Goal: Task Accomplishment & Management: Manage account settings

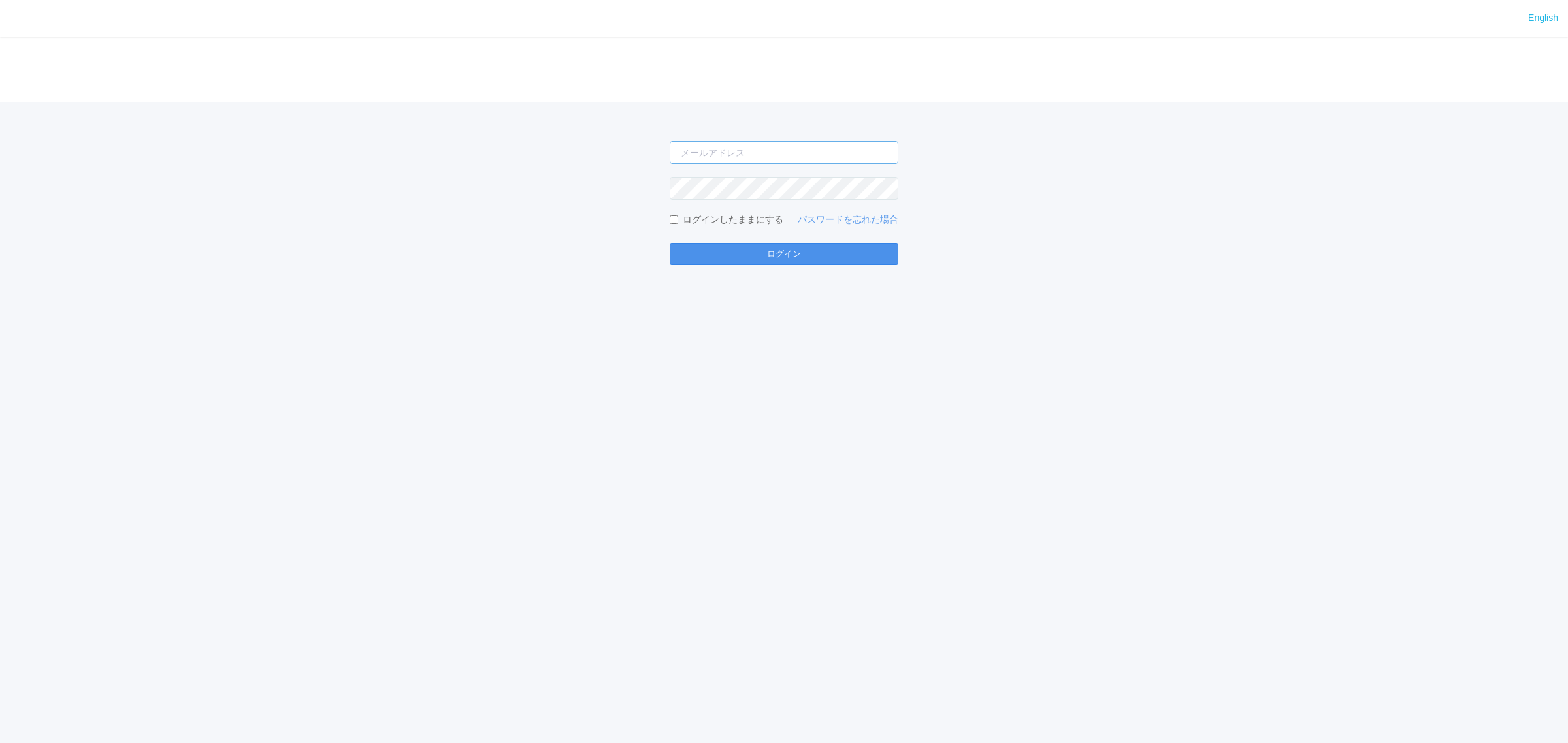
type input "[PERSON_NAME][EMAIL_ADDRESS][DOMAIN_NAME]"
click at [821, 247] on button "ログイン" at bounding box center [784, 254] width 229 height 22
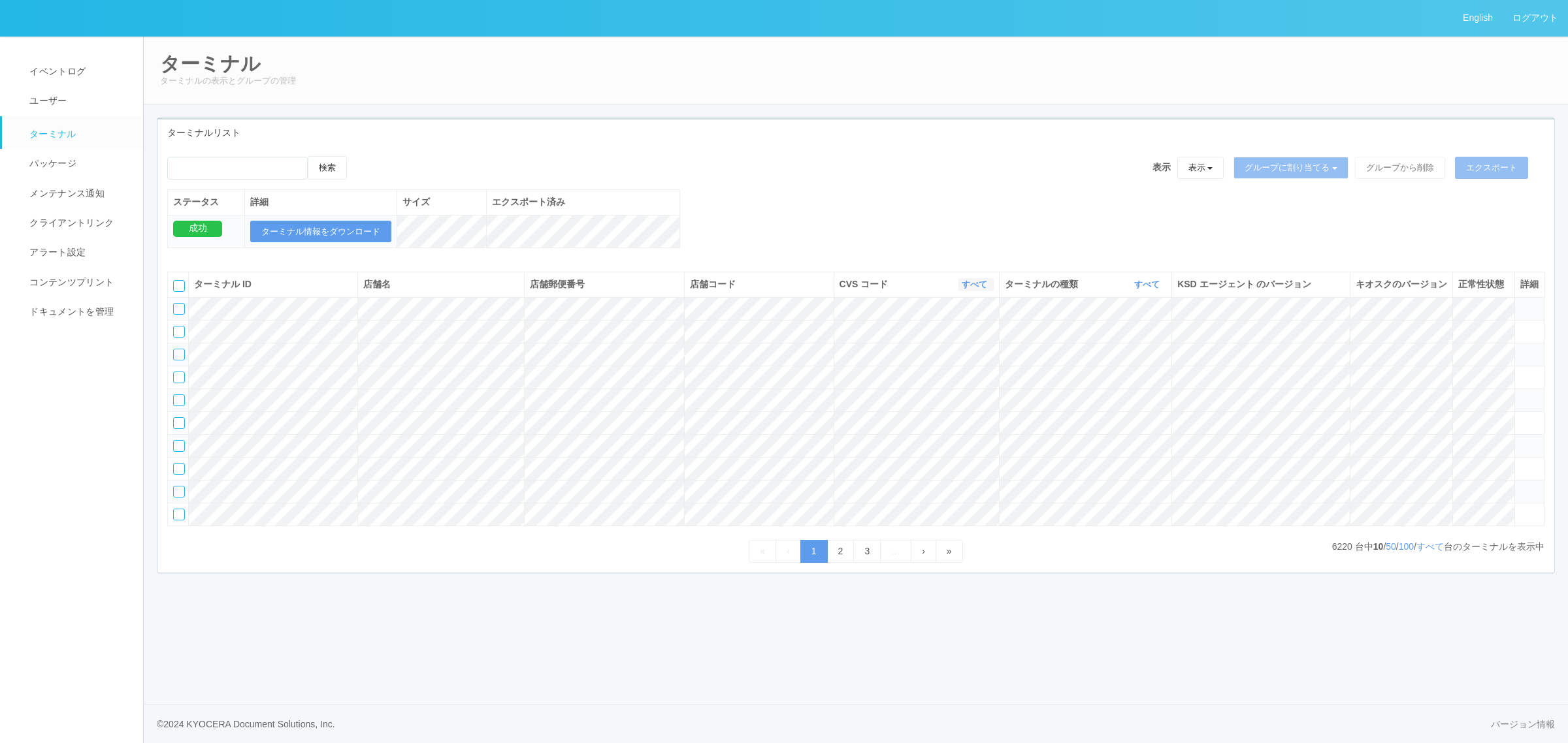
click at [971, 289] on link "すべて" at bounding box center [976, 284] width 28 height 9
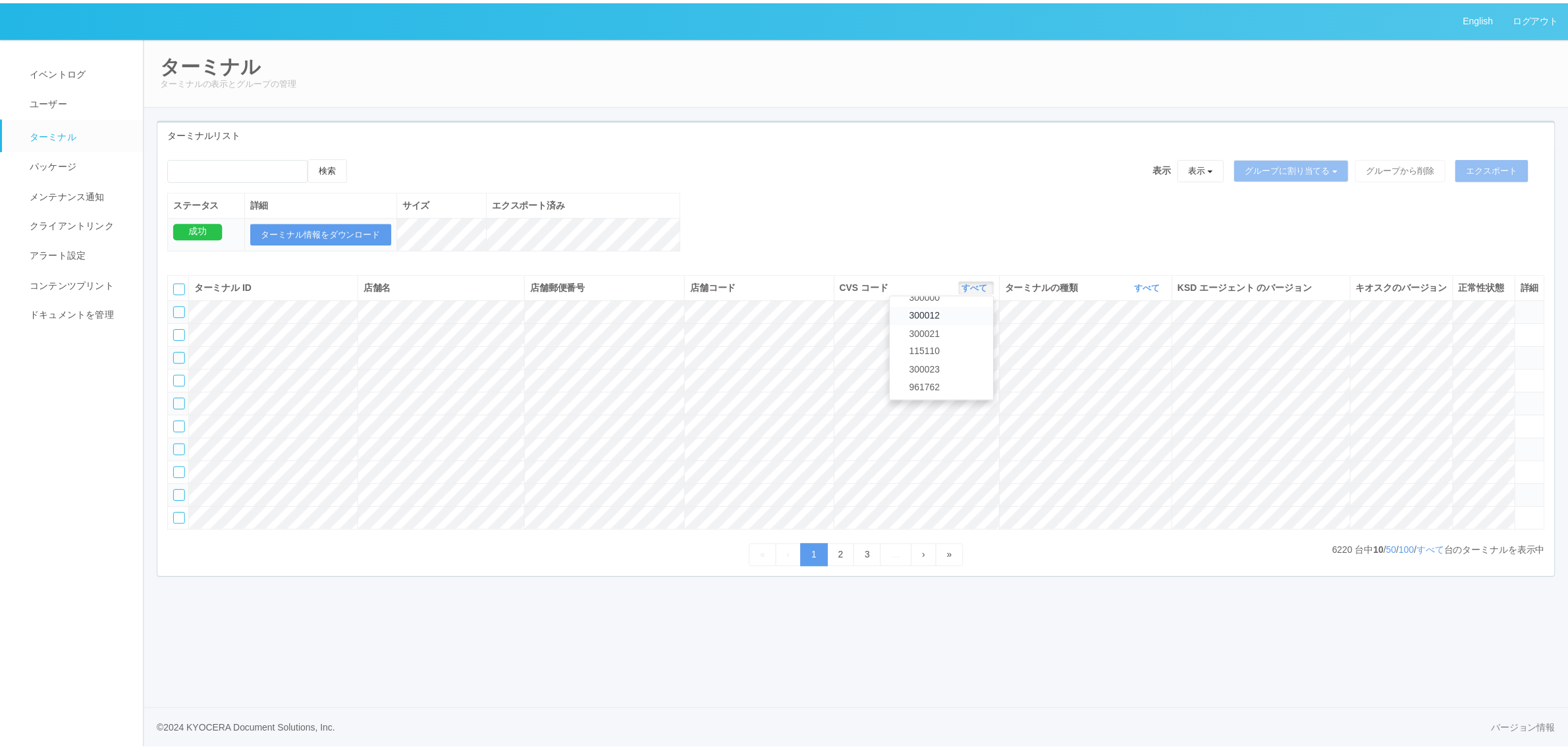
scroll to position [536, 0]
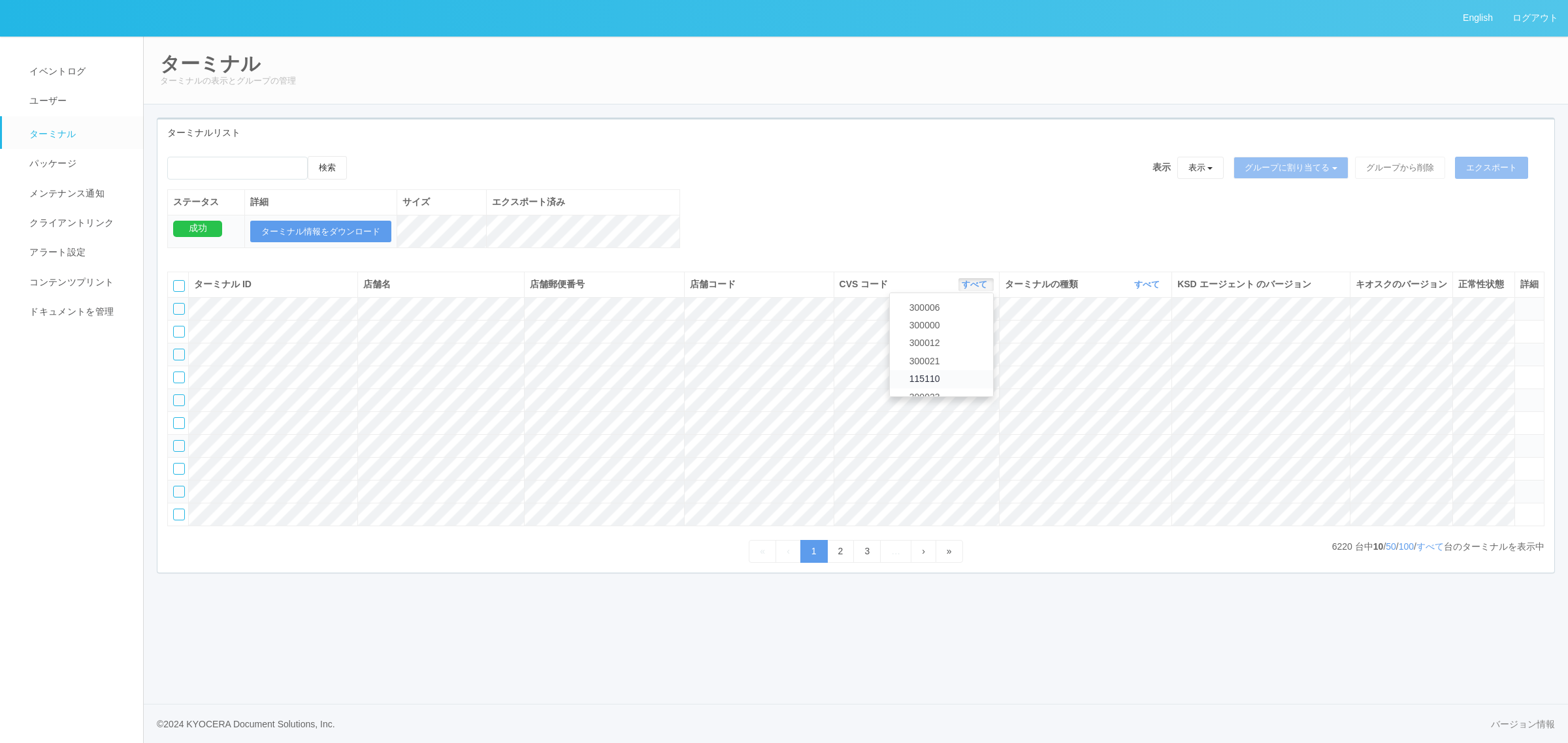
click at [969, 388] on link "115110" at bounding box center [941, 379] width 103 height 18
click at [1146, 289] on link "すべて" at bounding box center [1148, 284] width 28 height 9
click at [1131, 348] on link "キオスク" at bounding box center [1114, 339] width 103 height 18
click at [1433, 551] on link "すべて" at bounding box center [1430, 546] width 28 height 10
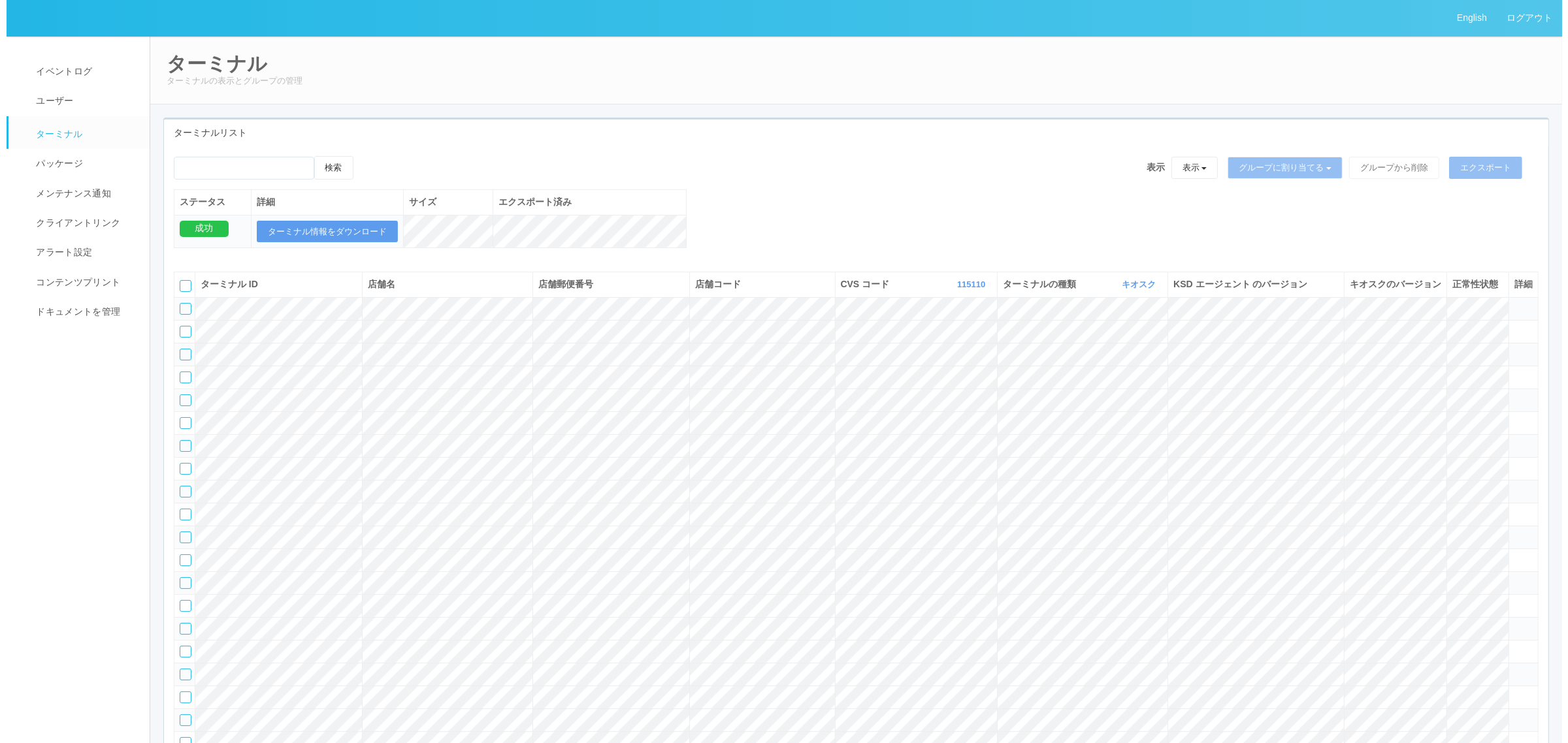
scroll to position [23883, 0]
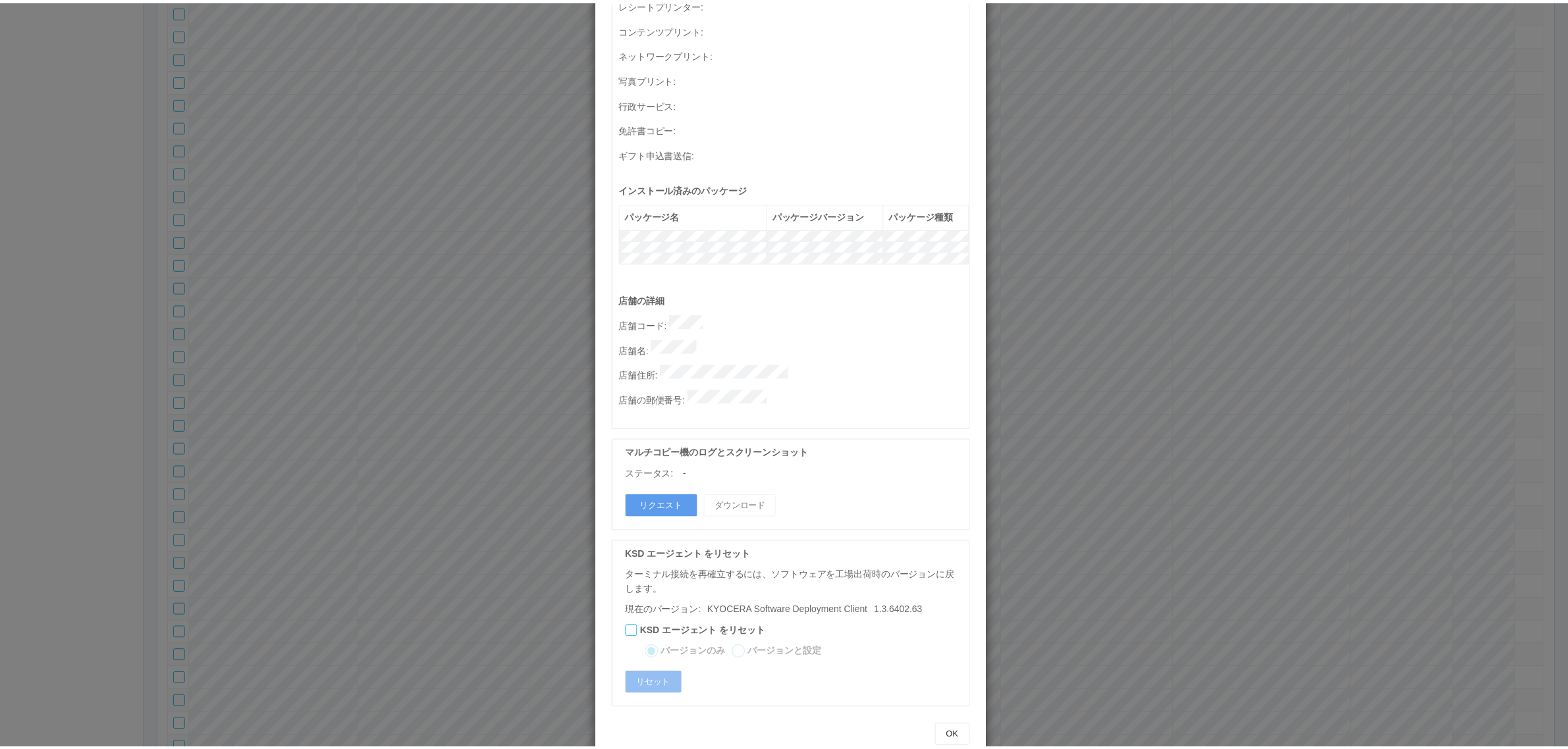
scroll to position [0, 0]
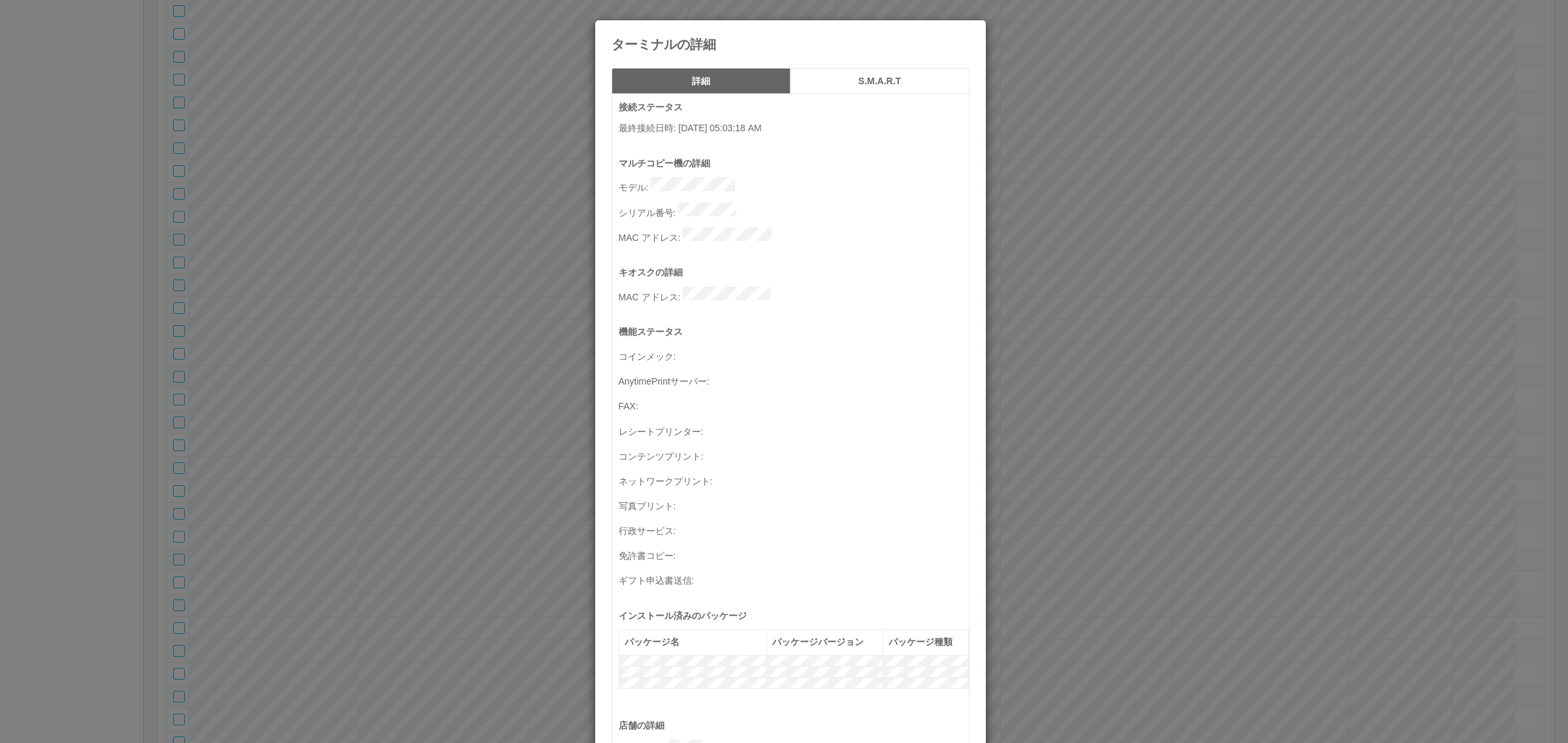
click at [1090, 474] on div "ターミナルの詳細 詳細 S.M.A.R.T 接続ステータス 最終接続日時 : 09/03/2025 05:03:18 AM マルチコピー機の詳細 モデル : …" at bounding box center [784, 372] width 1568 height 743
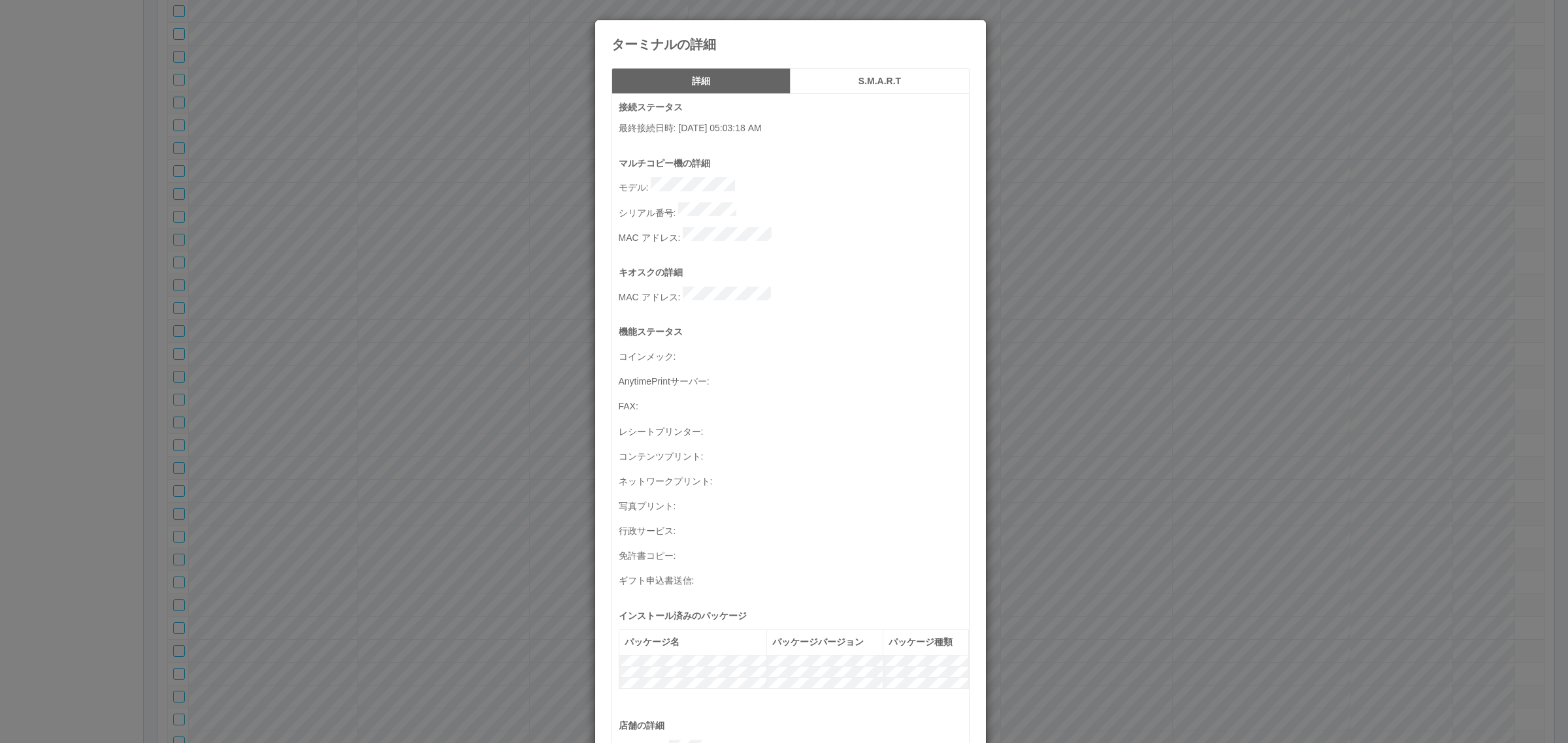
drag, startPoint x: 487, startPoint y: 367, endPoint x: 461, endPoint y: 373, distance: 26.7
click at [484, 367] on div "ターミナルの詳細 詳細 S.M.A.R.T 接続ステータス 最終接続日時 : 09/03/2025 05:03:18 AM マルチコピー機の詳細 モデル : …" at bounding box center [784, 372] width 1568 height 743
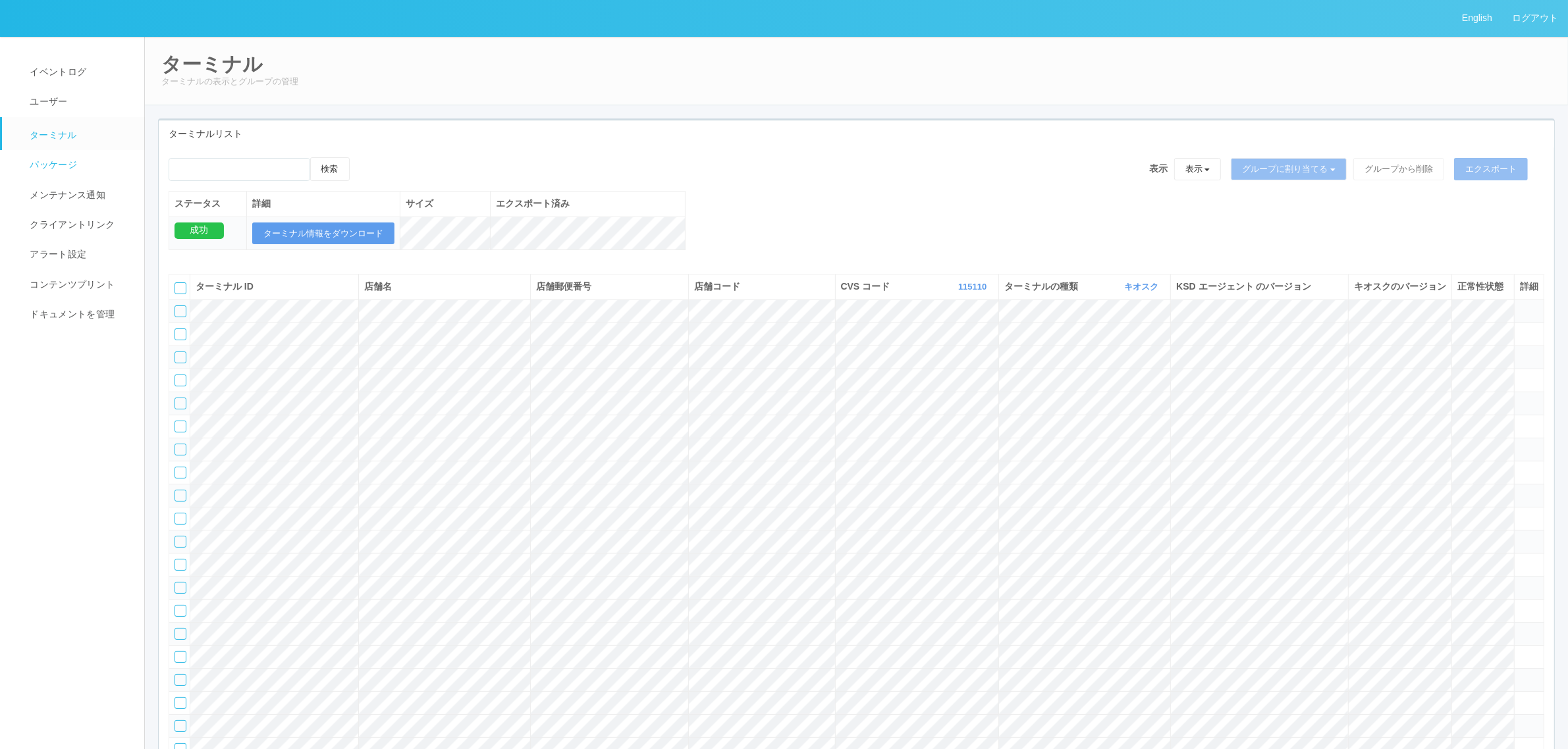
click at [104, 160] on link "パッケージ" at bounding box center [79, 164] width 154 height 29
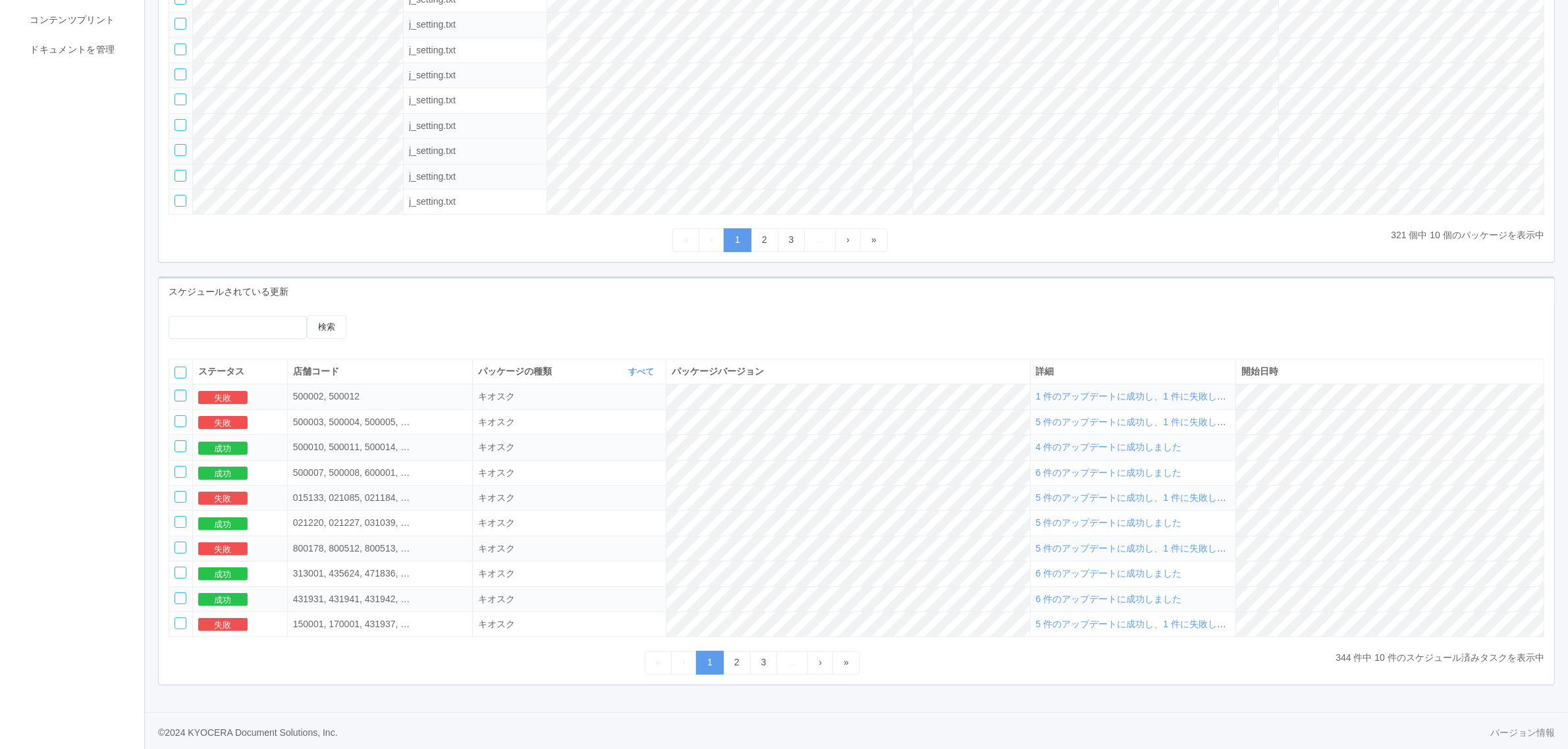
scroll to position [278, 0]
click at [1212, 390] on span "1 件のアップデートに成功し、1 件に失敗しました" at bounding box center [1140, 393] width 209 height 10
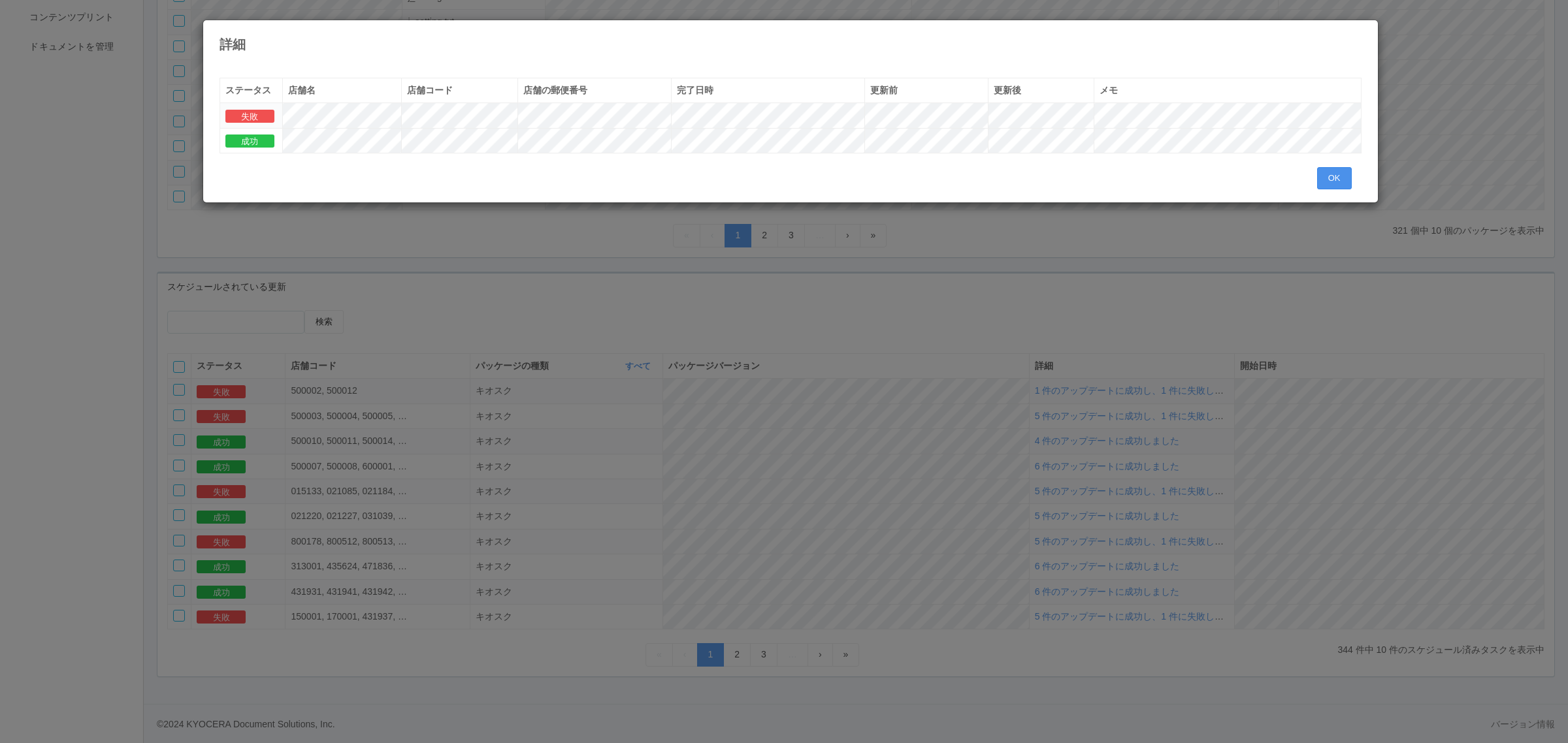
click at [1328, 175] on button "OK" at bounding box center [1334, 178] width 35 height 22
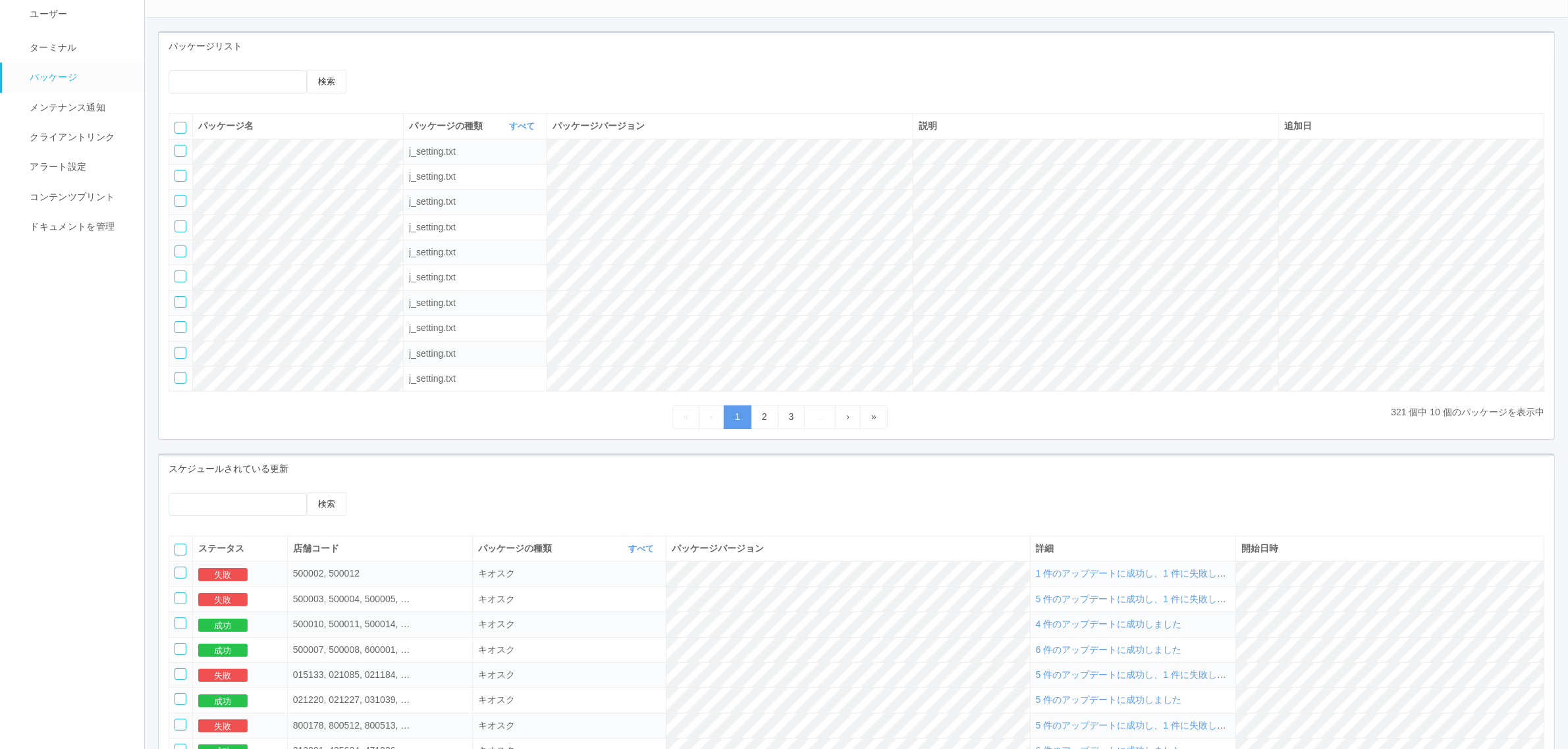
scroll to position [0, 0]
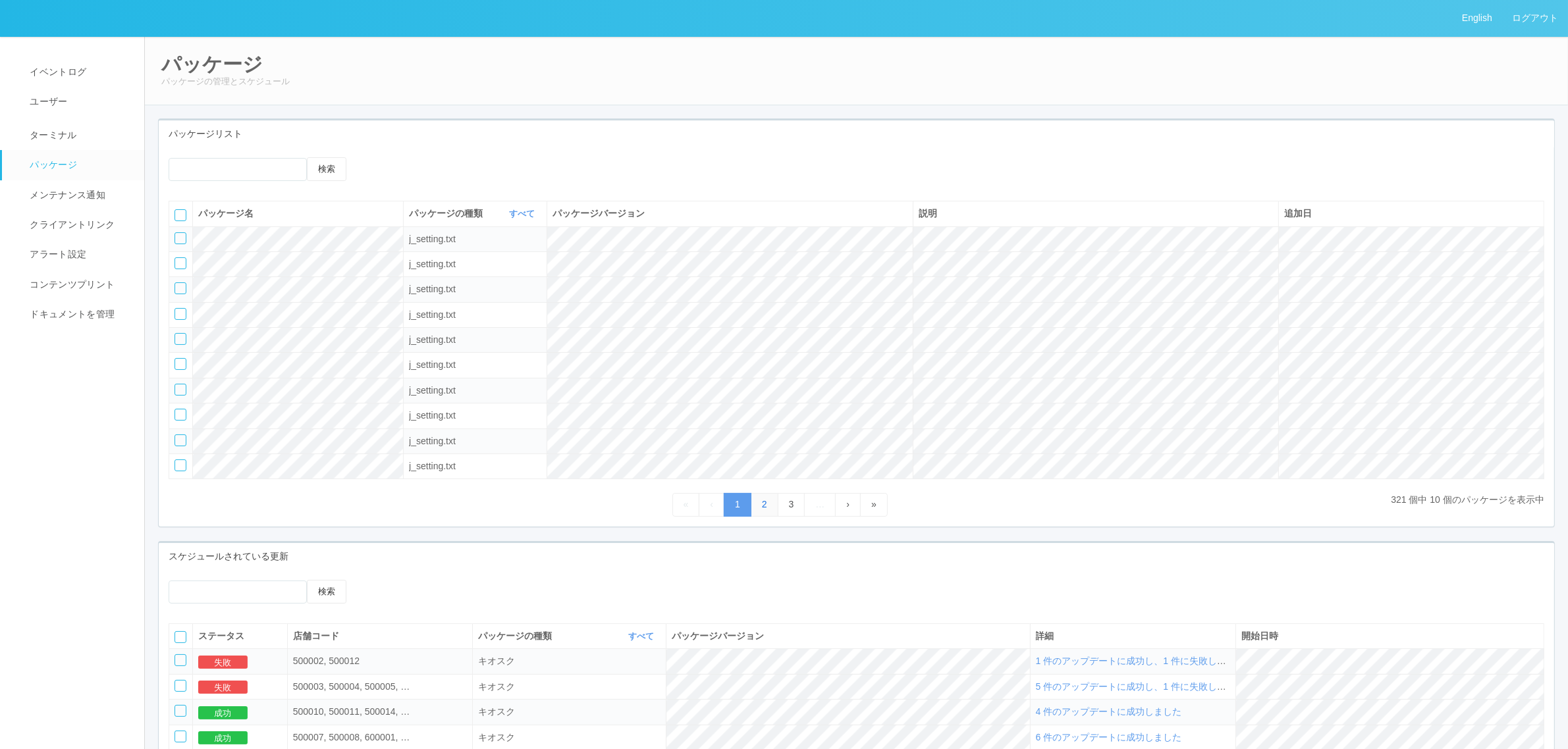
click at [764, 507] on link "2" at bounding box center [764, 505] width 28 height 23
click at [87, 123] on link "ターミナル" at bounding box center [79, 134] width 154 height 33
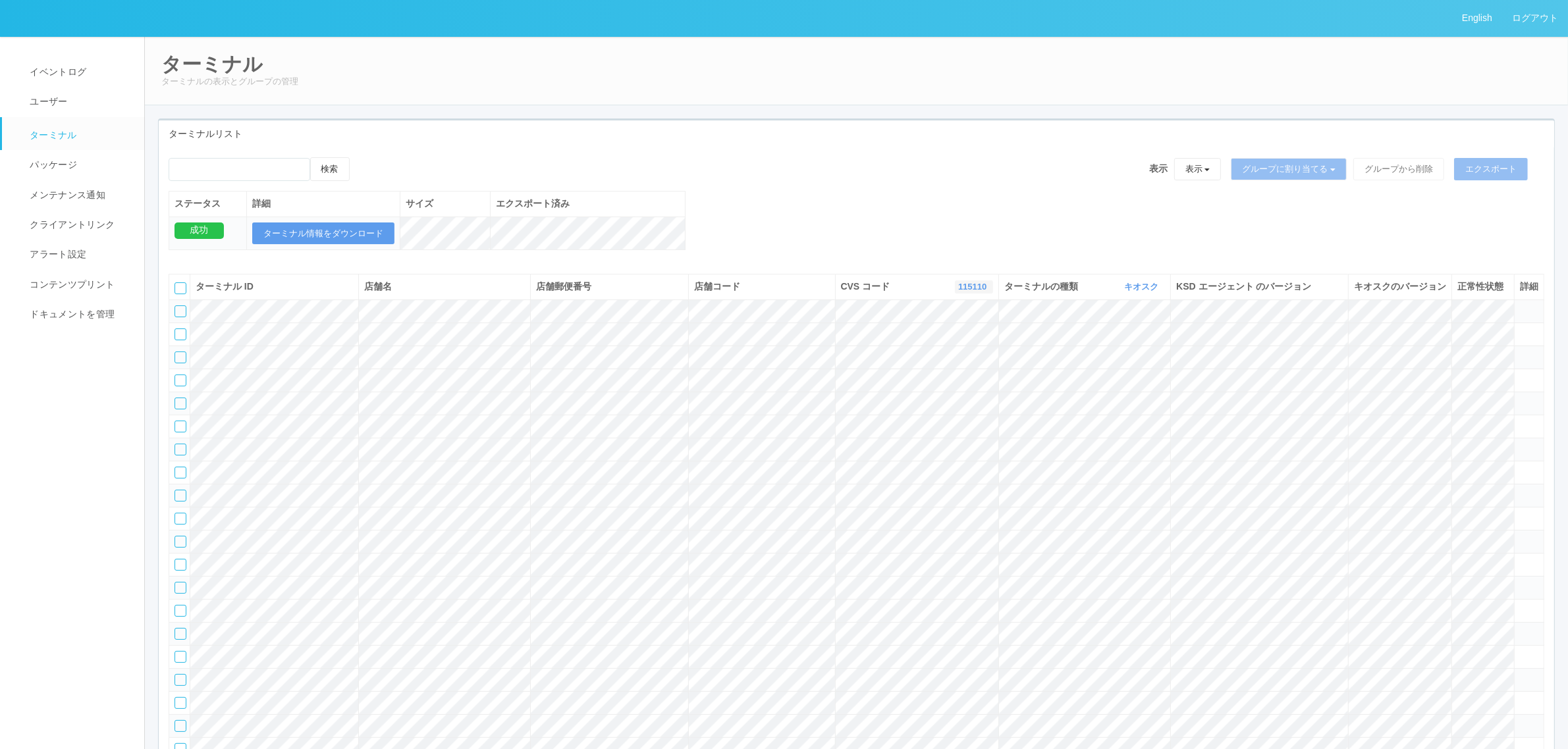
click at [970, 291] on link "115110" at bounding box center [974, 287] width 31 height 10
click at [953, 396] on link "961762" at bounding box center [940, 387] width 104 height 18
click at [758, 159] on div "検索 表示 表示 すべてのターミナル 未割り当てのターミナル グループを追加 グループ名を編集 アーカイブ済みのターミナル グループに割り当てる グループを追…" at bounding box center [856, 174] width 1376 height 33
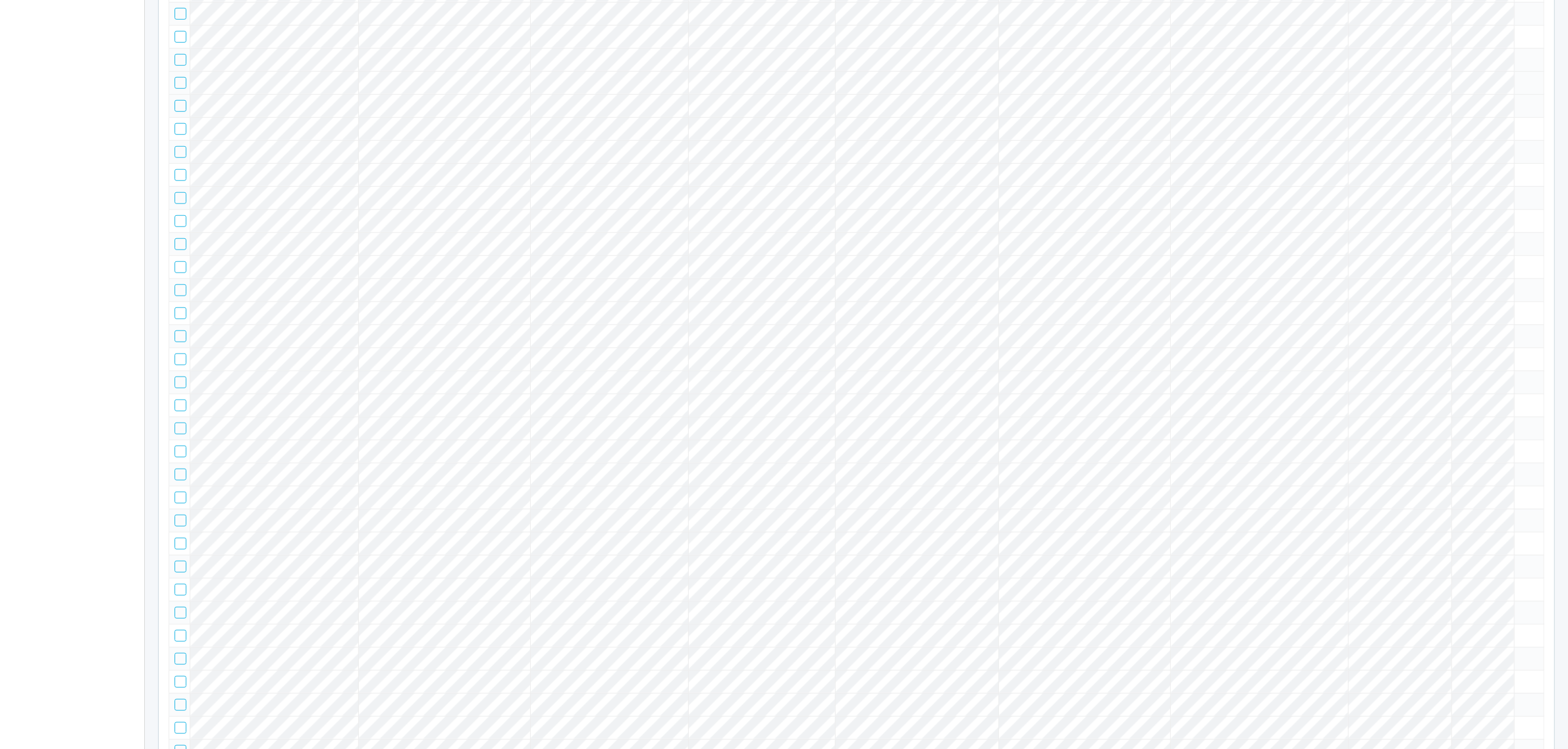
click at [176, 89] on div at bounding box center [180, 83] width 12 height 12
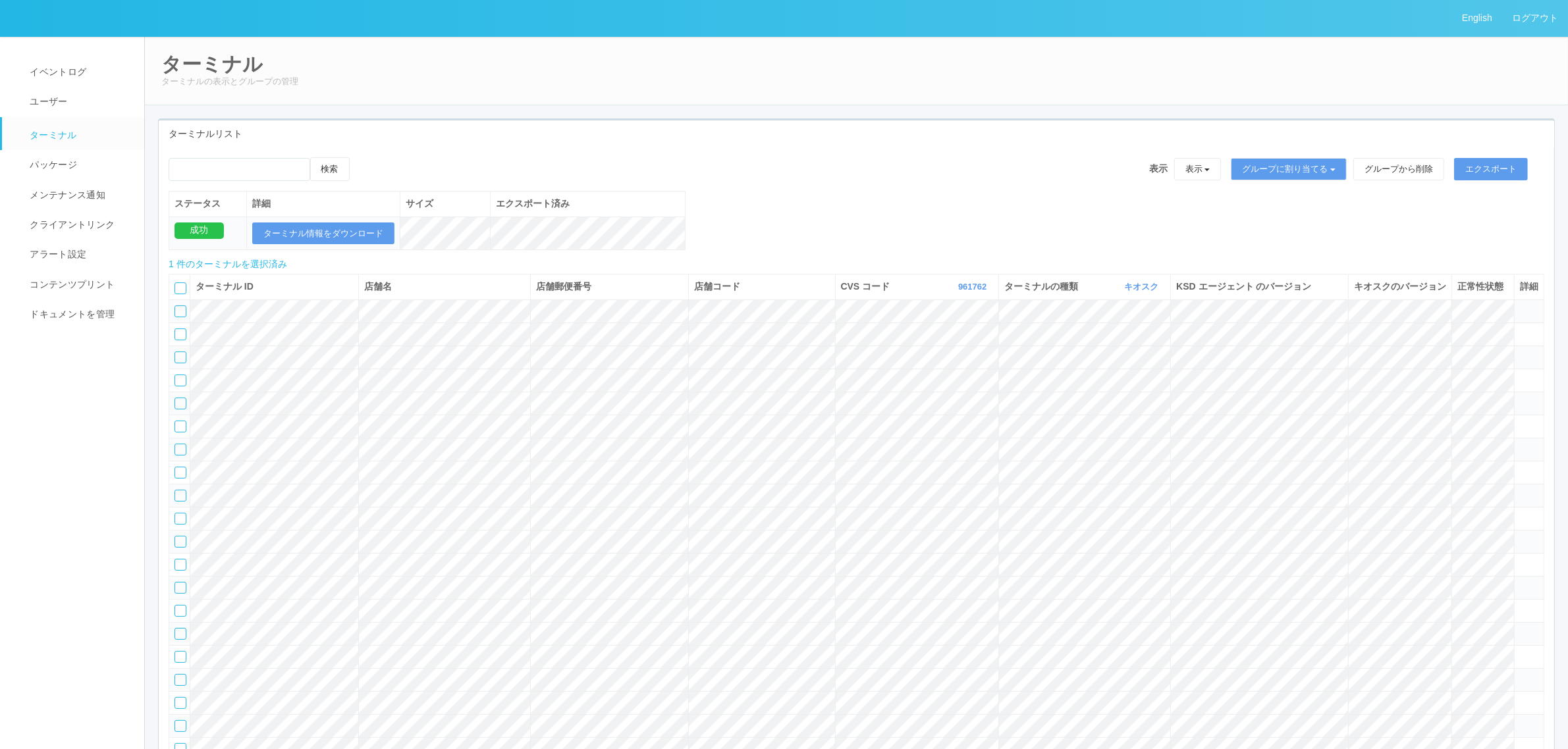
click at [363, 158] on icon at bounding box center [363, 158] width 0 height 0
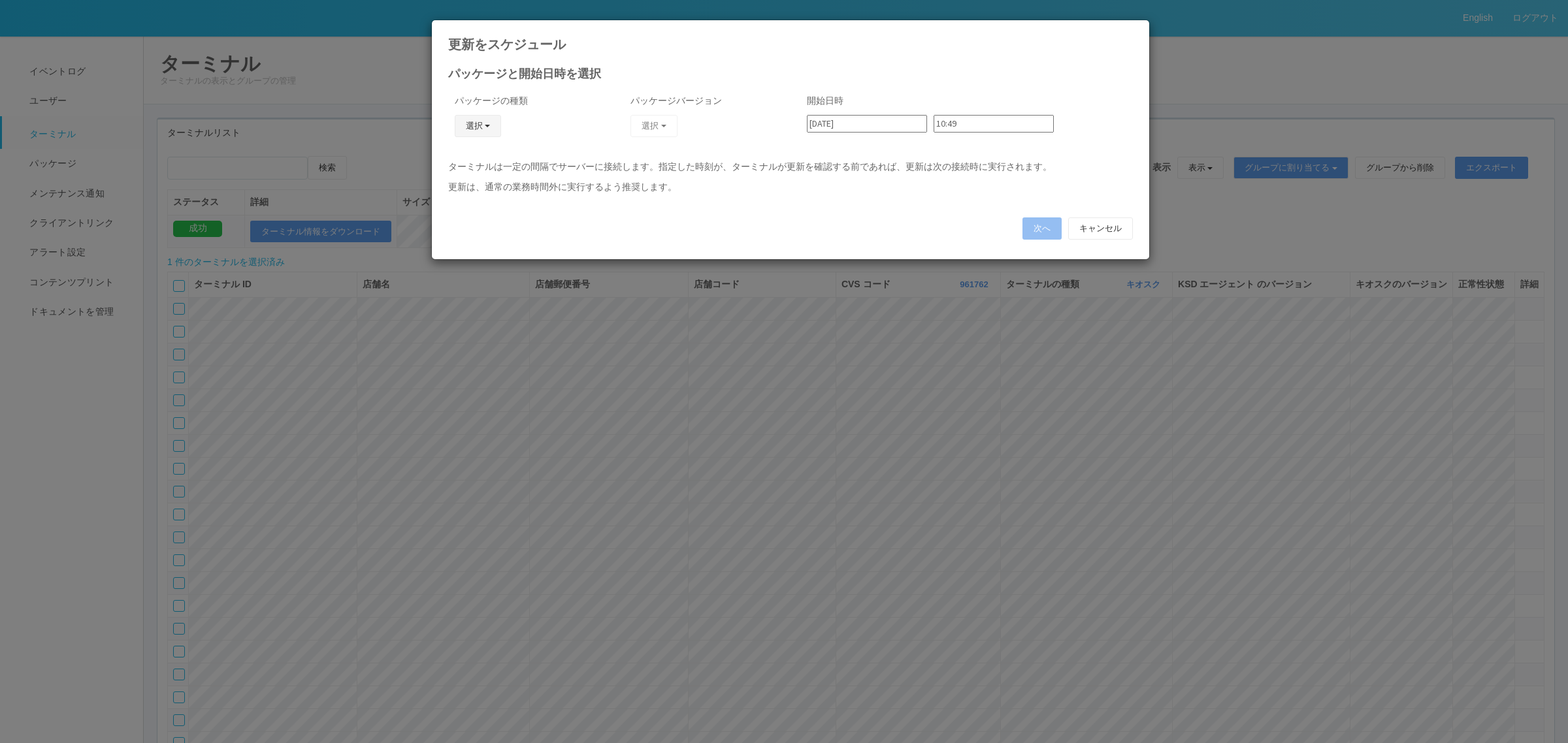
click at [477, 128] on button "選択" at bounding box center [478, 126] width 47 height 22
click at [458, 204] on link "j_setting.txt" at bounding box center [458, 203] width 103 height 20
click at [653, 124] on button "選択" at bounding box center [653, 126] width 47 height 22
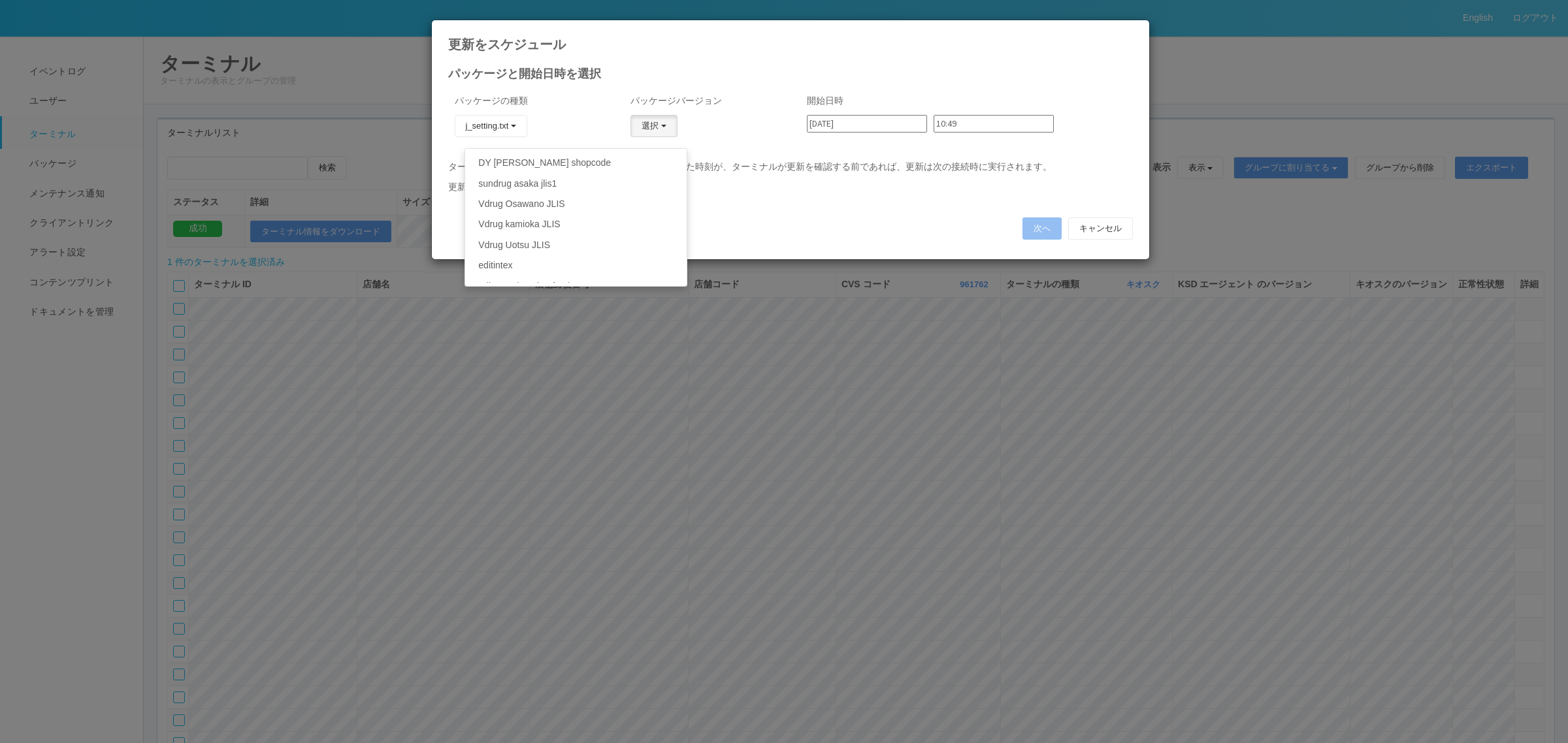
scroll to position [212, 0]
click at [625, 190] on link "DY [PERSON_NAME] shopcode" at bounding box center [575, 196] width 221 height 20
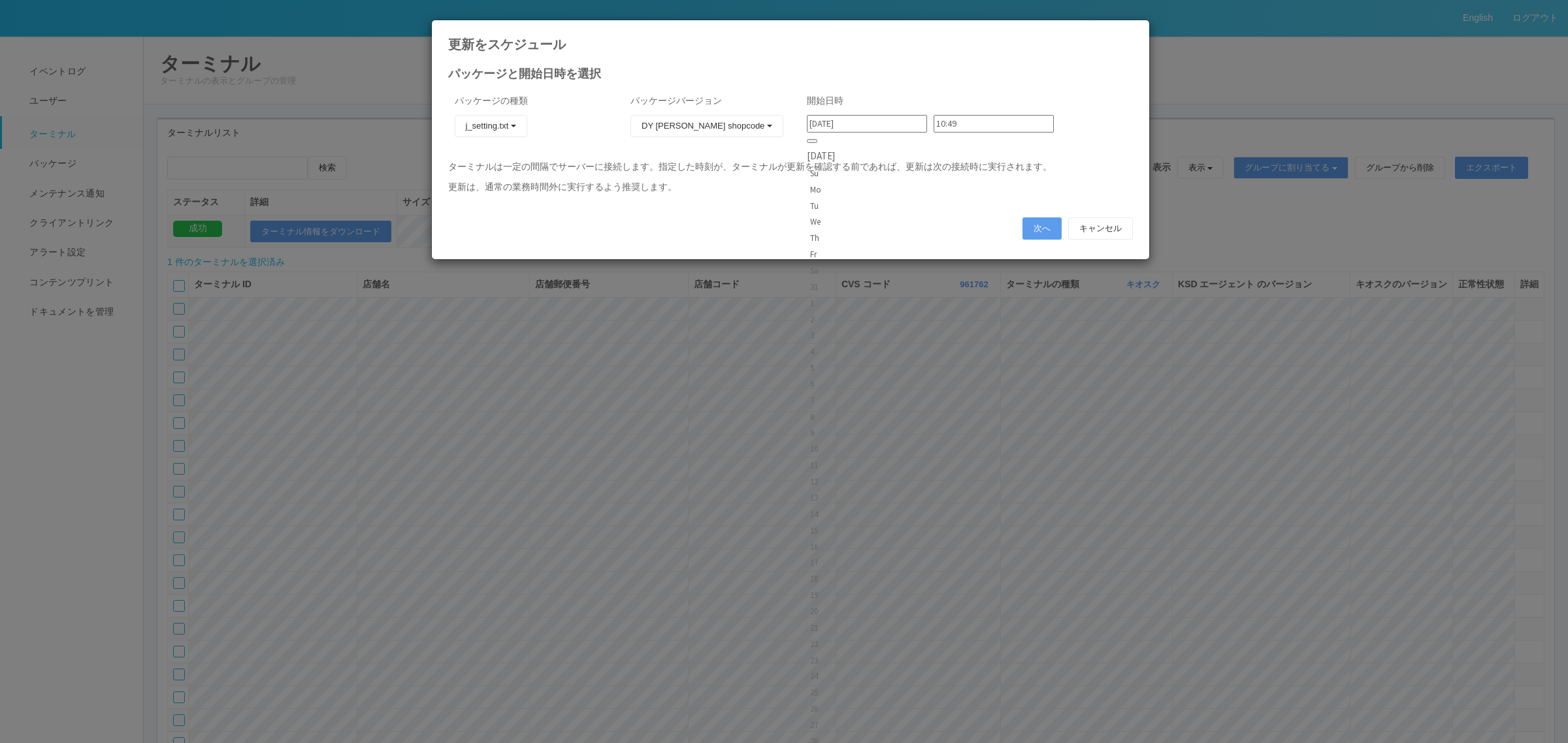
click at [892, 121] on input "[DATE]" at bounding box center [867, 124] width 121 height 18
drag, startPoint x: 874, startPoint y: 186, endPoint x: 887, endPoint y: 154, distance: 34.5
click at [831, 329] on div "3" at bounding box center [821, 335] width 22 height 13
click at [934, 122] on input "10:49" at bounding box center [994, 124] width 121 height 18
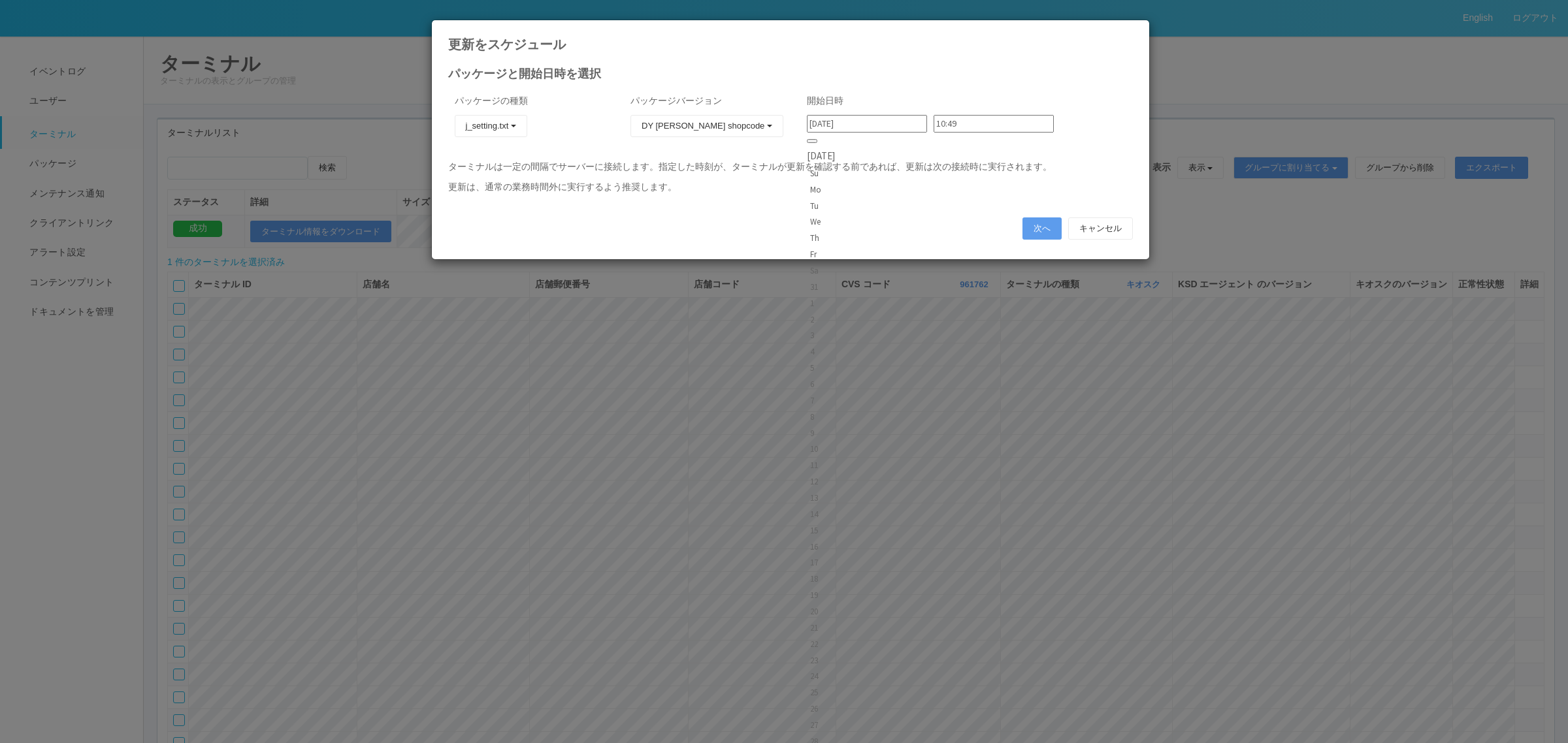
click at [870, 119] on input "[DATE]" at bounding box center [867, 124] width 121 height 18
click at [831, 345] on div "4" at bounding box center [821, 351] width 22 height 13
type input "[DATE]"
click at [934, 126] on input "10:49" at bounding box center [994, 124] width 121 height 18
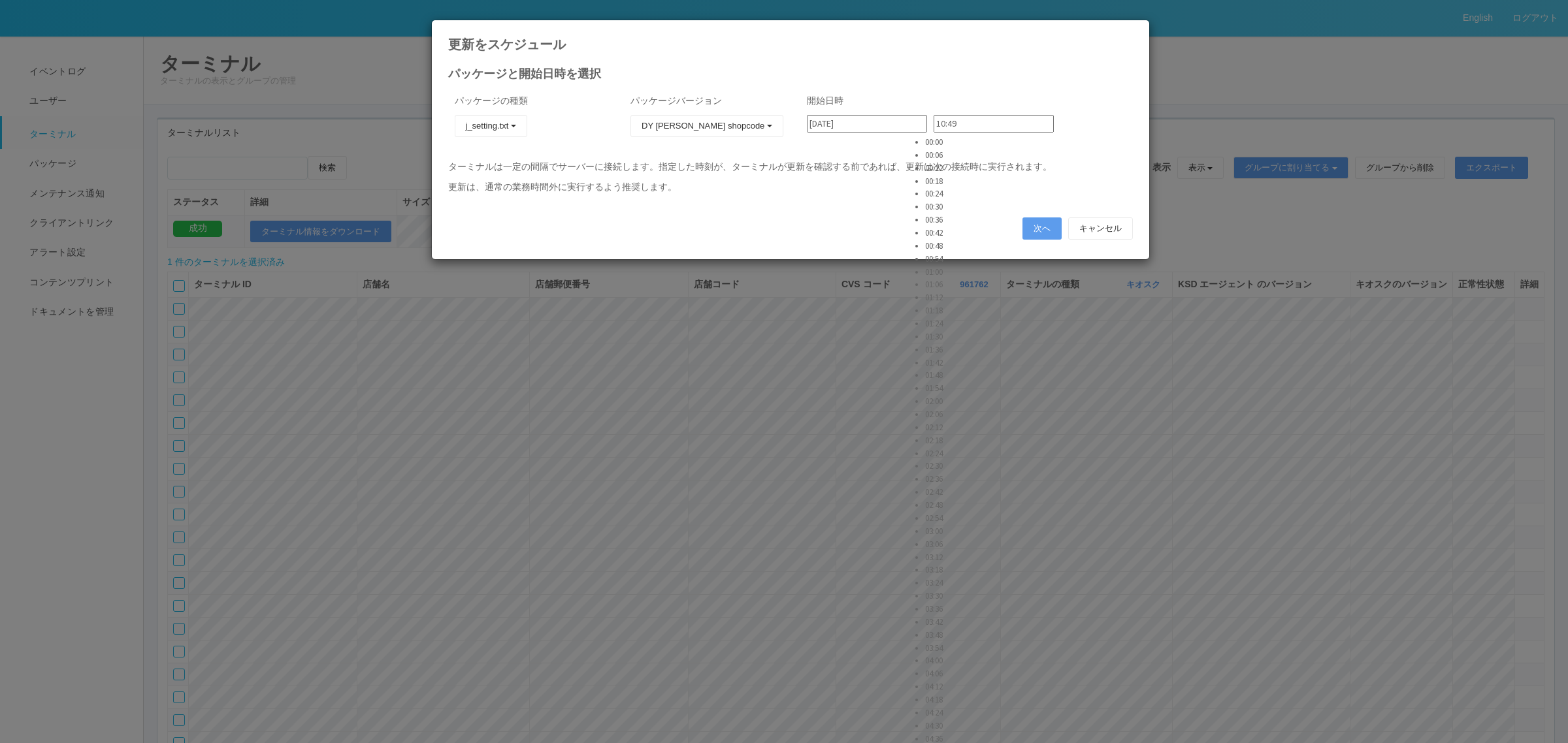
click at [941, 459] on li "02:30" at bounding box center [941, 466] width 32 height 13
type input "02:30"
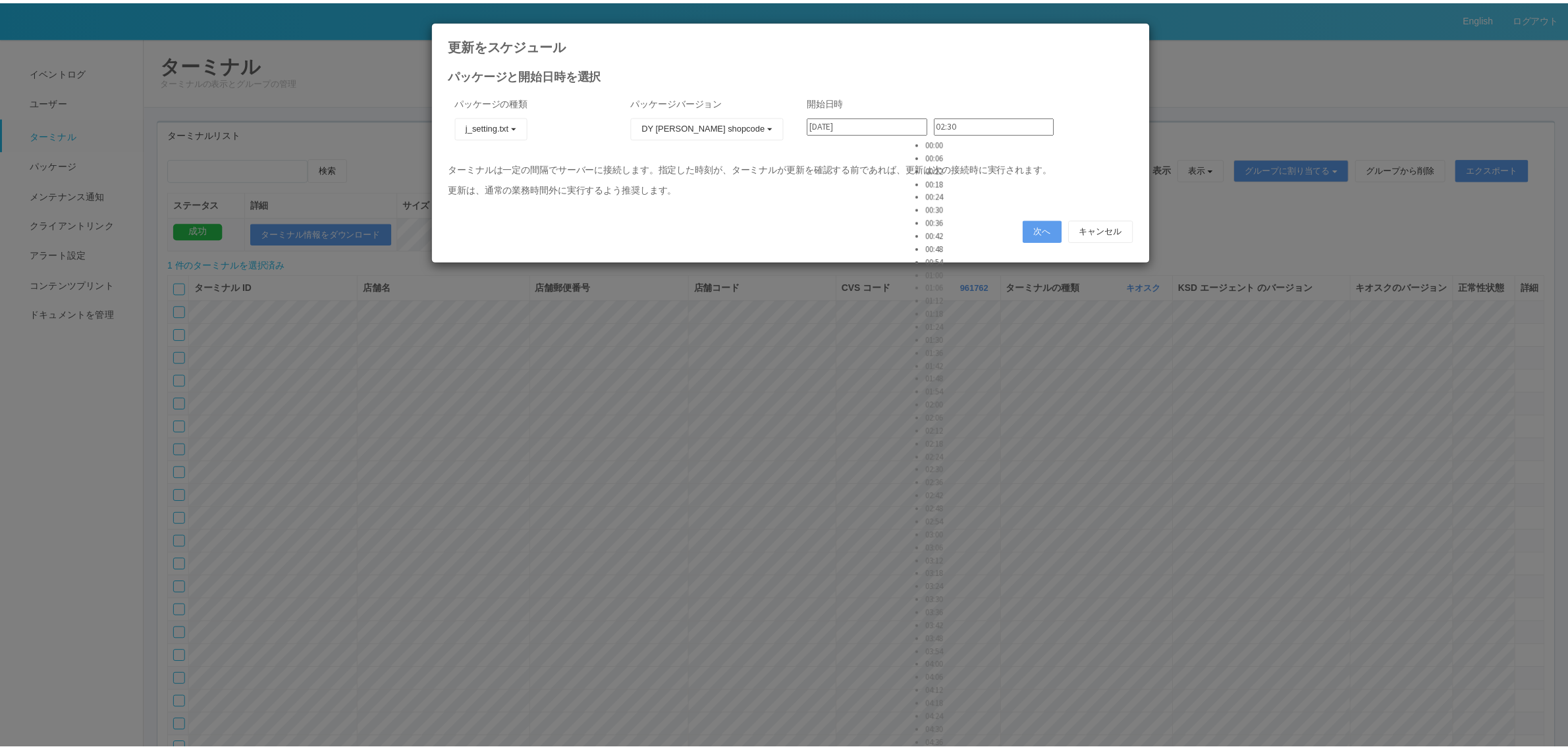
scroll to position [395, 0]
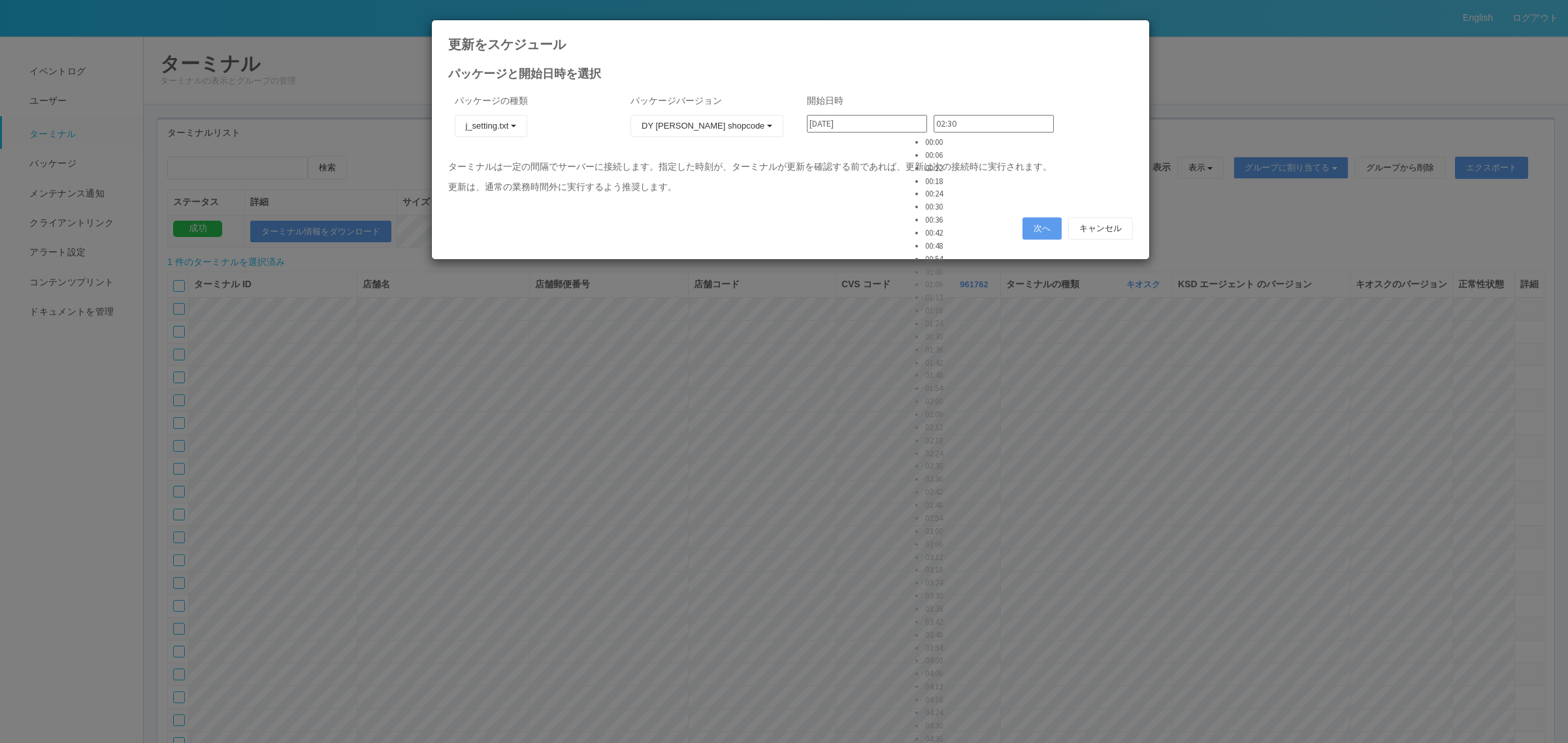
click at [859, 211] on div "次へ キャンセル" at bounding box center [790, 229] width 704 height 35
click at [1033, 223] on button "次へ" at bounding box center [1042, 228] width 39 height 22
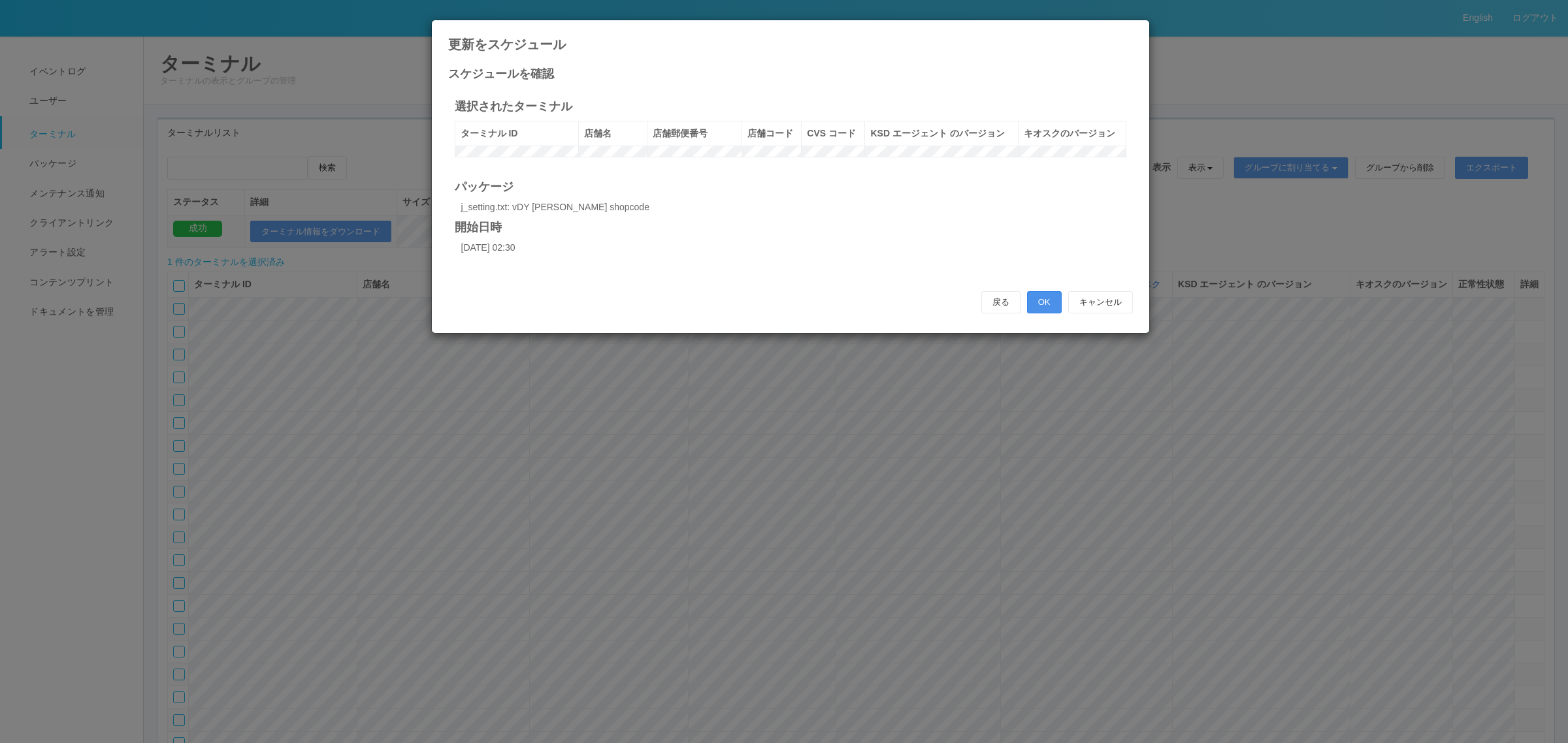
click at [1049, 313] on button "OK" at bounding box center [1044, 302] width 35 height 22
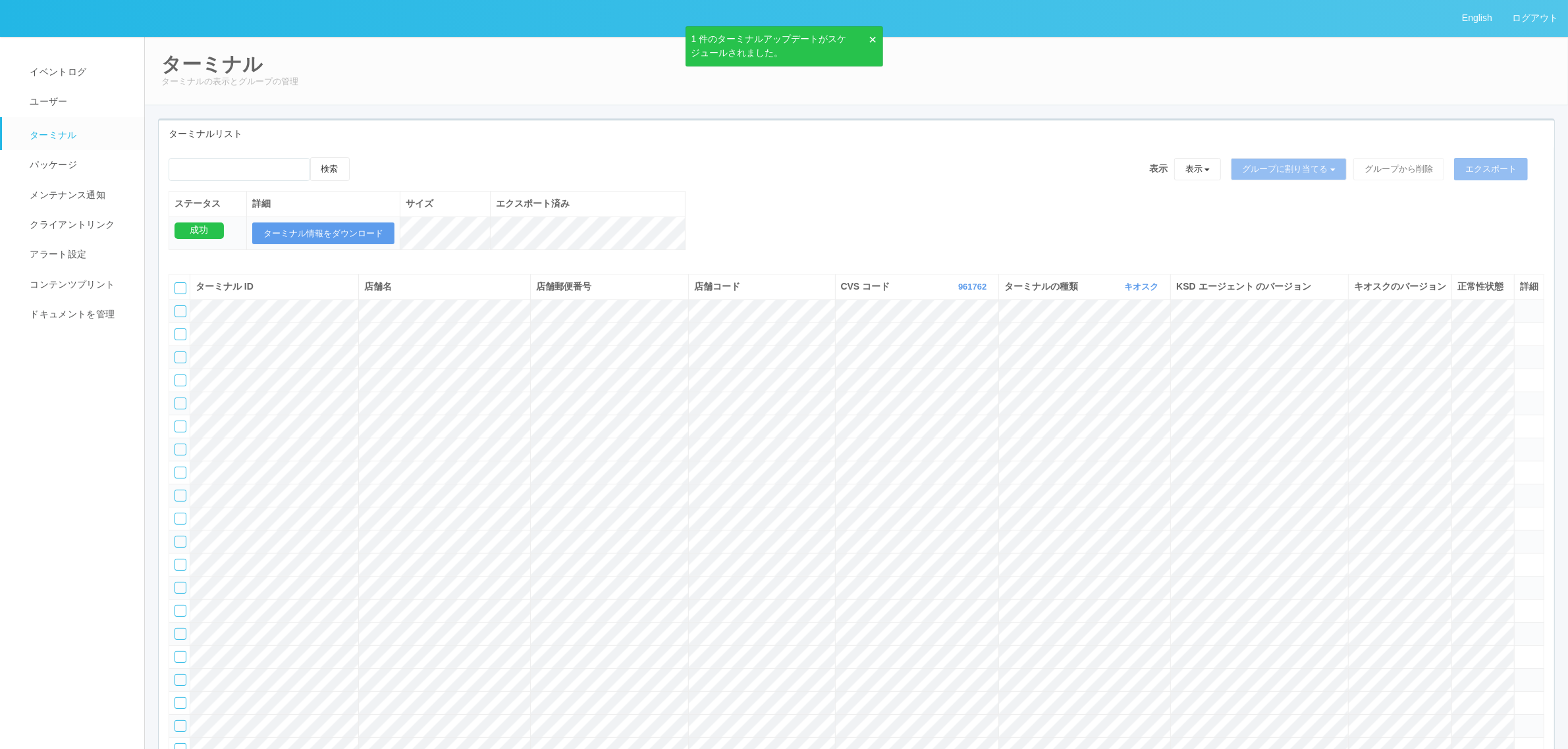
scroll to position [4105, 0]
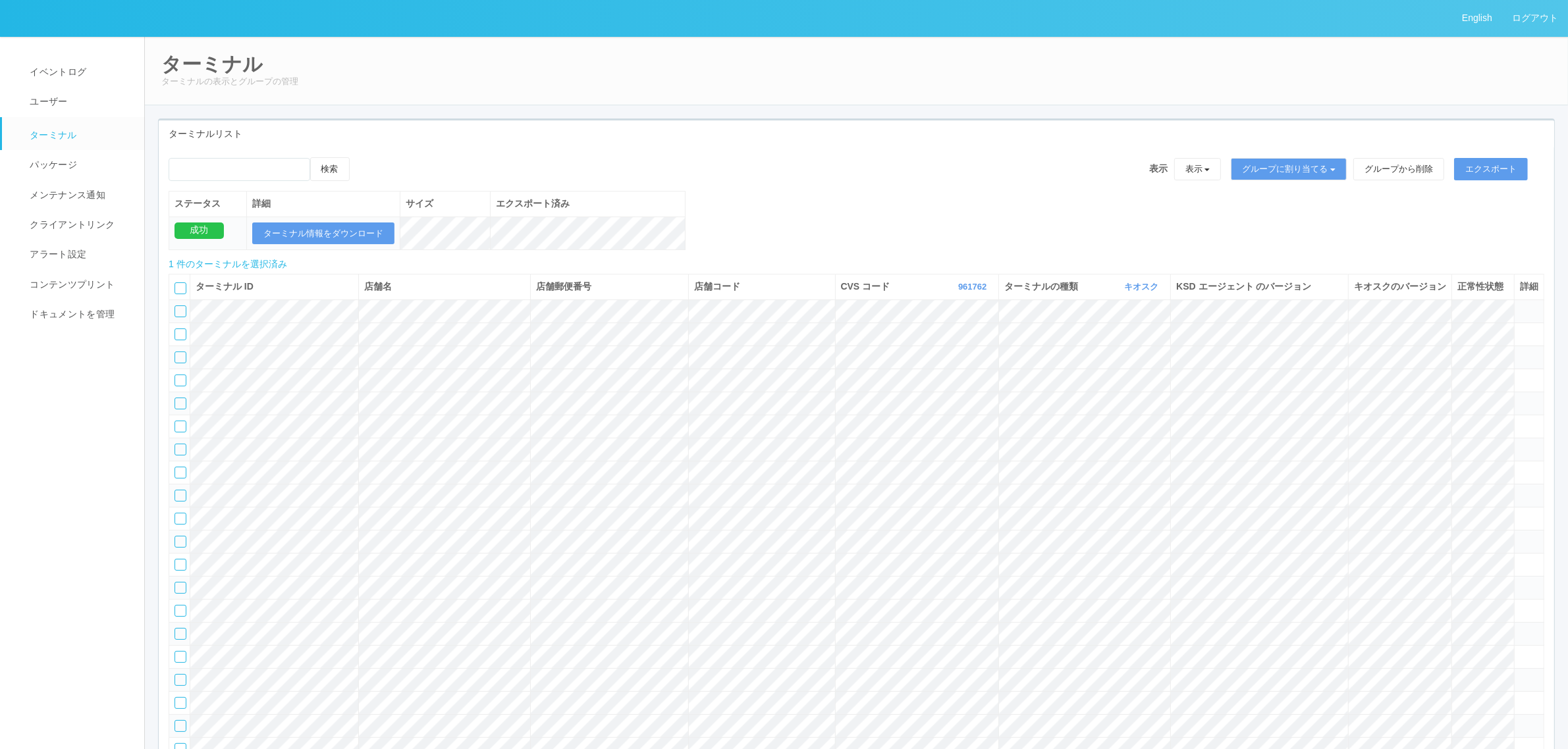
click at [363, 158] on icon at bounding box center [363, 158] width 0 height 0
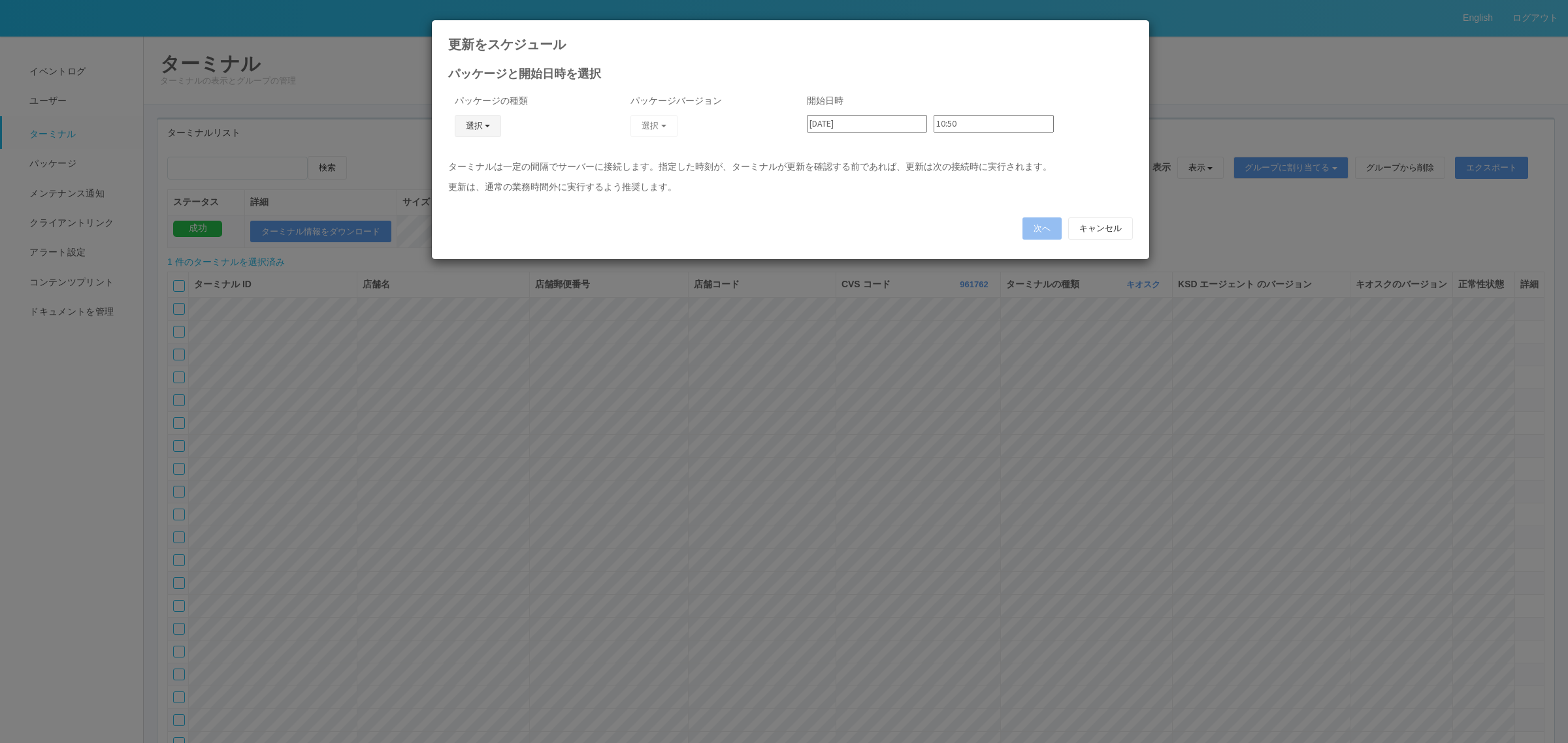
click at [481, 126] on button "選択" at bounding box center [478, 126] width 47 height 22
drag, startPoint x: 469, startPoint y: 197, endPoint x: 495, endPoint y: 179, distance: 31.6
click at [469, 197] on link "j_setting.txt" at bounding box center [458, 203] width 103 height 20
click at [657, 128] on button "選択" at bounding box center [653, 126] width 47 height 22
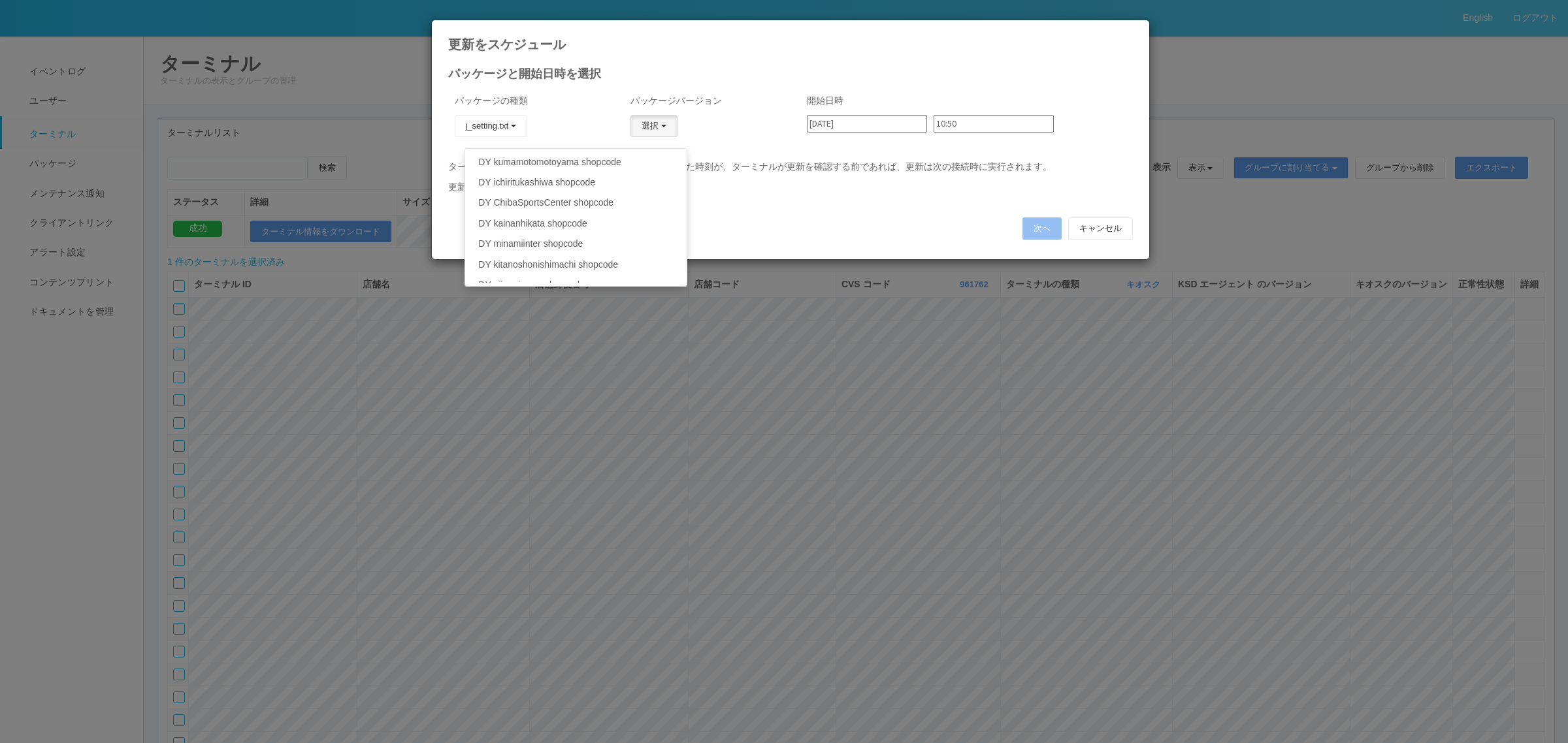
scroll to position [189, 0]
click at [555, 164] on link "DY toyodahanazawa" at bounding box center [575, 157] width 221 height 20
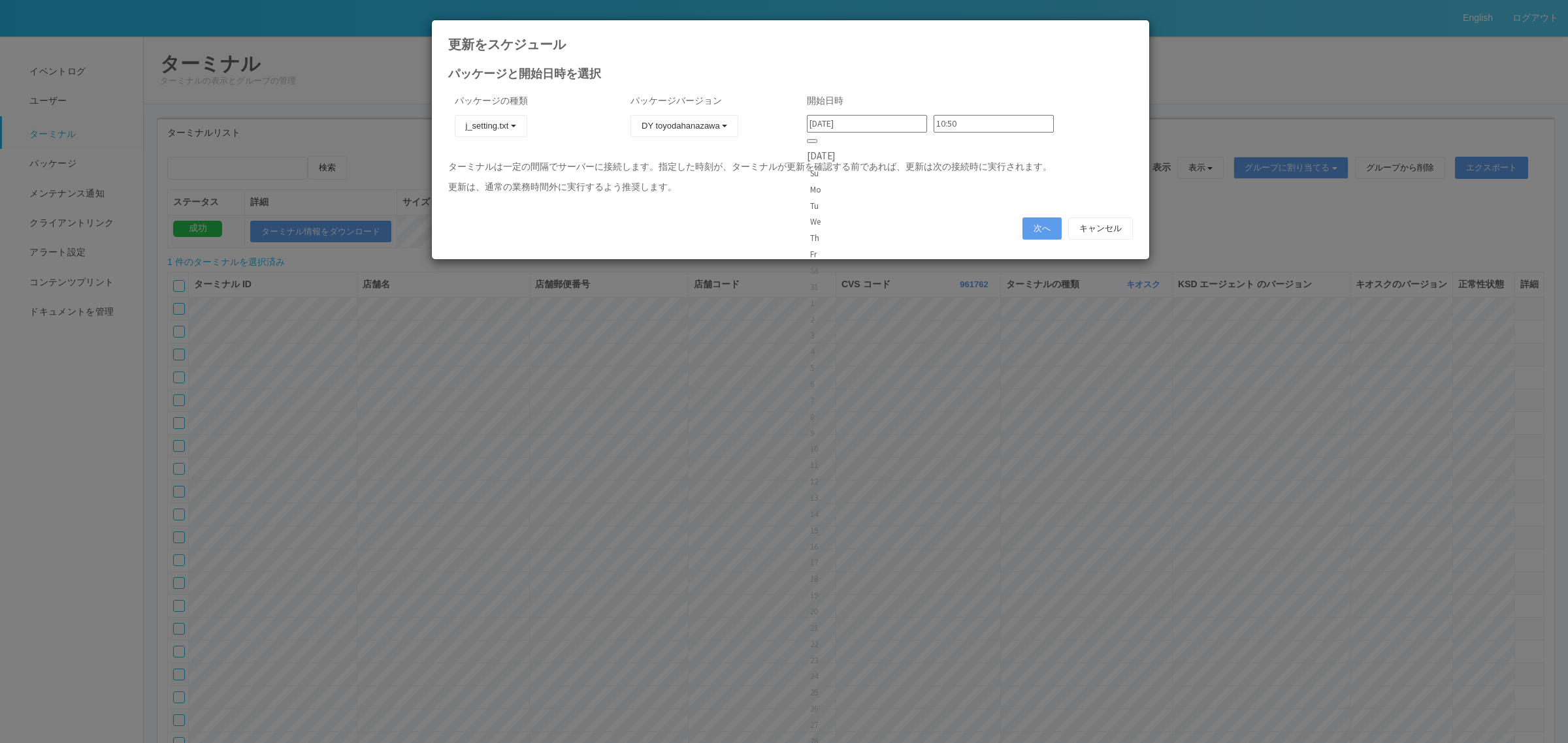
click at [869, 122] on input "[DATE]" at bounding box center [867, 124] width 121 height 18
click at [831, 345] on div "4" at bounding box center [821, 351] width 22 height 13
type input "[DATE]"
click at [935, 121] on input "10:50" at bounding box center [994, 124] width 121 height 18
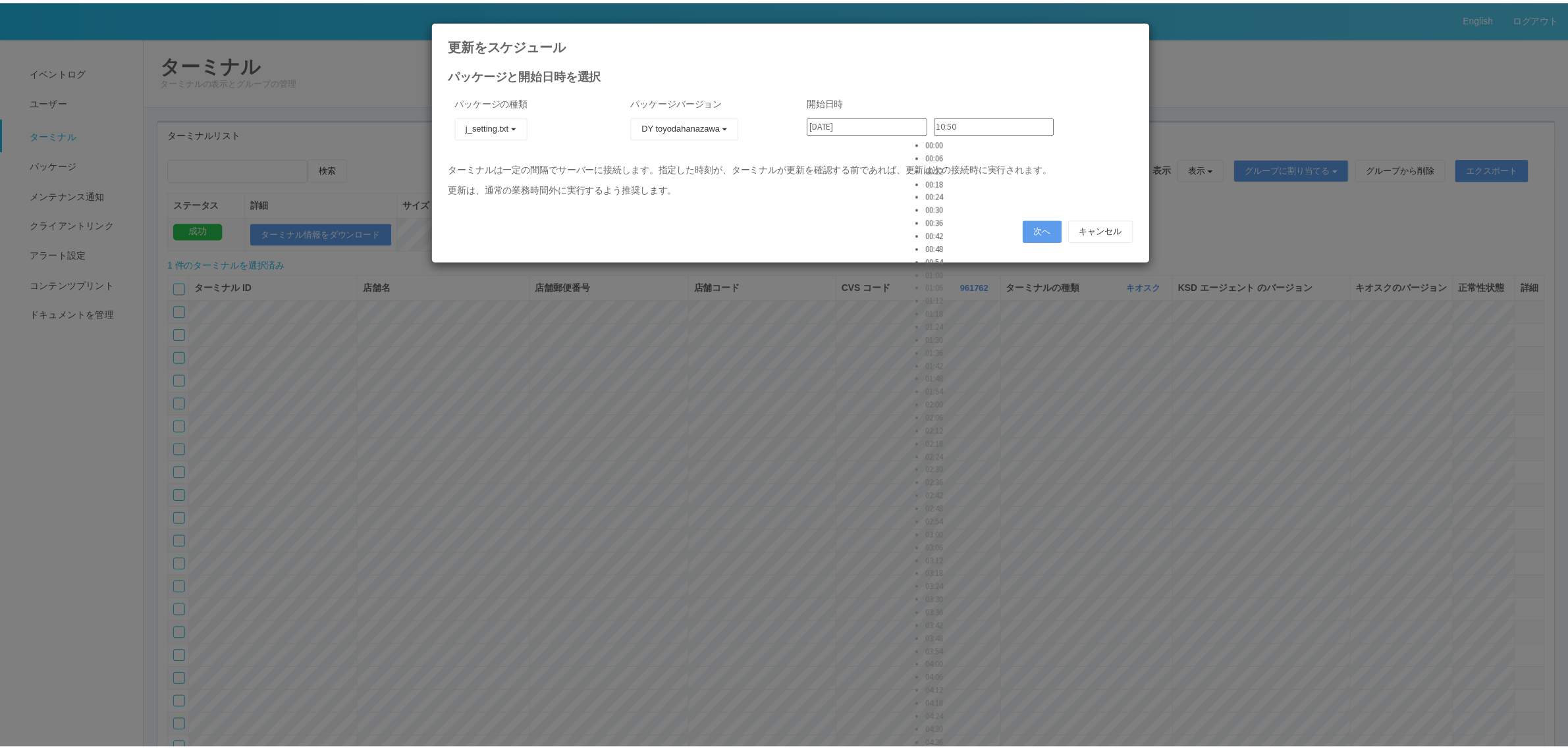
scroll to position [494, 0]
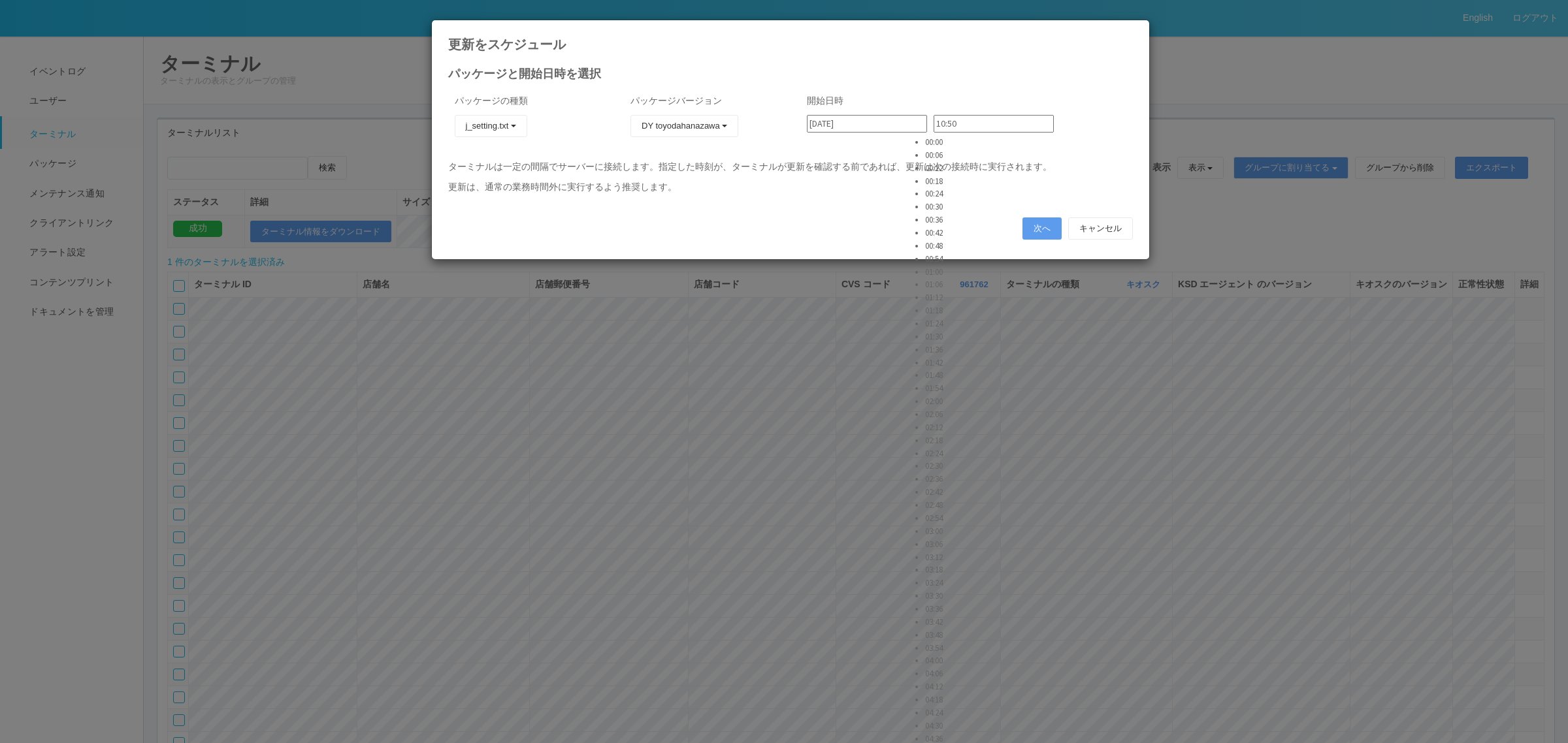
click at [954, 473] on li "02:36" at bounding box center [941, 479] width 32 height 13
type input "02:36"
click at [1033, 229] on button "次へ" at bounding box center [1042, 228] width 39 height 22
click at [1036, 222] on button "次へ" at bounding box center [1042, 228] width 39 height 22
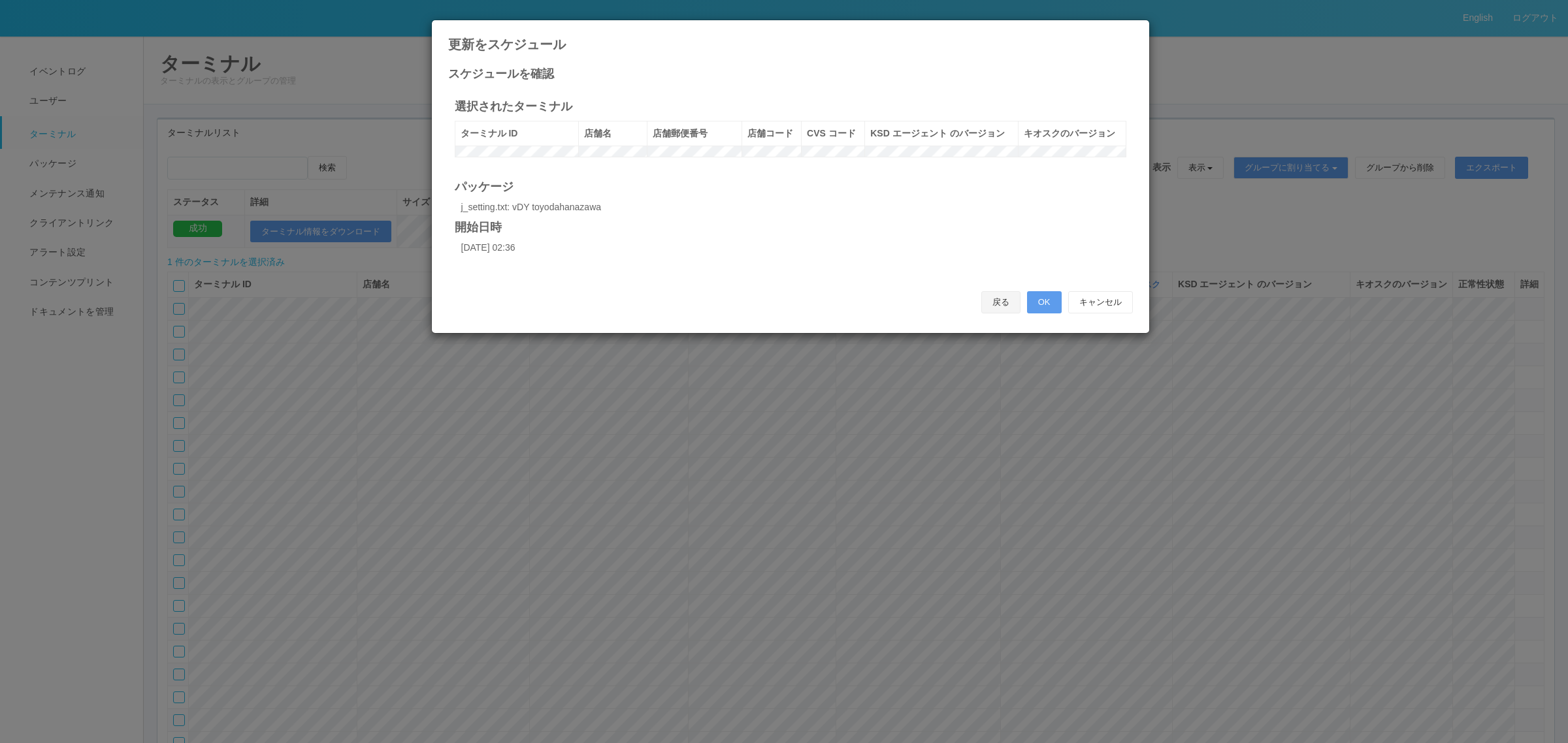
click at [1000, 308] on button "戻る" at bounding box center [1001, 302] width 39 height 22
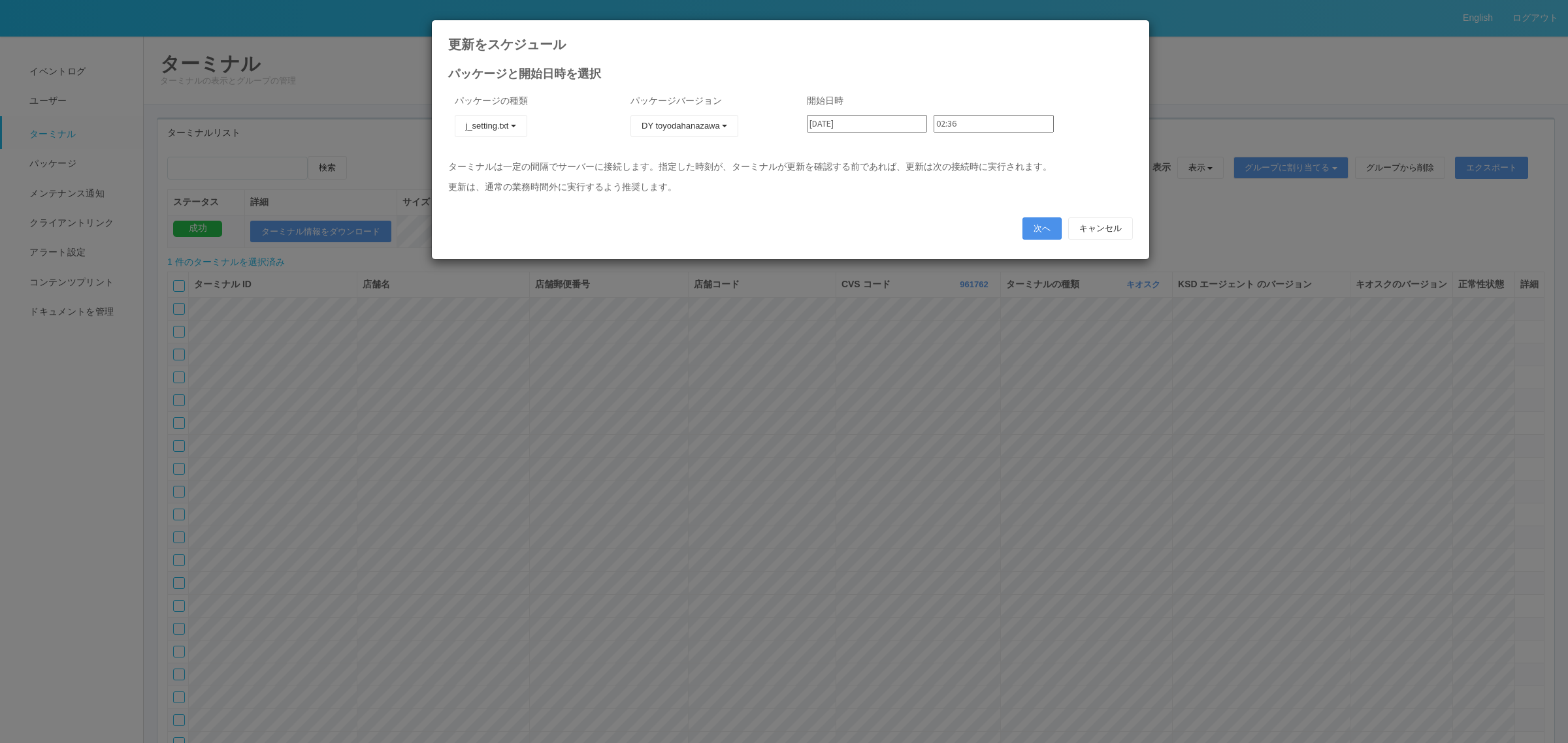
click at [1044, 225] on button "次へ" at bounding box center [1042, 228] width 39 height 22
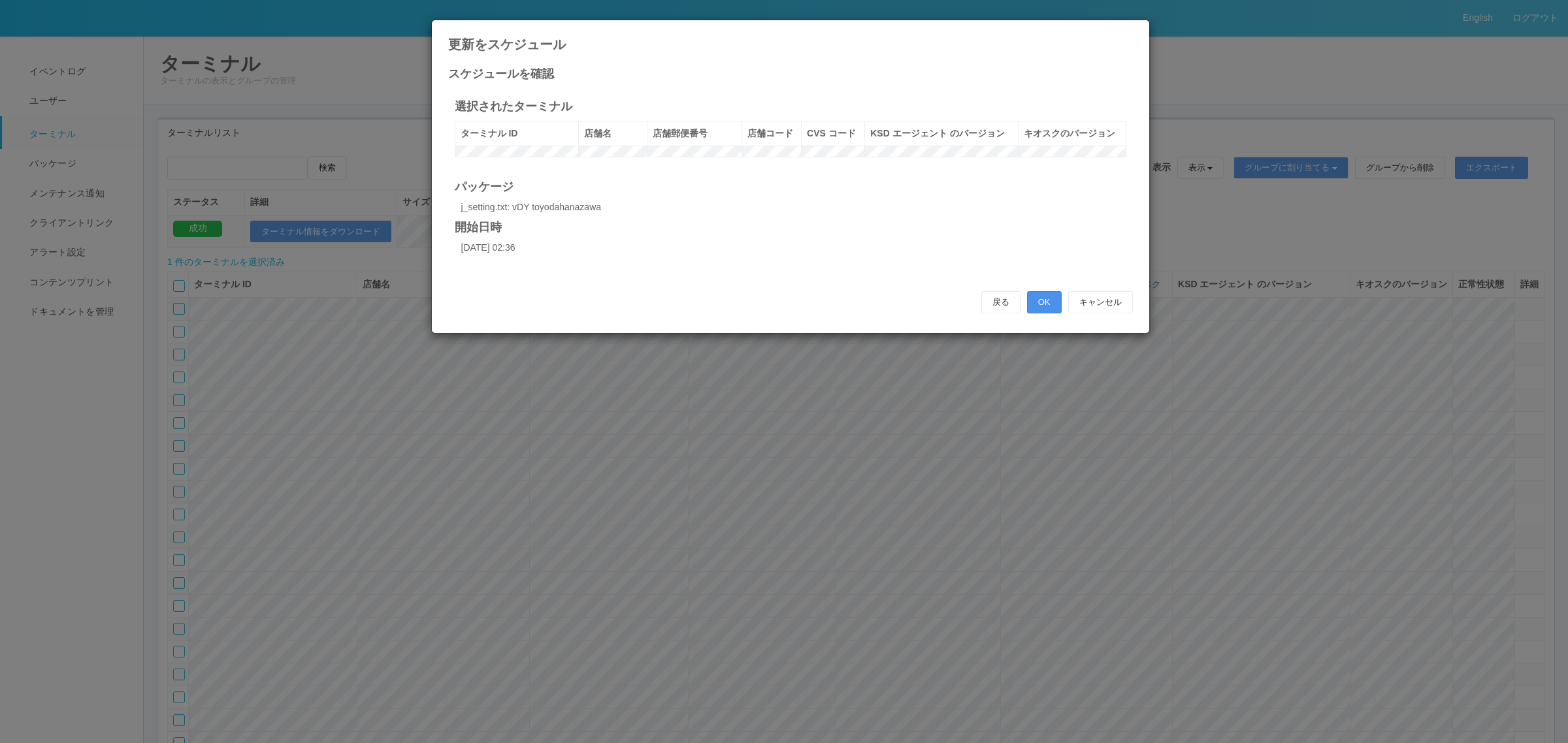
click at [1047, 309] on button "OK" at bounding box center [1044, 302] width 35 height 22
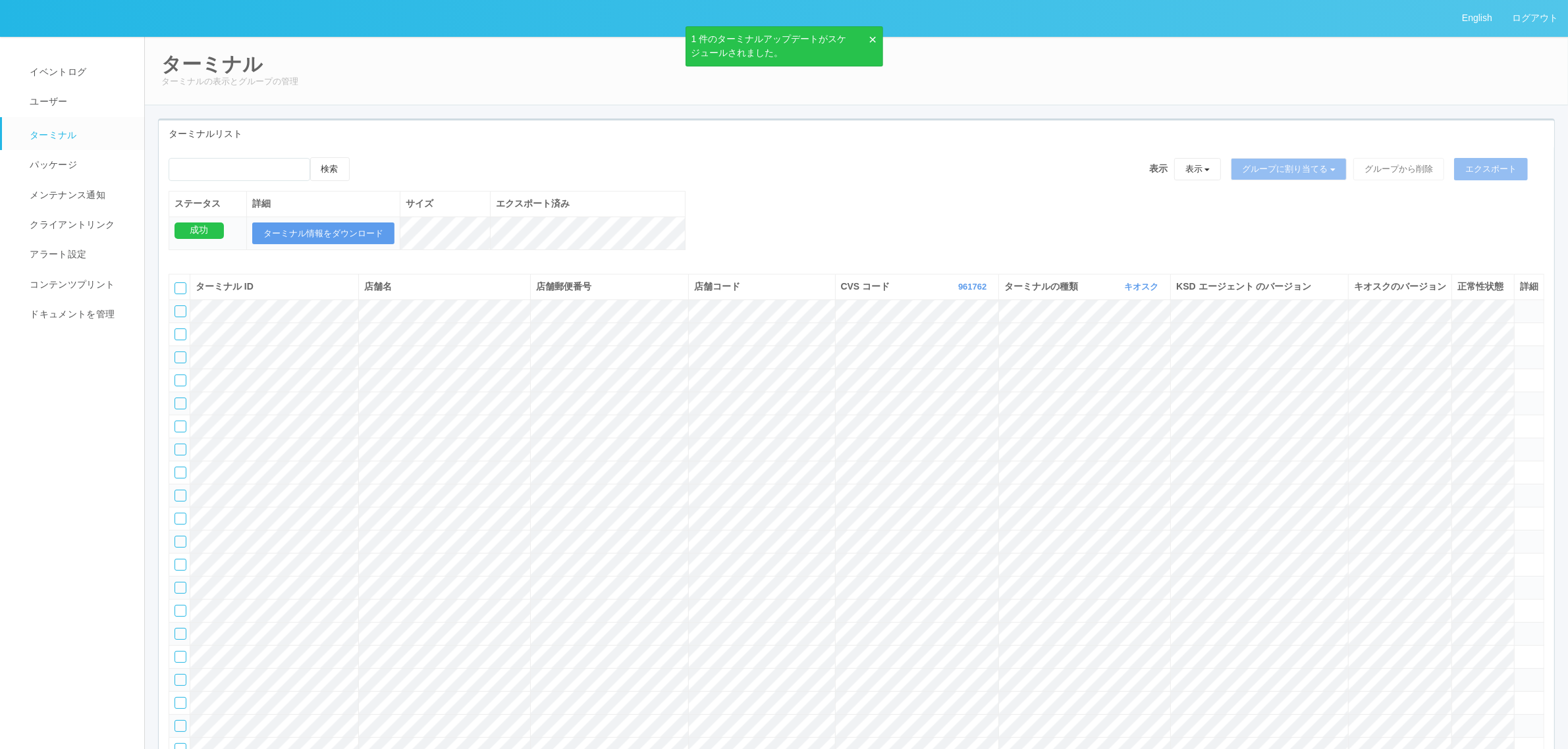
drag, startPoint x: 1043, startPoint y: 79, endPoint x: 1111, endPoint y: 56, distance: 71.8
click at [1066, 77] on p "ターミナルの表示とグループの管理" at bounding box center [856, 81] width 1390 height 13
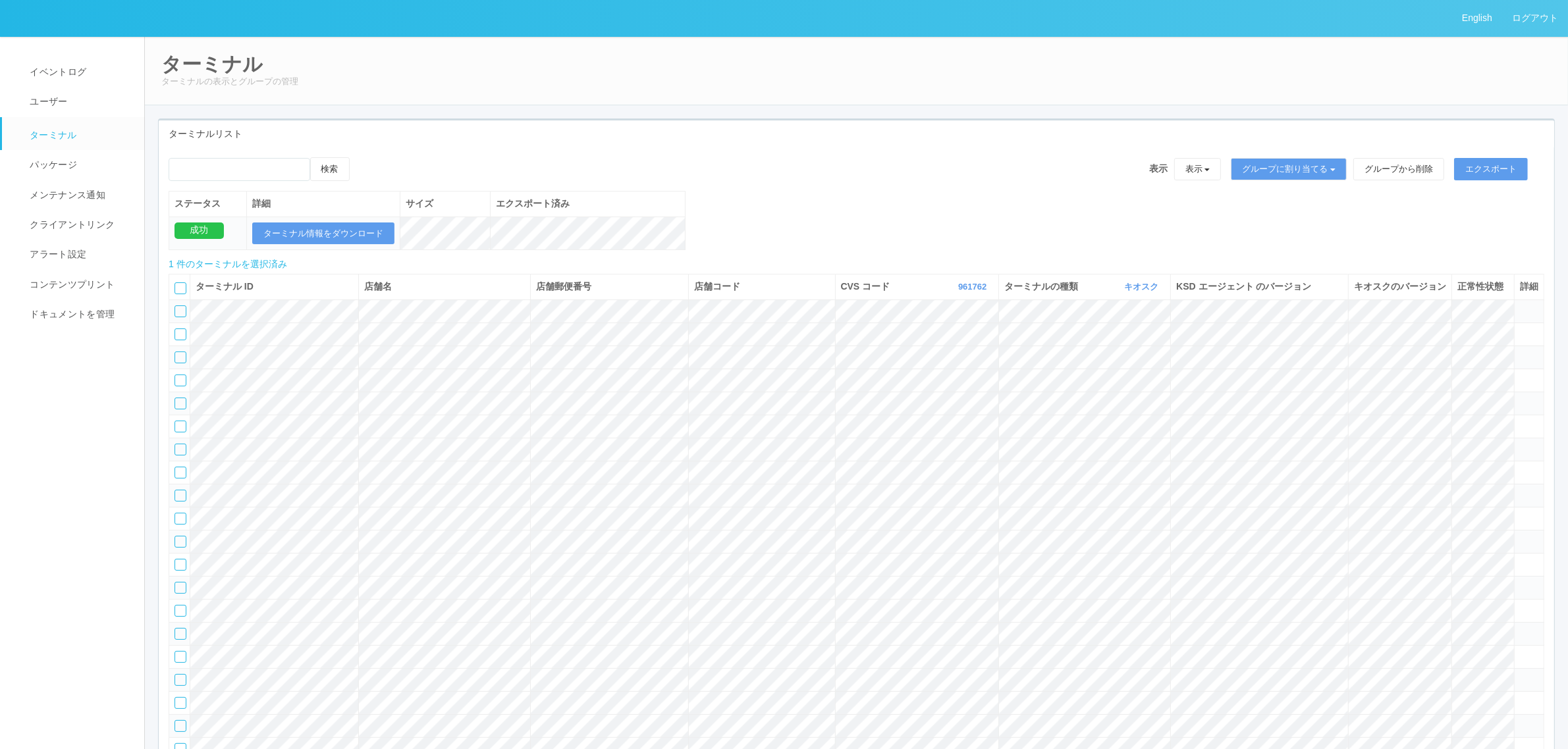
click at [363, 158] on icon at bounding box center [363, 158] width 0 height 0
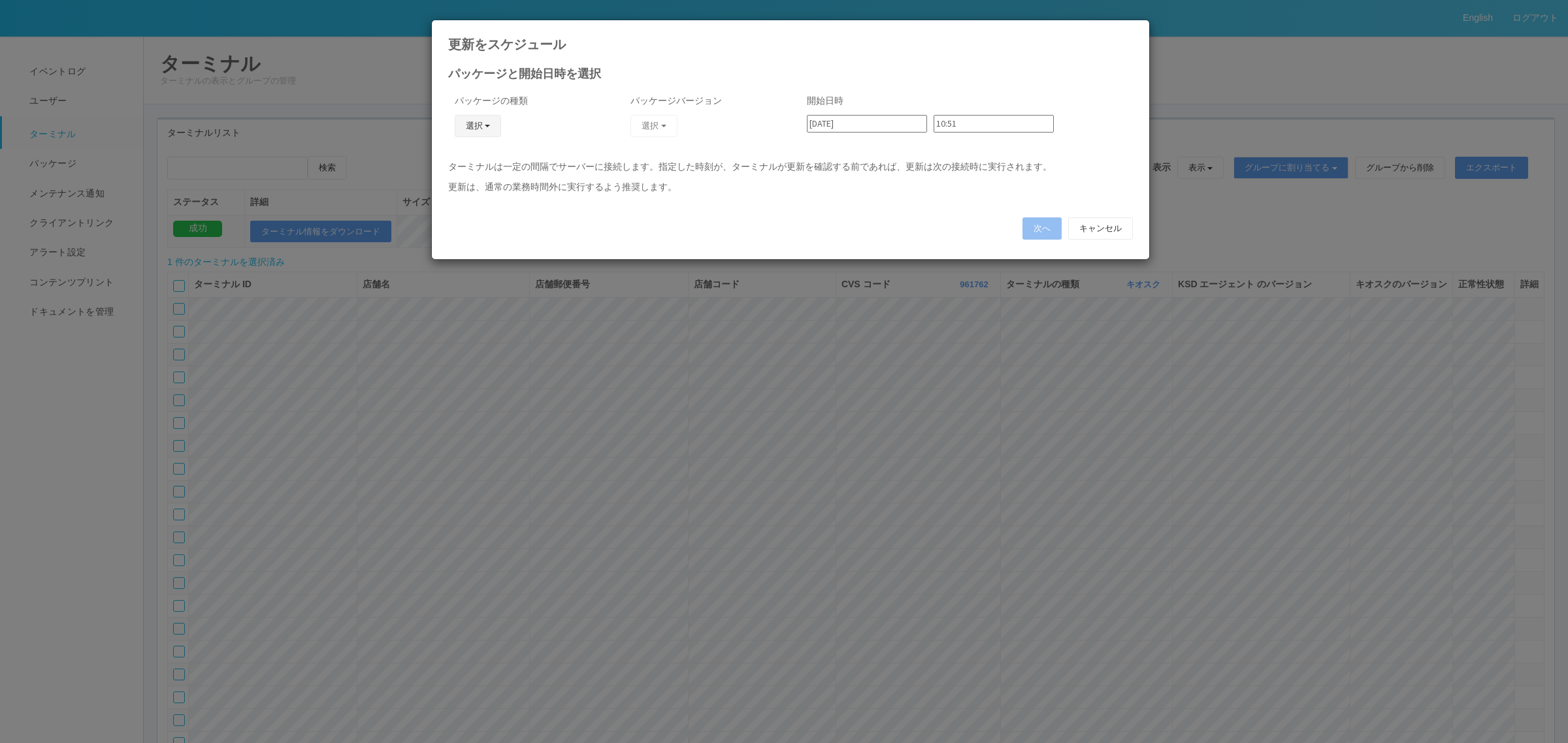
click at [477, 121] on button "選択" at bounding box center [478, 126] width 47 height 22
drag, startPoint x: 471, startPoint y: 203, endPoint x: 488, endPoint y: 192, distance: 20.2
click at [471, 203] on link "j_setting.txt" at bounding box center [458, 203] width 103 height 20
click at [657, 134] on button "選択" at bounding box center [653, 126] width 47 height 22
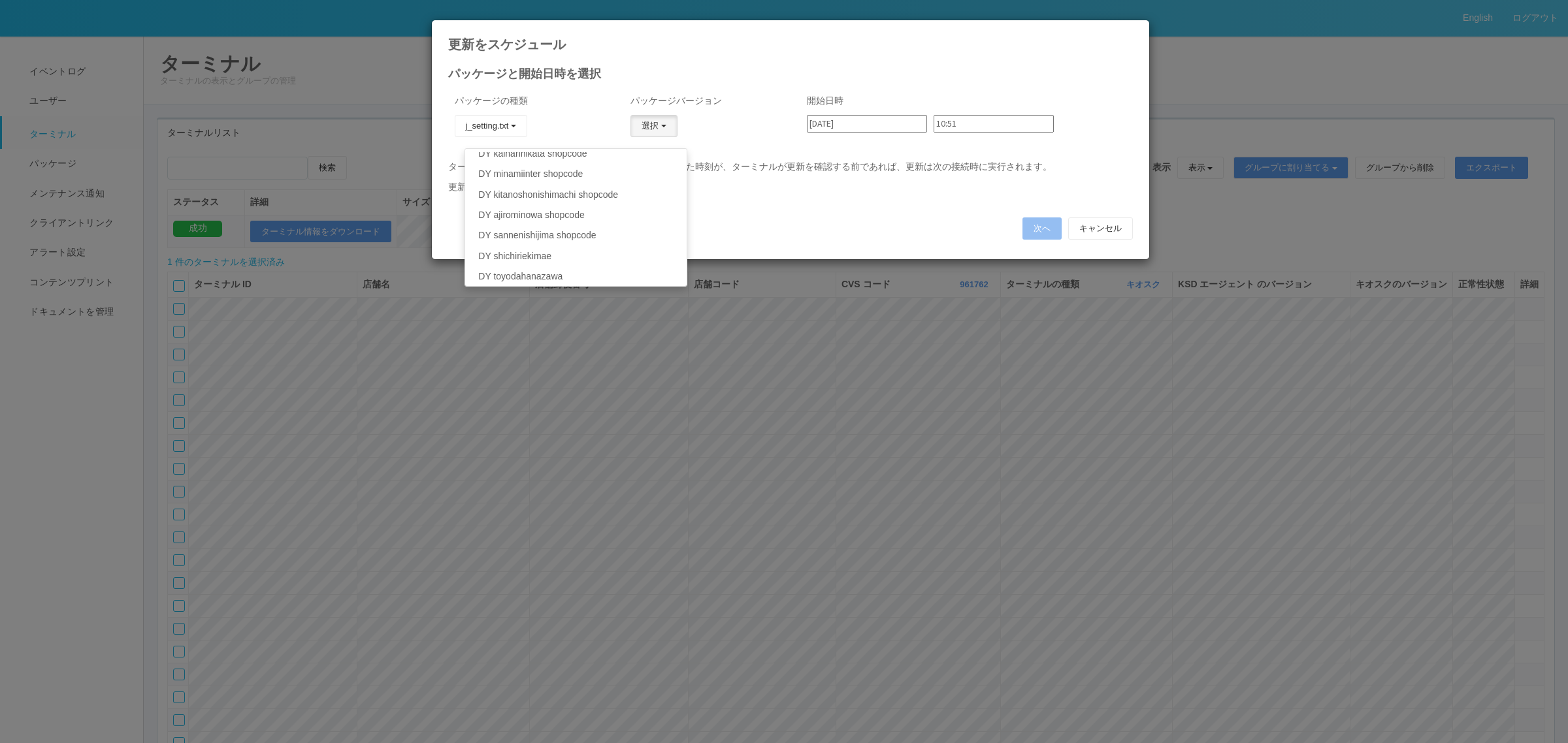
scroll to position [59, 0]
click at [567, 183] on link "DY minamiinter shopcode" at bounding box center [575, 185] width 221 height 20
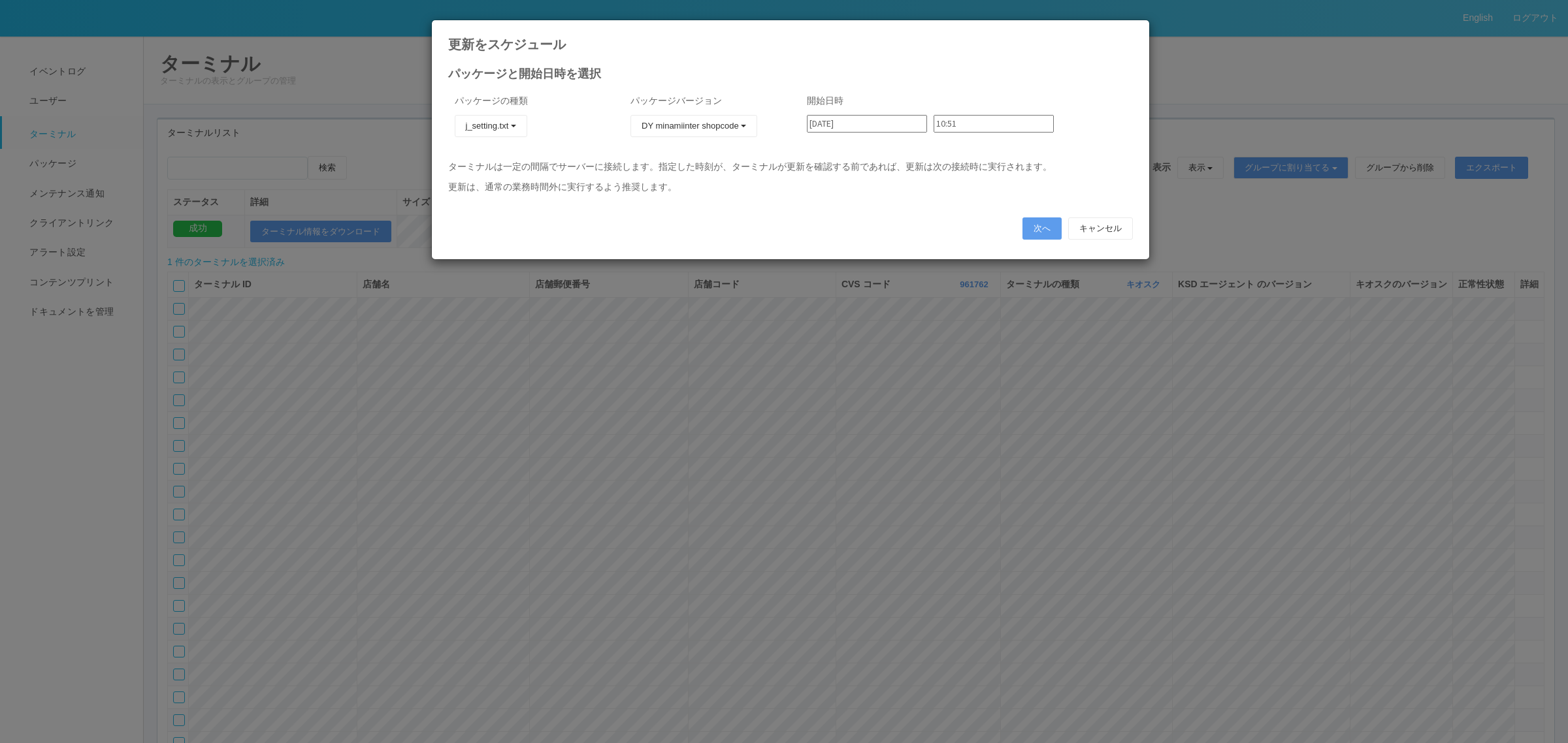
click at [856, 121] on input "[DATE]" at bounding box center [867, 124] width 121 height 18
click at [831, 345] on div "4" at bounding box center [821, 351] width 22 height 13
type input "[DATE]"
click at [956, 122] on input "10:51" at bounding box center [994, 124] width 121 height 18
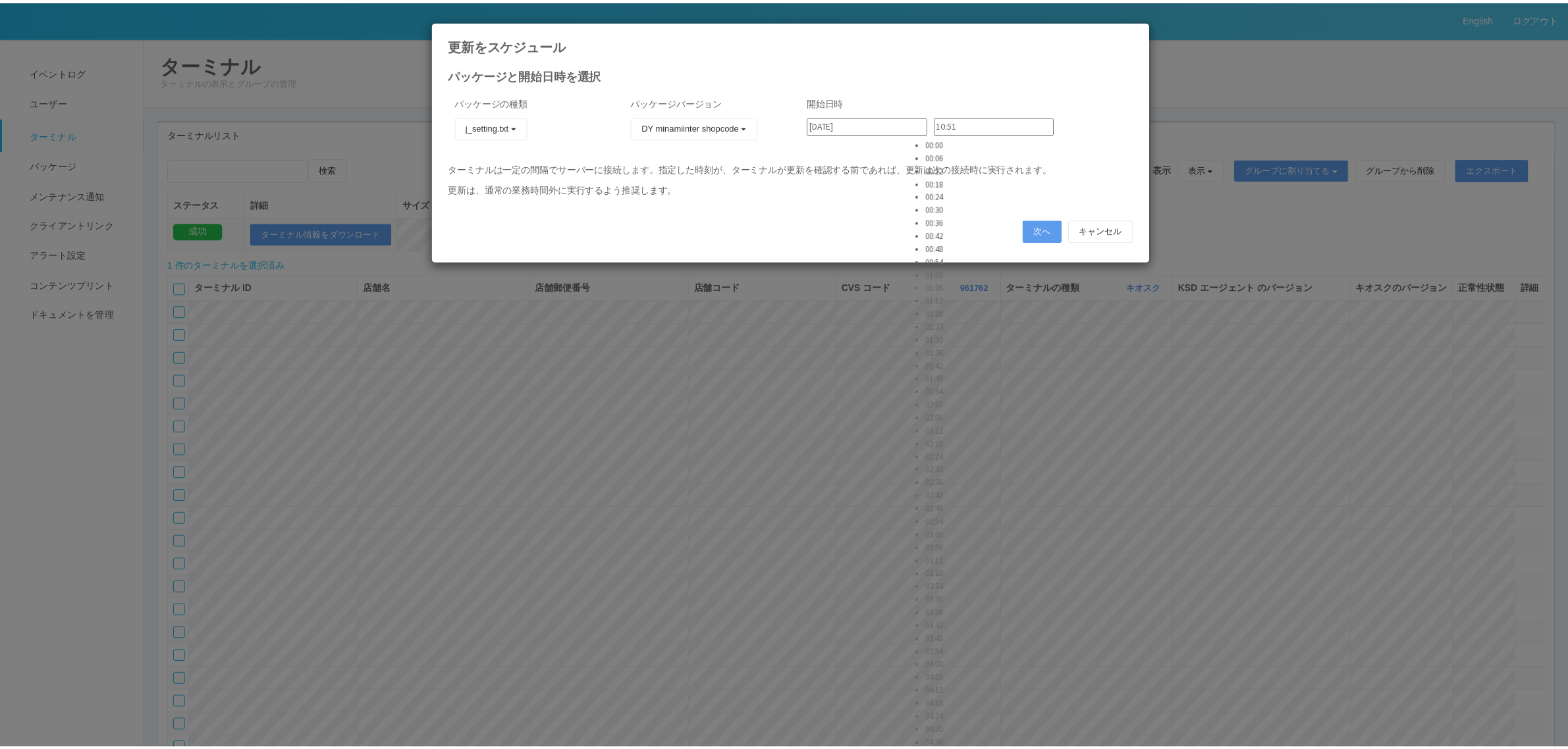
scroll to position [494, 0]
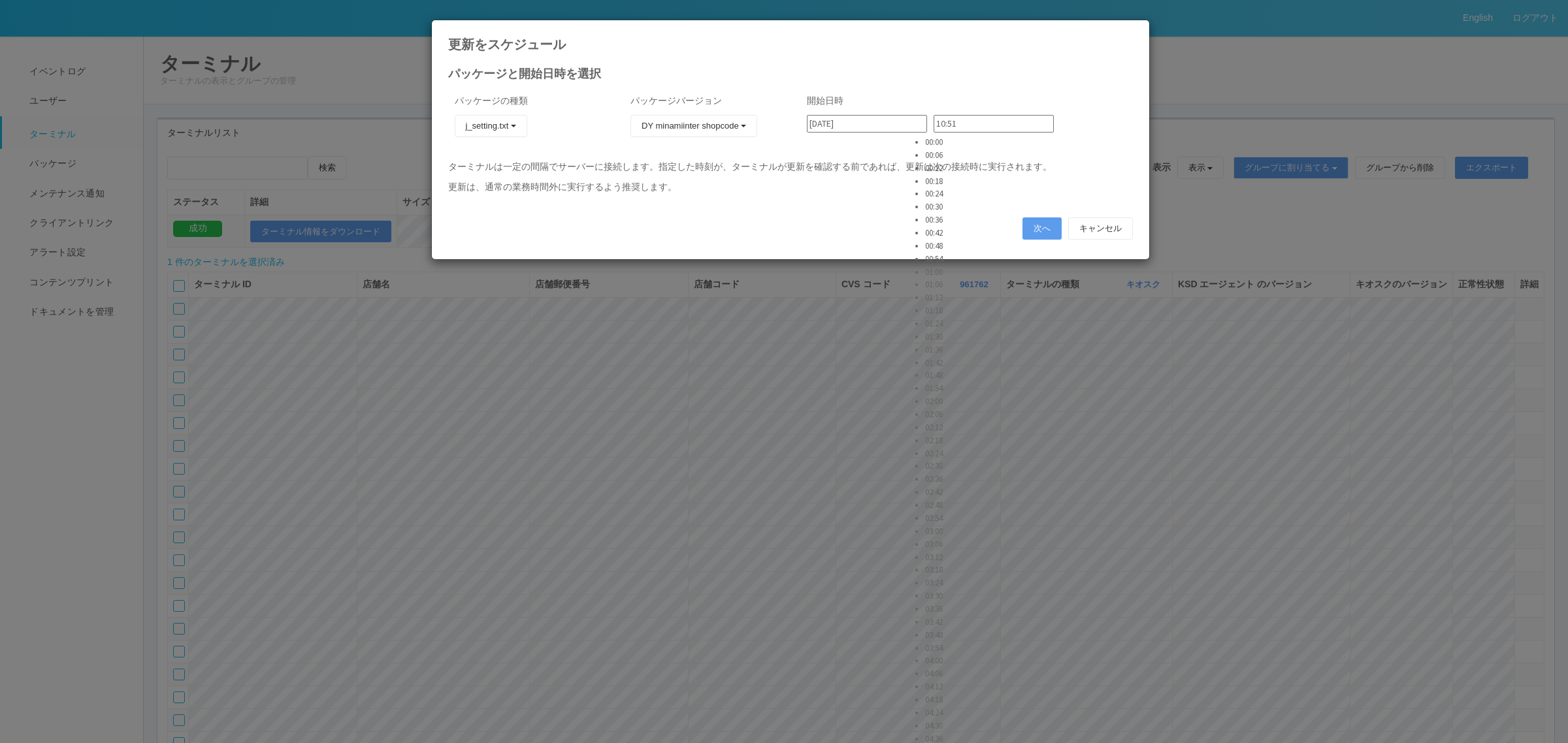
click at [955, 486] on li "02:42" at bounding box center [941, 492] width 32 height 13
type input "02:42"
click at [1033, 226] on button "次へ" at bounding box center [1042, 228] width 39 height 22
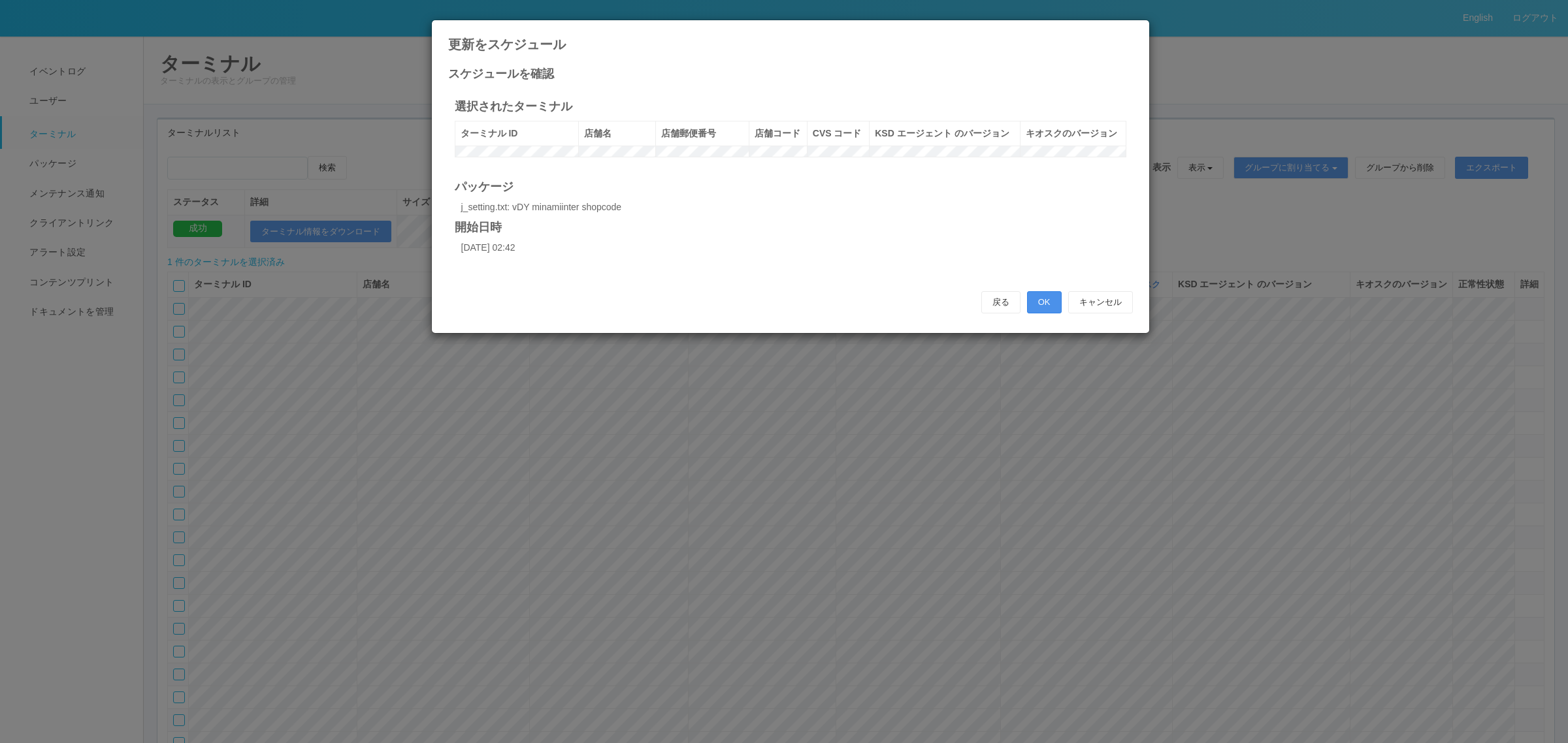
click at [1047, 313] on button "OK" at bounding box center [1044, 302] width 35 height 22
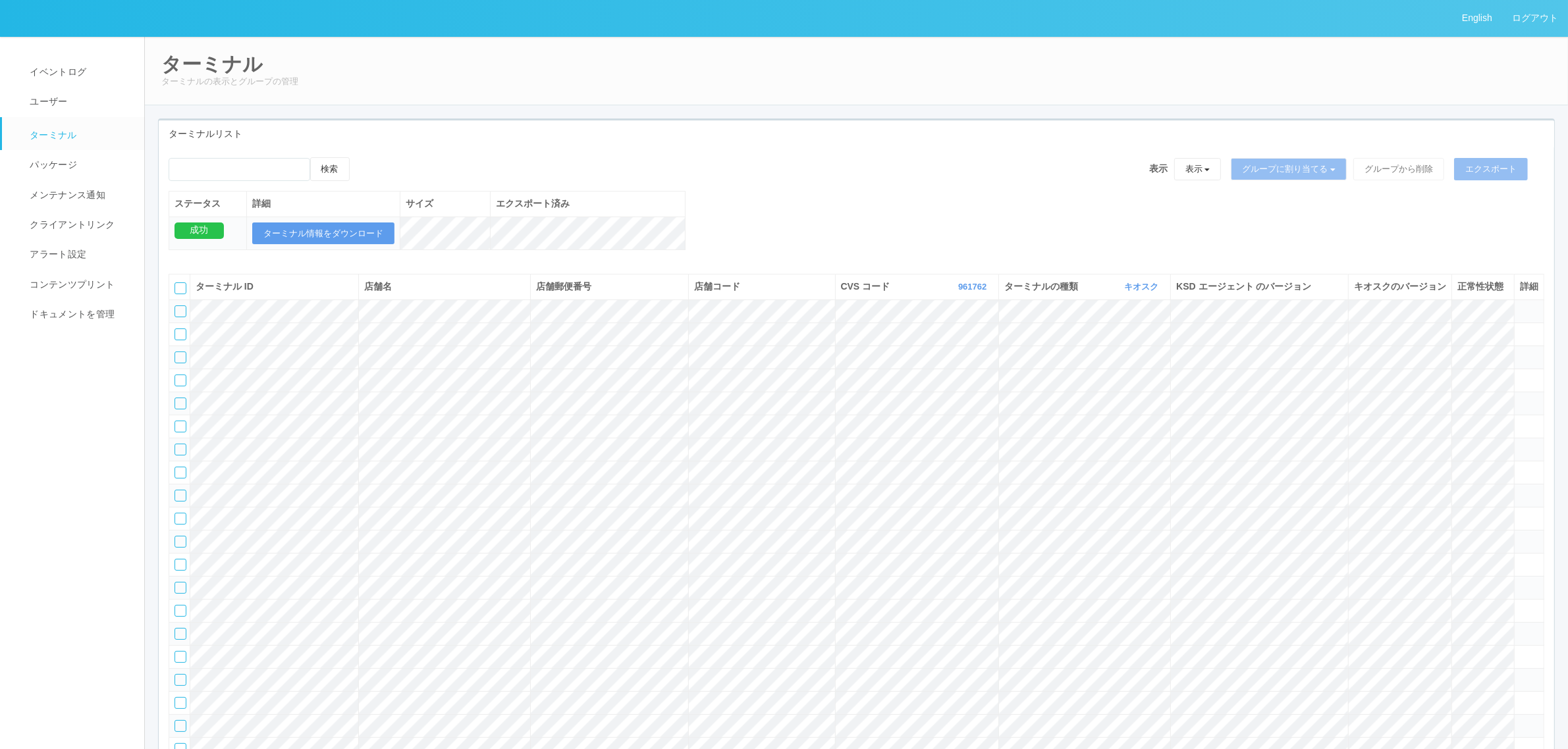
click at [894, 186] on div "検索 表示 表示 すべてのターミナル 未割り当てのターミナル グループを追加 グループ名を編集 アーカイブ済みのターミナル グループに割り当てる グループを追…" at bounding box center [856, 174] width 1376 height 33
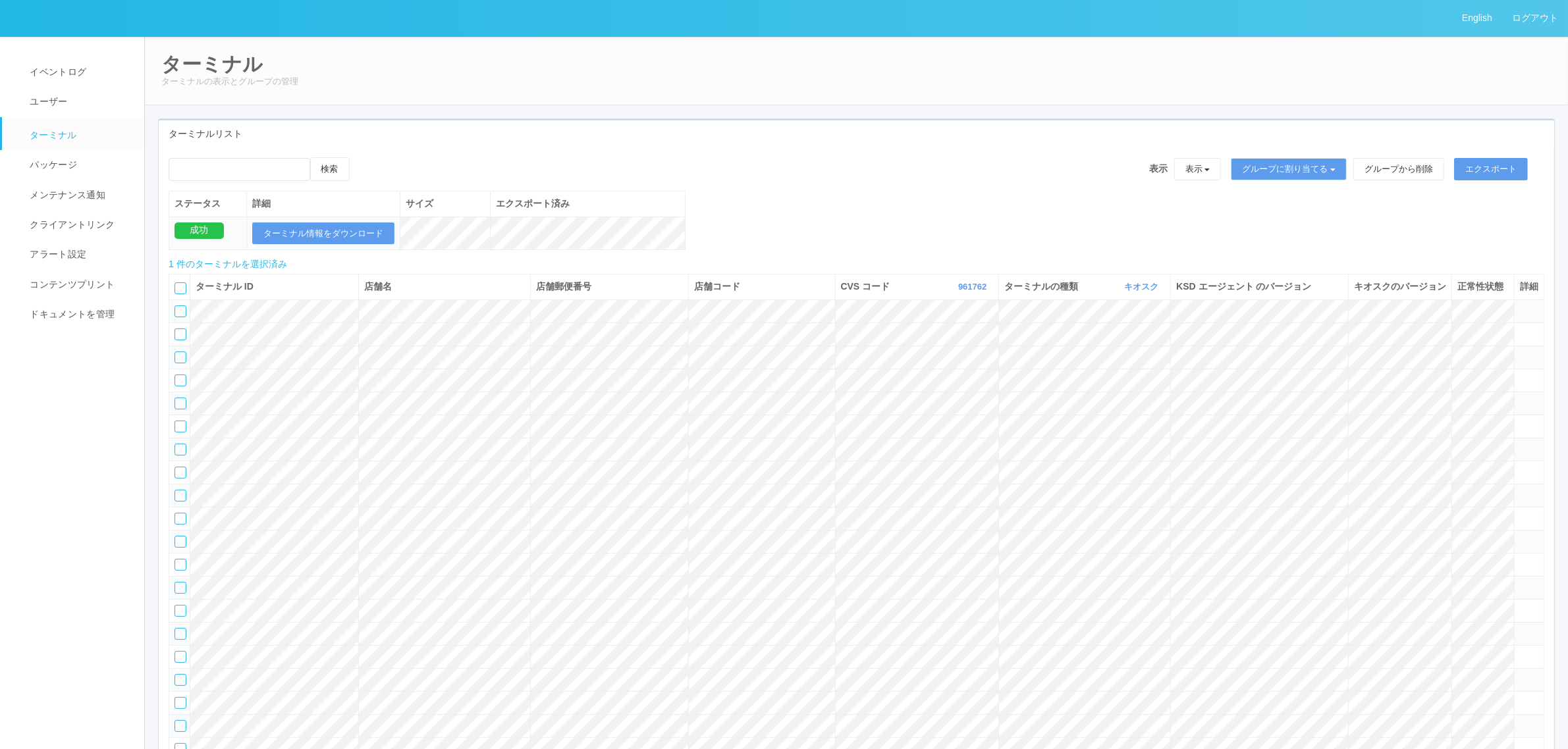
click at [363, 158] on icon at bounding box center [363, 158] width 0 height 0
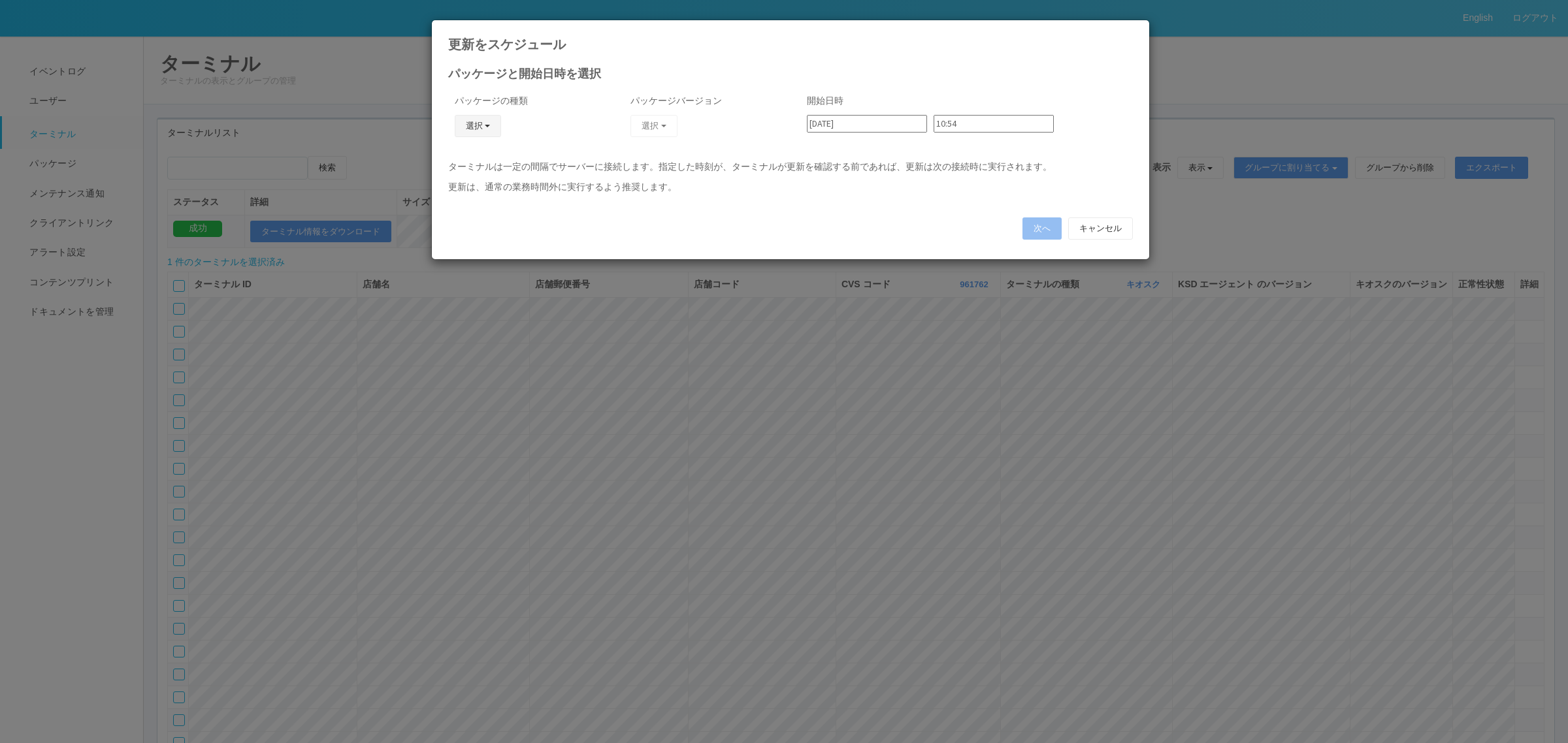
click at [478, 124] on button "選択" at bounding box center [478, 126] width 47 height 22
click at [471, 206] on link "j_setting.txt" at bounding box center [458, 203] width 103 height 20
click at [660, 128] on button "選択" at bounding box center [653, 126] width 47 height 22
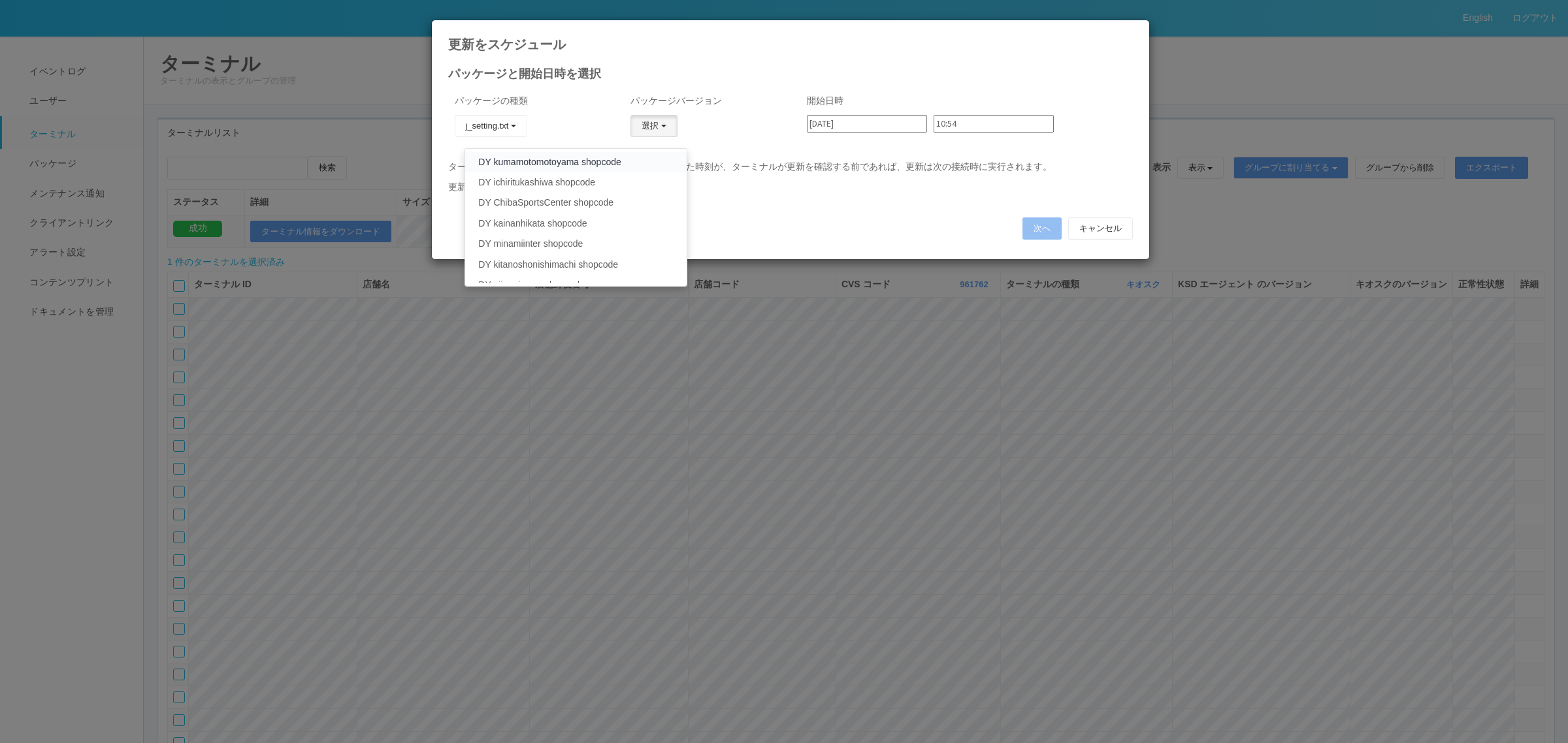
click at [640, 158] on link "DY kumamotomotoyama shopcode" at bounding box center [575, 162] width 221 height 20
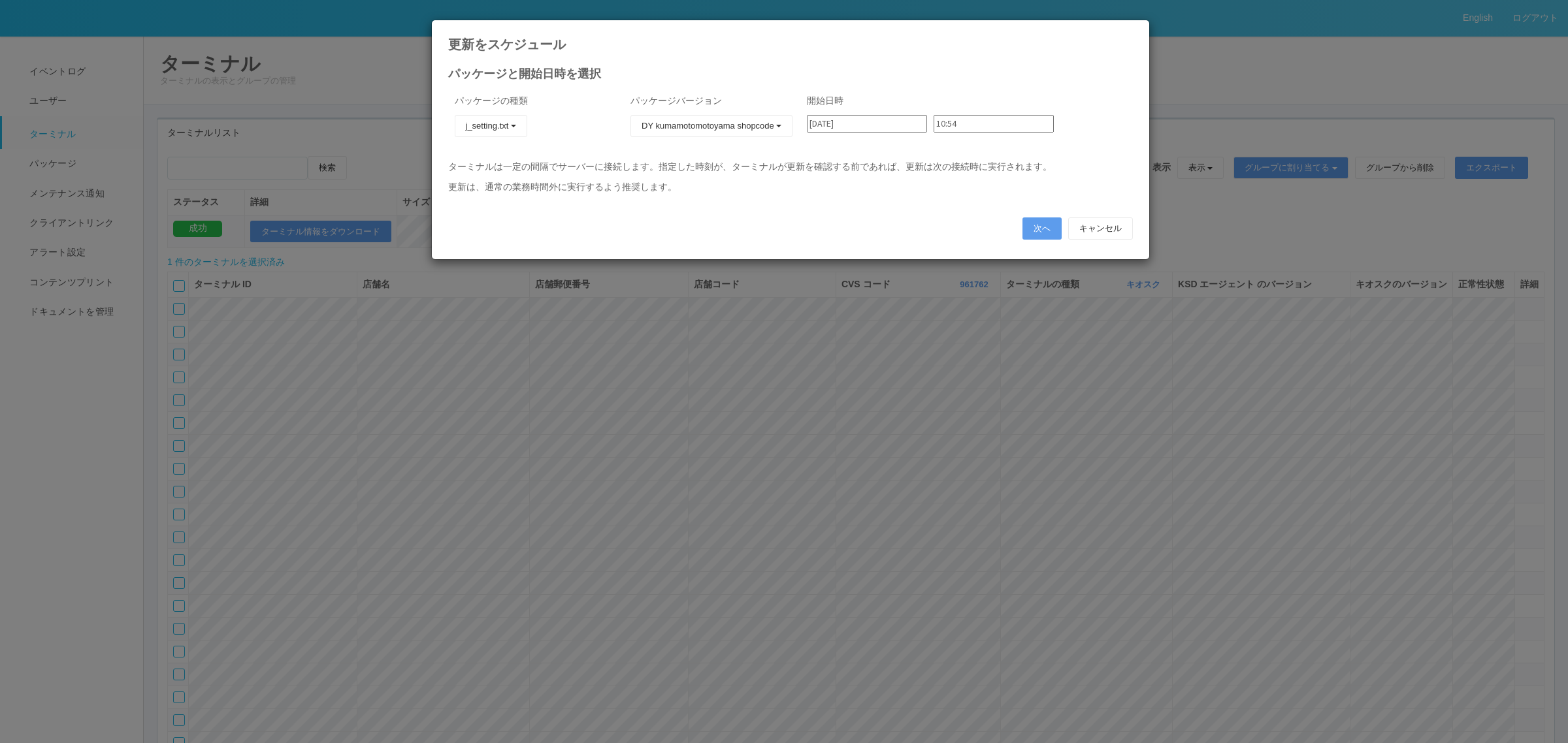
click at [880, 125] on input "2025/09/03" at bounding box center [867, 124] width 121 height 18
click at [831, 345] on div "4" at bounding box center [821, 351] width 22 height 13
type input "2025/09/04"
click at [934, 132] on div "10:54" at bounding box center [997, 129] width 127 height 28
click at [934, 128] on input "10:54" at bounding box center [994, 124] width 121 height 18
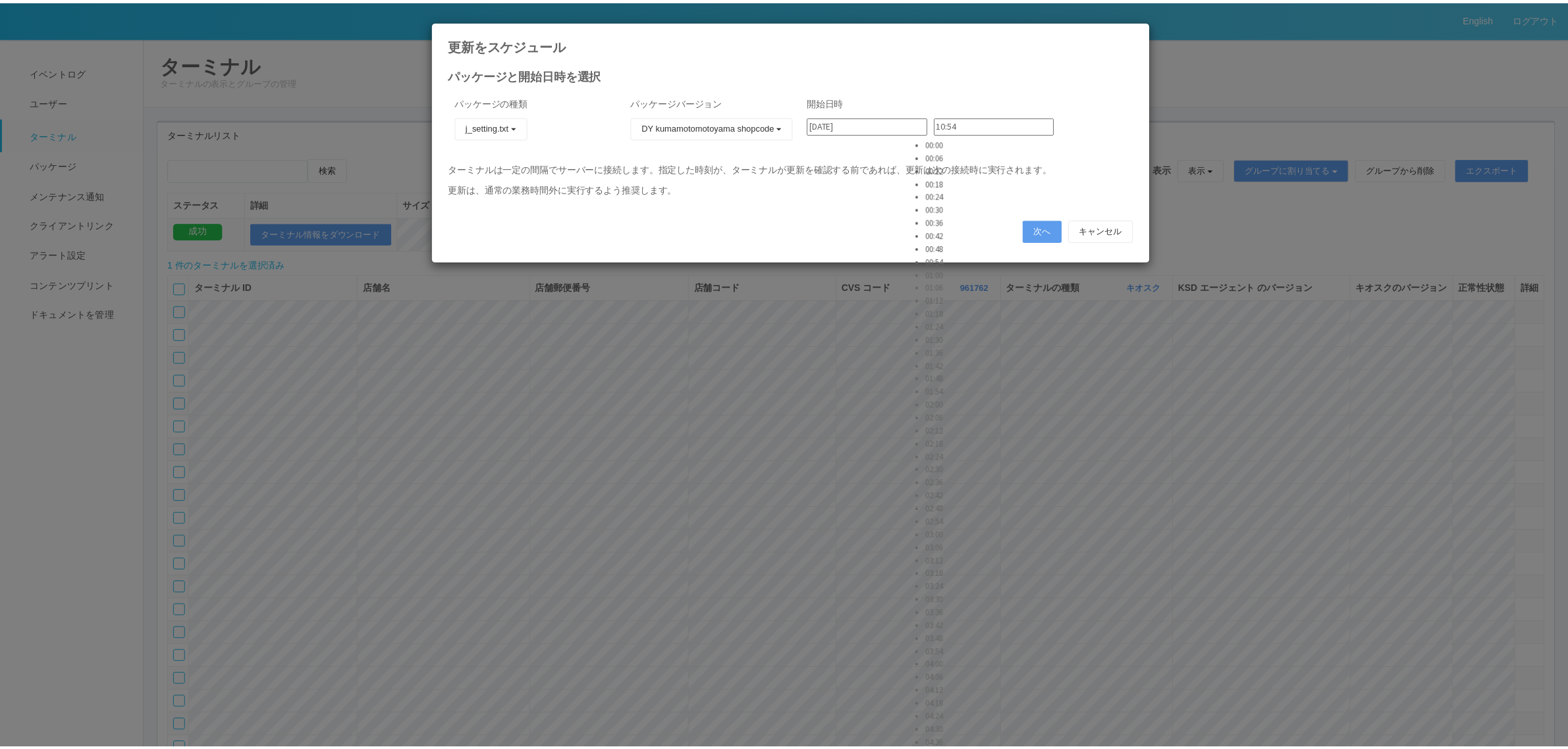
scroll to position [494, 0]
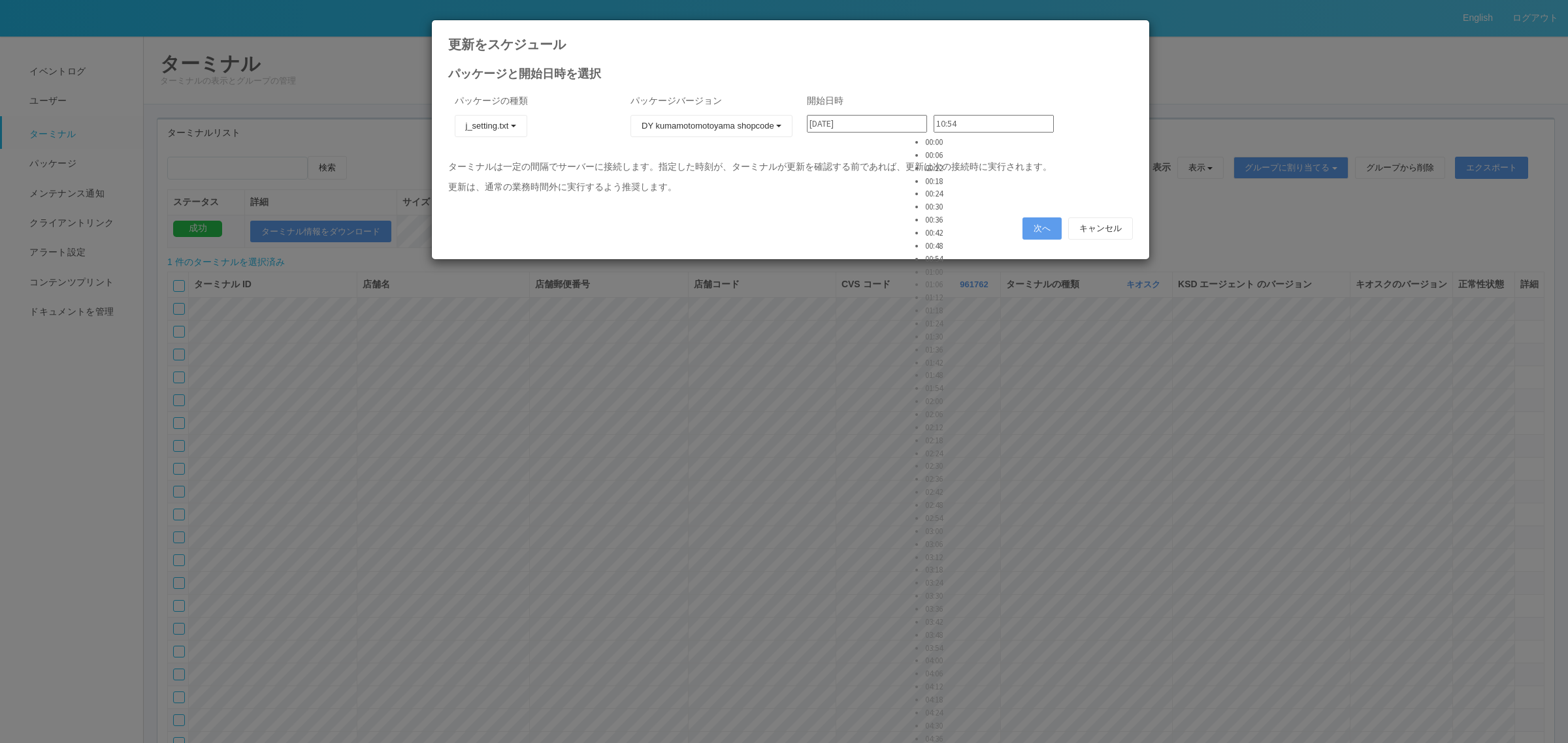
click at [942, 499] on li "02:48" at bounding box center [941, 505] width 32 height 13
type input "02:48"
click at [1035, 229] on button "次へ" at bounding box center [1042, 228] width 39 height 22
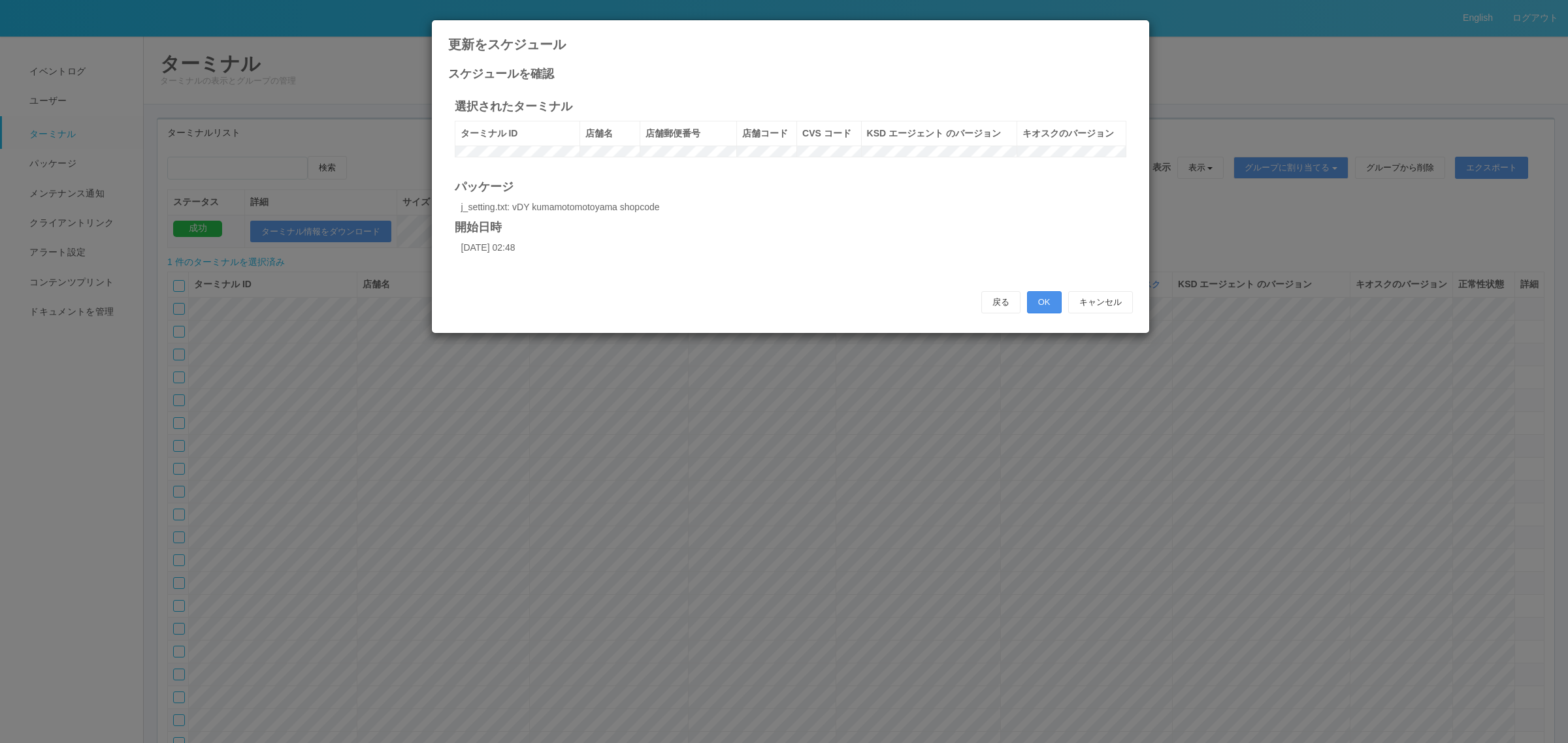
click at [1050, 311] on button "OK" at bounding box center [1044, 302] width 35 height 22
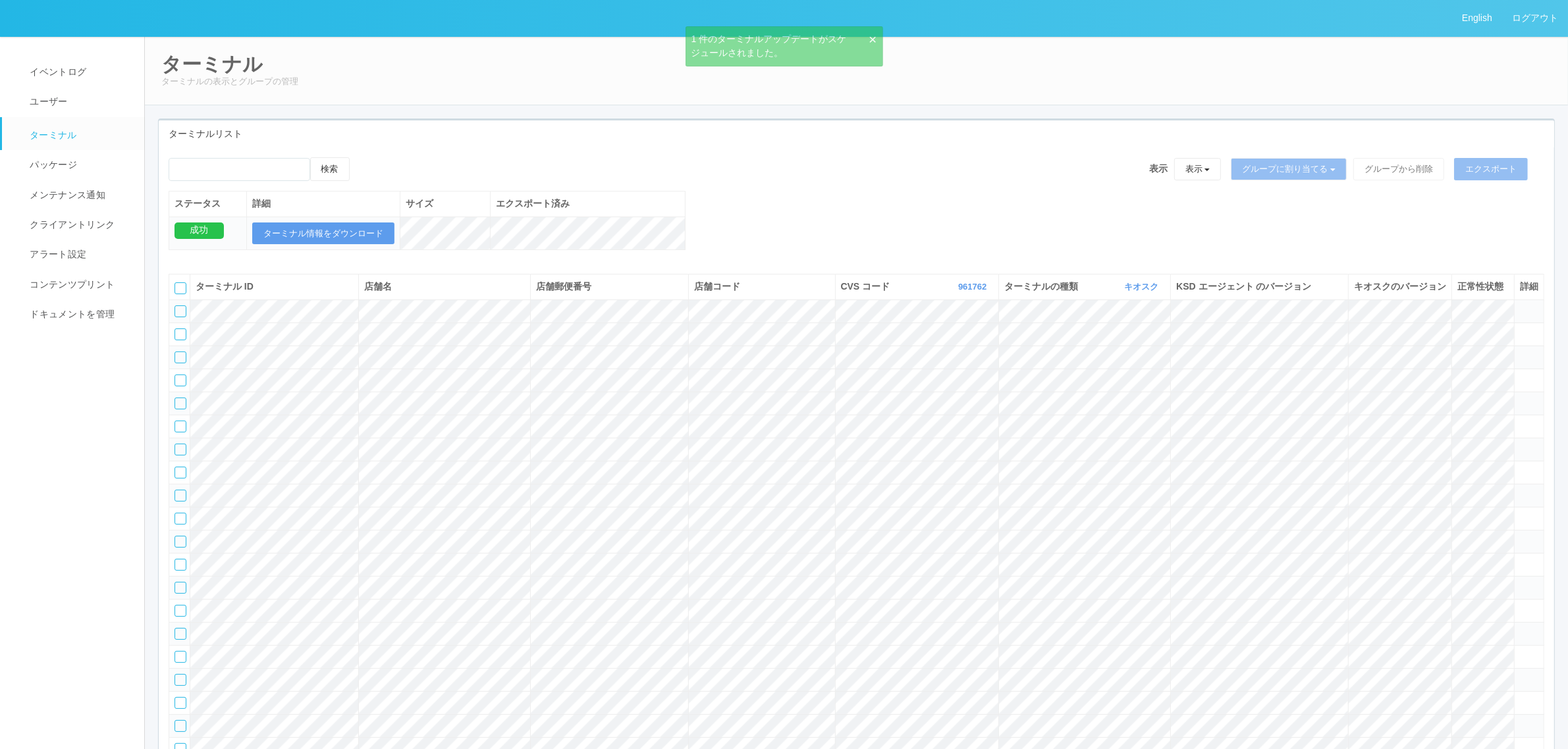
scroll to position [9908, 0]
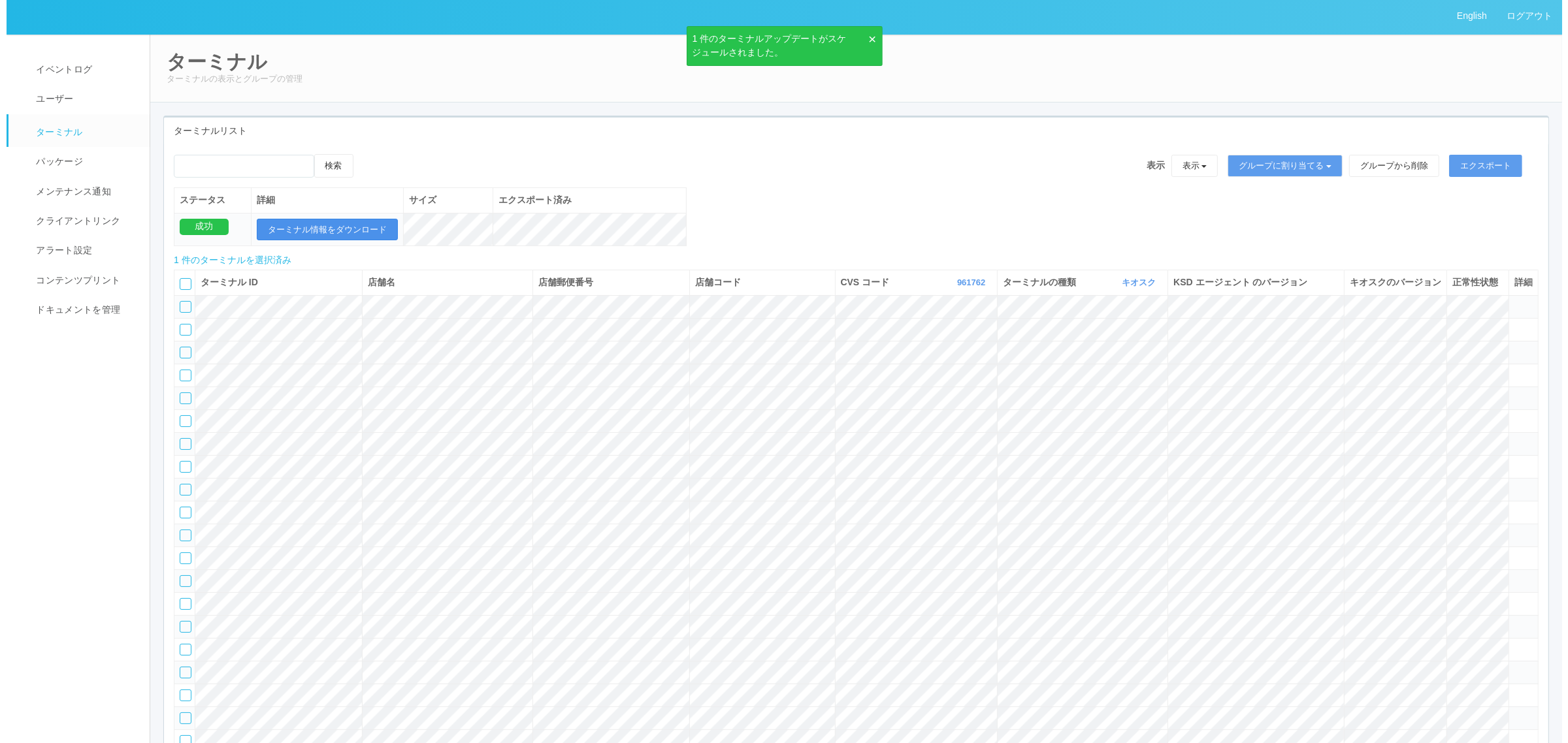
scroll to position [0, 0]
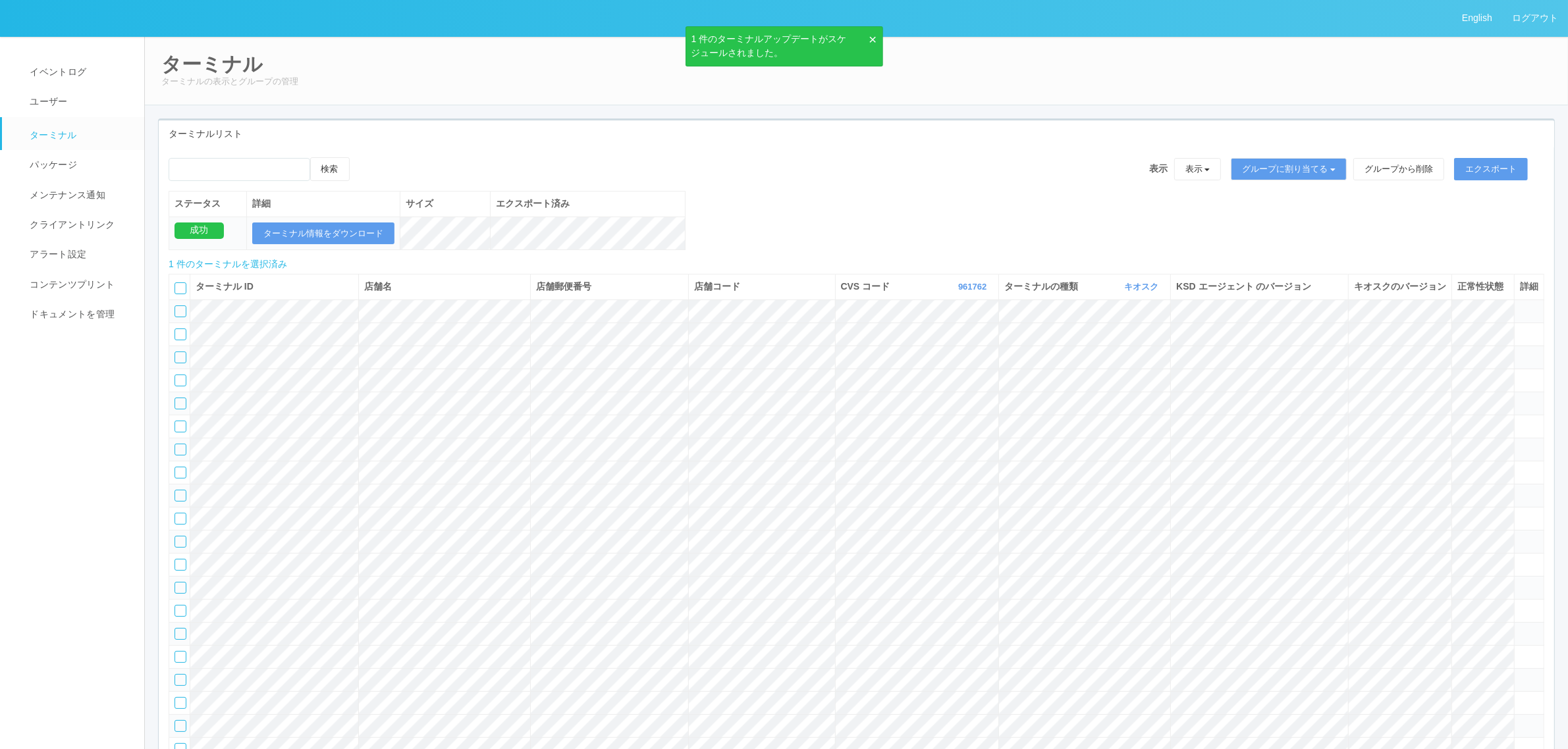
click at [363, 158] on icon at bounding box center [363, 158] width 0 height 0
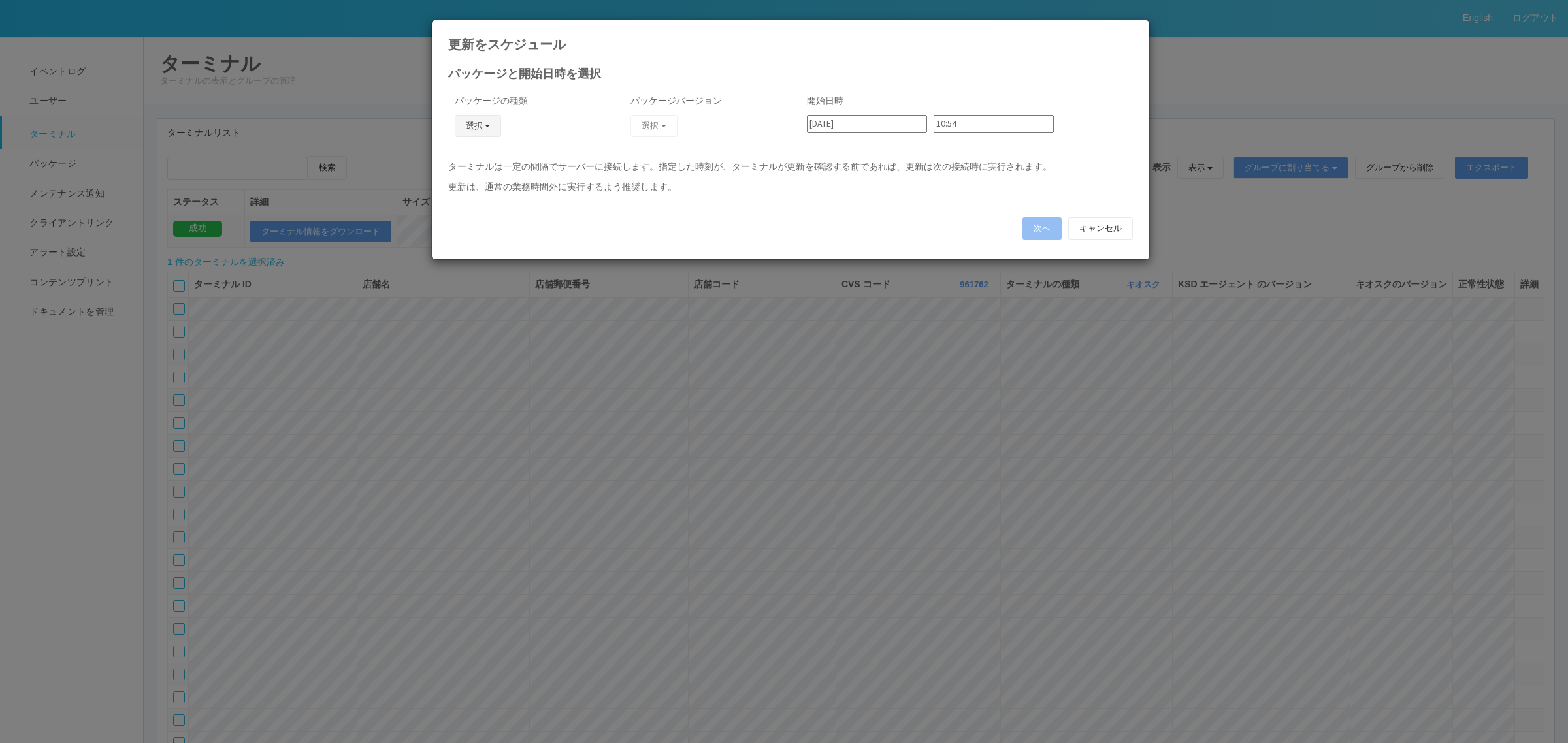
click at [458, 136] on button "選択" at bounding box center [478, 126] width 47 height 22
drag, startPoint x: 467, startPoint y: 203, endPoint x: 475, endPoint y: 191, distance: 14.4
click at [467, 203] on link "j_setting.txt" at bounding box center [458, 203] width 103 height 20
click at [642, 124] on button "選択" at bounding box center [653, 126] width 47 height 22
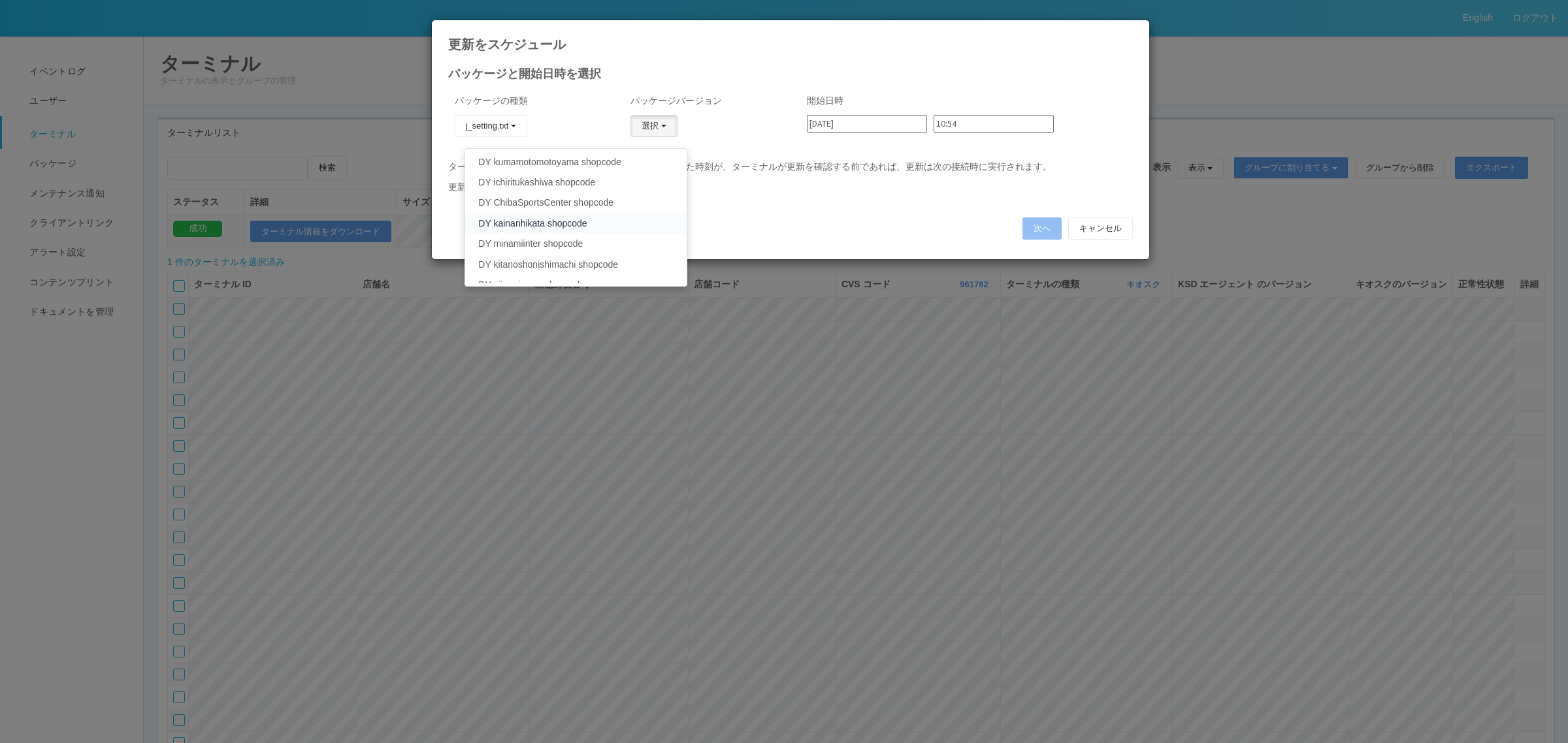
click at [626, 225] on link "DY kainanhikata shopcode" at bounding box center [575, 224] width 221 height 20
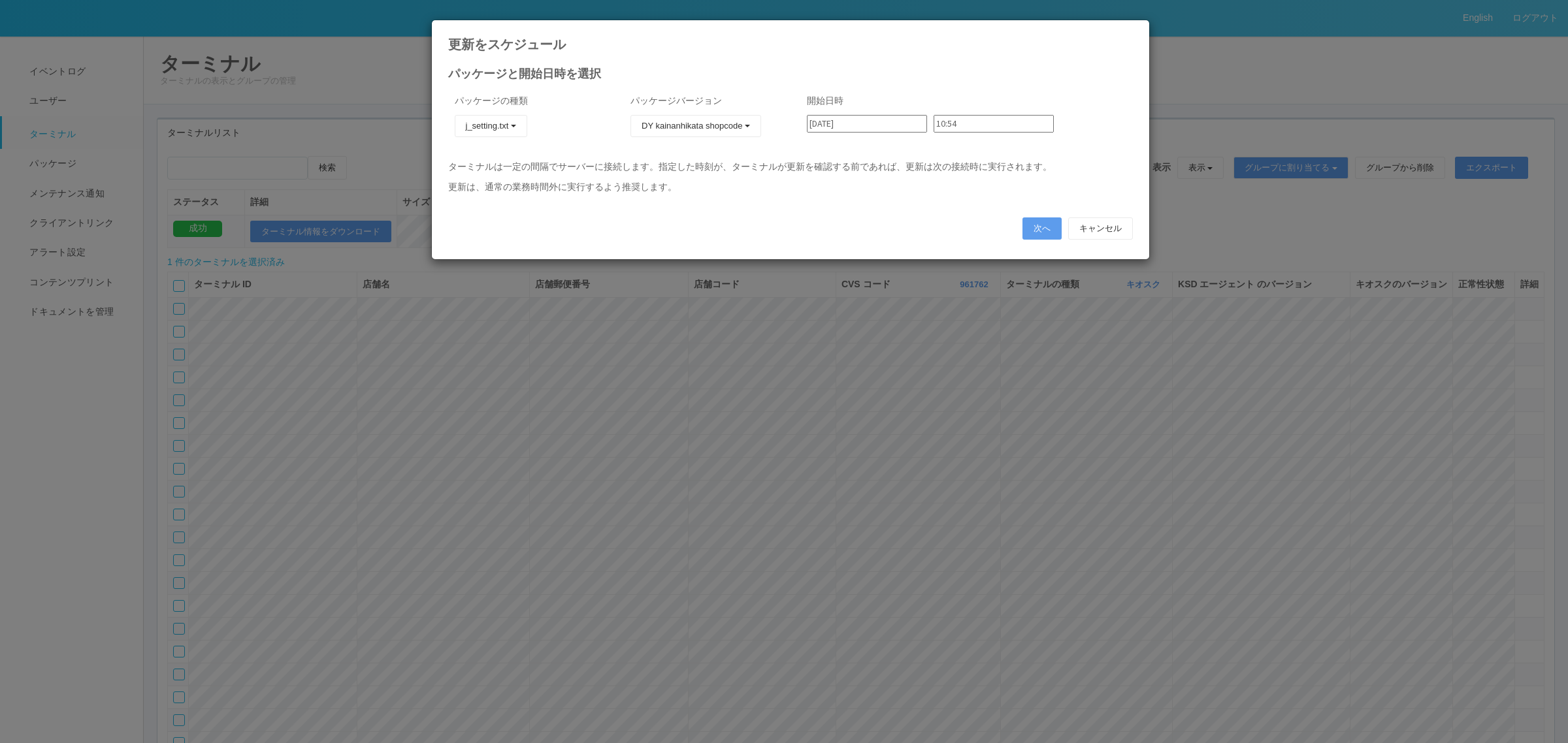
click at [870, 125] on input "2025/09/03" at bounding box center [867, 124] width 121 height 18
click at [831, 345] on div "4" at bounding box center [821, 351] width 22 height 13
type input "2025/09/04"
click at [935, 134] on div "10:54" at bounding box center [997, 129] width 127 height 28
drag, startPoint x: 949, startPoint y: 125, endPoint x: 951, endPoint y: 135, distance: 10.2
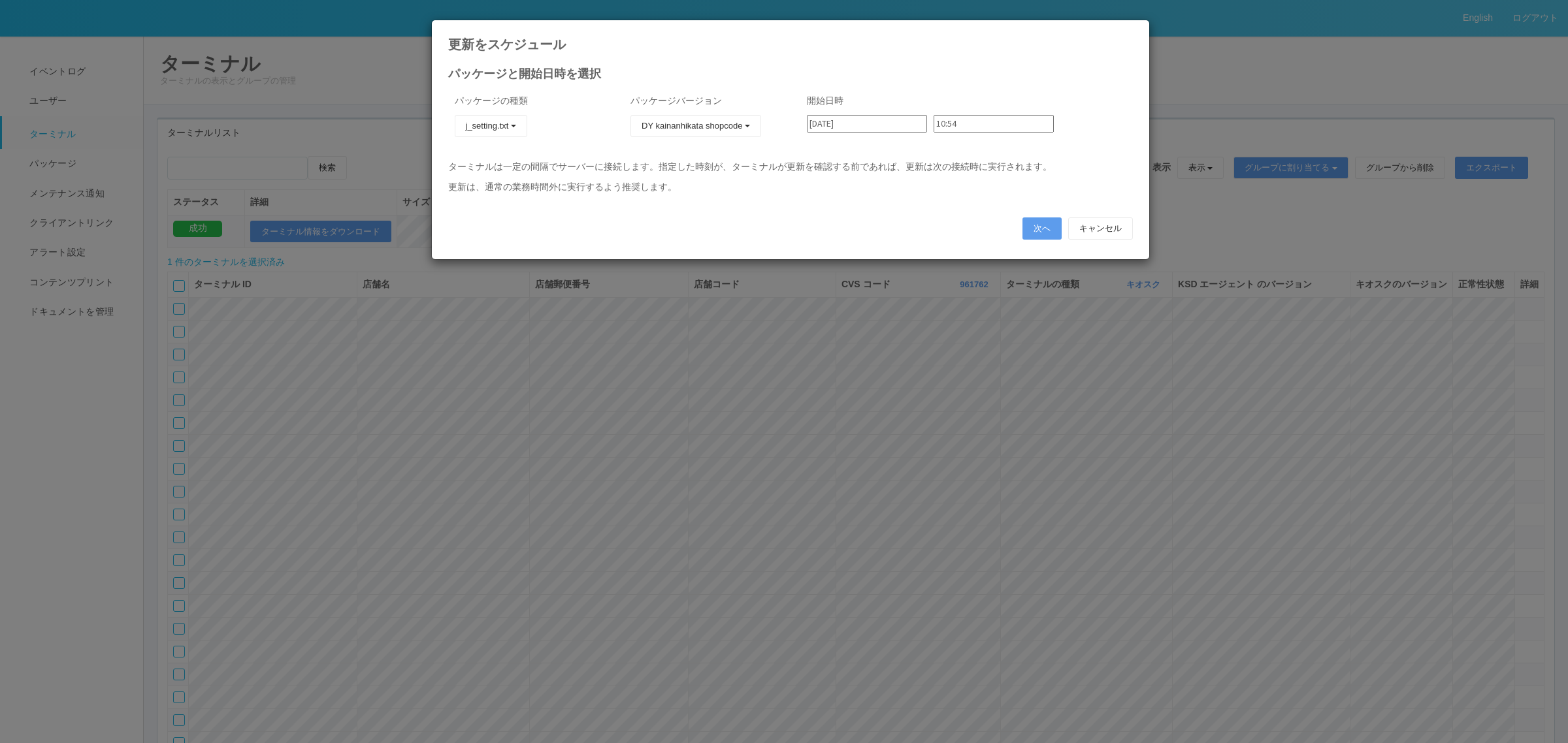
click at [949, 125] on input "10:54" at bounding box center [994, 124] width 121 height 18
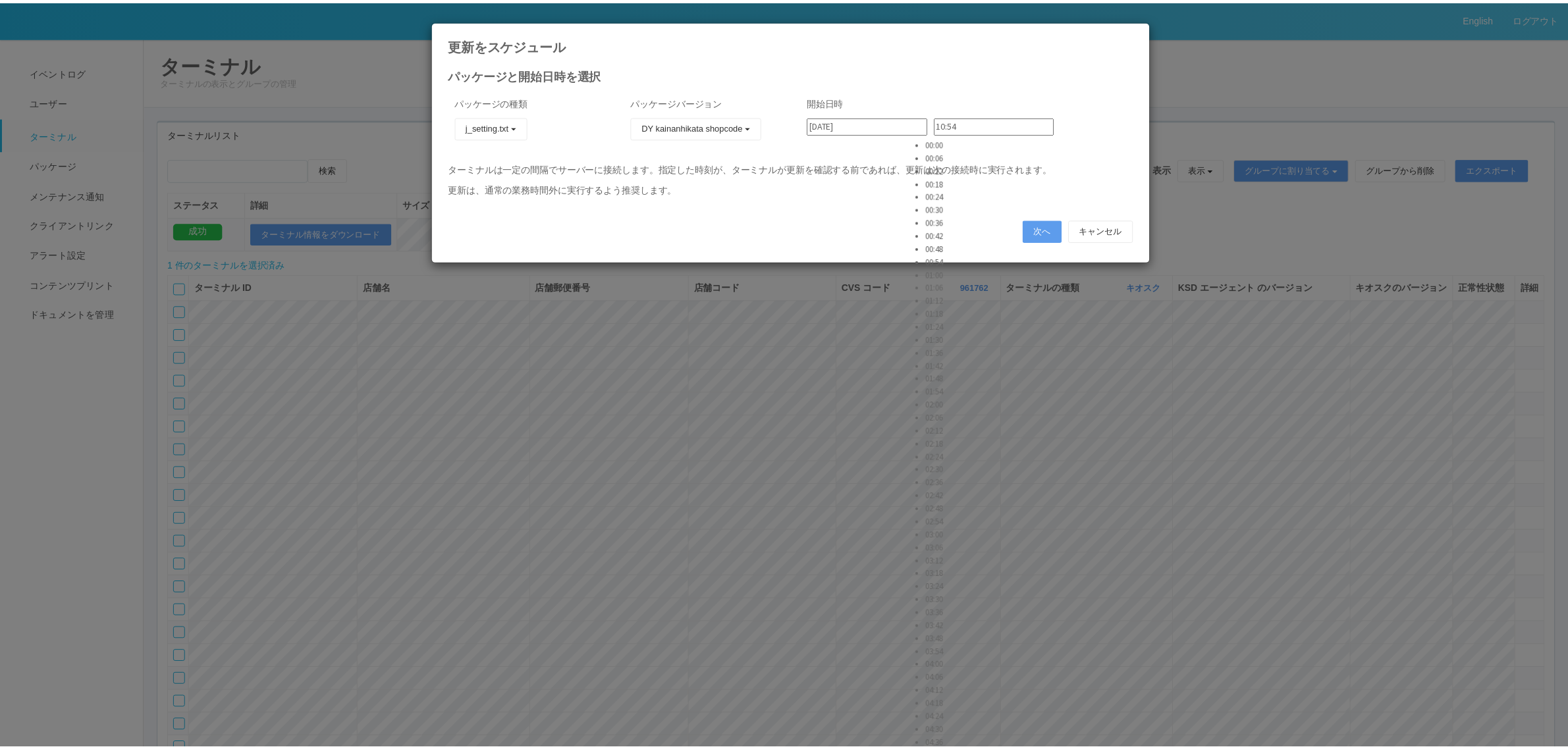
scroll to position [494, 0]
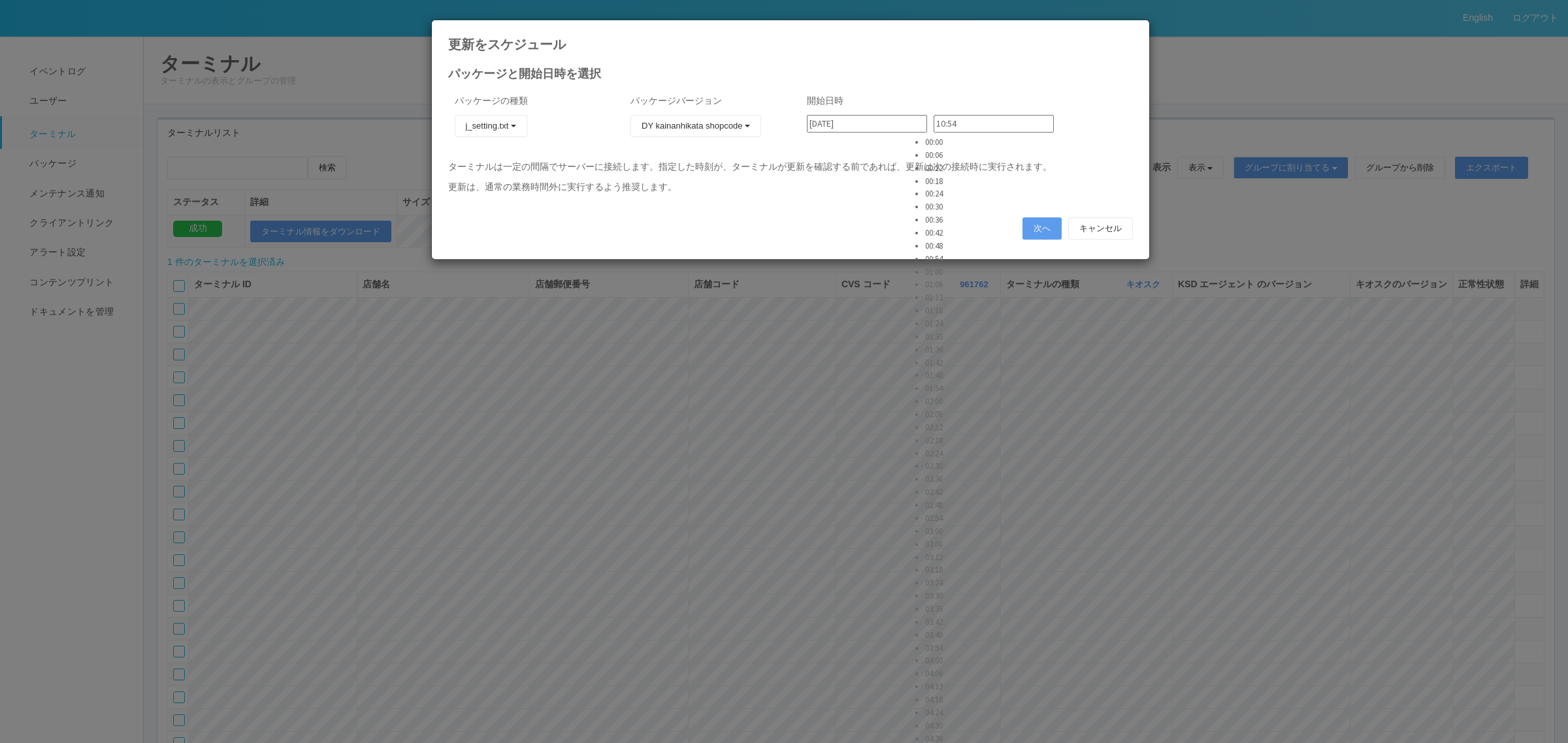
click at [958, 512] on li "02:54" at bounding box center [941, 518] width 32 height 13
type input "02:54"
click at [1035, 226] on button "次へ" at bounding box center [1042, 228] width 39 height 22
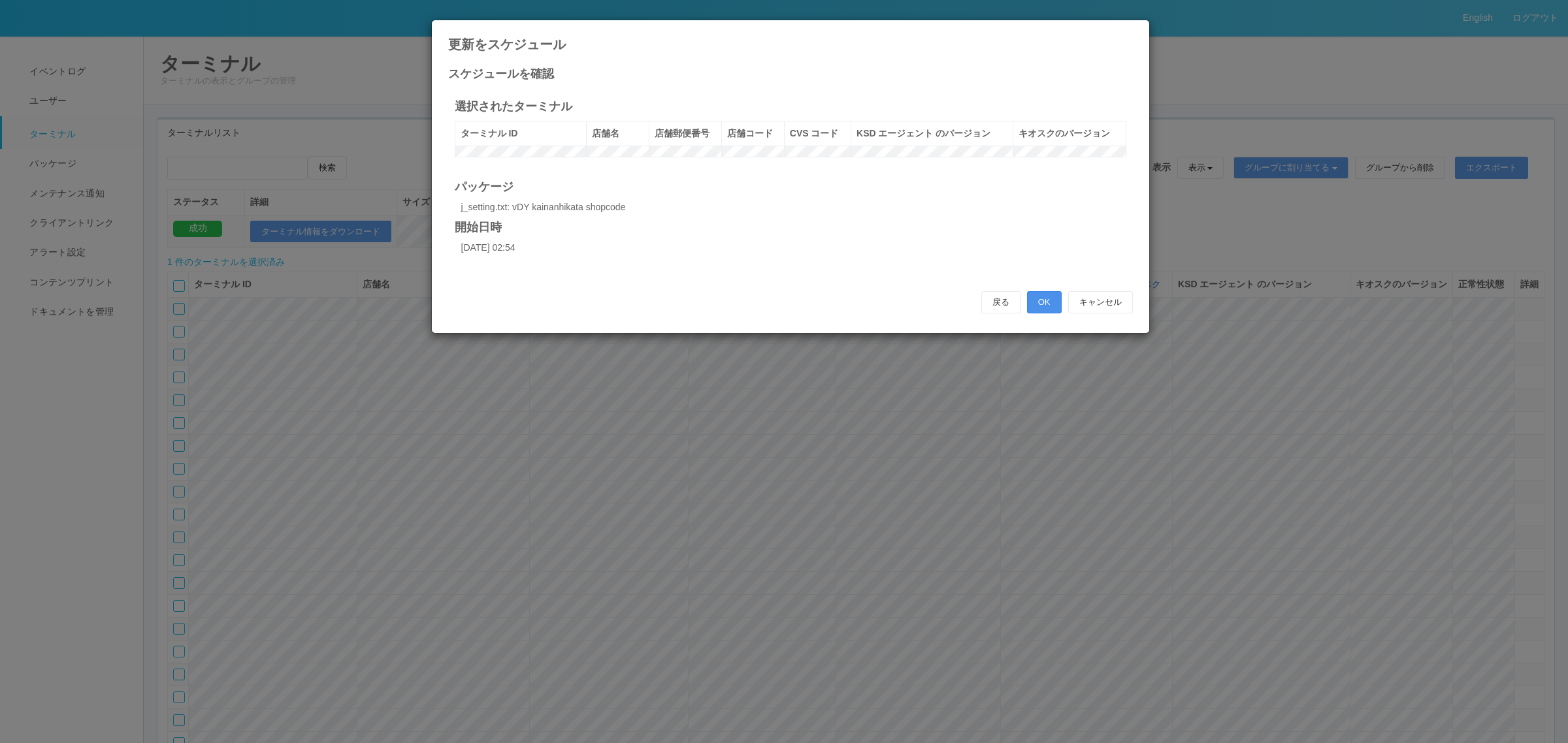
click at [1042, 312] on button "OK" at bounding box center [1044, 302] width 35 height 22
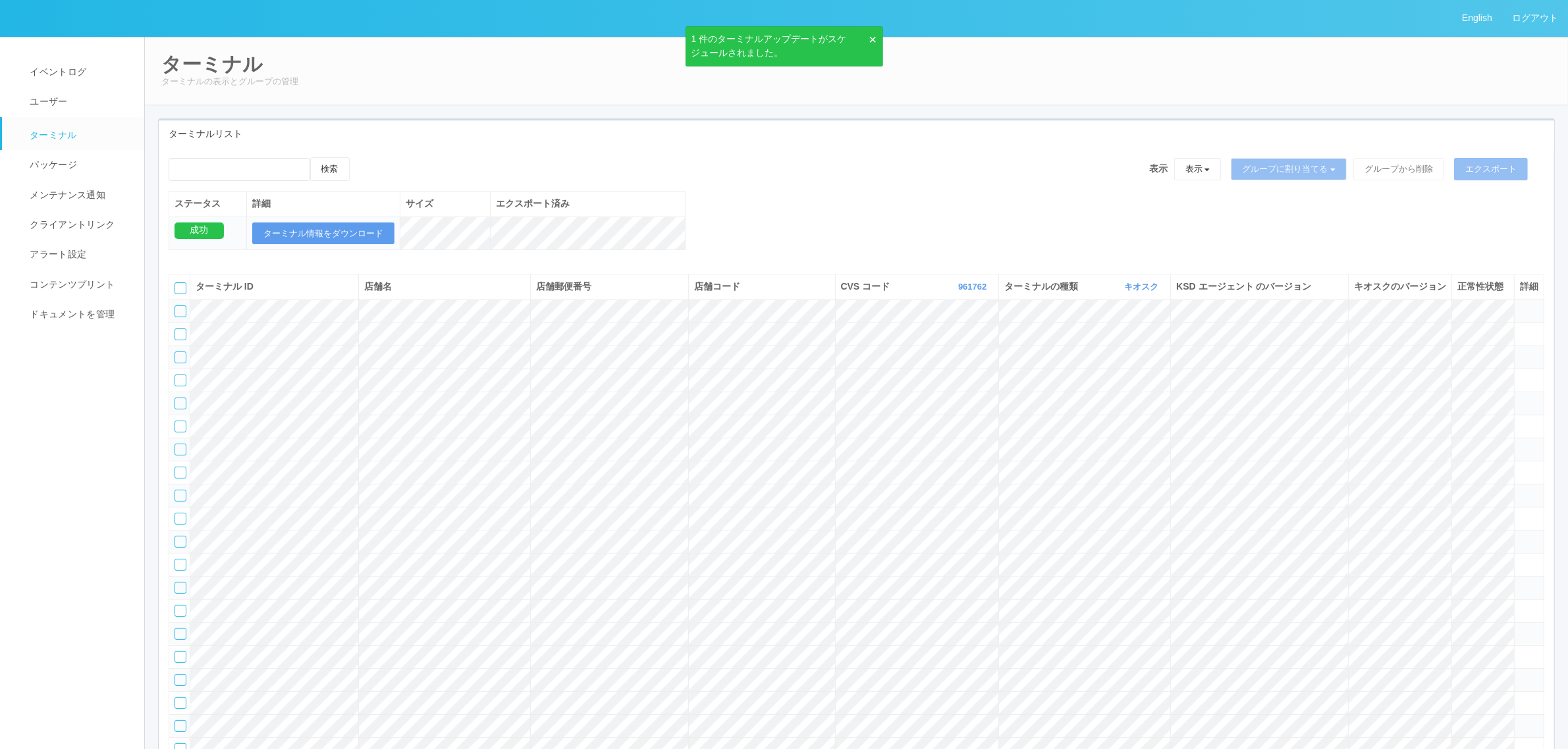
click at [534, 321] on tr at bounding box center [856, 311] width 1375 height 23
click at [908, 206] on div "検索 表示 表示 すべてのターミナル 未割り当てのターミナル グループを追加 グループ名を編集 アーカイブ済みのターミナル グループに割り当てる グループを追…" at bounding box center [856, 211] width 1395 height 106
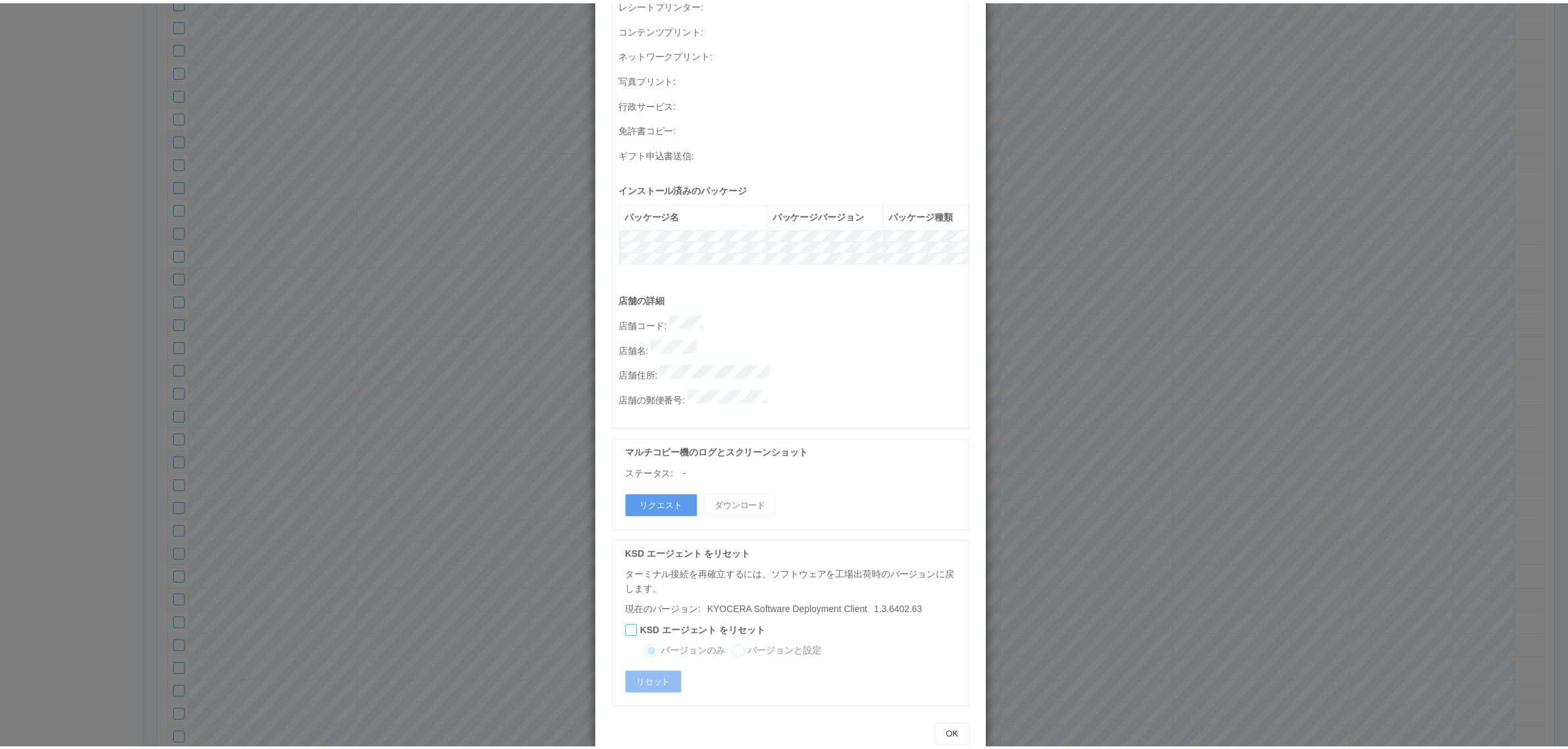
scroll to position [0, 0]
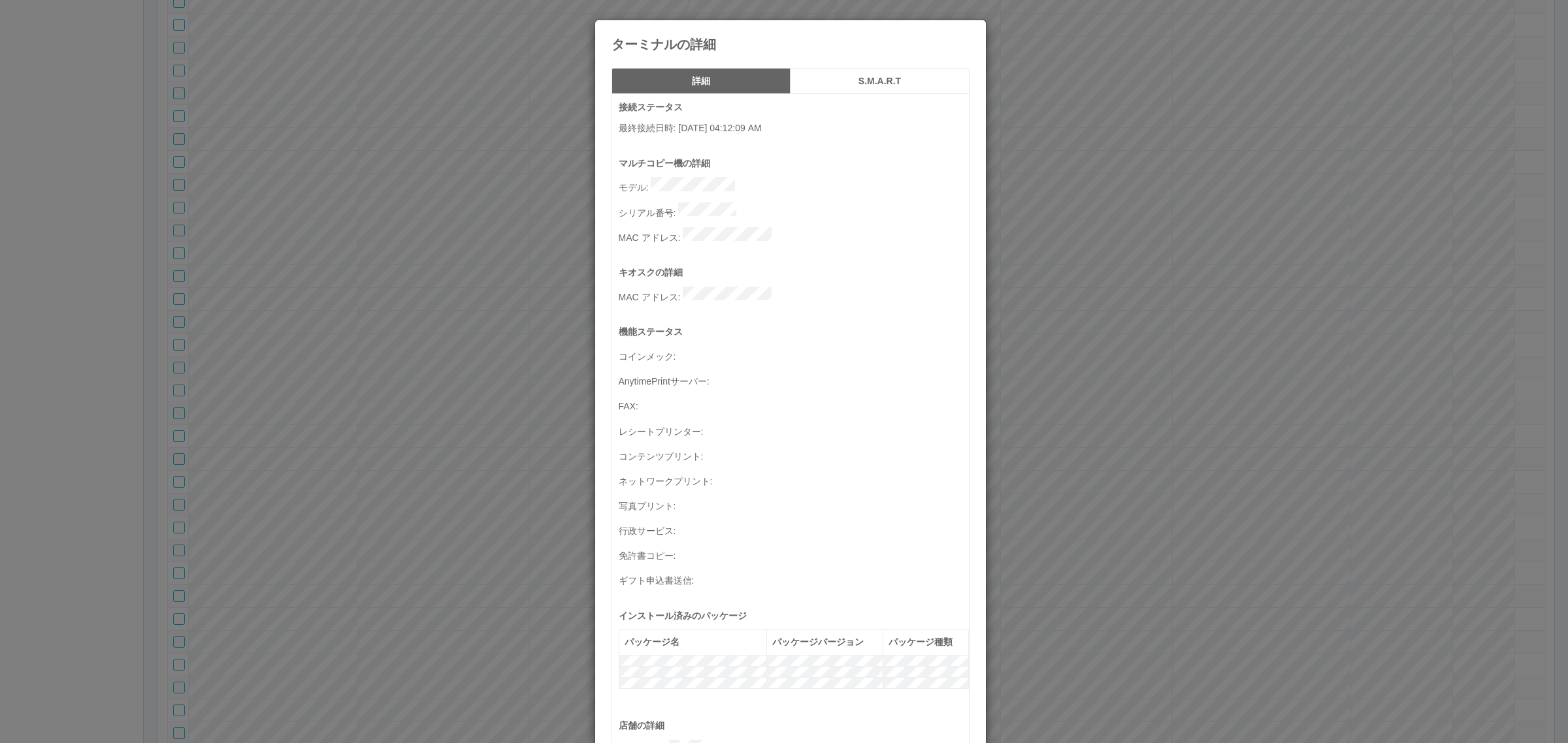
drag, startPoint x: 469, startPoint y: 344, endPoint x: 280, endPoint y: 333, distance: 189.3
click at [466, 344] on div "ターミナルの詳細 詳細 S.M.A.R.T 接続ステータス 最終接続日時 : 09/03/2025 04:12:09 AM マルチコピー機の詳細 モデル : …" at bounding box center [784, 372] width 1568 height 743
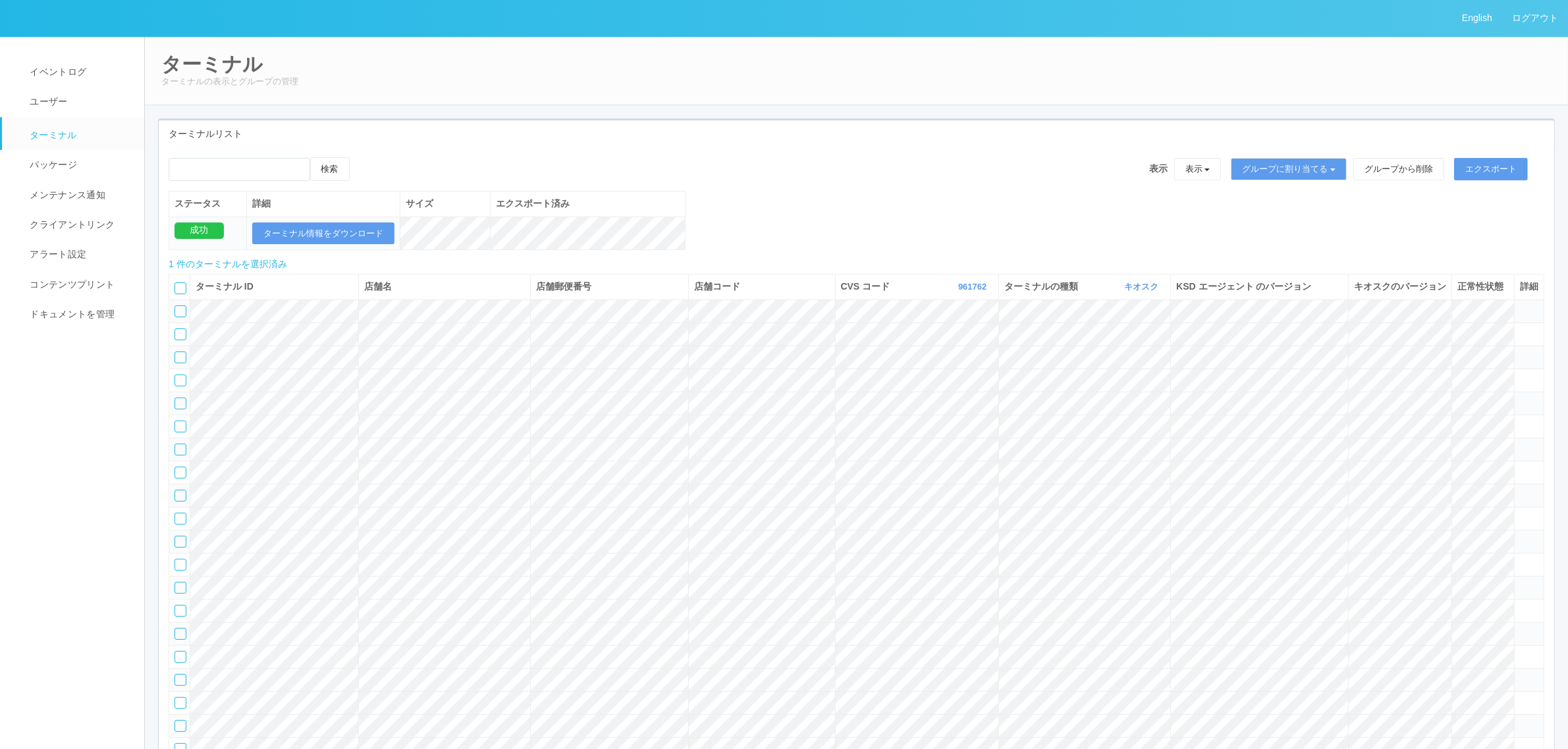
click at [363, 158] on icon at bounding box center [363, 158] width 0 height 0
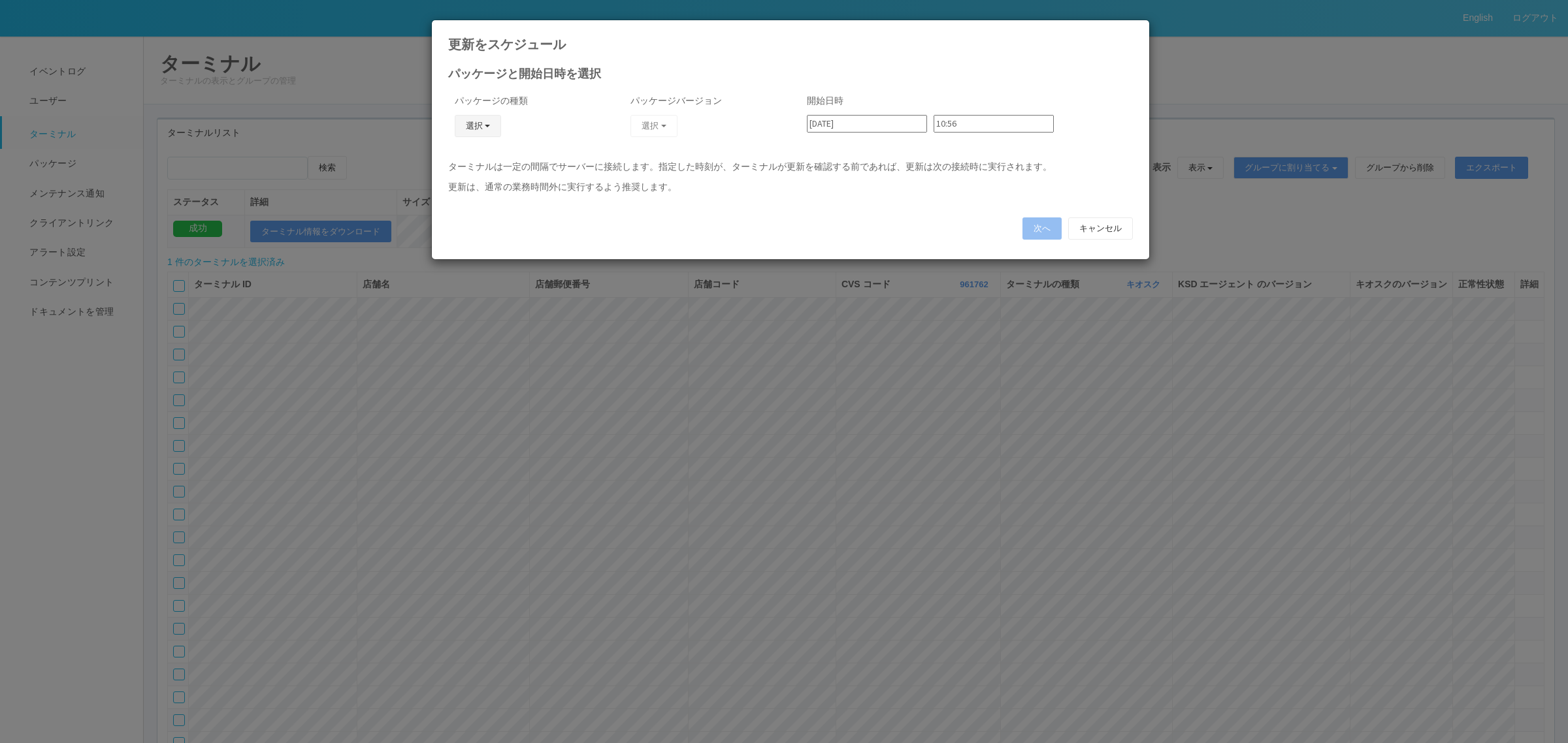
click at [481, 129] on button "選択" at bounding box center [478, 126] width 47 height 22
drag, startPoint x: 464, startPoint y: 208, endPoint x: 473, endPoint y: 198, distance: 13.5
click at [464, 208] on link "j_setting.txt" at bounding box center [458, 203] width 103 height 20
click at [654, 122] on button "選択" at bounding box center [653, 126] width 47 height 22
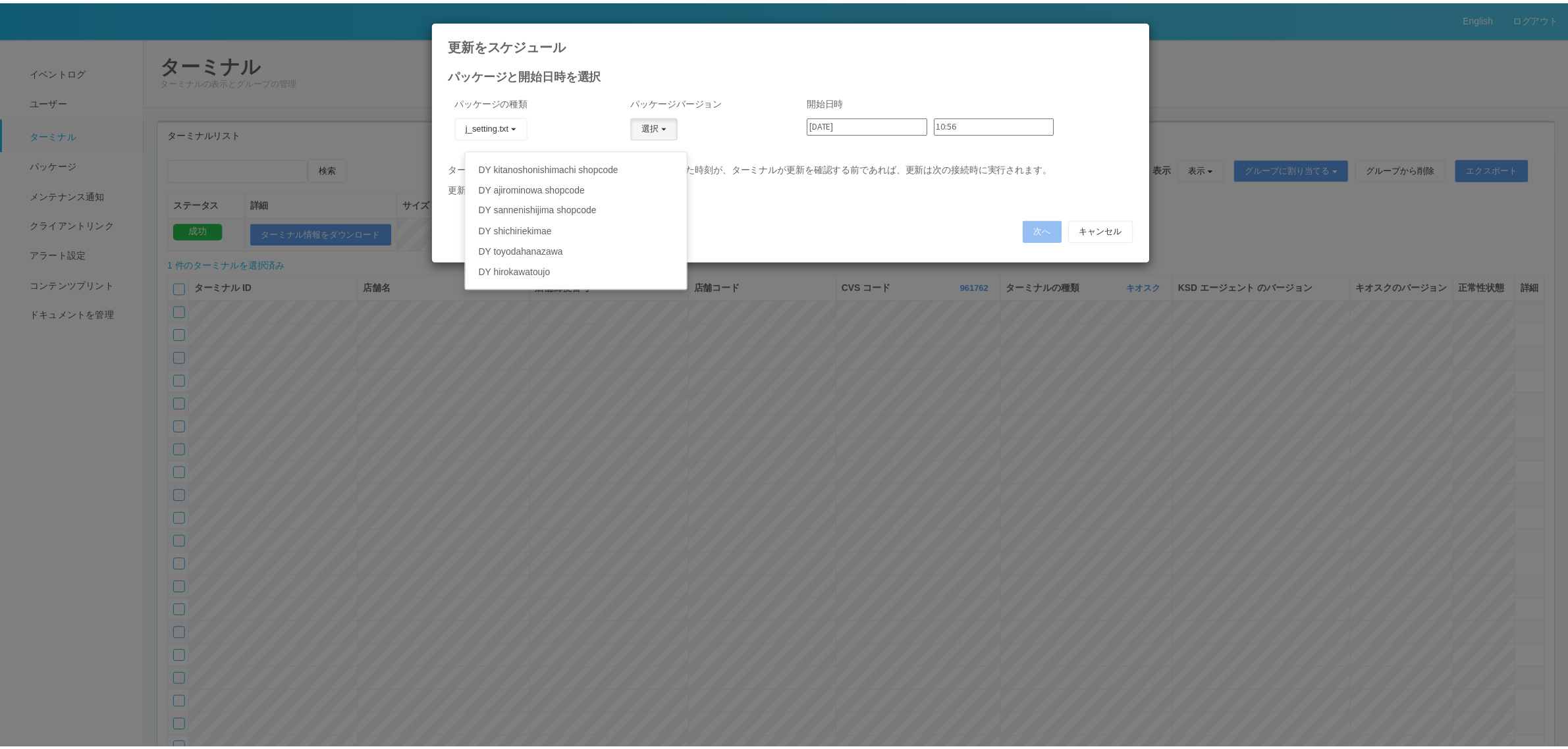
scroll to position [65, 0]
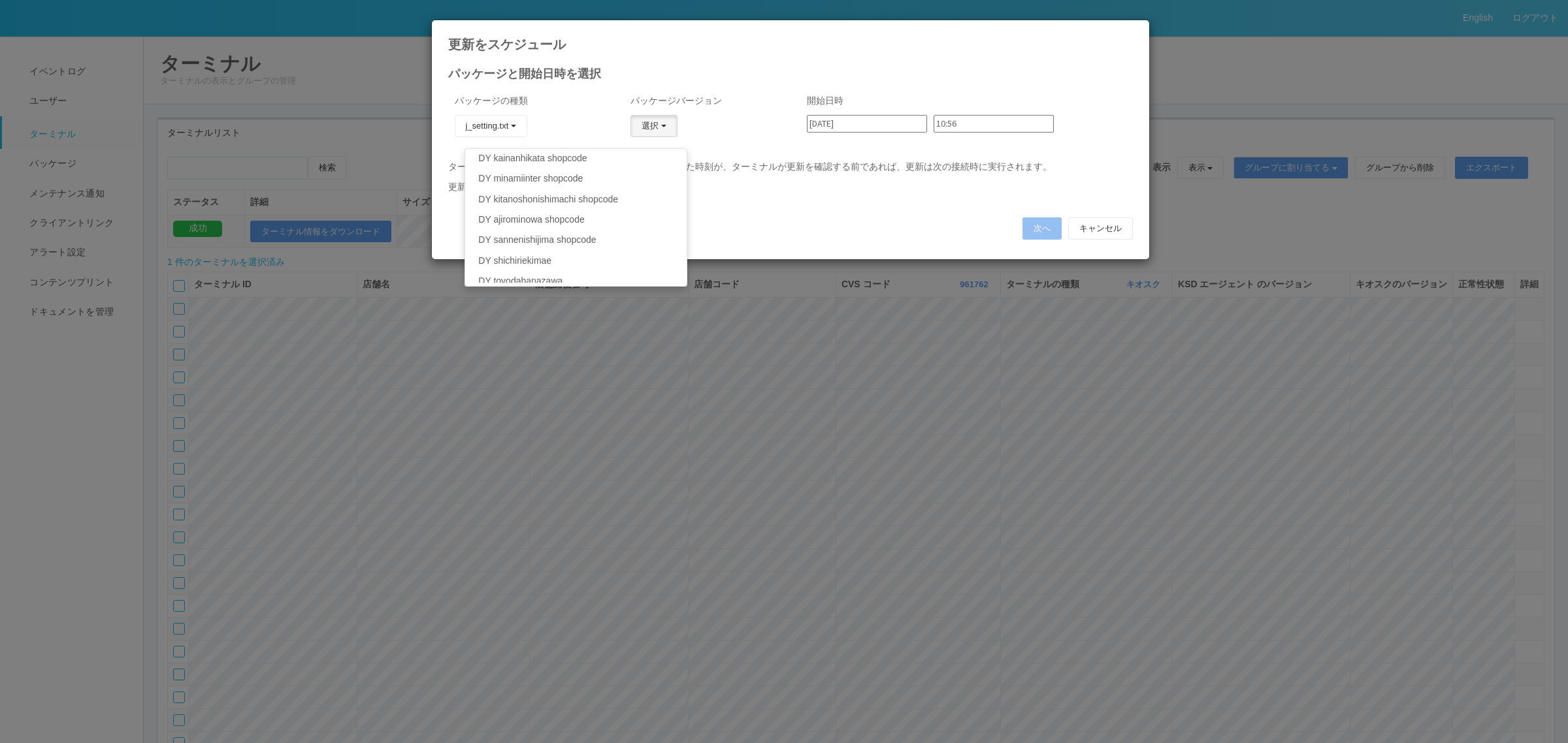
drag, startPoint x: 707, startPoint y: 469, endPoint x: 654, endPoint y: 457, distance: 54.3
click at [707, 469] on div "更新をスケジュール パッケージと開始日時を選択 パッケージの種類 j_setting.txt KSD エージェント キオスク j_setting.txt パッ…" at bounding box center [784, 372] width 1568 height 743
type input "09:54"
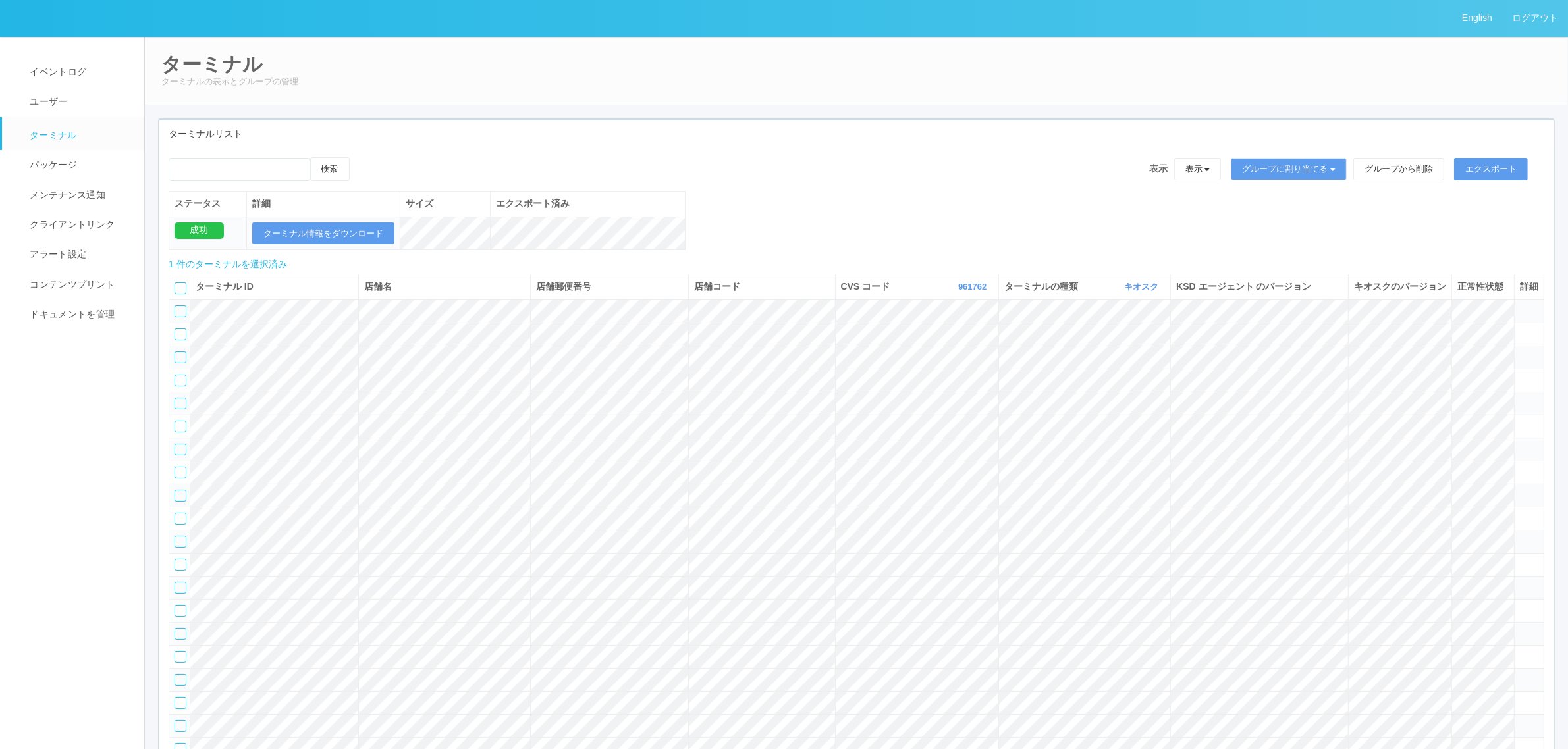
scroll to position [15535, 0]
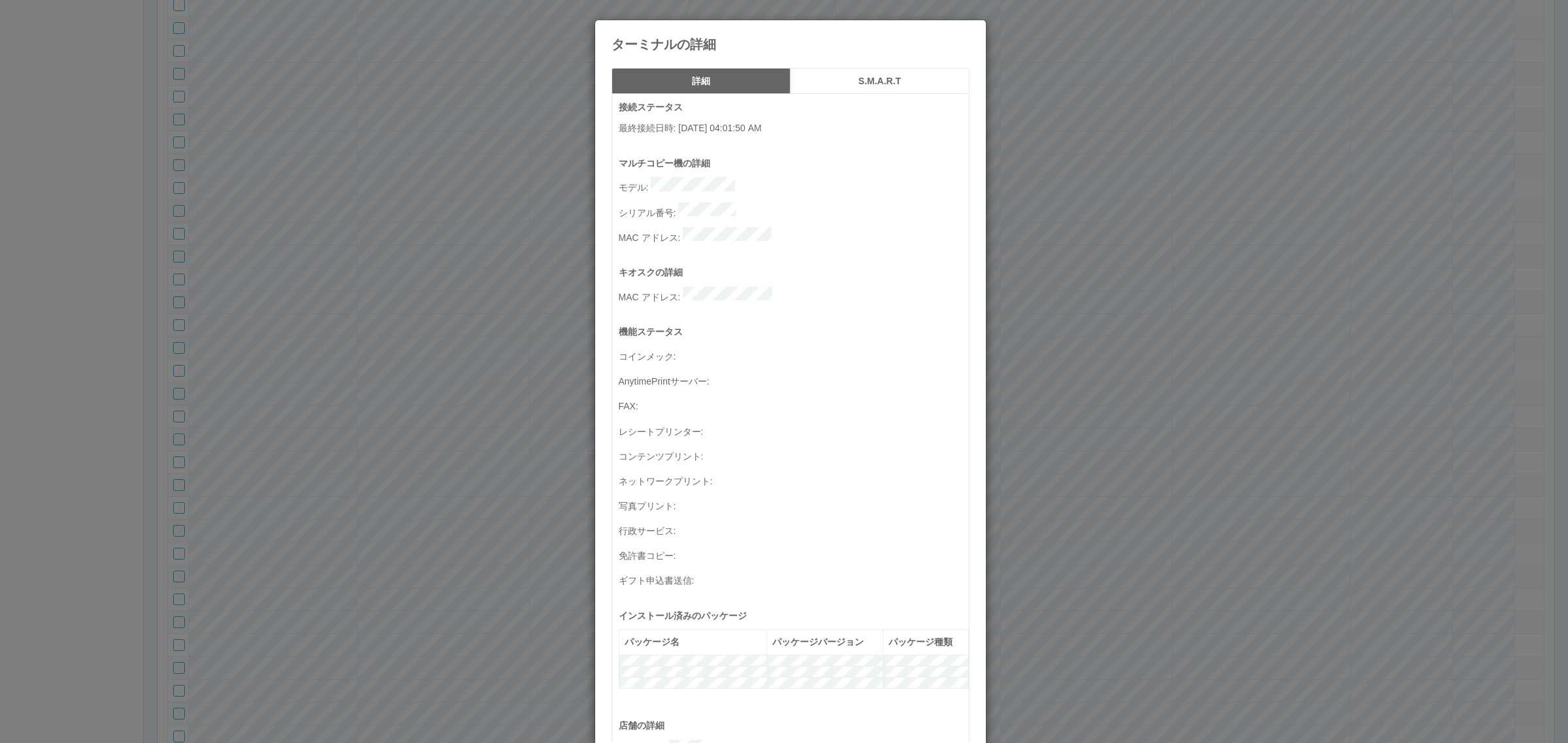
drag, startPoint x: 1229, startPoint y: 348, endPoint x: 1185, endPoint y: 344, distance: 44.2
click at [1229, 347] on div "ターミナルの詳細 詳細 S.M.A.R.T 接続ステータス 最終接続日時 : 09/03/2025 04:01:50 AM マルチコピー機の詳細 モデル : …" at bounding box center [784, 372] width 1568 height 743
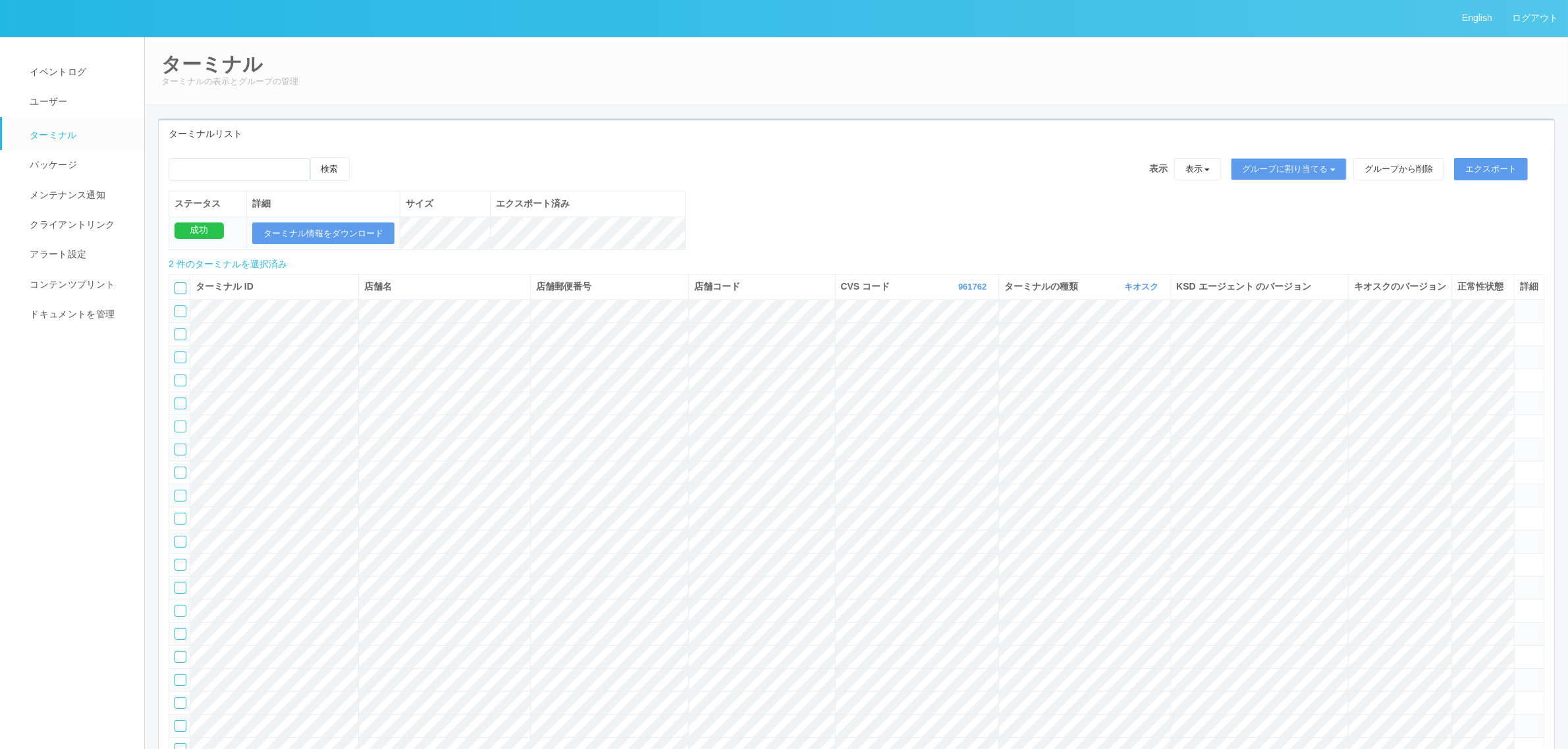
click at [363, 158] on icon at bounding box center [363, 158] width 0 height 0
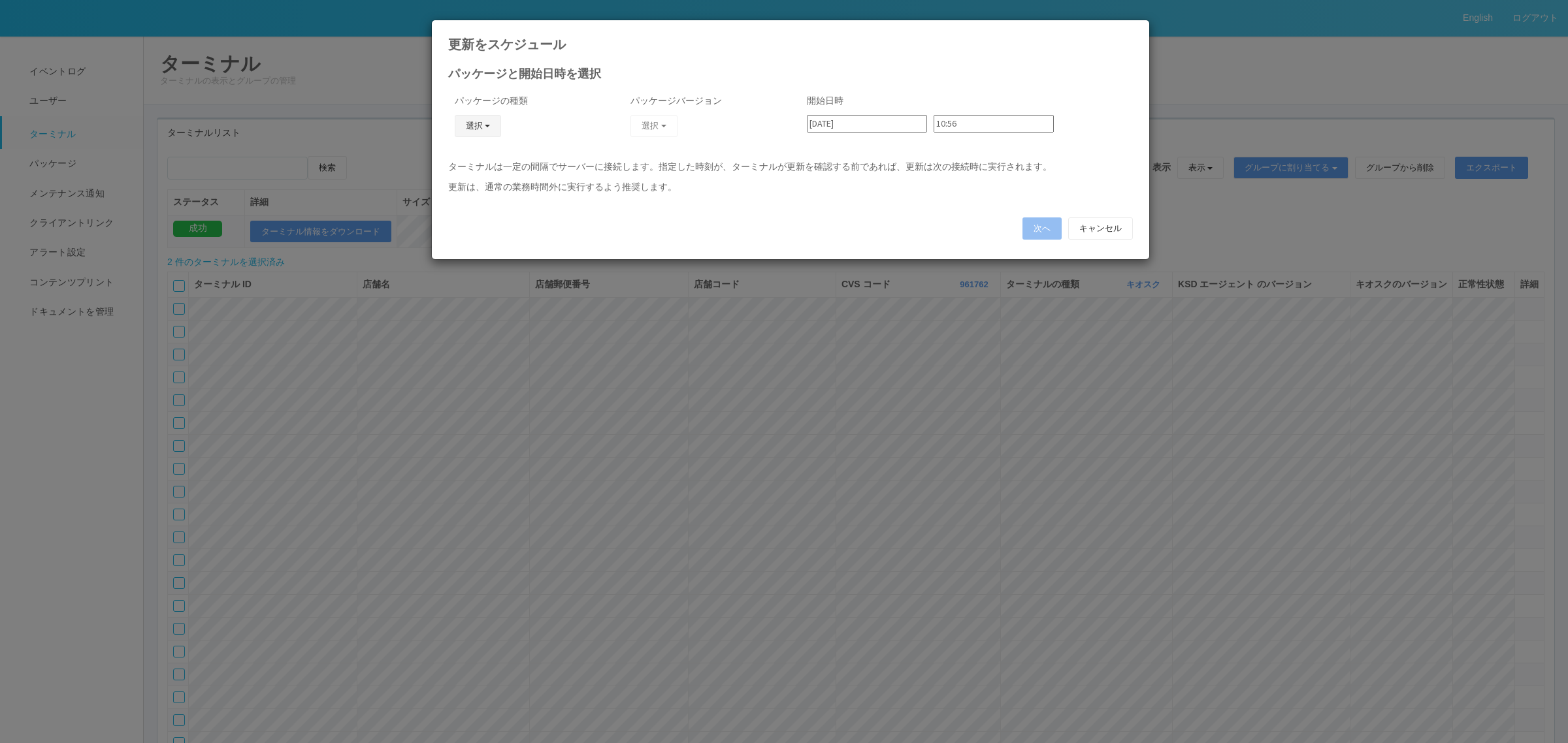
click at [469, 122] on button "選択" at bounding box center [478, 126] width 47 height 22
drag, startPoint x: 477, startPoint y: 206, endPoint x: 492, endPoint y: 183, distance: 27.5
click at [477, 206] on link "j_setting.txt" at bounding box center [458, 203] width 103 height 20
drag, startPoint x: 658, startPoint y: 122, endPoint x: 657, endPoint y: 131, distance: 9.1
click at [658, 124] on button "選択" at bounding box center [653, 126] width 47 height 22
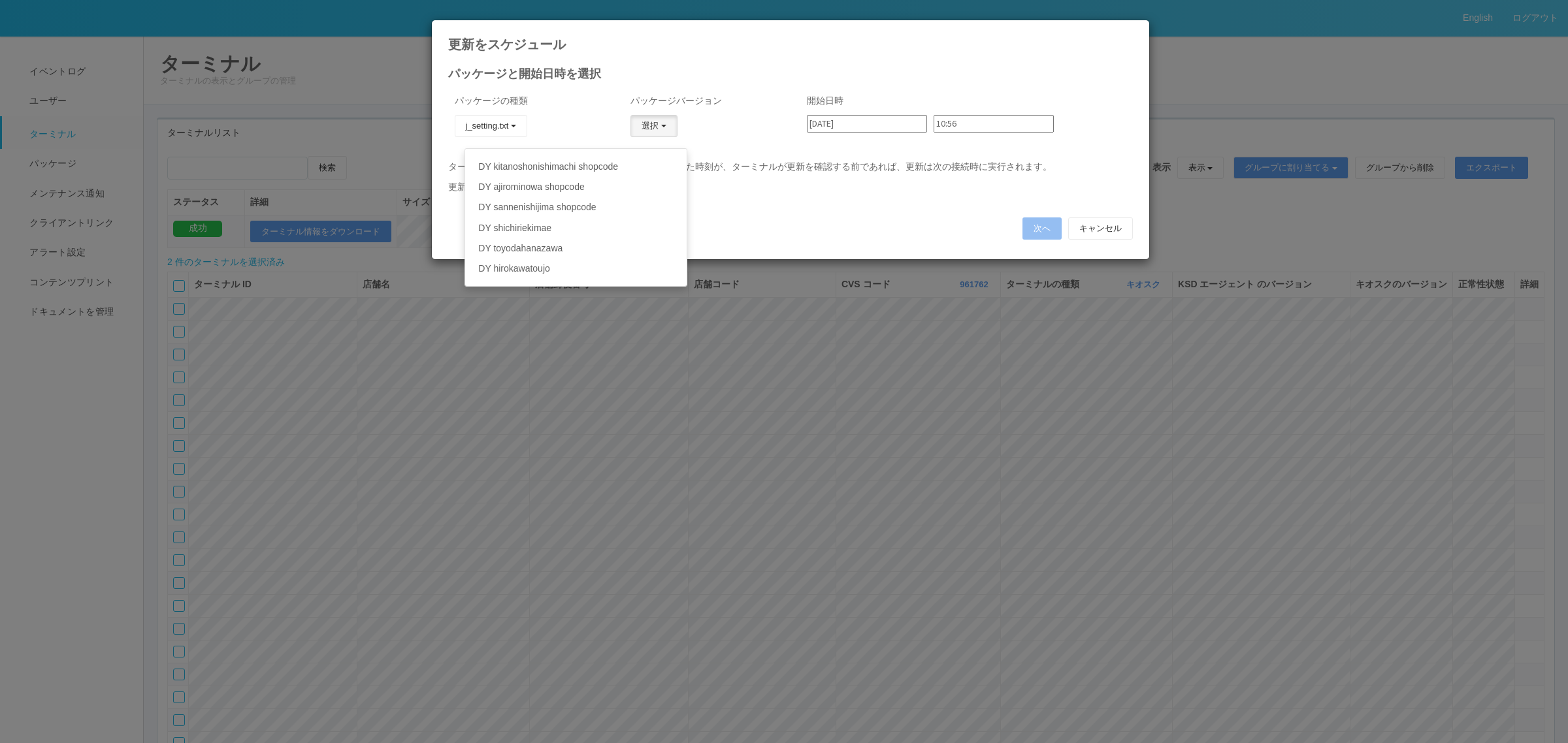
scroll to position [131, 0]
click at [607, 239] on link "DY hirokawatoujo" at bounding box center [575, 236] width 221 height 20
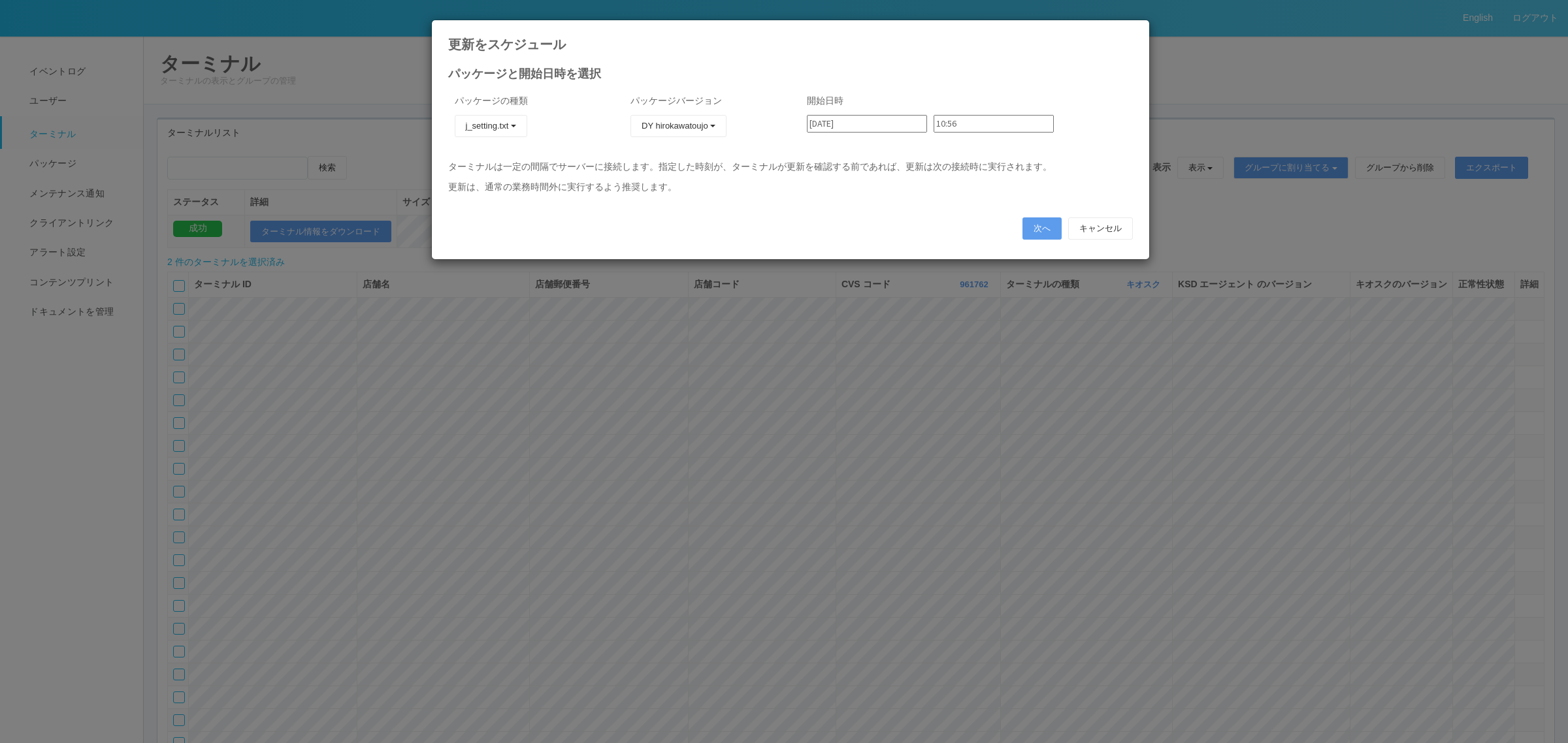
click at [860, 121] on input "2025/09/03" at bounding box center [867, 124] width 121 height 18
click at [831, 345] on div "4" at bounding box center [821, 351] width 22 height 13
type input "2025/09/04"
click at [944, 129] on input "10:56" at bounding box center [994, 124] width 121 height 18
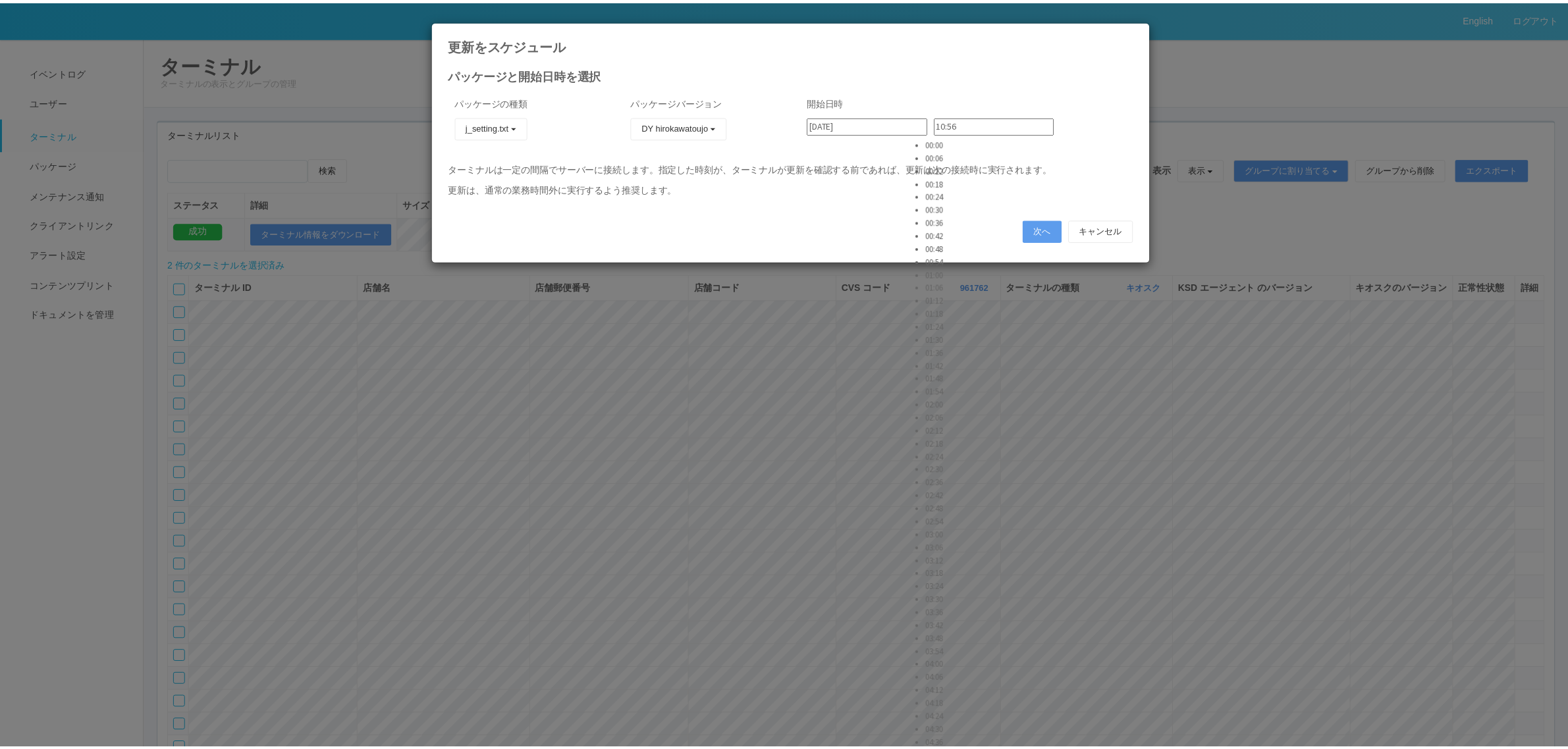
scroll to position [494, 0]
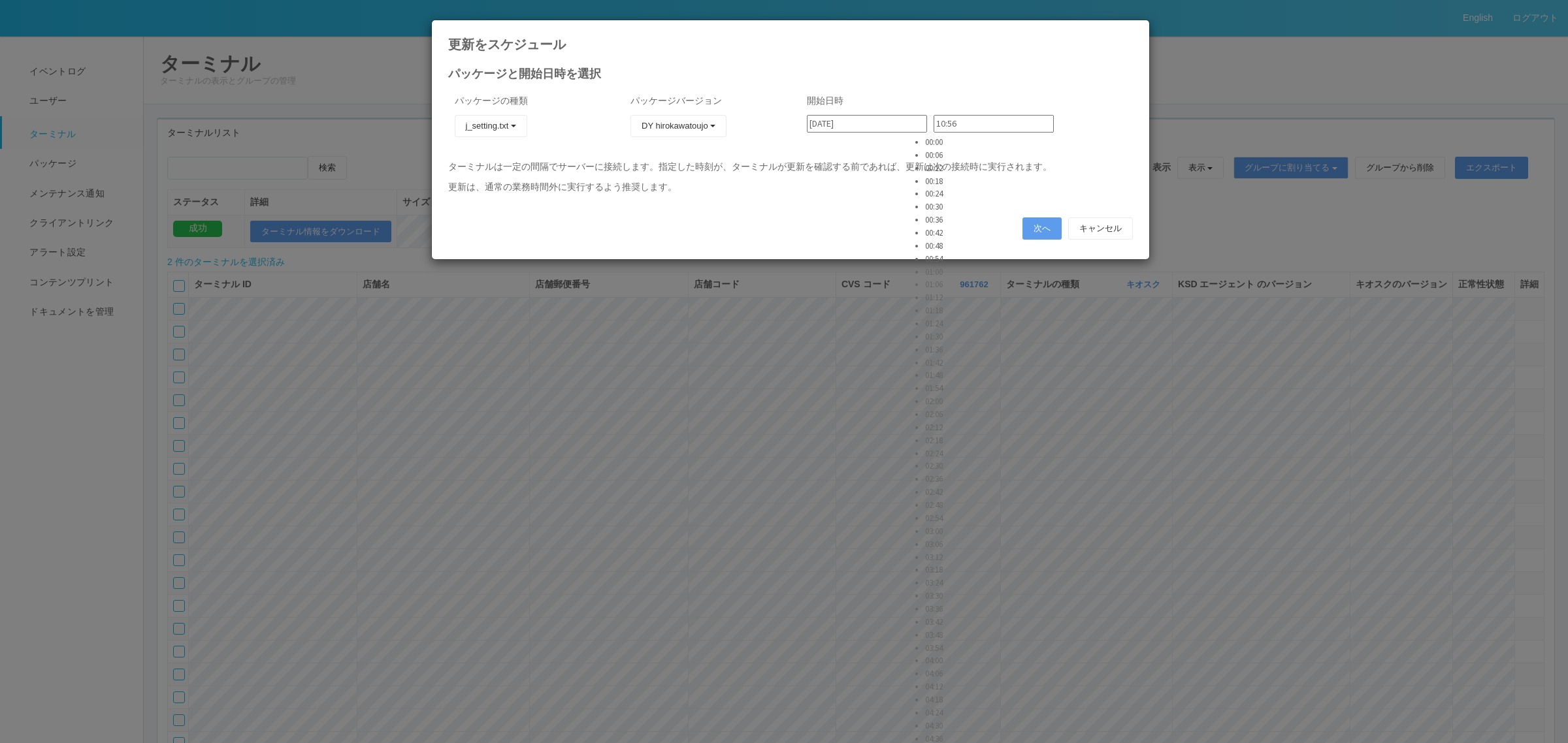
click at [942, 525] on li "03:00" at bounding box center [941, 531] width 32 height 13
type input "03:00"
click at [1034, 224] on button "次へ" at bounding box center [1042, 228] width 39 height 22
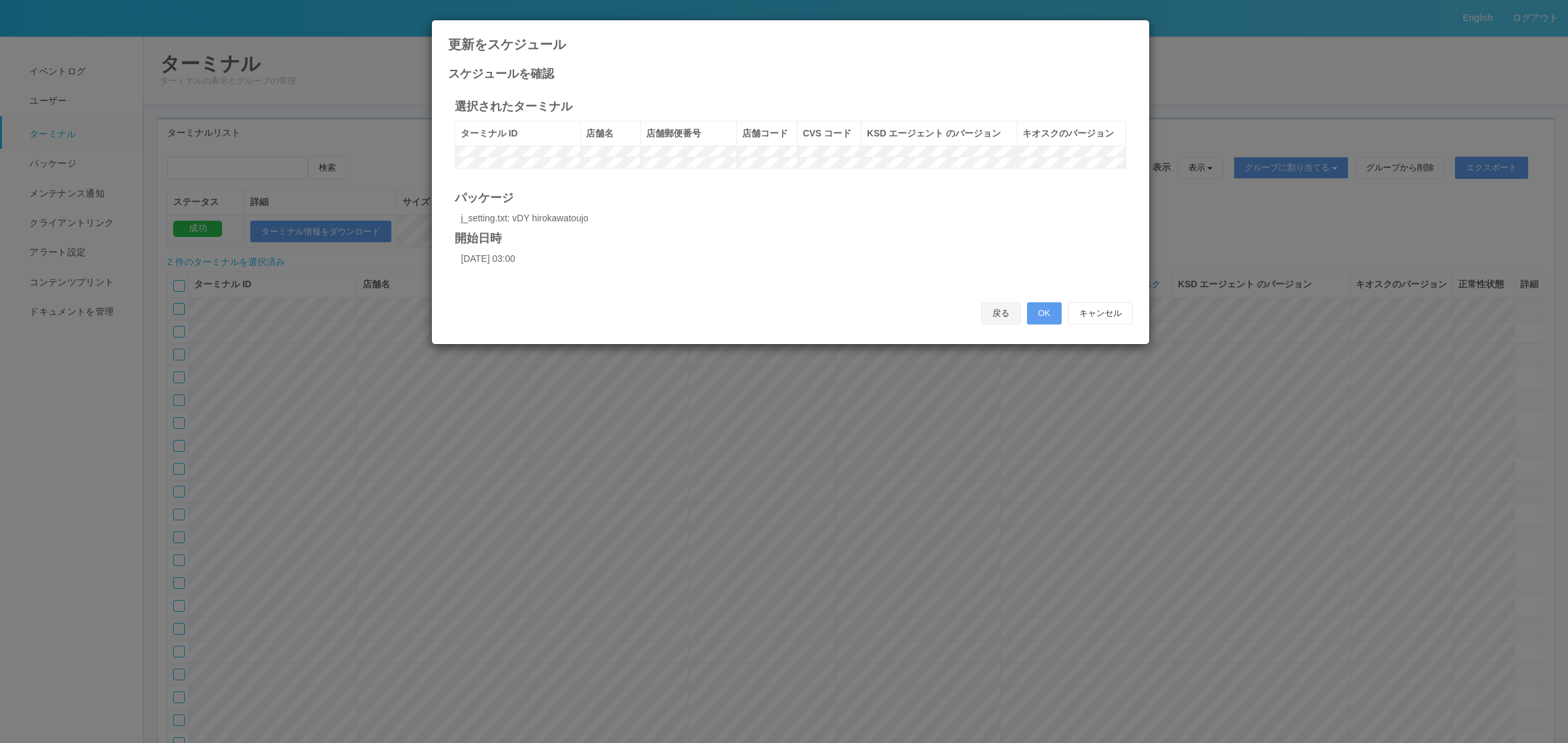
click at [983, 325] on button "戻る" at bounding box center [1001, 313] width 39 height 22
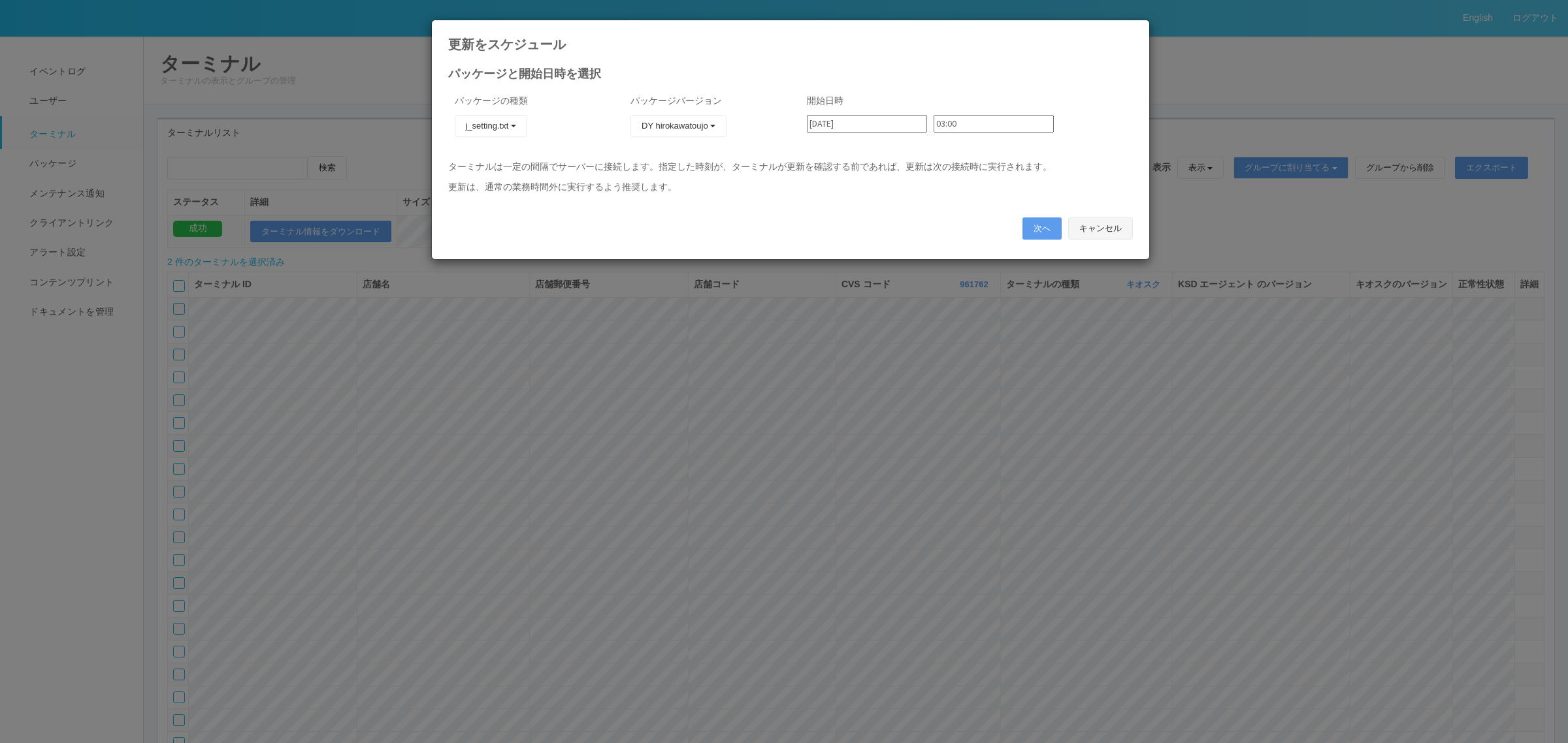
click at [1099, 230] on button "キャンセル" at bounding box center [1101, 228] width 65 height 22
type input "2025/09/03"
type input "09:54"
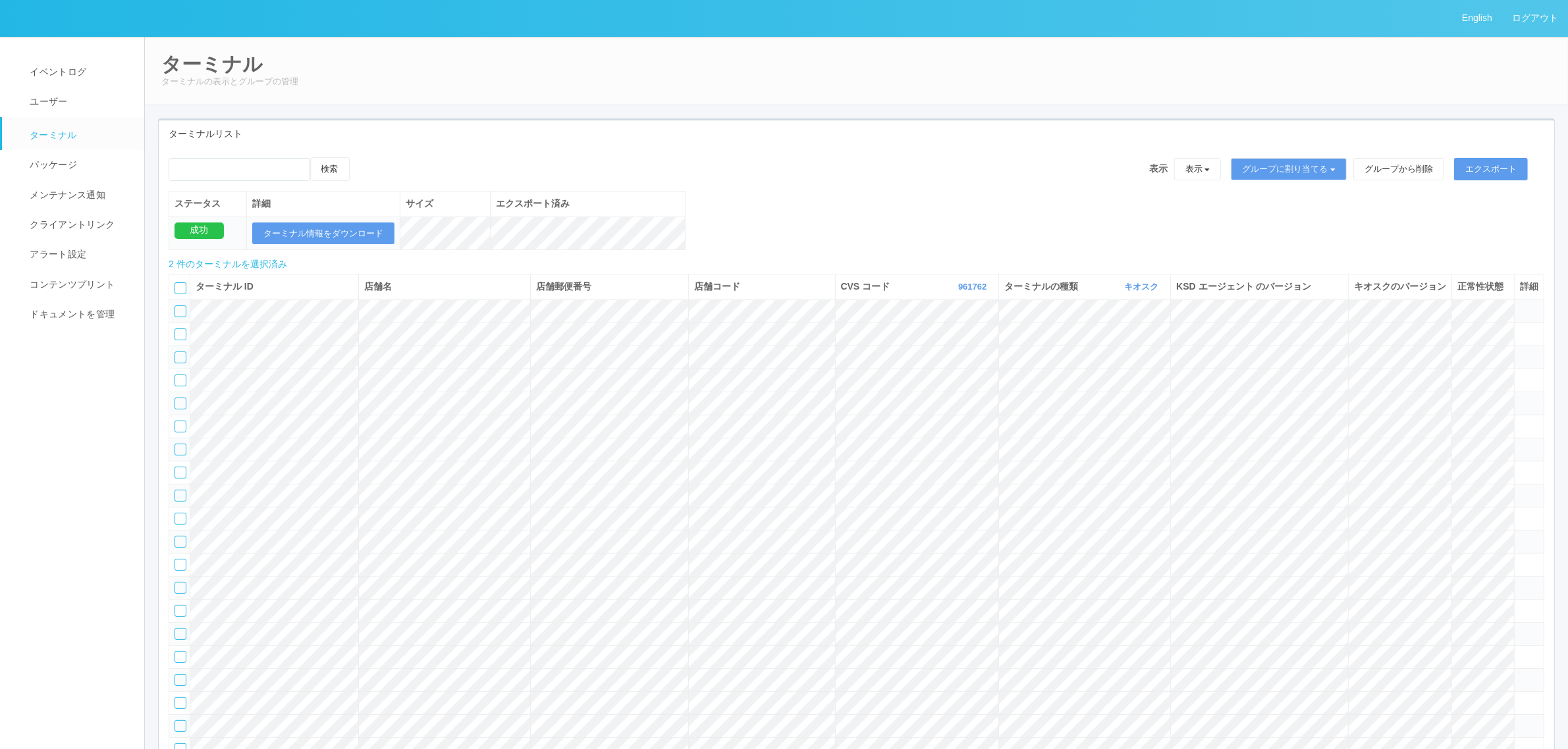
click at [183, 295] on th at bounding box center [179, 287] width 21 height 25
click at [175, 294] on div at bounding box center [180, 288] width 12 height 12
click at [176, 284] on icon at bounding box center [176, 284] width 0 height 0
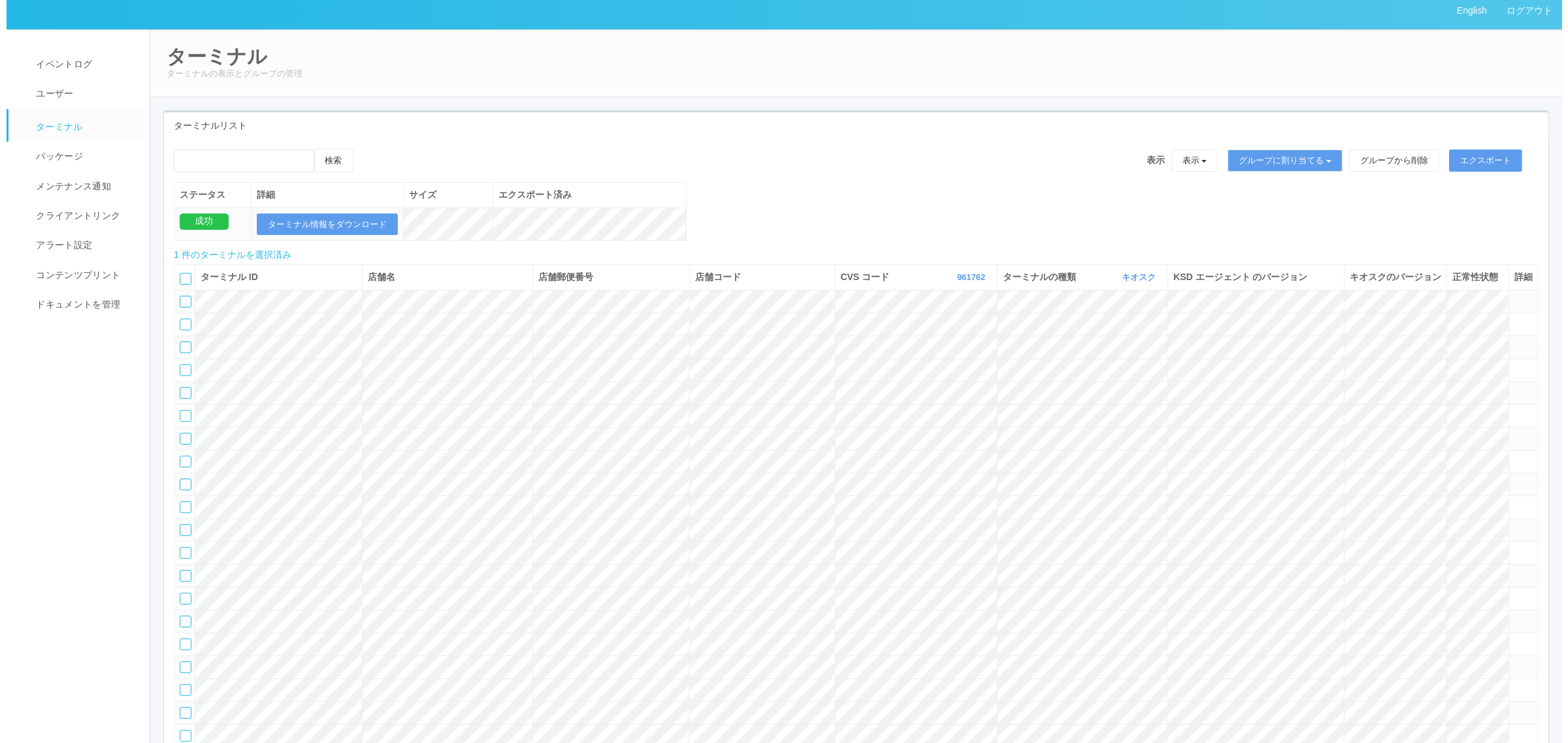
scroll to position [0, 0]
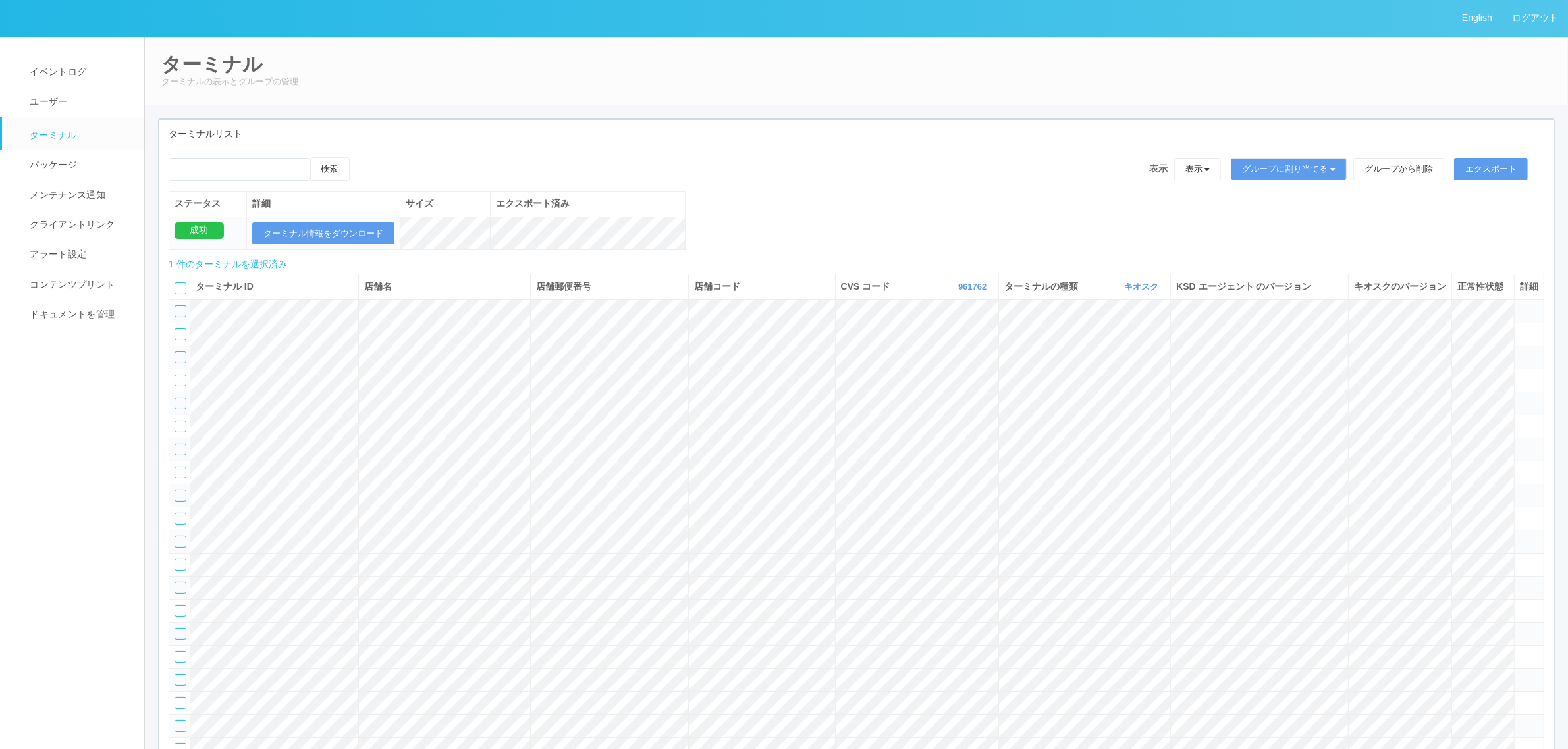
click at [363, 158] on icon at bounding box center [363, 158] width 0 height 0
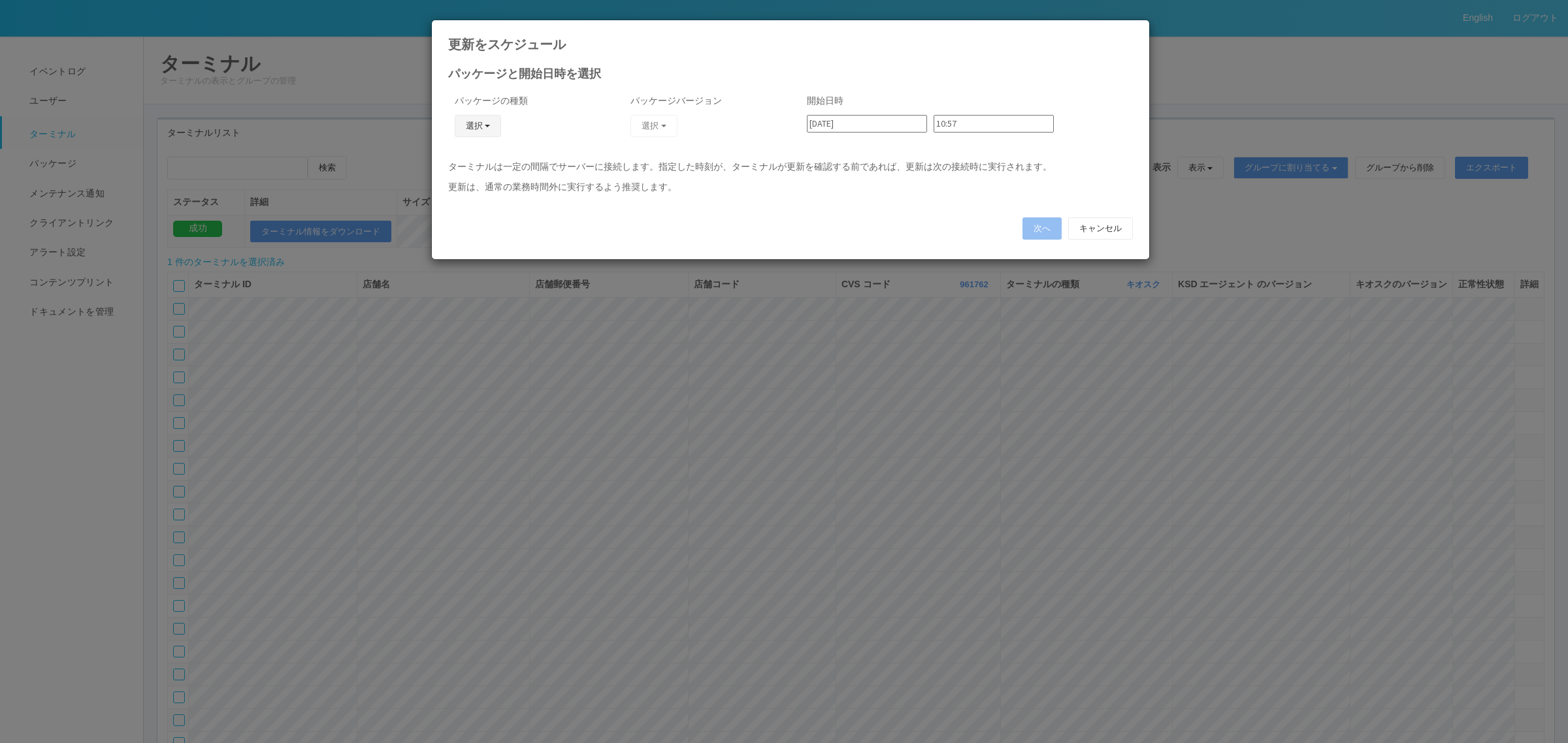
click at [475, 127] on button "選択" at bounding box center [478, 126] width 47 height 22
drag, startPoint x: 464, startPoint y: 209, endPoint x: 469, endPoint y: 194, distance: 15.8
click at [464, 207] on link "j_setting.txt" at bounding box center [458, 203] width 103 height 20
click at [647, 126] on button "選択" at bounding box center [653, 126] width 47 height 22
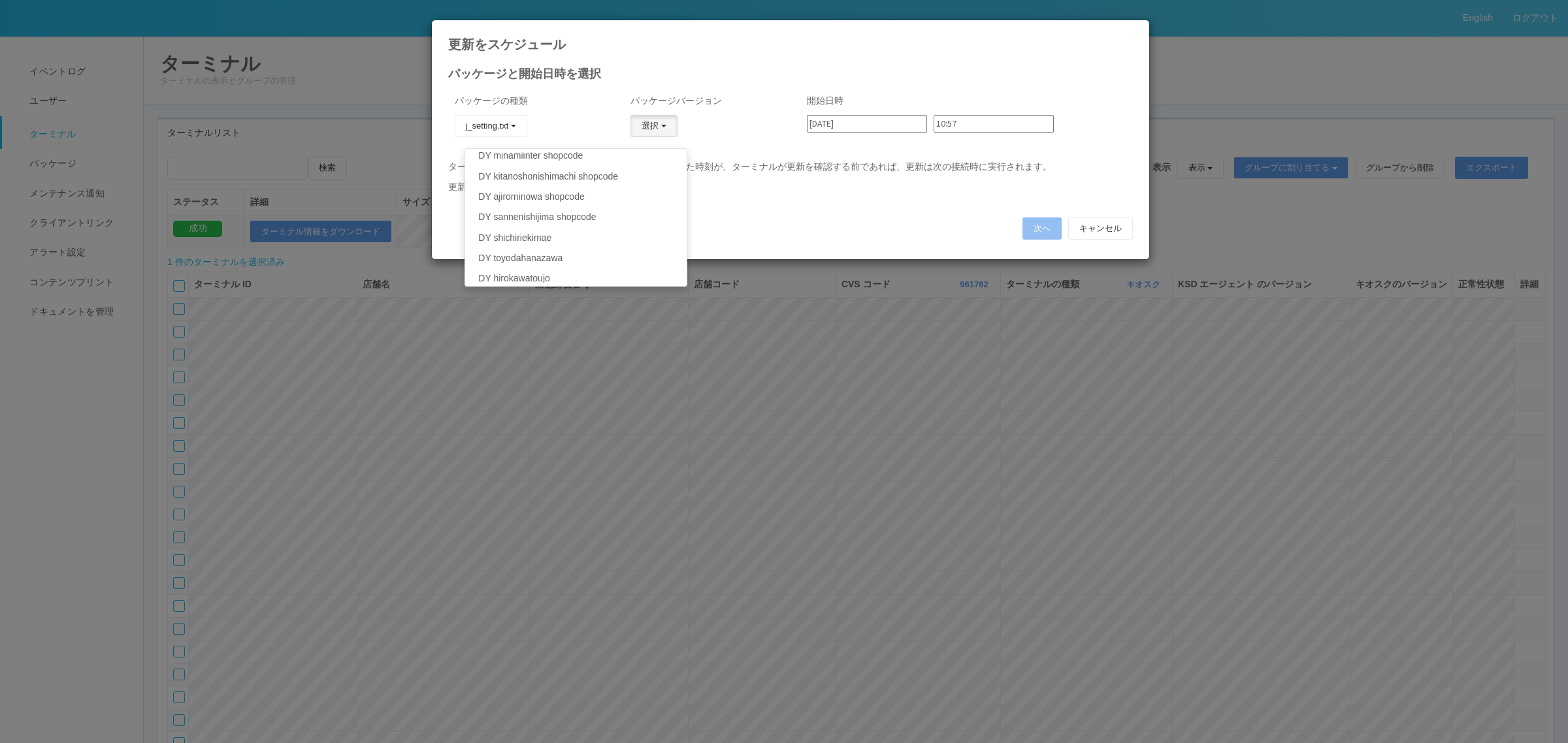
scroll to position [98, 0]
click at [544, 216] on link "DY hirokawatoujo" at bounding box center [575, 213] width 221 height 20
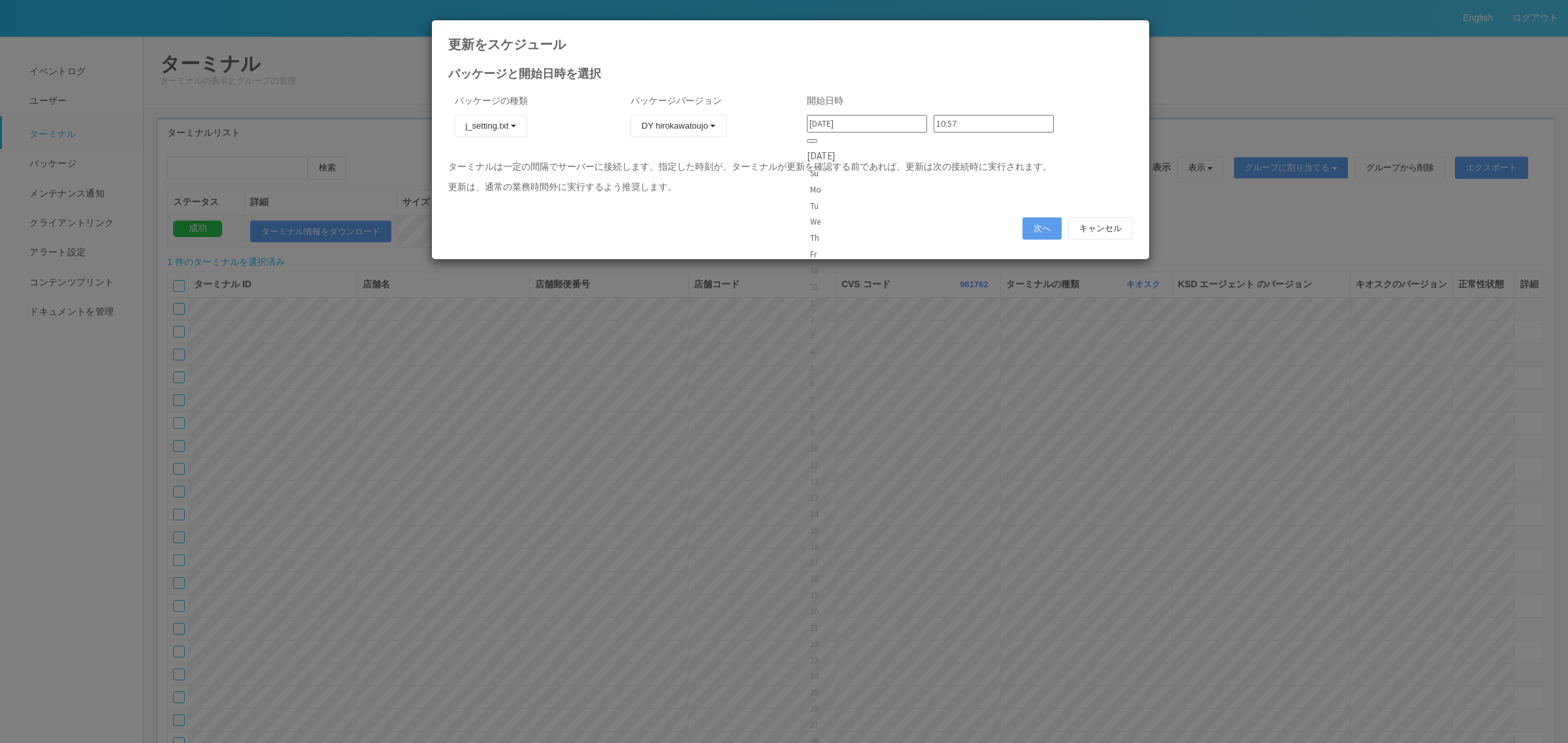
click at [867, 116] on input "[DATE]" at bounding box center [867, 124] width 121 height 18
drag, startPoint x: 893, startPoint y: 183, endPoint x: 898, endPoint y: 163, distance: 20.6
click at [831, 345] on div "4" at bounding box center [821, 351] width 22 height 13
type input "[DATE]"
click at [935, 124] on input "10:57" at bounding box center [994, 124] width 121 height 18
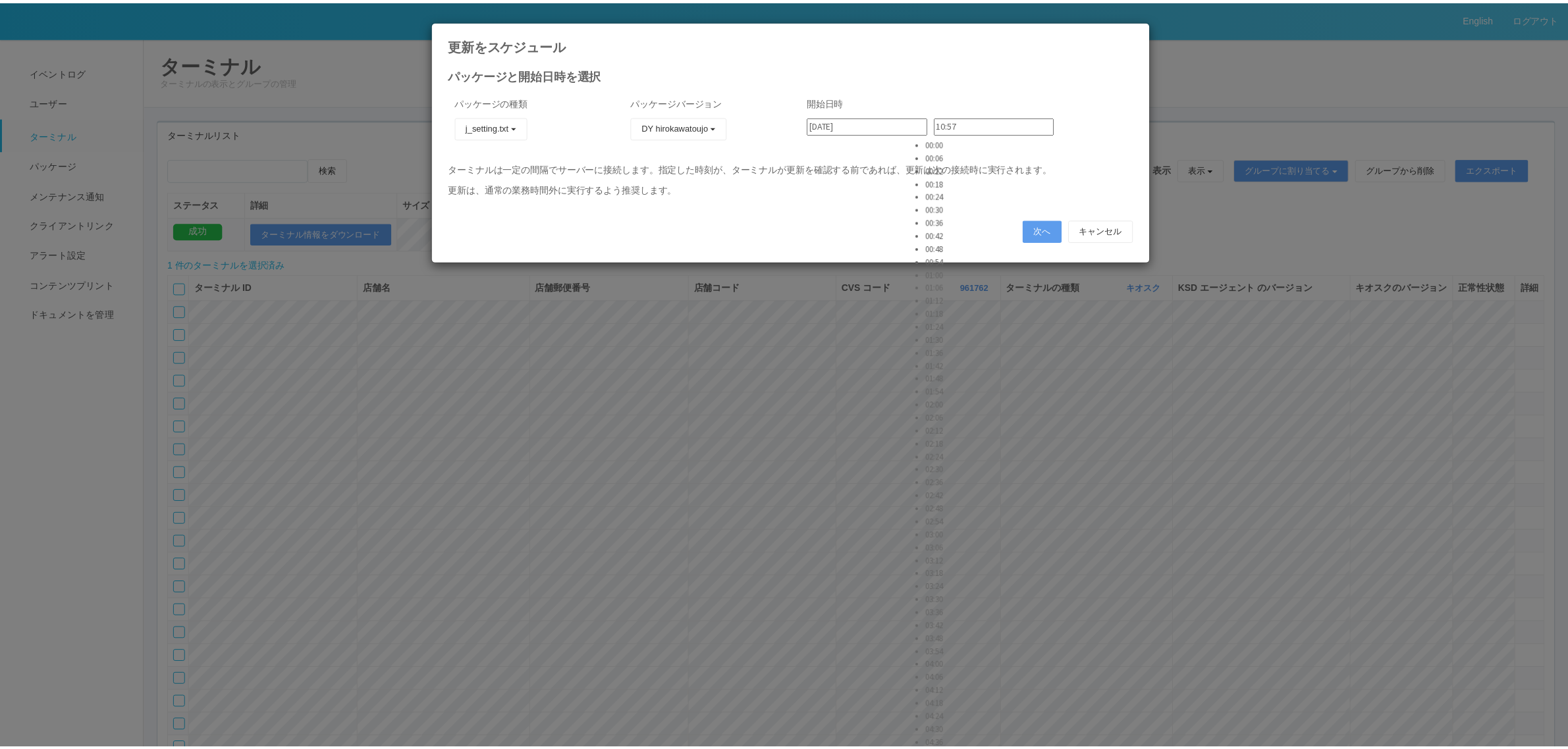
scroll to position [521, 0]
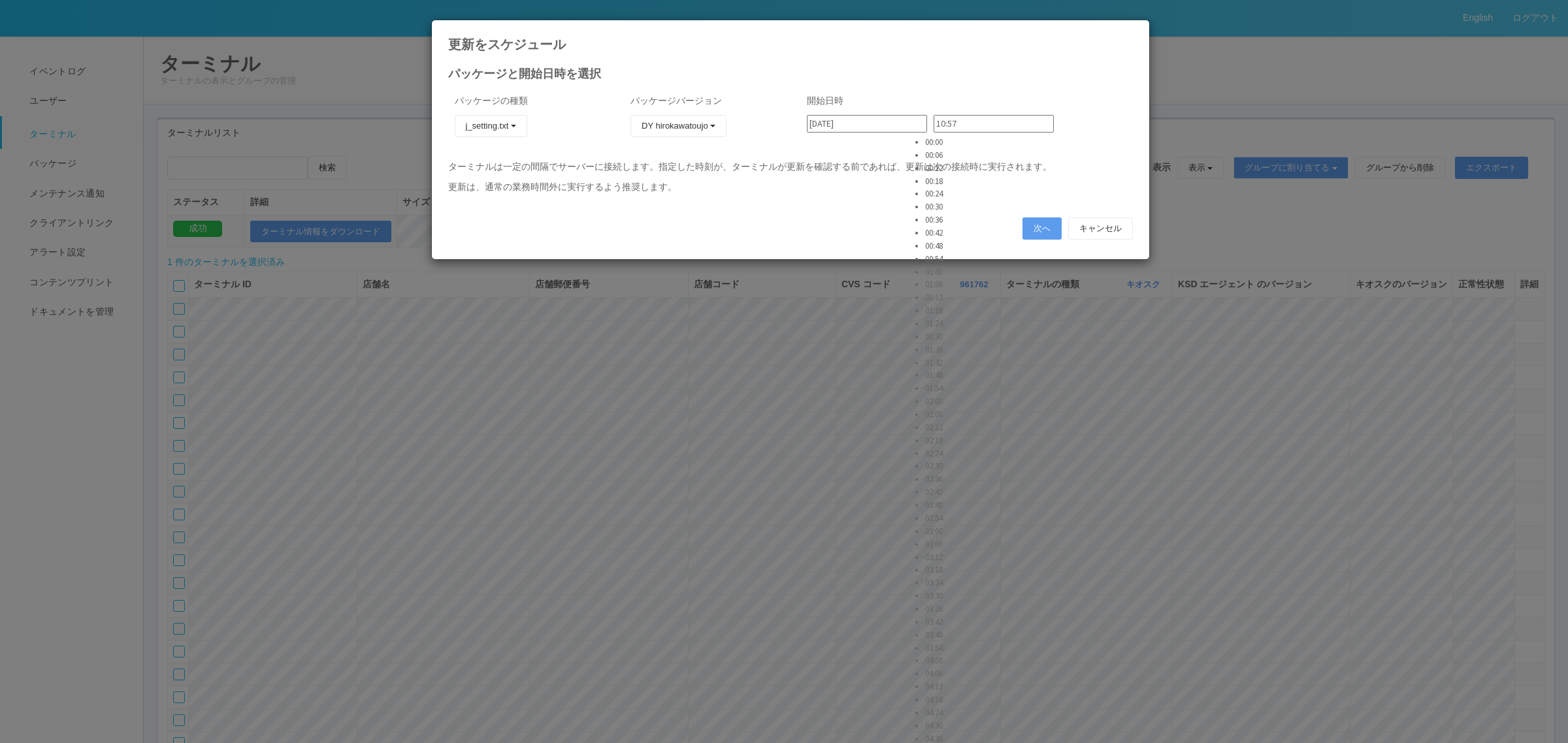
click at [944, 537] on li "03:06" at bounding box center [941, 543] width 32 height 13
type input "03:06"
click at [1037, 231] on button "次へ" at bounding box center [1042, 228] width 39 height 22
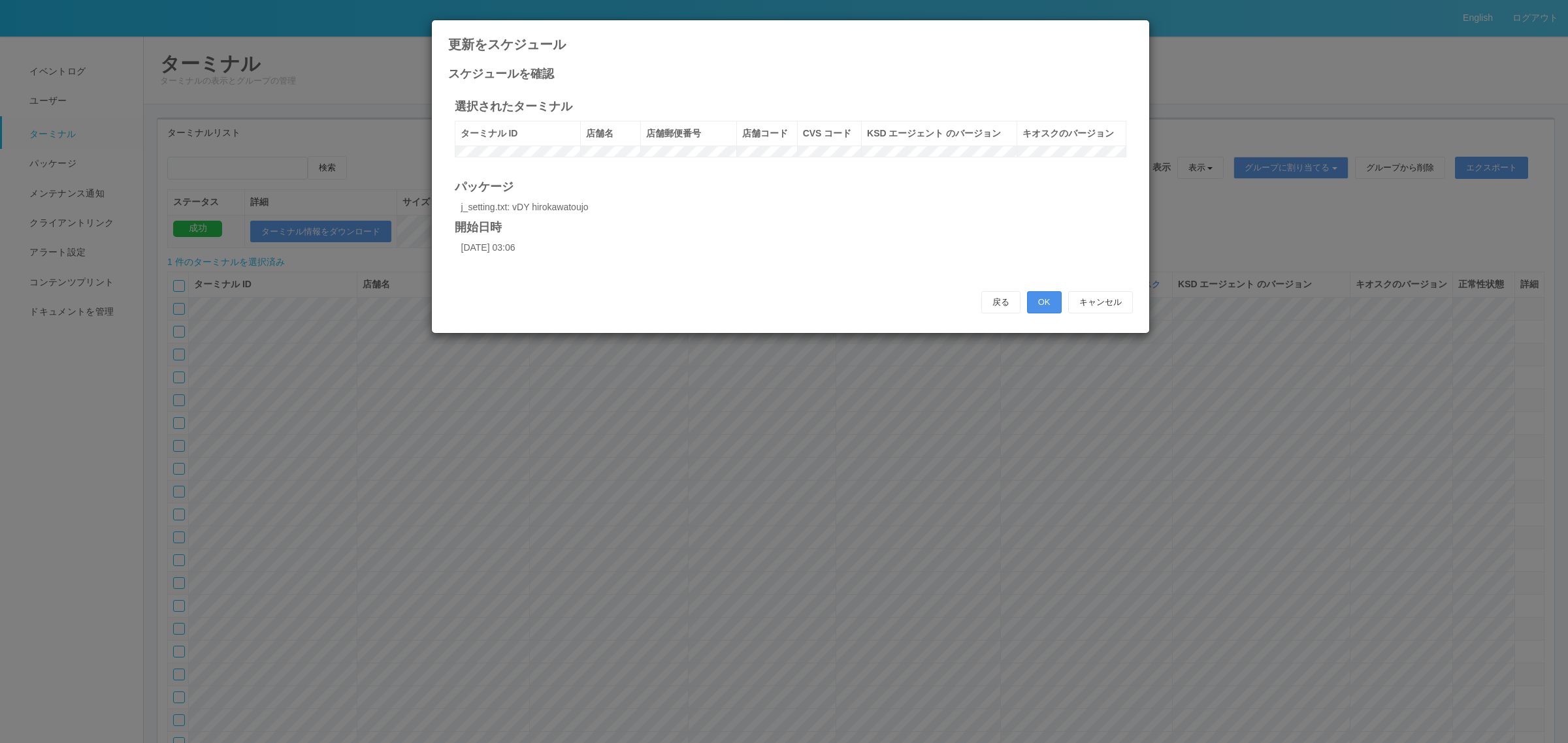
click at [1039, 313] on button "OK" at bounding box center [1044, 302] width 35 height 22
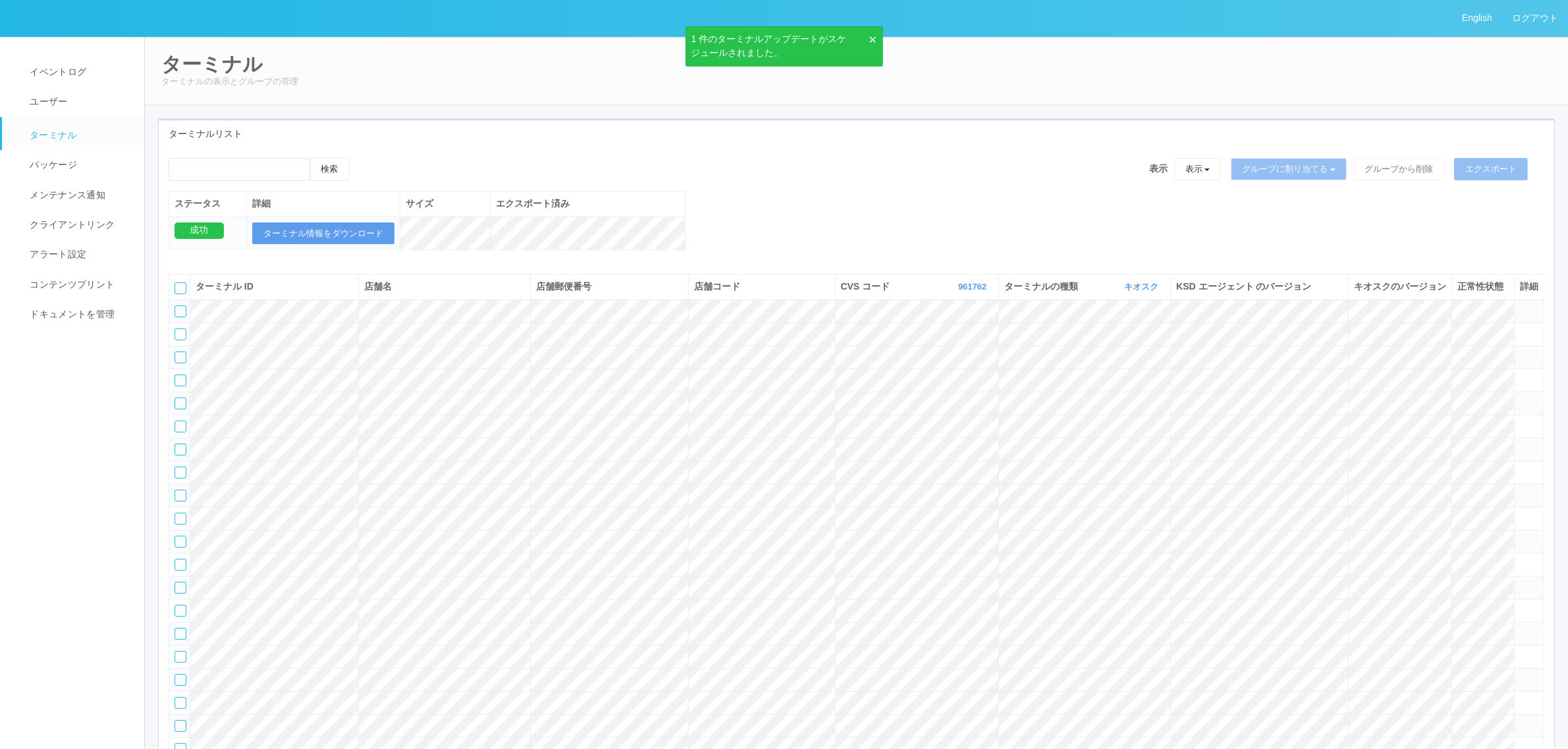
click at [803, 245] on div "検索 表示 表示 すべてのターミナル 未割り当てのターミナル グループを追加 グループ名を編集 アーカイブ済みのターミナル グループに割り当てる グループを追…" at bounding box center [856, 211] width 1395 height 106
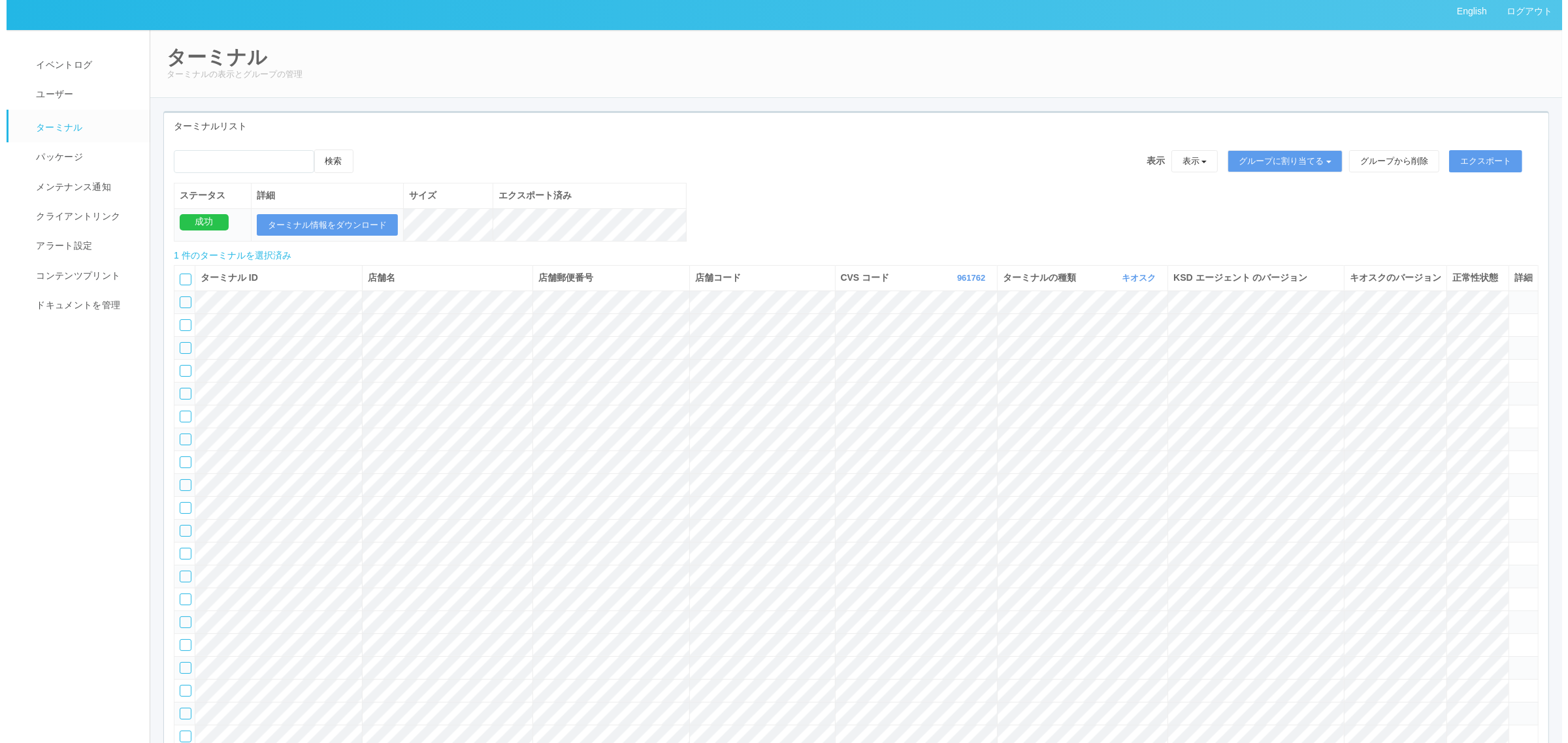
scroll to position [0, 0]
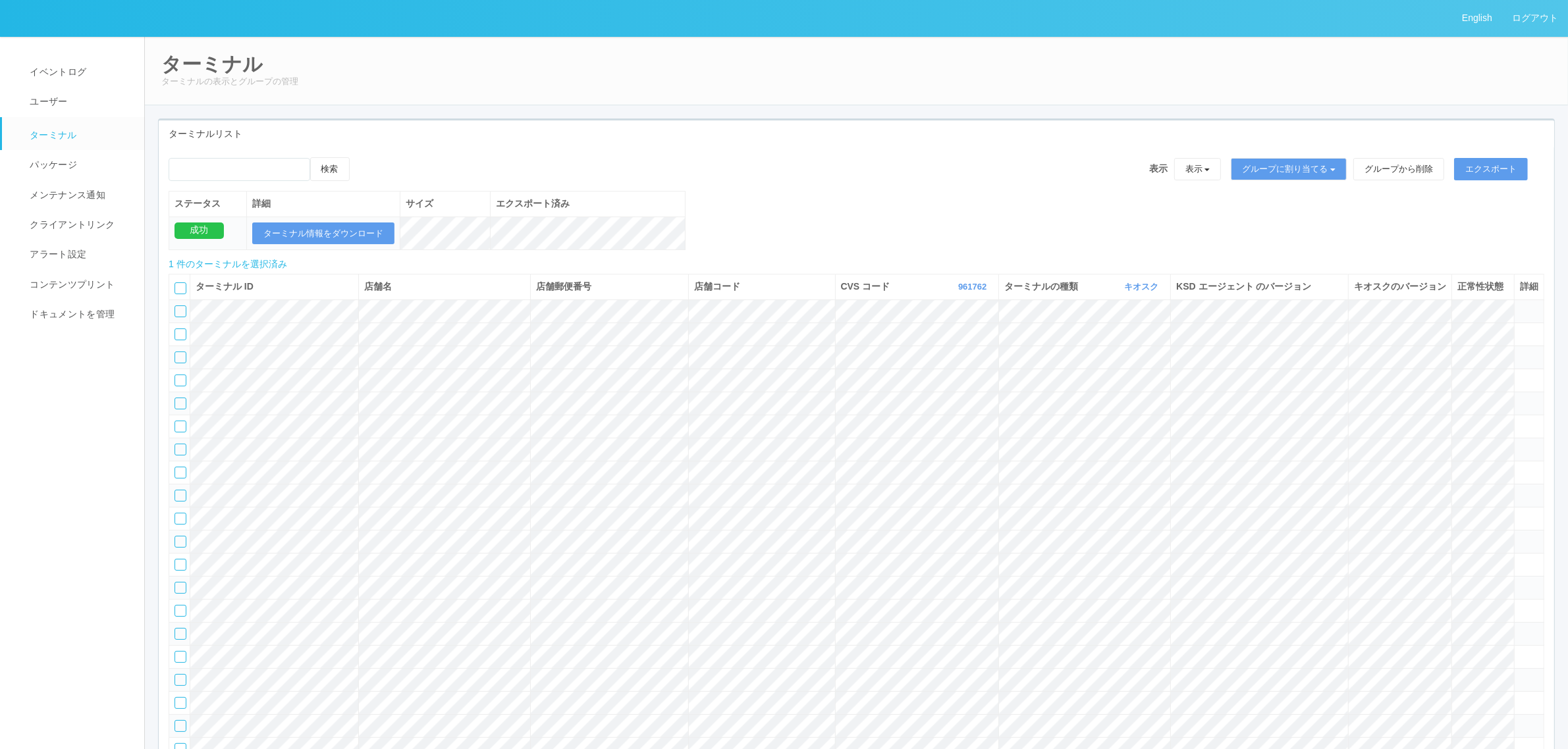
click at [363, 158] on icon at bounding box center [363, 158] width 0 height 0
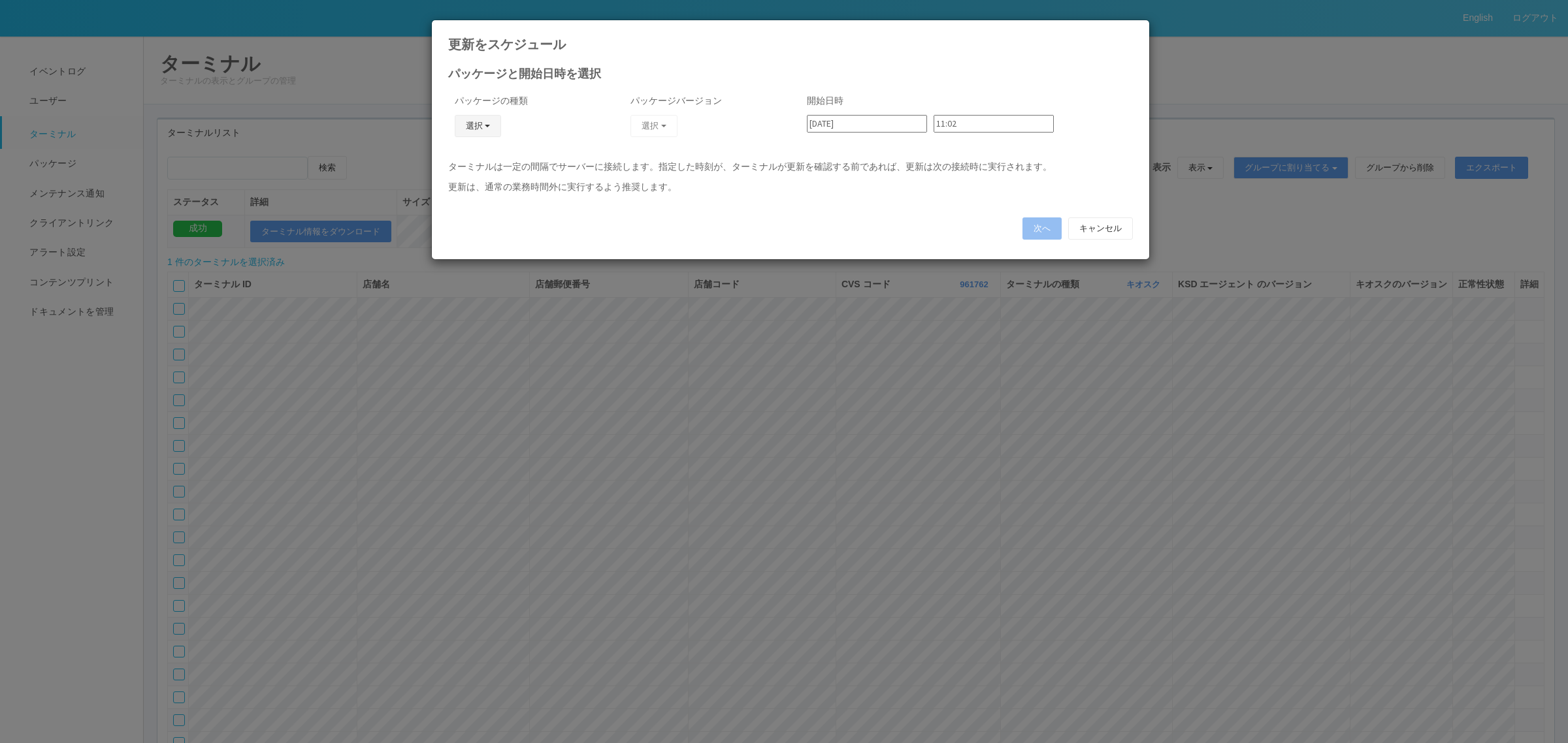
click at [469, 125] on button "選択" at bounding box center [478, 126] width 47 height 22
click at [479, 206] on link "j_setting.txt" at bounding box center [458, 203] width 103 height 20
click at [664, 118] on button "選択" at bounding box center [653, 126] width 47 height 22
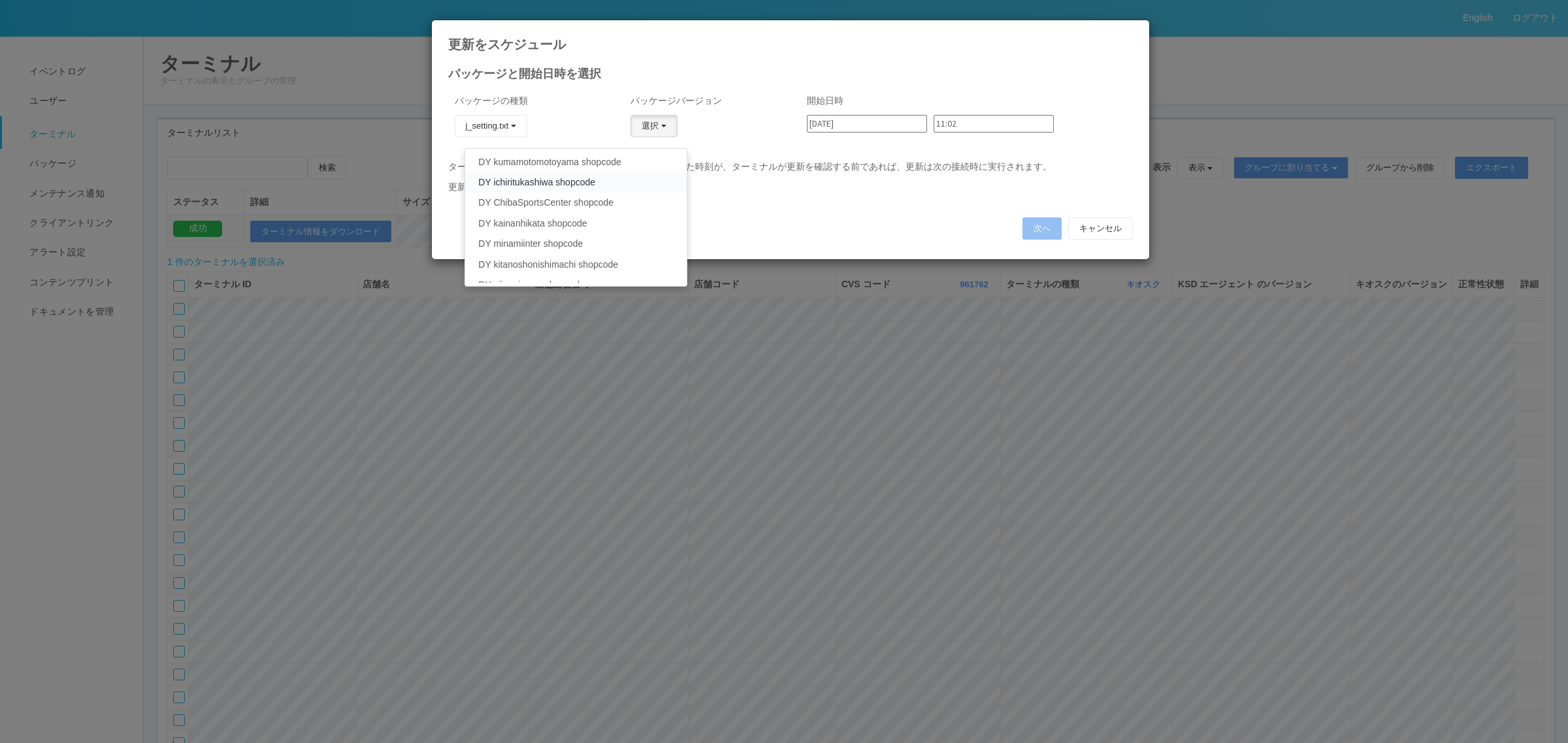
click at [628, 180] on link "DY ichiritukashiwa shopcode" at bounding box center [575, 183] width 221 height 20
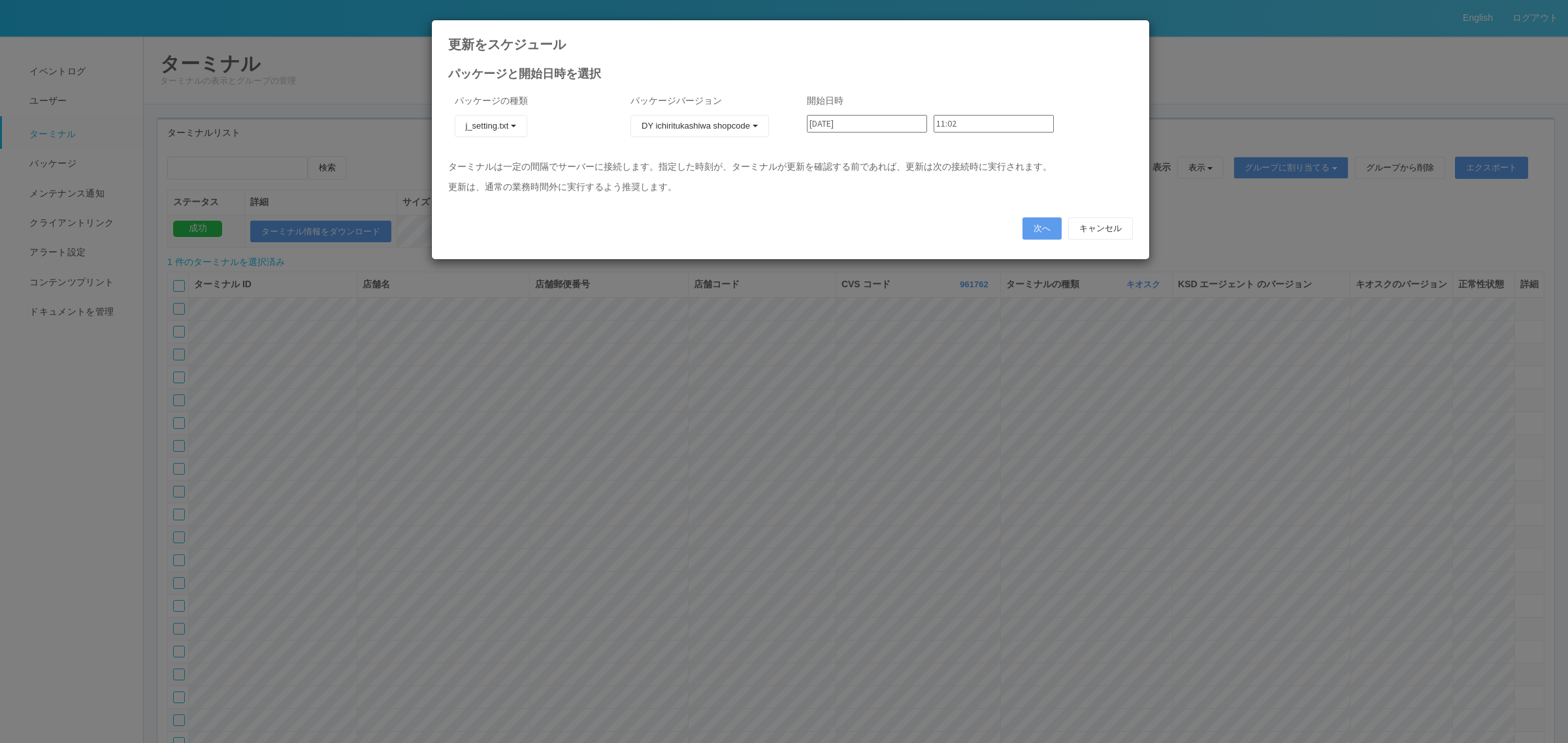
drag, startPoint x: 983, startPoint y: 116, endPoint x: 978, endPoint y: 122, distance: 7.8
click at [984, 118] on input "11:02" at bounding box center [994, 124] width 121 height 18
click at [940, 550] on li "03:12" at bounding box center [941, 556] width 32 height 13
click at [944, 124] on input "11:02" at bounding box center [994, 124] width 121 height 18
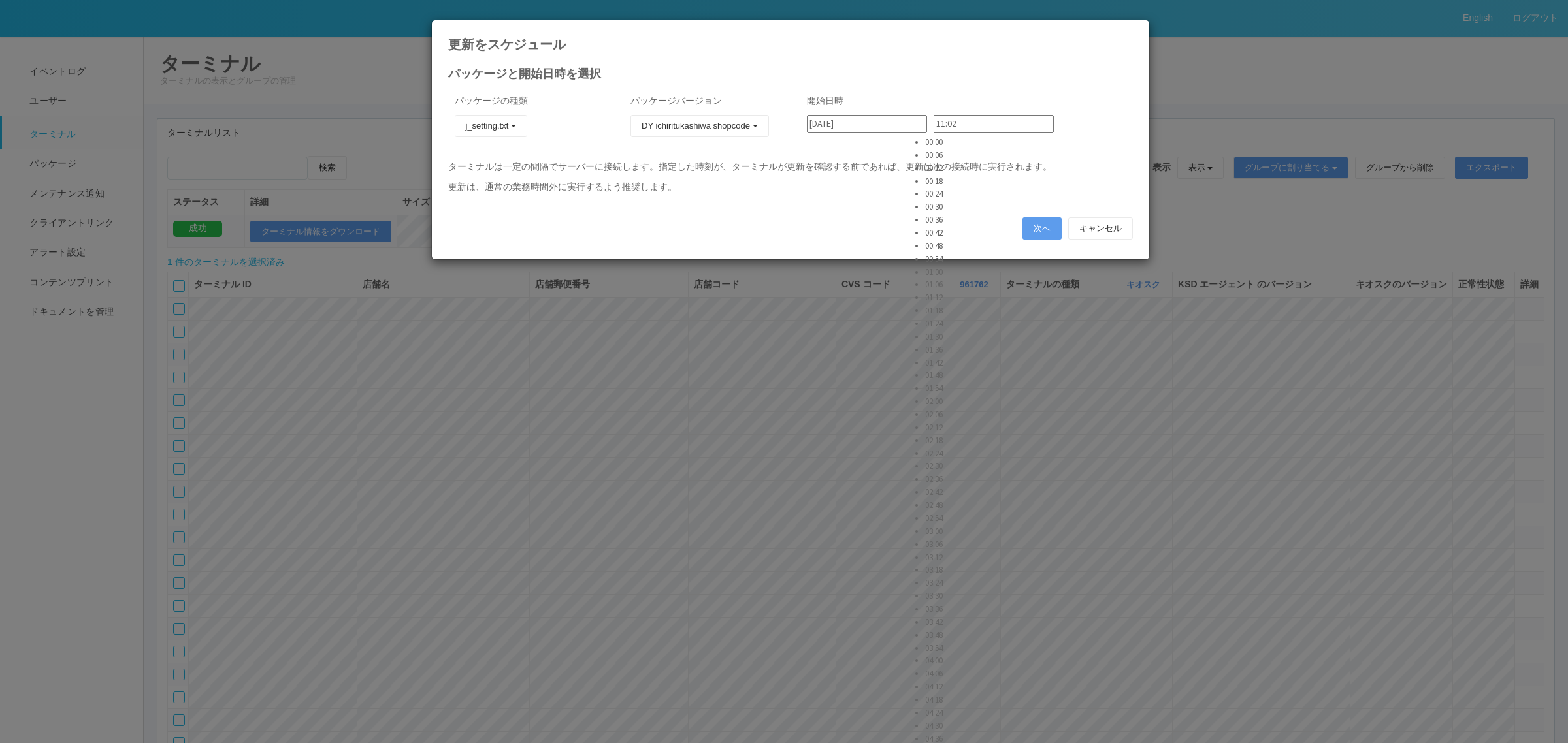
scroll to position [2155, 0]
click at [885, 129] on input "2025/09/03" at bounding box center [867, 124] width 121 height 18
click at [831, 345] on div "4" at bounding box center [821, 351] width 22 height 13
type input "2025/09/04"
click at [934, 127] on input "11:02" at bounding box center [994, 124] width 121 height 18
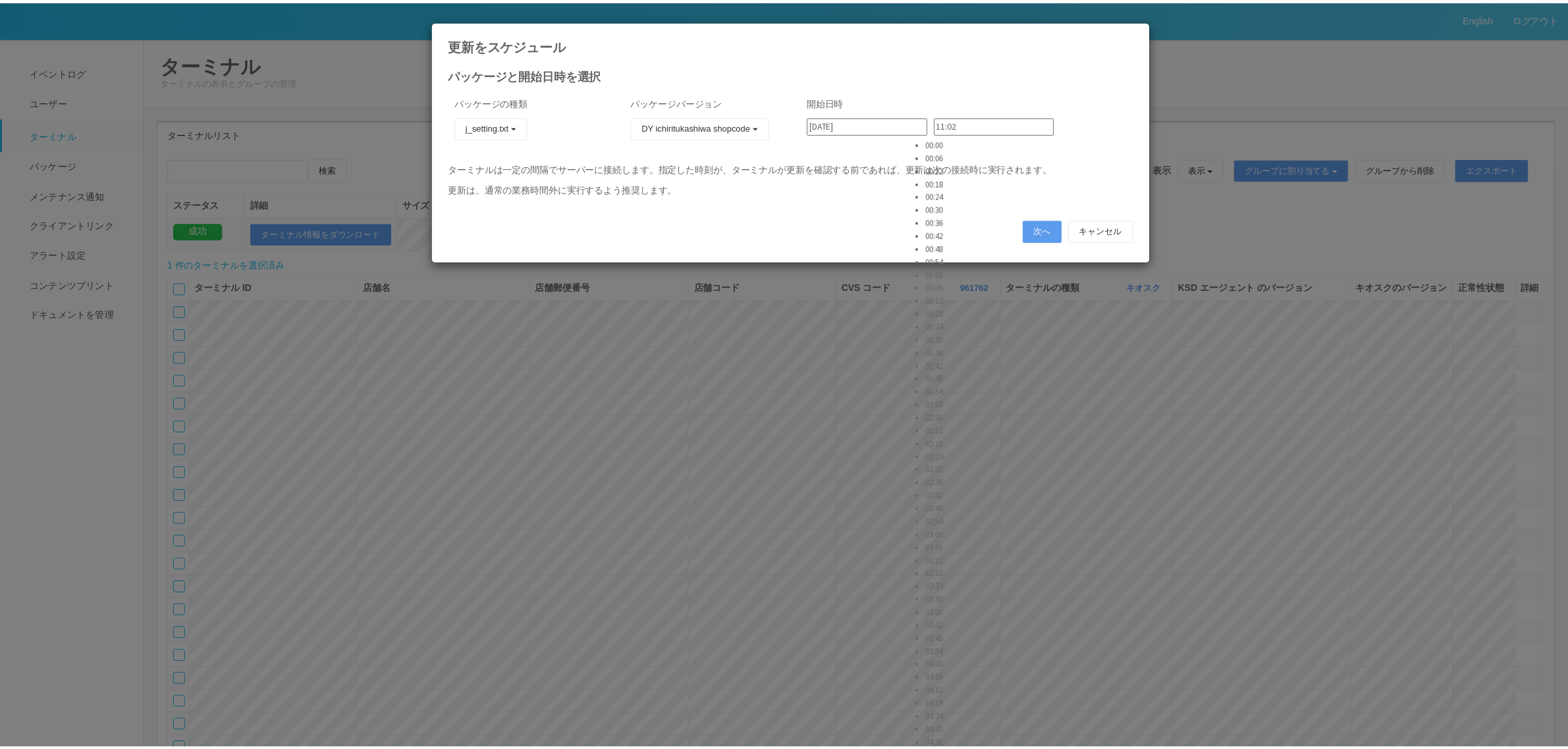
scroll to position [606, 0]
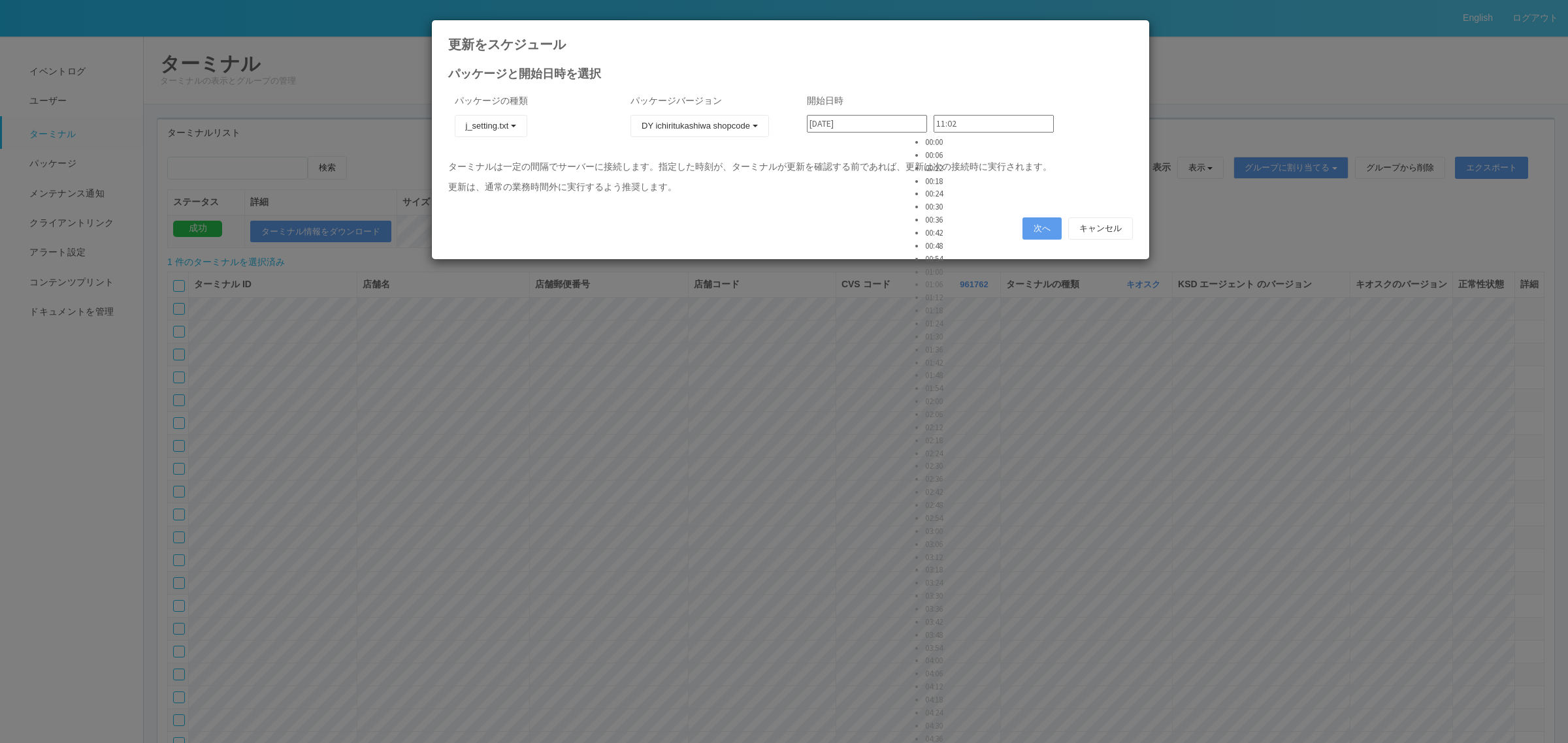
click at [930, 550] on li "03:12" at bounding box center [941, 556] width 32 height 13
type input "03:12"
click at [1027, 233] on button "次へ" at bounding box center [1042, 228] width 39 height 22
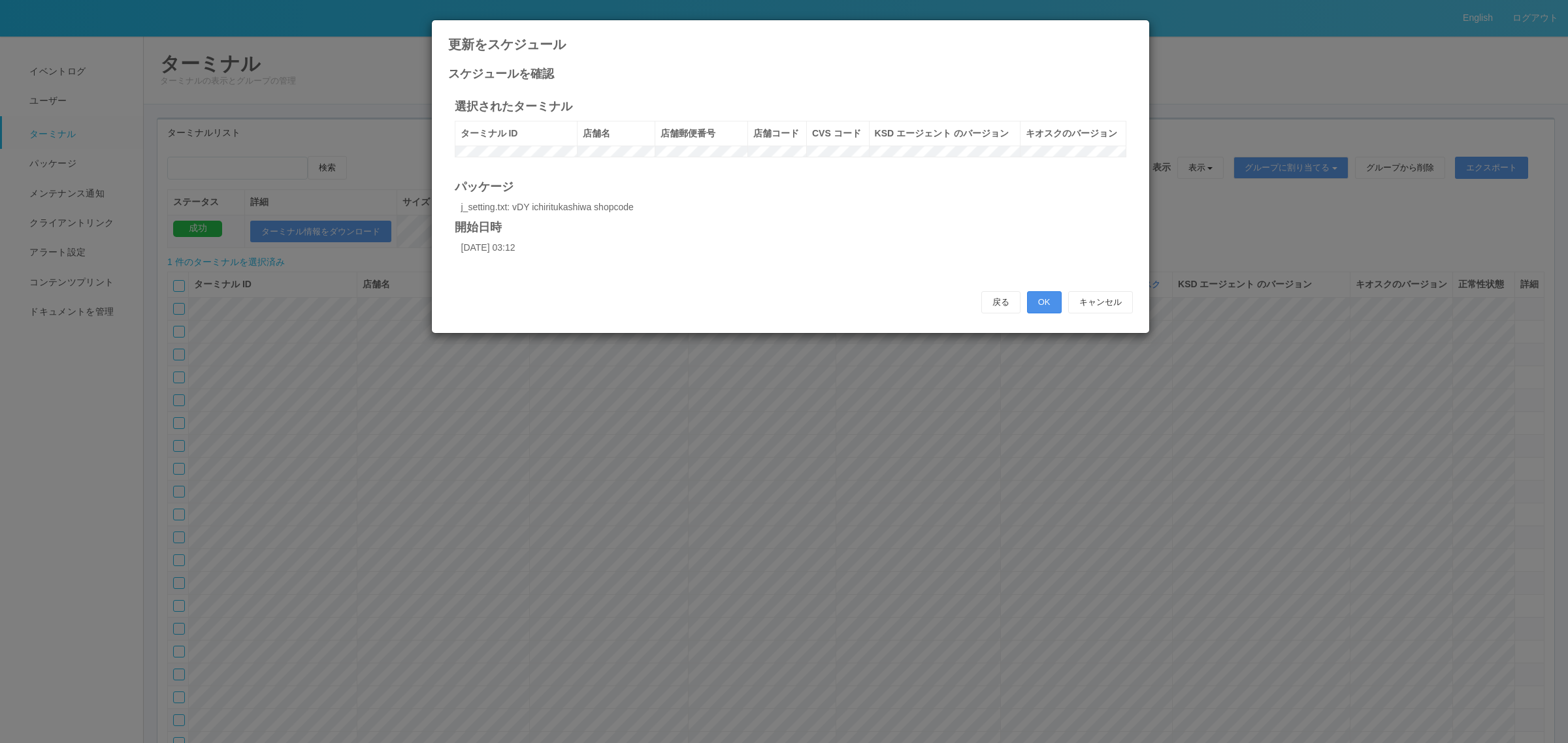
click at [1028, 309] on button "OK" at bounding box center [1044, 302] width 35 height 22
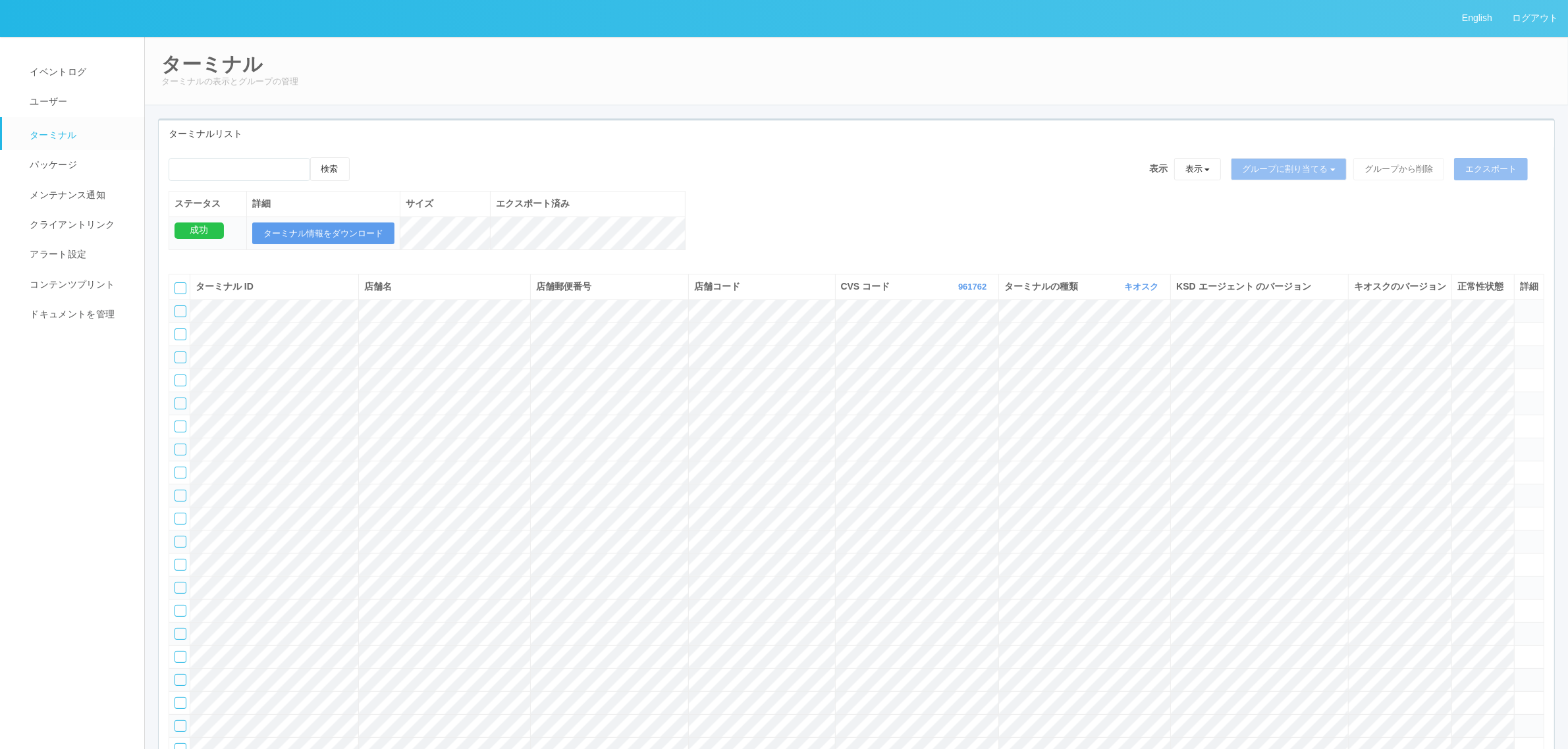
click at [552, 291] on span "店舗郵便番号" at bounding box center [563, 286] width 55 height 10
click at [810, 186] on div "検索 表示 表示 すべてのターミナル 未割り当てのターミナル グループを追加 グループ名を編集 アーカイブ済みのターミナル グループに割り当てる グループを追…" at bounding box center [856, 174] width 1376 height 33
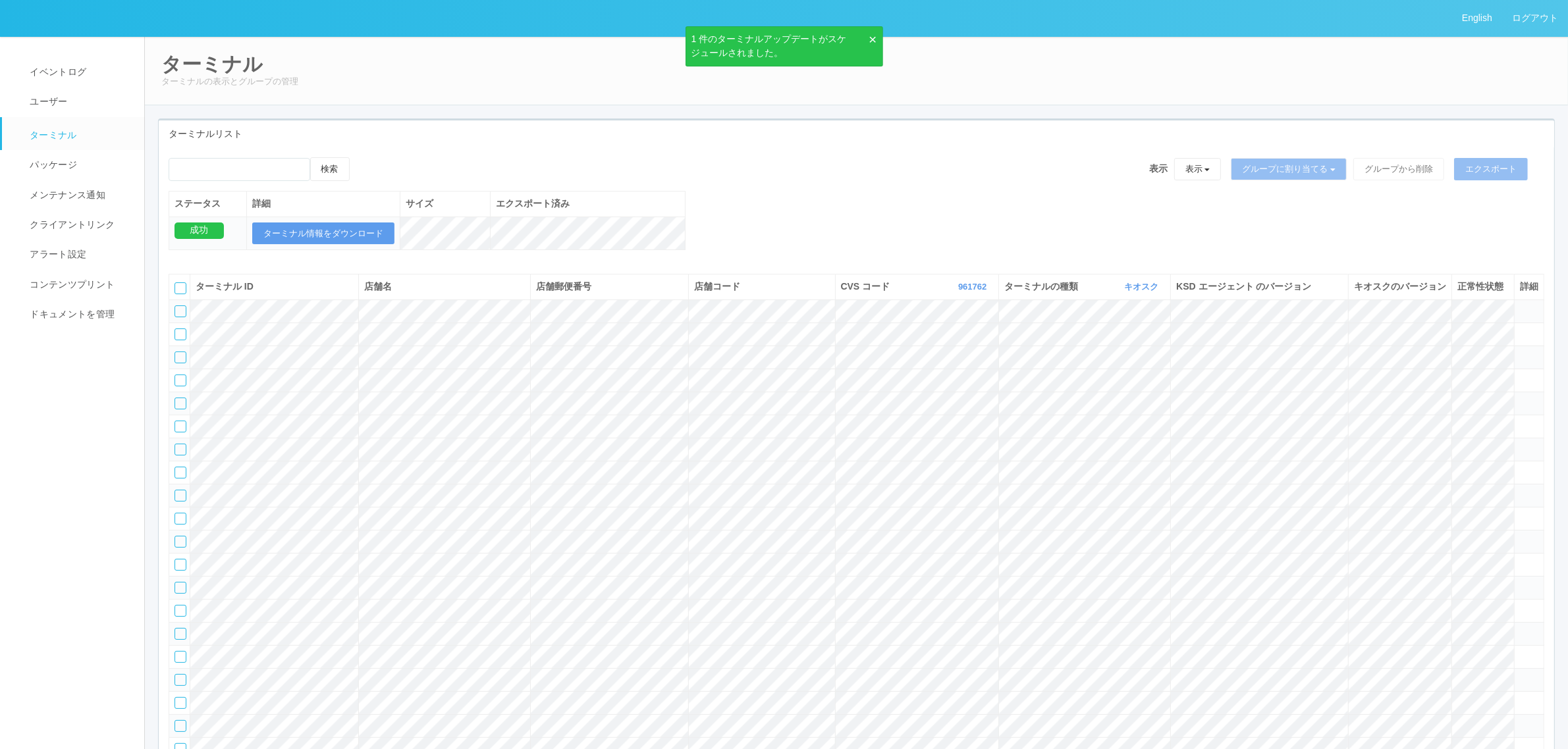
click at [363, 158] on icon at bounding box center [363, 158] width 0 height 0
click at [392, 291] on icon at bounding box center [392, 286] width 0 height 10
drag, startPoint x: 787, startPoint y: 219, endPoint x: 785, endPoint y: 207, distance: 12.2
click at [787, 214] on div "検索 表示 表示 すべてのターミナル 未割り当てのターミナル グループを追加 グループ名を編集 アーカイブ済みのターミナル グループに割り当てる グループを追…" at bounding box center [856, 211] width 1395 height 106
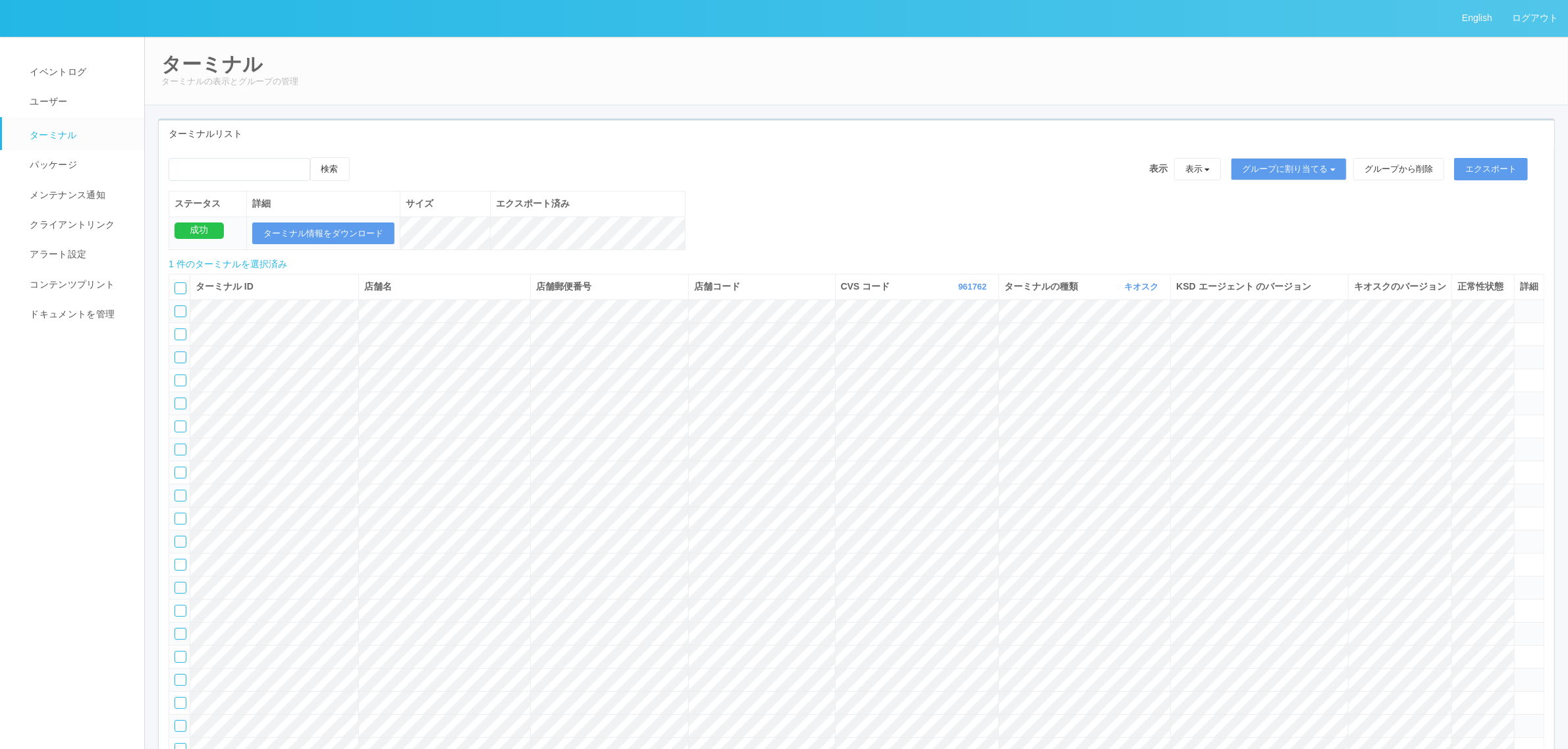
drag, startPoint x: 395, startPoint y: 172, endPoint x: 383, endPoint y: 168, distance: 12.6
click at [392, 172] on div "検索 表示 表示 すべてのターミナル 未割り当てのターミナル グループを追加 グループ名を編集 アーカイブ済みのターミナル グループに割り当てる グループを追…" at bounding box center [856, 174] width 1376 height 33
click at [363, 158] on icon at bounding box center [363, 158] width 0 height 0
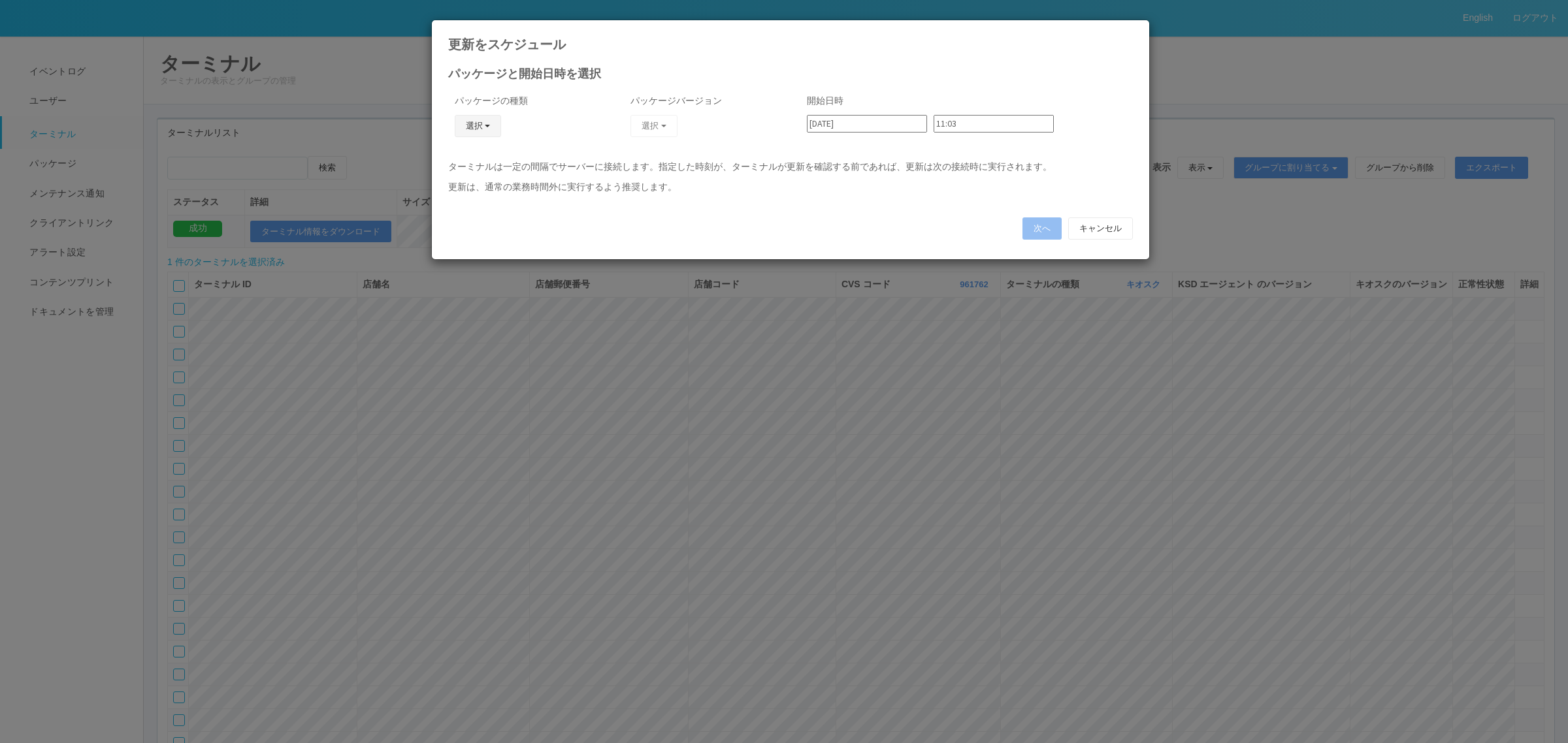
click at [484, 122] on button "選択" at bounding box center [478, 126] width 47 height 22
click at [475, 210] on link "j_setting.txt" at bounding box center [458, 203] width 103 height 20
click at [651, 126] on button "選択" at bounding box center [653, 126] width 47 height 22
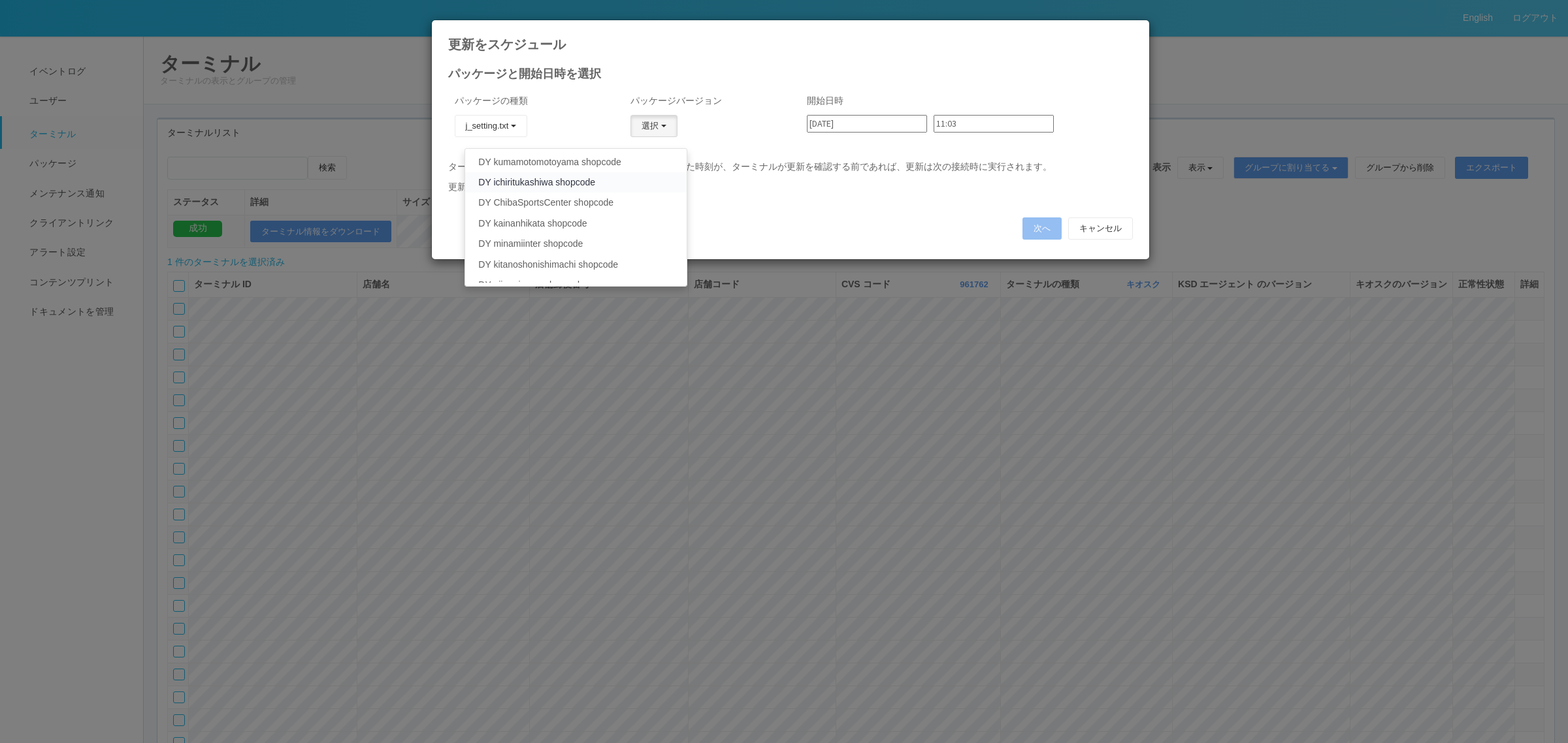
click at [605, 177] on link "DY ichiritukashiwa shopcode" at bounding box center [575, 183] width 221 height 20
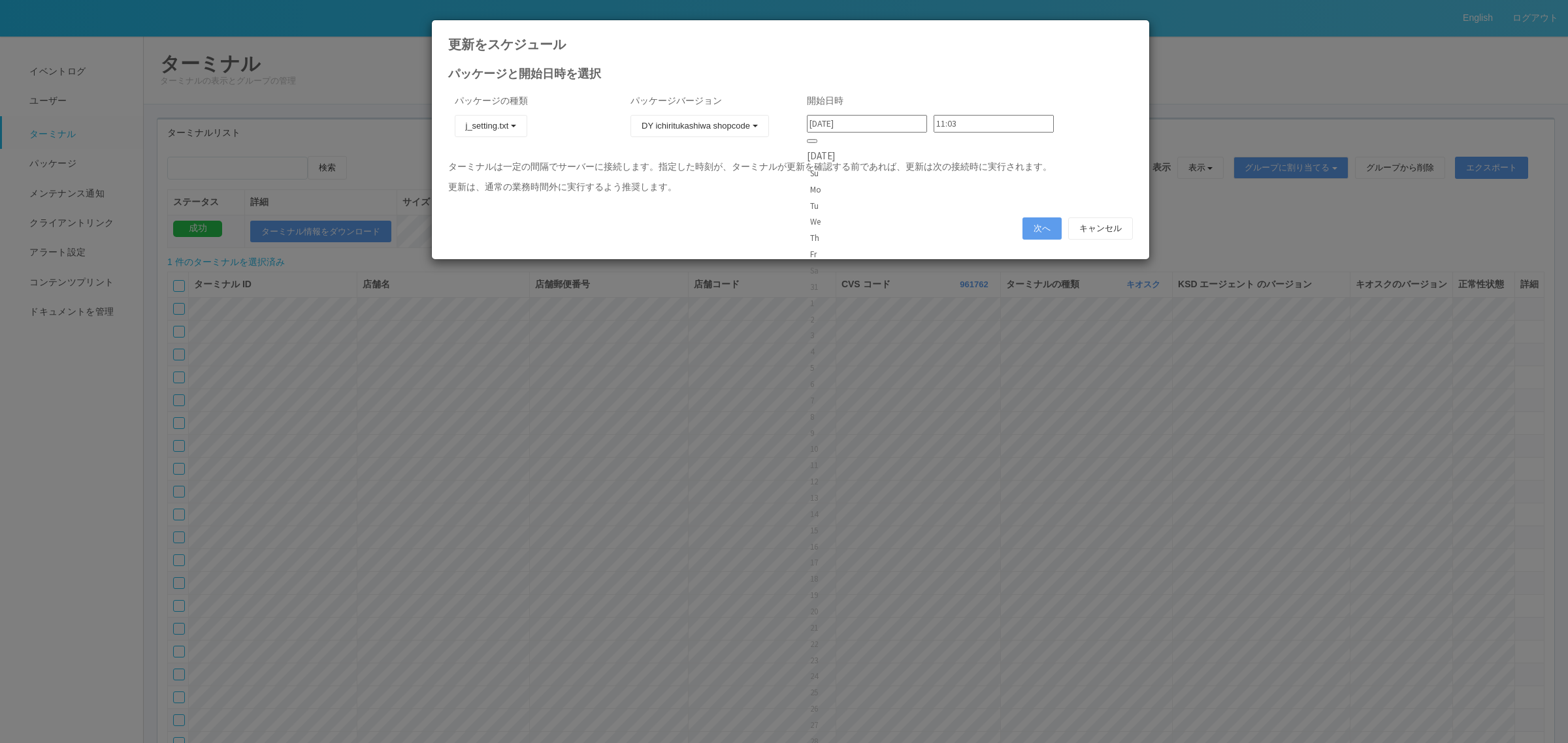
click at [875, 120] on input "2025/09/03" at bounding box center [867, 124] width 121 height 18
click at [1011, 172] on p "ターミナルは一定の間隔でサーバーに接続します。指定した時刻が、ターミナルが更新を確認する前であれば、更新は次の接続時に実行されます。" at bounding box center [790, 166] width 684 height 14
click at [954, 125] on input "11:03" at bounding box center [994, 124] width 121 height 18
drag, startPoint x: 936, startPoint y: 199, endPoint x: 944, endPoint y: 197, distance: 8.2
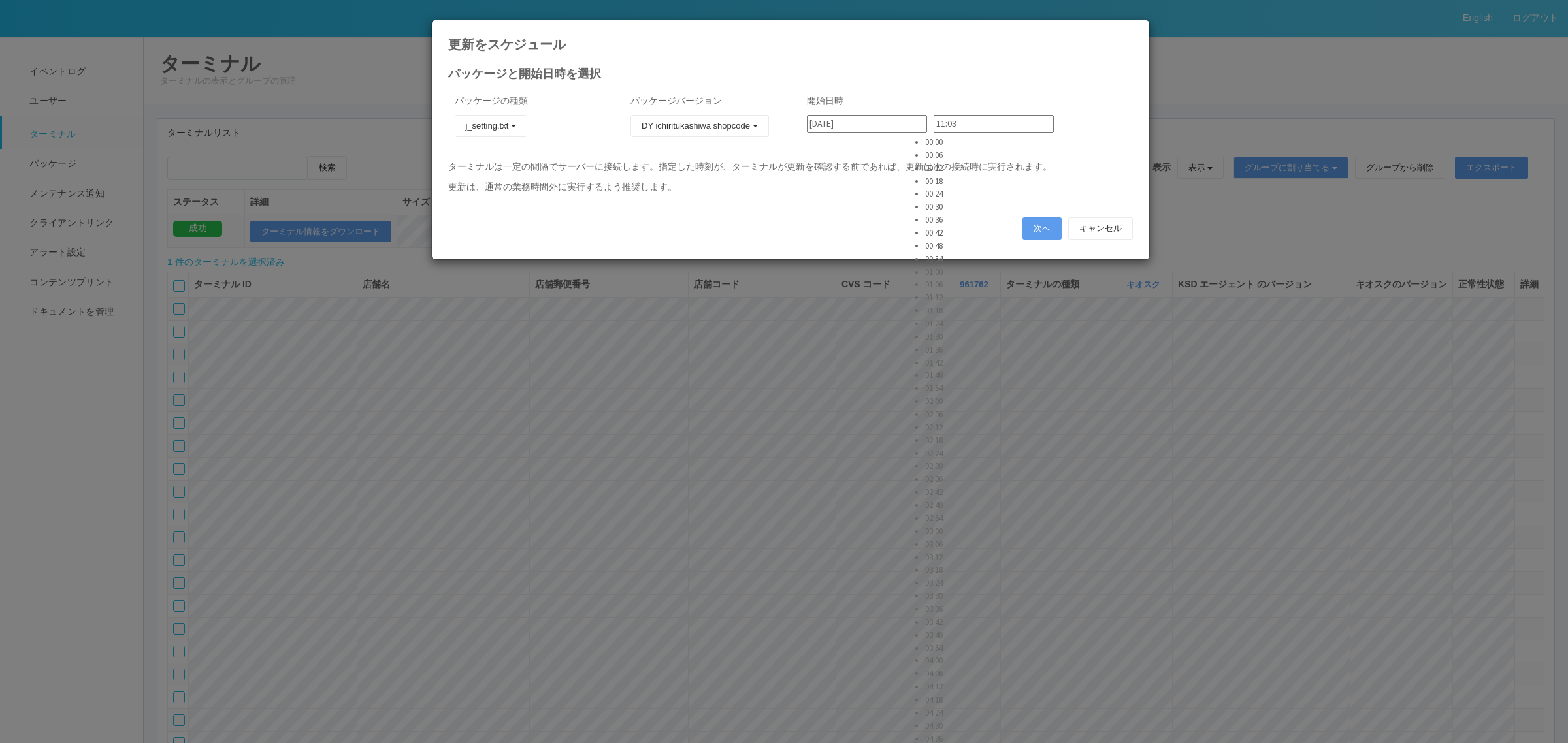
click at [936, 564] on li "03:18" at bounding box center [941, 570] width 32 height 13
click at [871, 125] on input "2025/09/03" at bounding box center [867, 124] width 121 height 18
click at [831, 345] on div "4" at bounding box center [821, 351] width 22 height 13
type input "2025/09/04"
drag, startPoint x: 932, startPoint y: 127, endPoint x: 932, endPoint y: 136, distance: 9.0
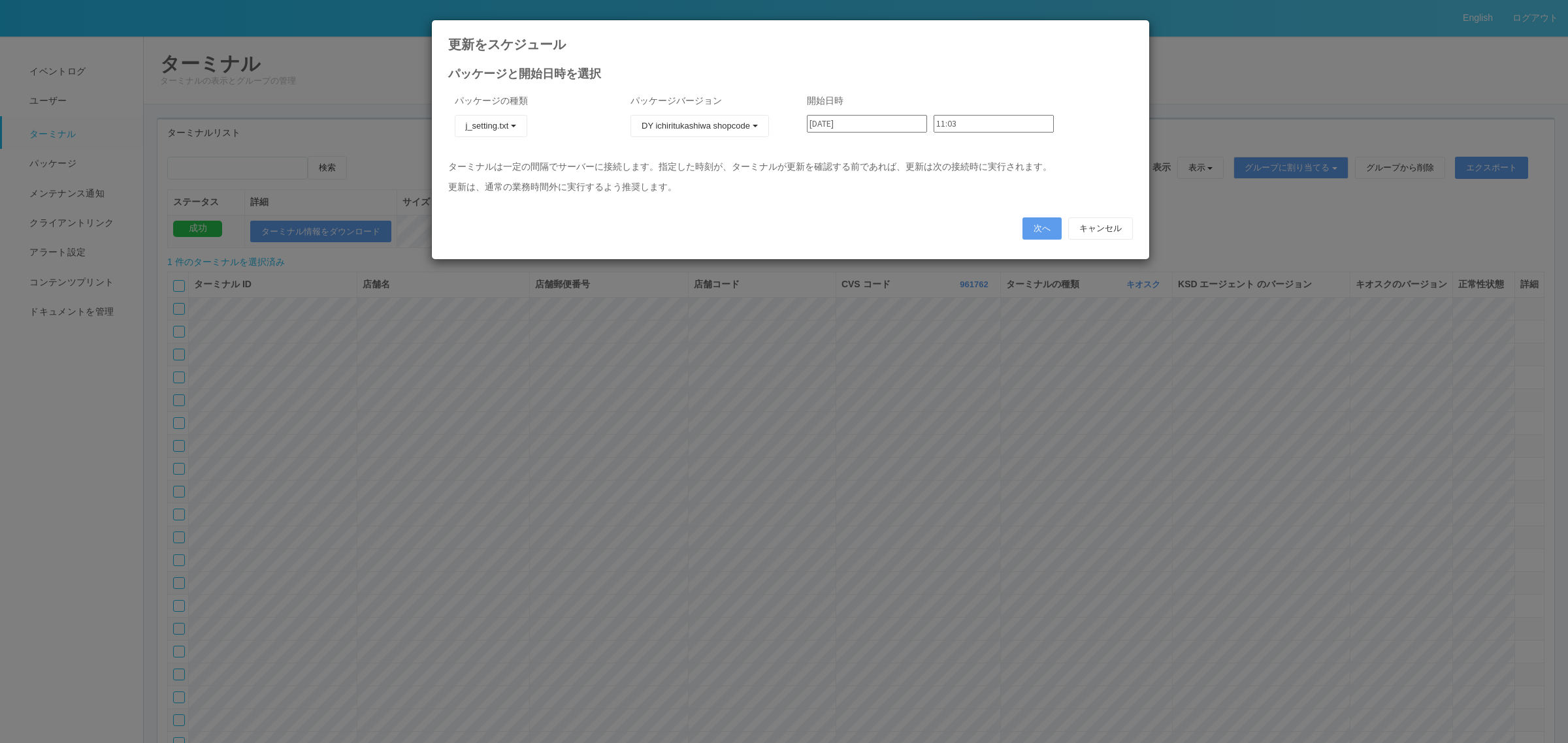
click at [934, 127] on input "11:03" at bounding box center [994, 124] width 121 height 18
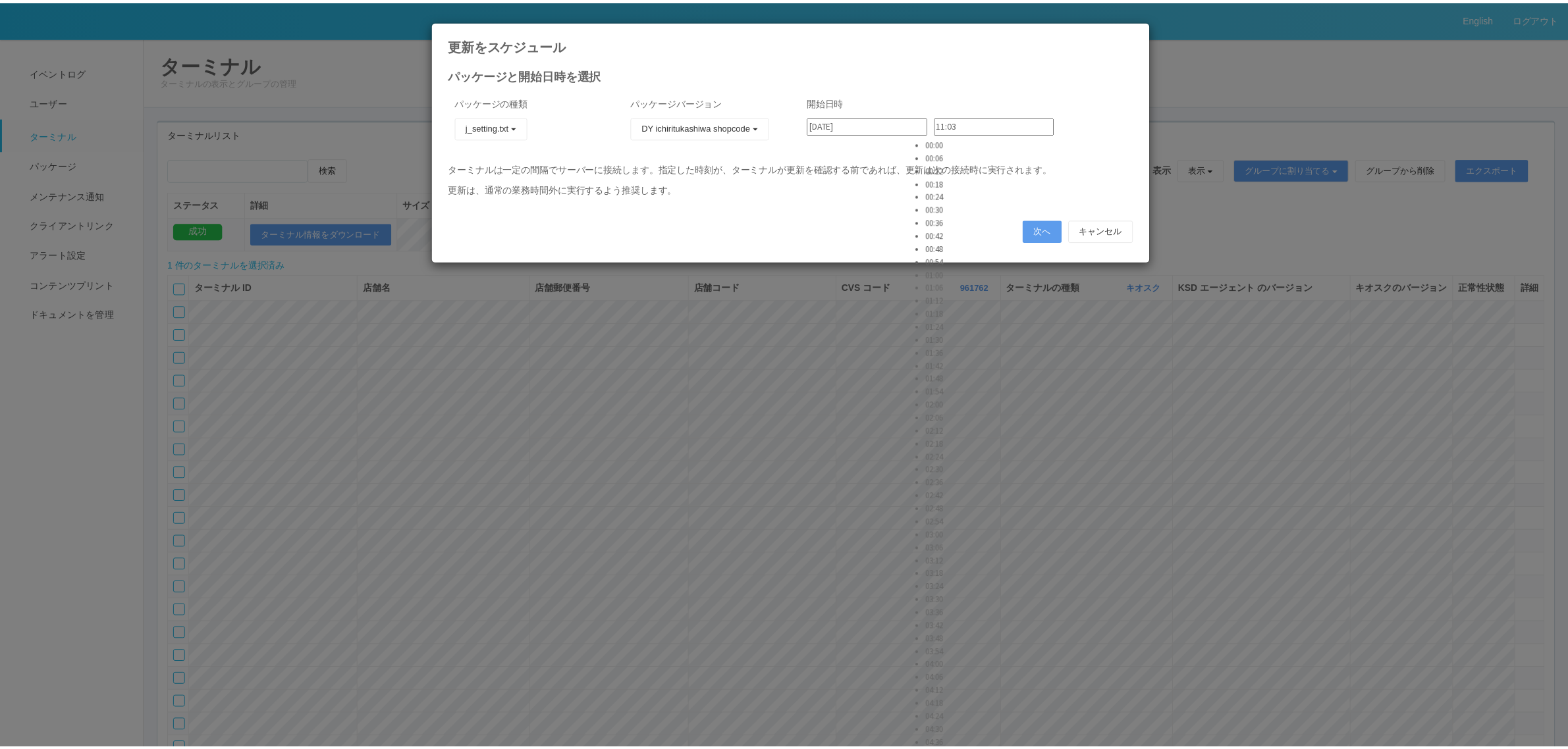
scroll to position [565, 0]
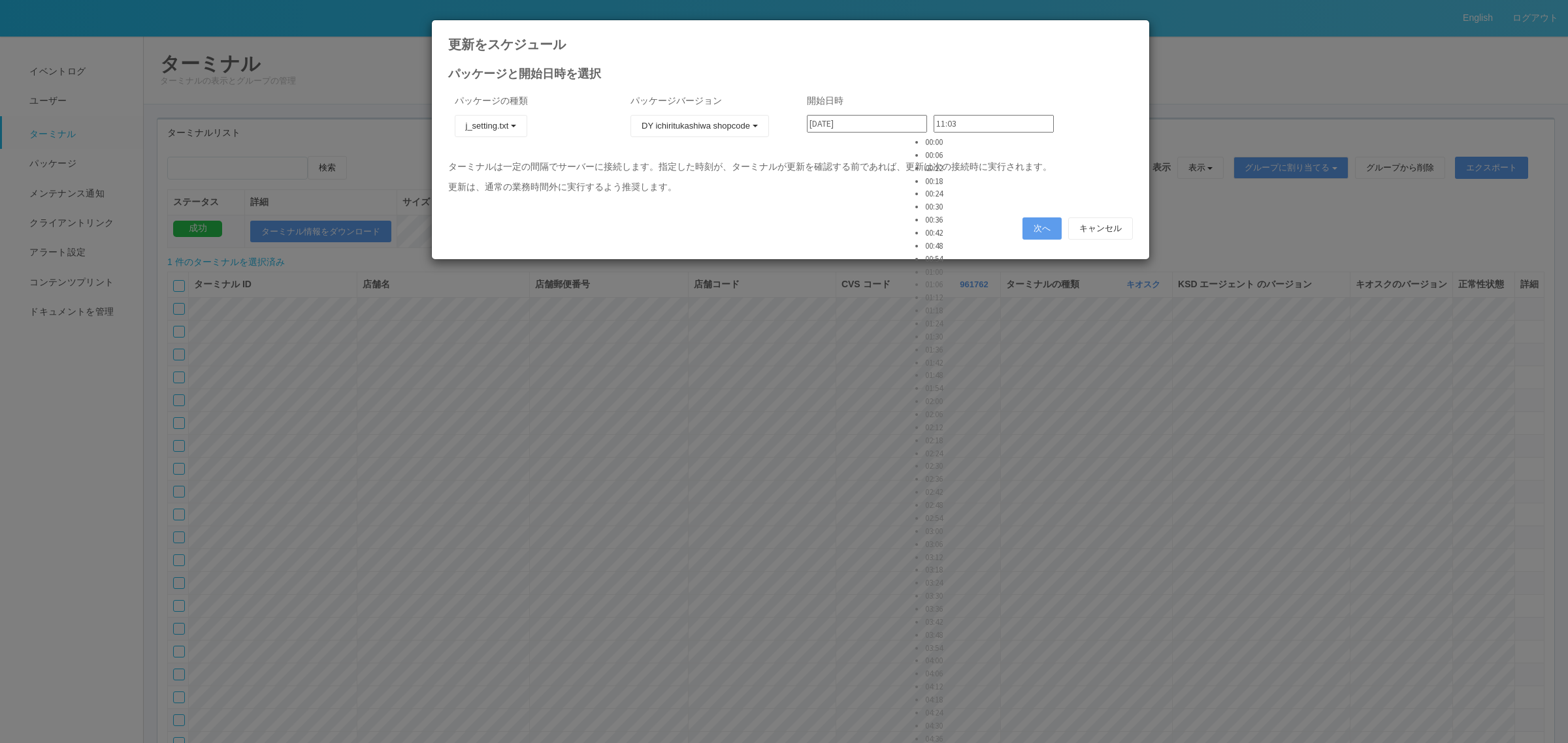
click at [942, 550] on li "03:12" at bounding box center [941, 556] width 32 height 13
type input "03:12"
click at [1023, 223] on button "次へ" at bounding box center [1042, 228] width 39 height 22
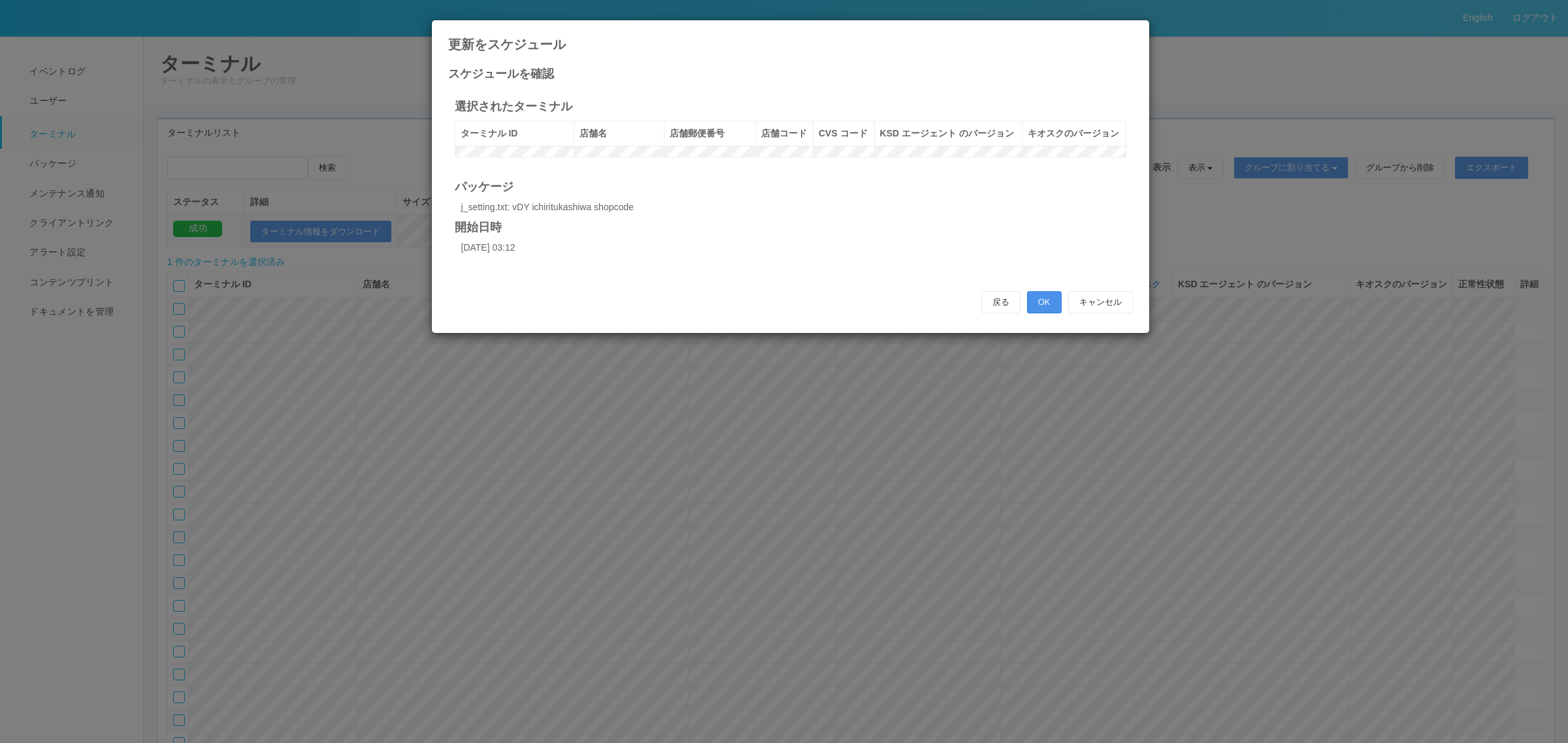
click at [1046, 310] on button "OK" at bounding box center [1044, 302] width 35 height 22
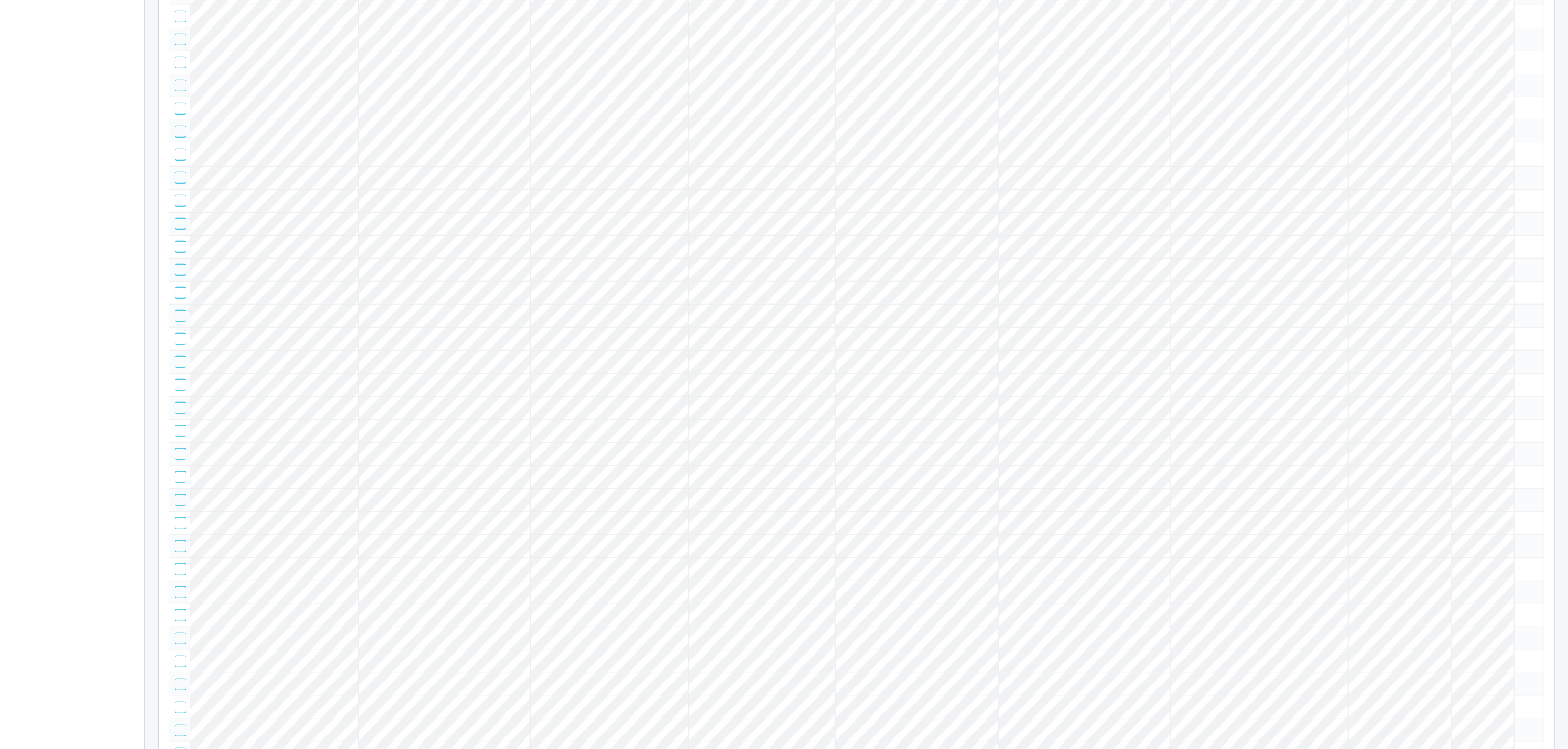
scroll to position [0, 0]
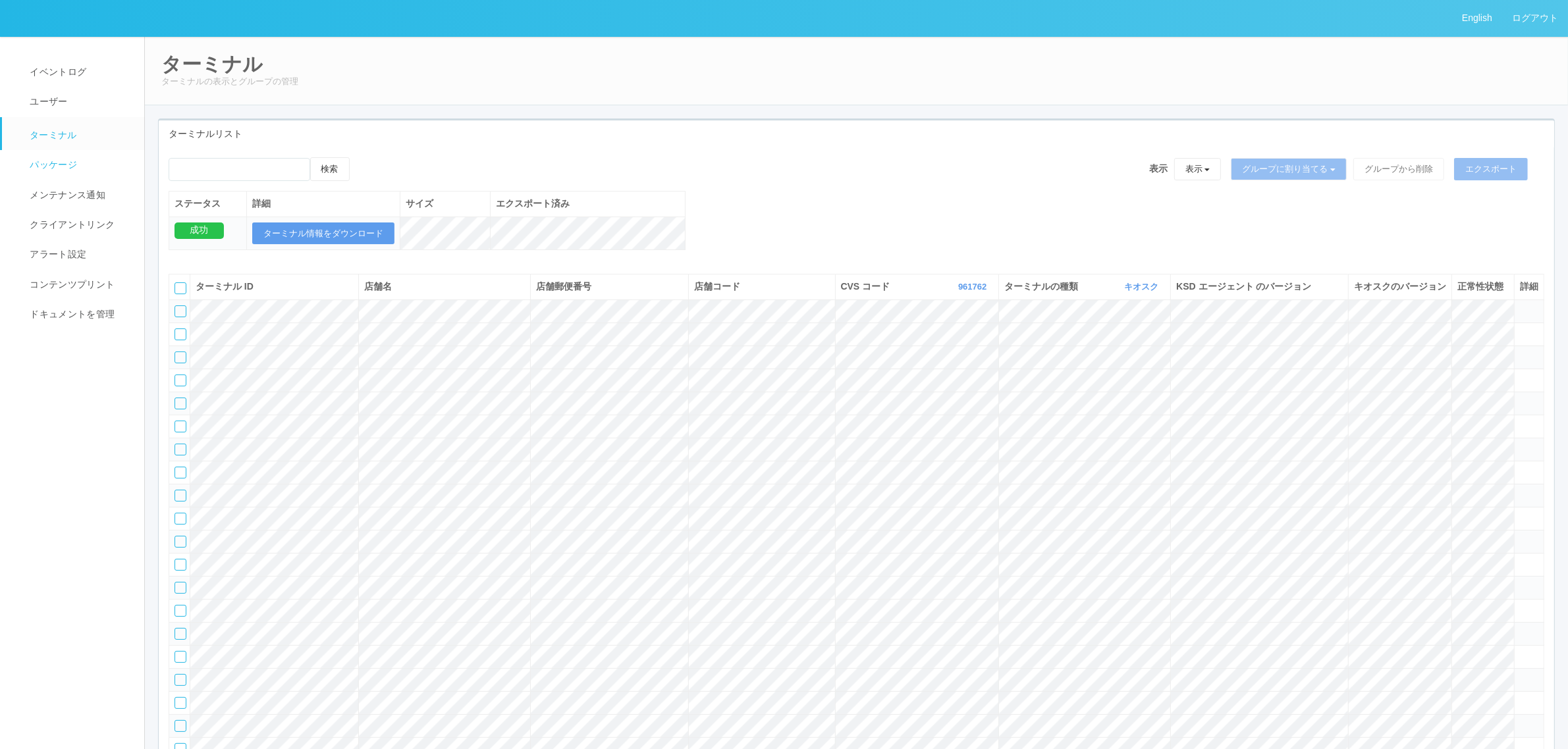
click at [66, 168] on span "パッケージ" at bounding box center [52, 164] width 50 height 10
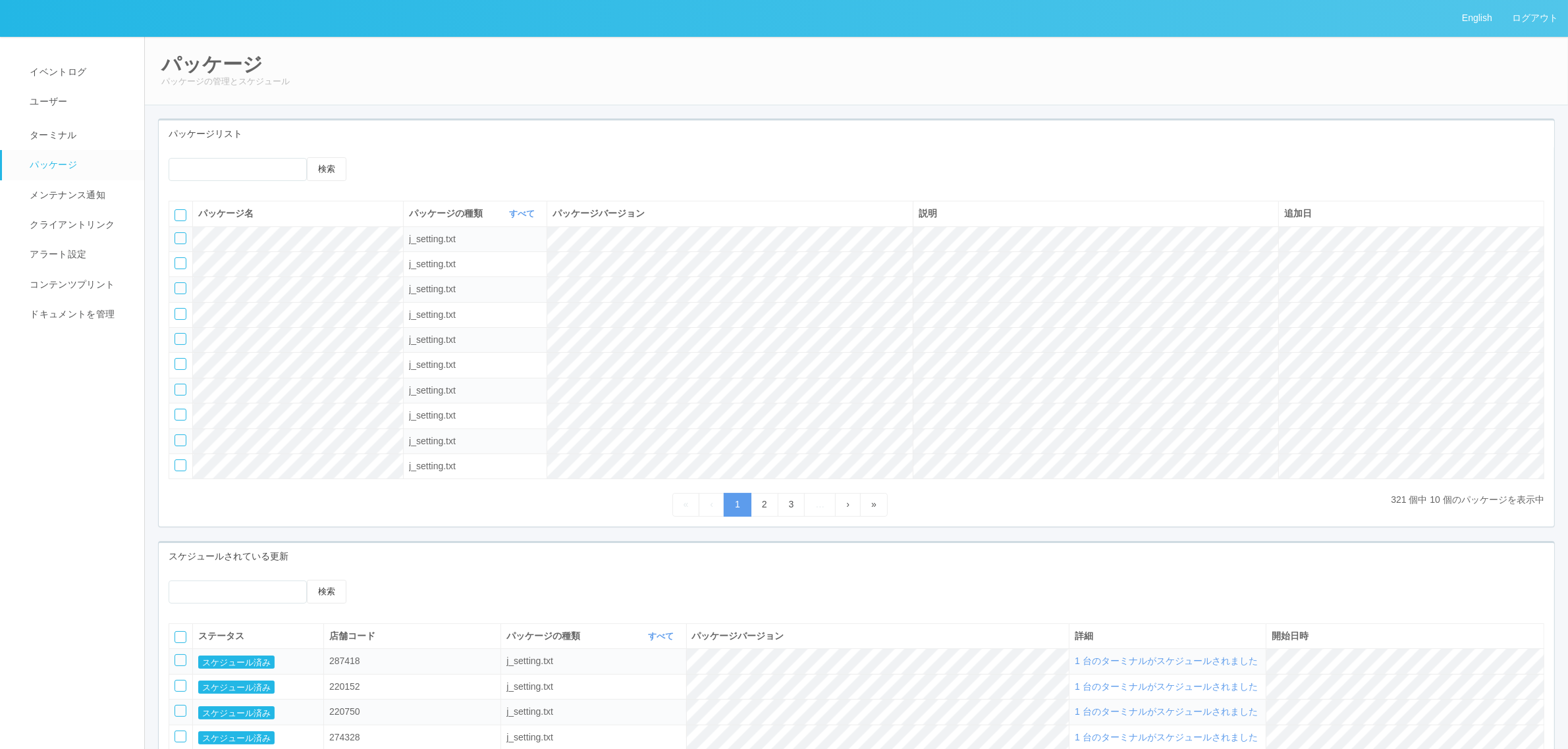
scroll to position [278, 0]
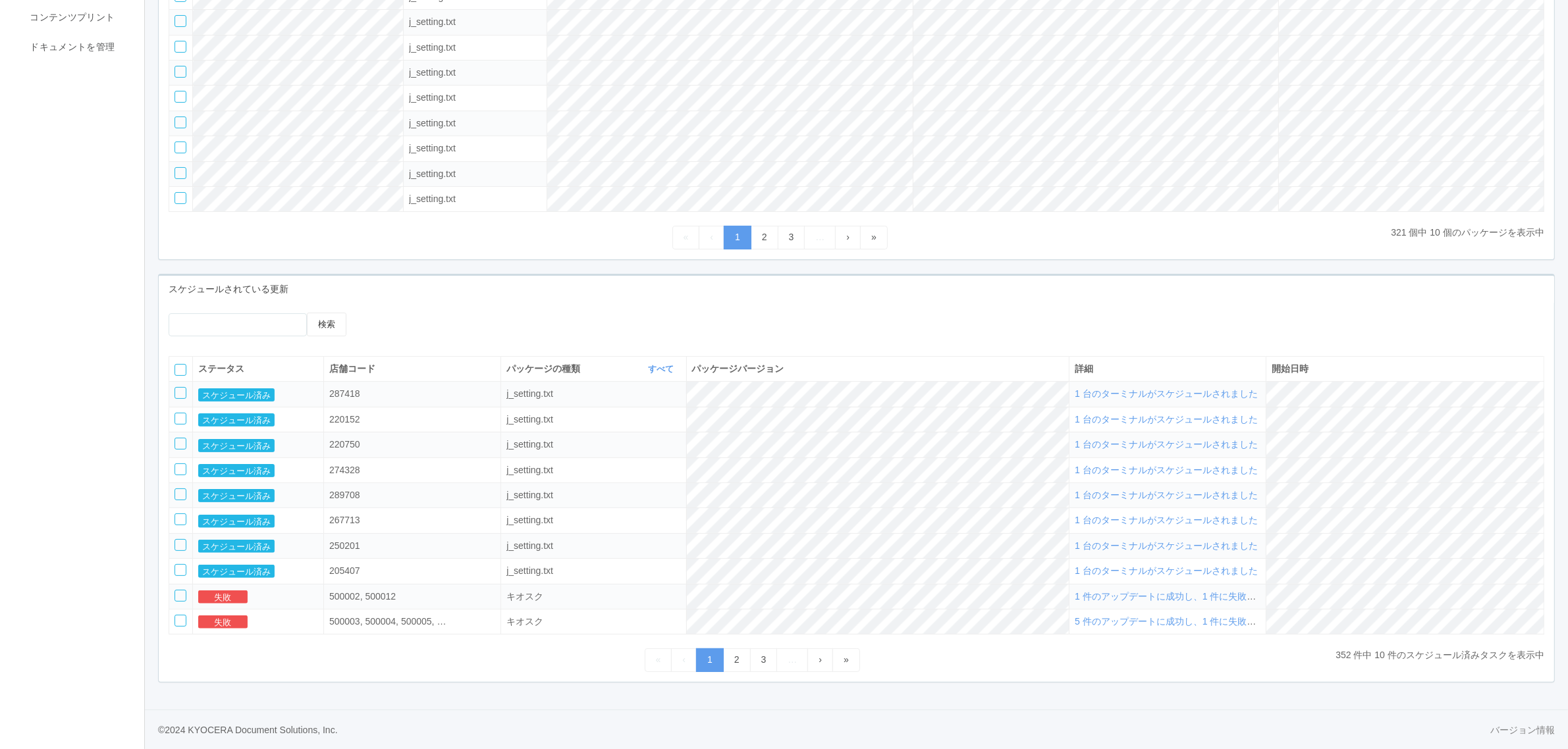
click at [178, 389] on div at bounding box center [180, 392] width 12 height 12
click at [386, 312] on icon at bounding box center [386, 312] width 0 height 0
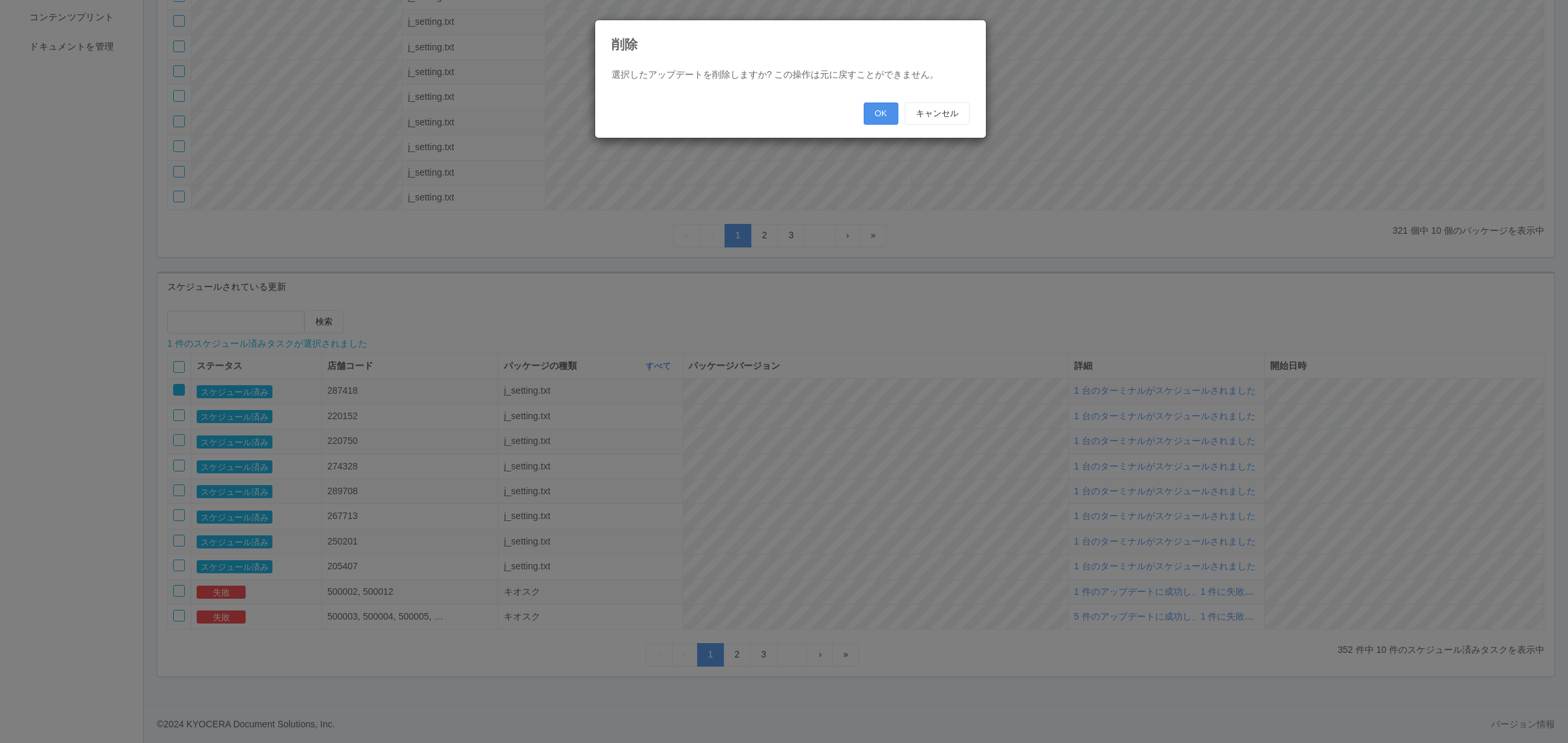
click at [883, 112] on button "OK" at bounding box center [881, 113] width 35 height 22
click at [881, 111] on button "OK" at bounding box center [881, 113] width 35 height 22
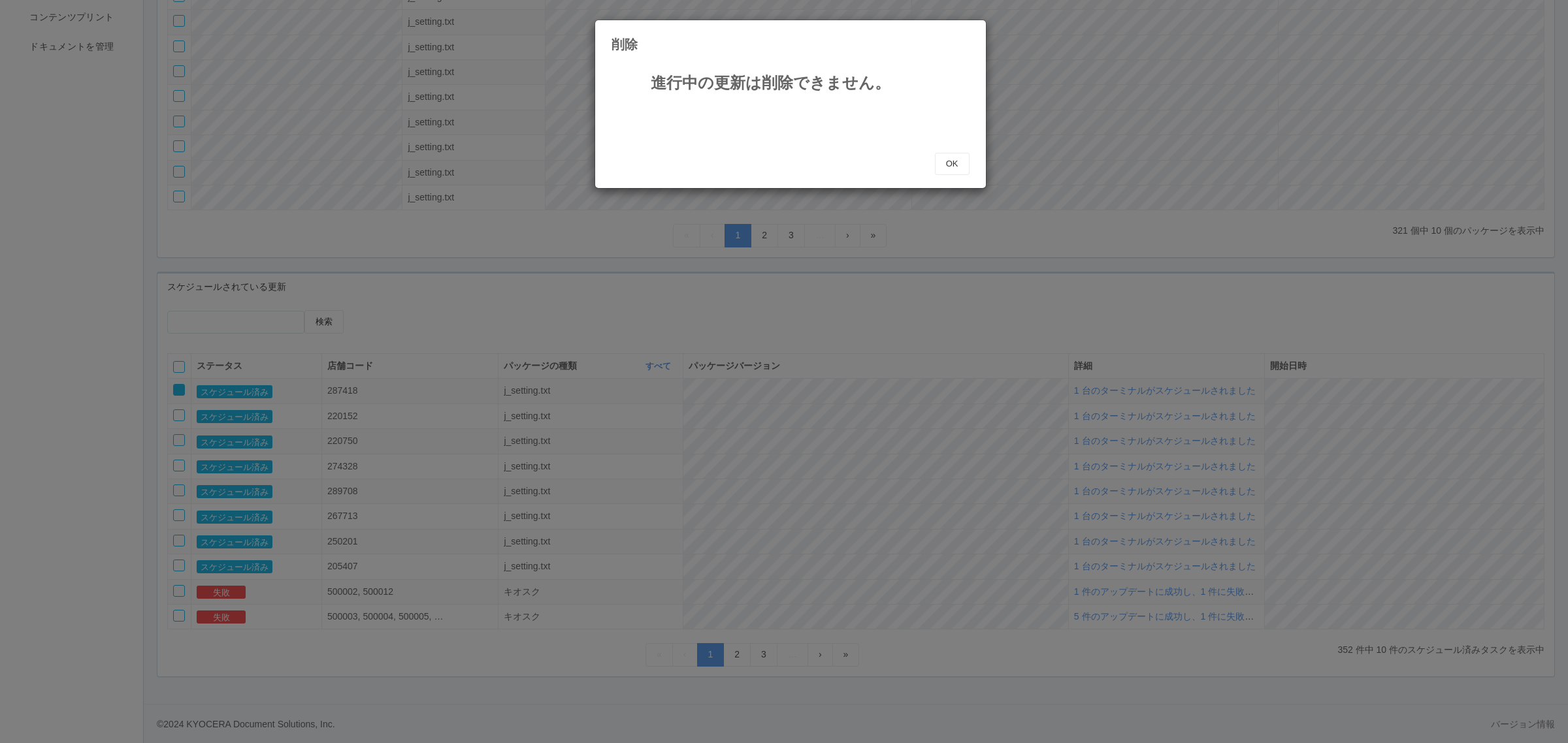
click at [971, 162] on div "進行中の更新は削除できません。 OK" at bounding box center [791, 121] width 378 height 107
click at [951, 158] on button "OK" at bounding box center [952, 164] width 35 height 22
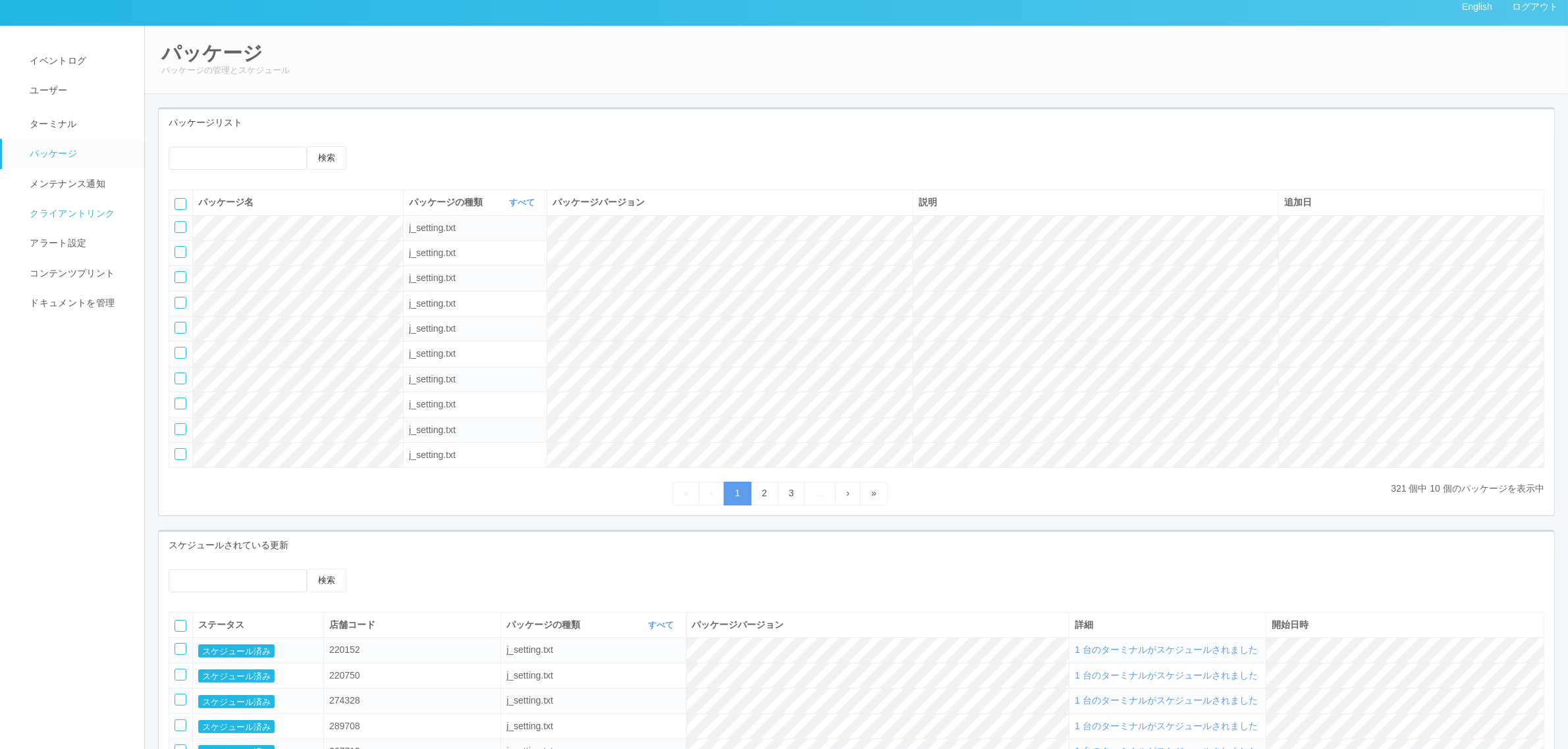
scroll to position [0, 0]
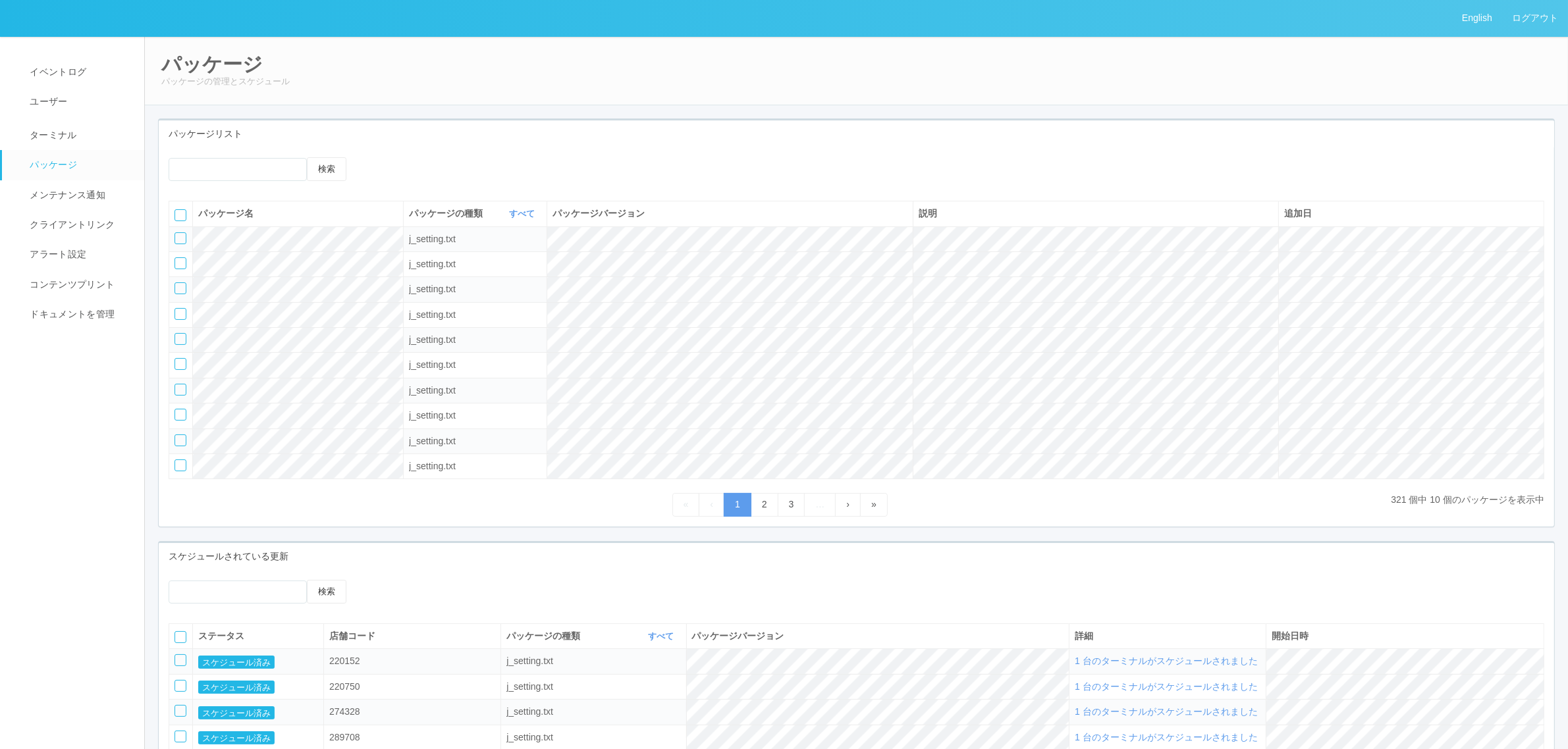
drag, startPoint x: 74, startPoint y: 137, endPoint x: 1, endPoint y: 176, distance: 82.8
click at [74, 137] on span "ターミナル" at bounding box center [52, 134] width 50 height 10
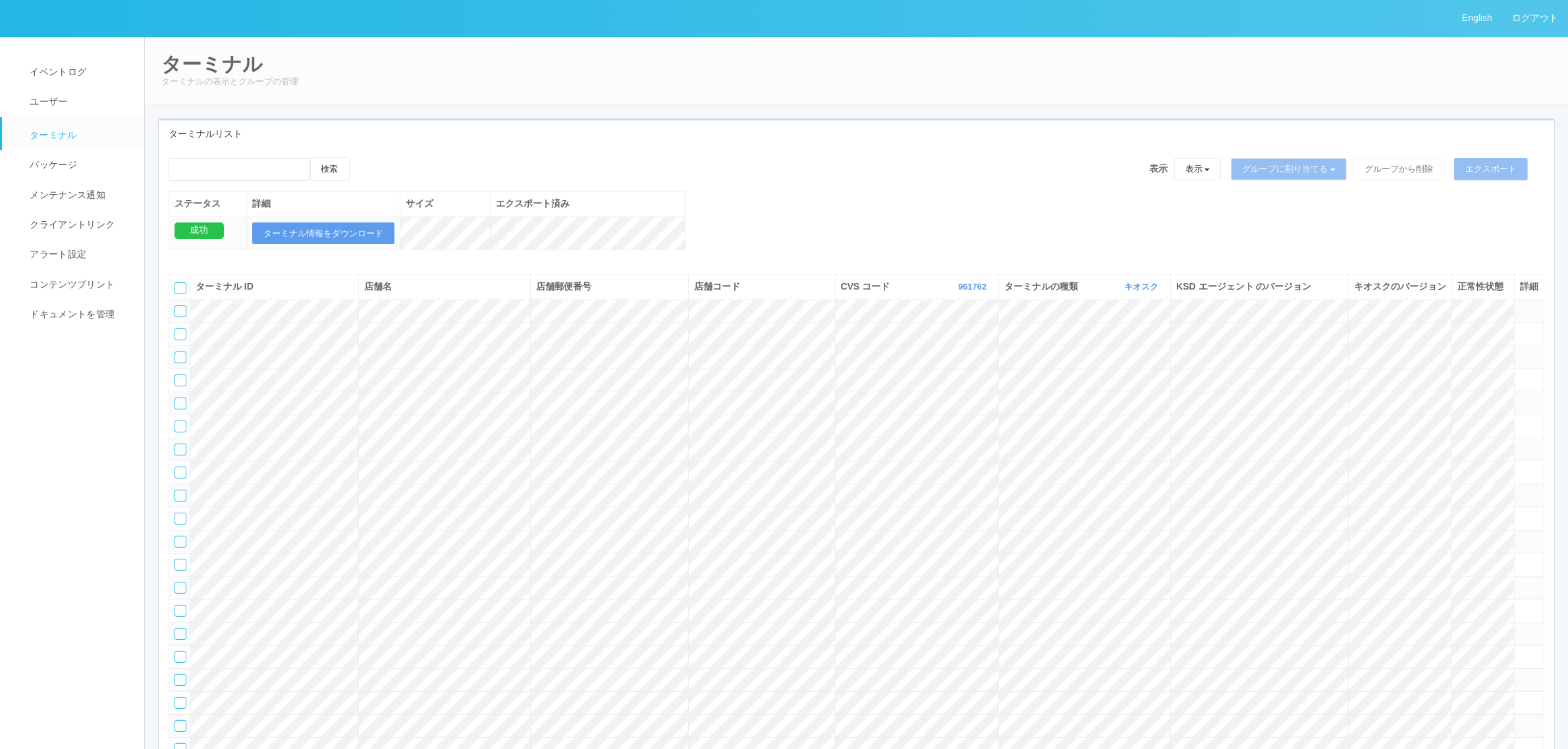
click at [748, 205] on div "検索 表示 表示 すべてのターミナル 未割り当てのターミナル グループを追加 グループ名を編集 アーカイブ済みのターミナル グループに割り当てる グループを追…" at bounding box center [856, 211] width 1395 height 106
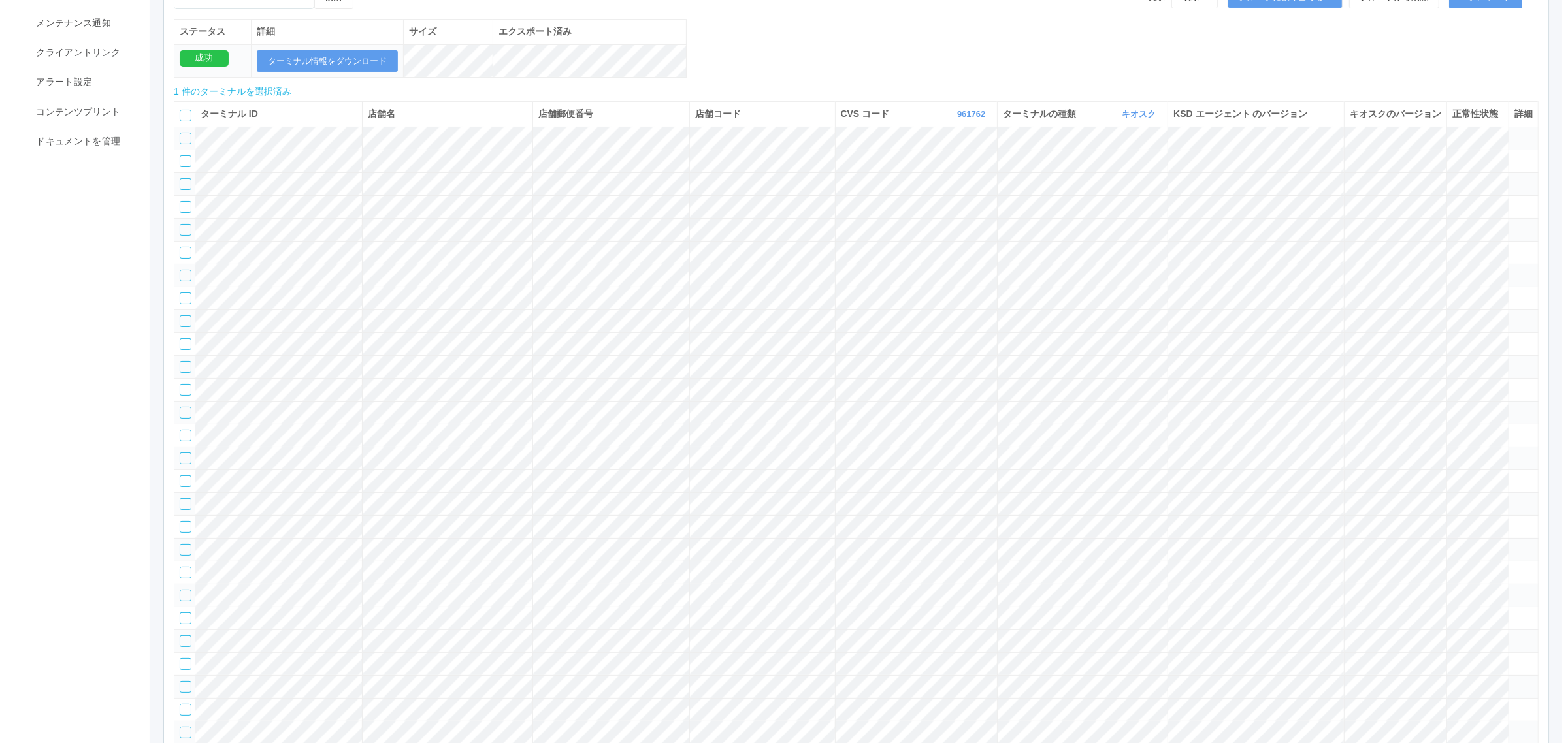
scroll to position [0, 0]
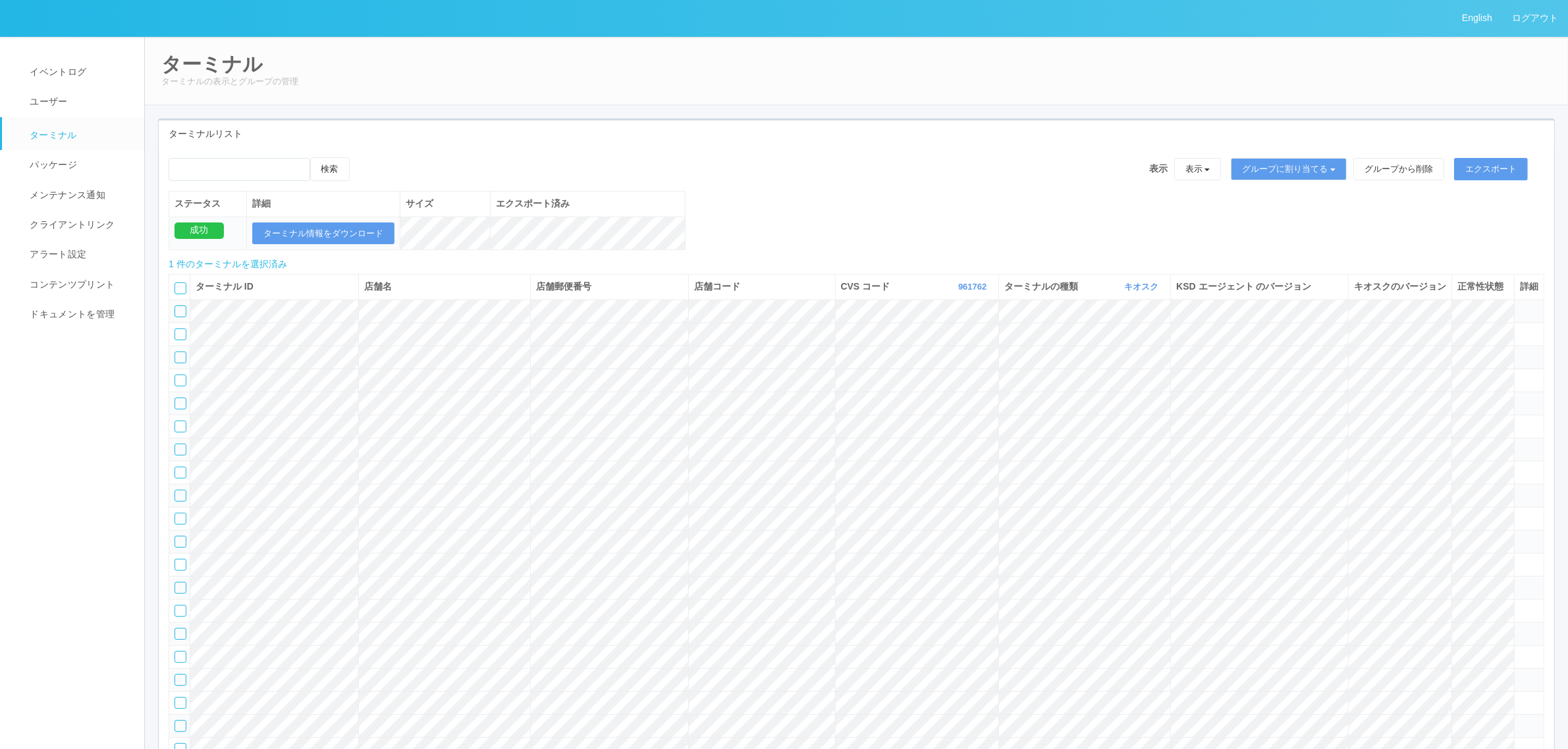
click at [363, 158] on icon at bounding box center [363, 158] width 0 height 0
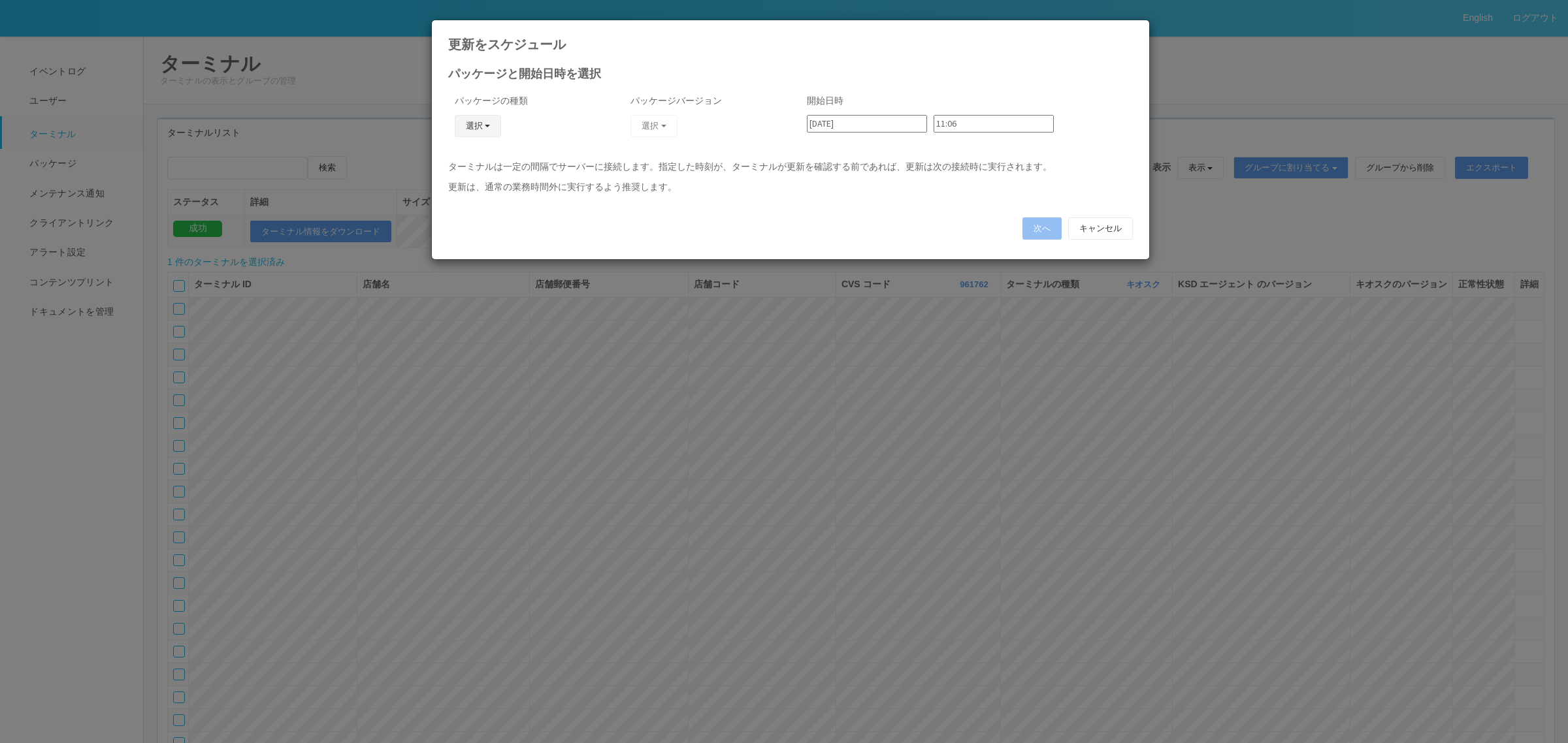
click at [487, 125] on span "button" at bounding box center [487, 126] width 5 height 3
click at [479, 204] on link "j_setting.txt" at bounding box center [458, 203] width 103 height 20
click at [661, 125] on button "選択" at bounding box center [653, 126] width 47 height 22
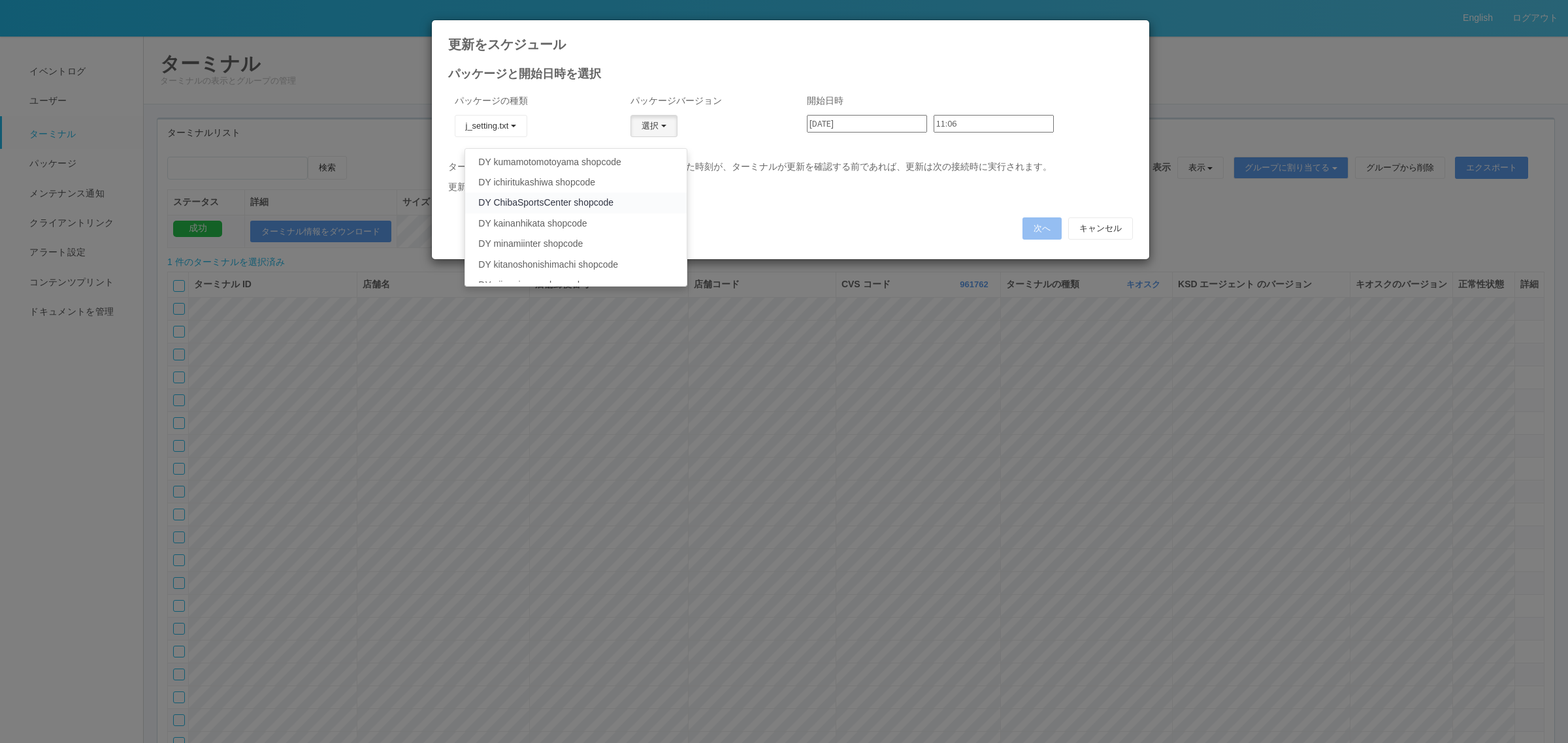
click at [623, 204] on link "DY ChibaSportsCenter shopcode" at bounding box center [575, 203] width 221 height 20
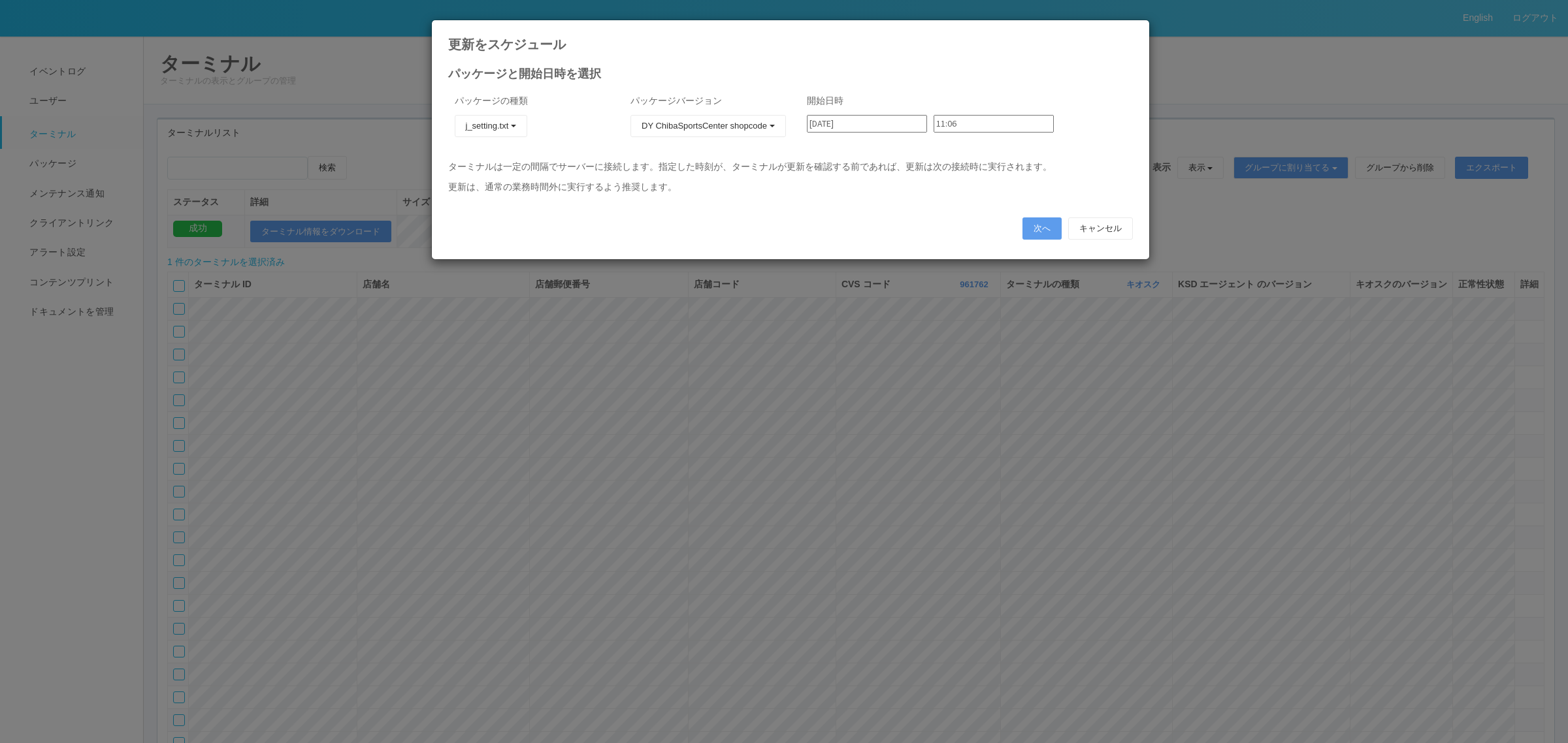
click at [860, 121] on input "2025/09/03" at bounding box center [867, 124] width 121 height 18
click at [831, 345] on div "4" at bounding box center [821, 351] width 22 height 13
type input "2025/09/04"
click at [944, 122] on input "11:06" at bounding box center [994, 124] width 121 height 18
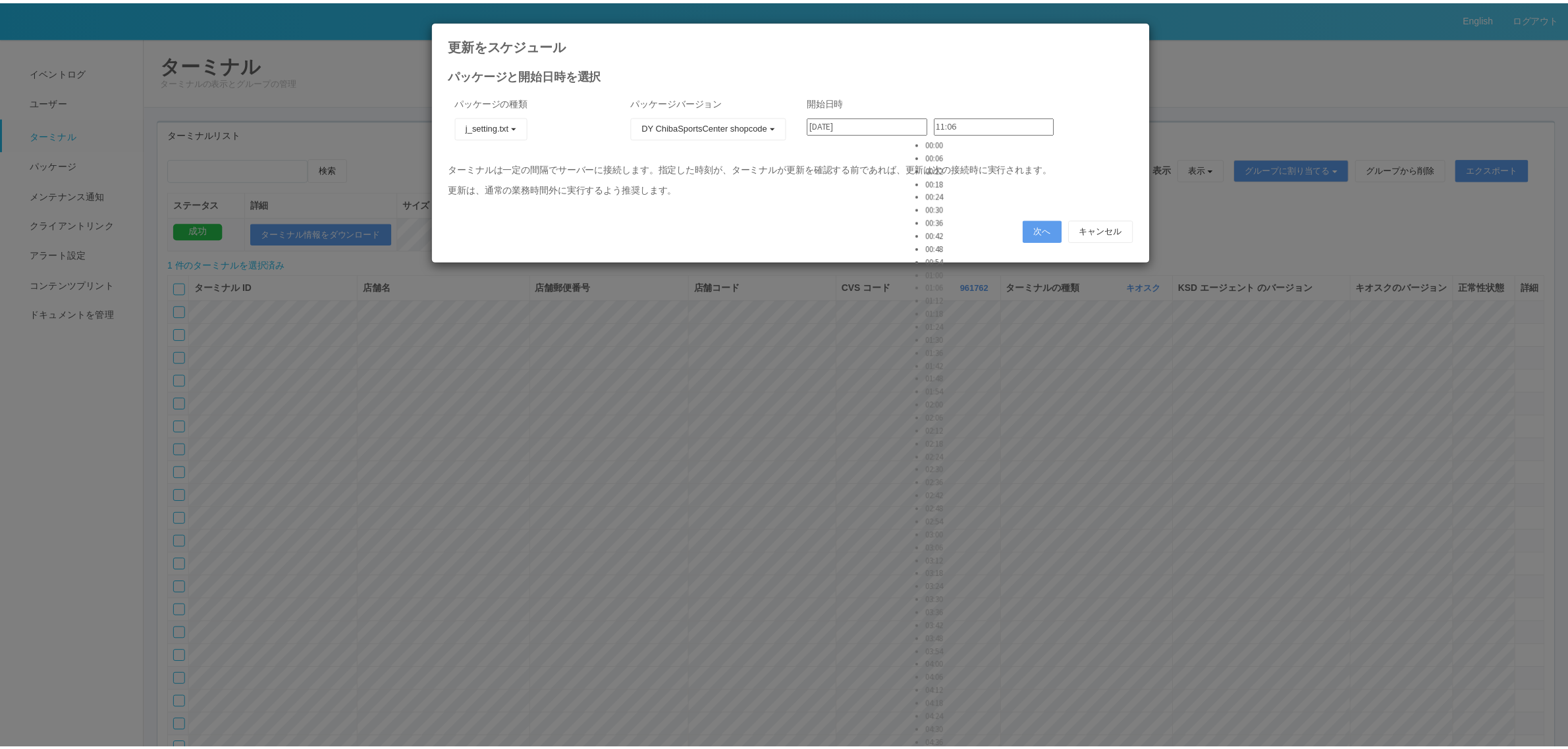
scroll to position [630, 0]
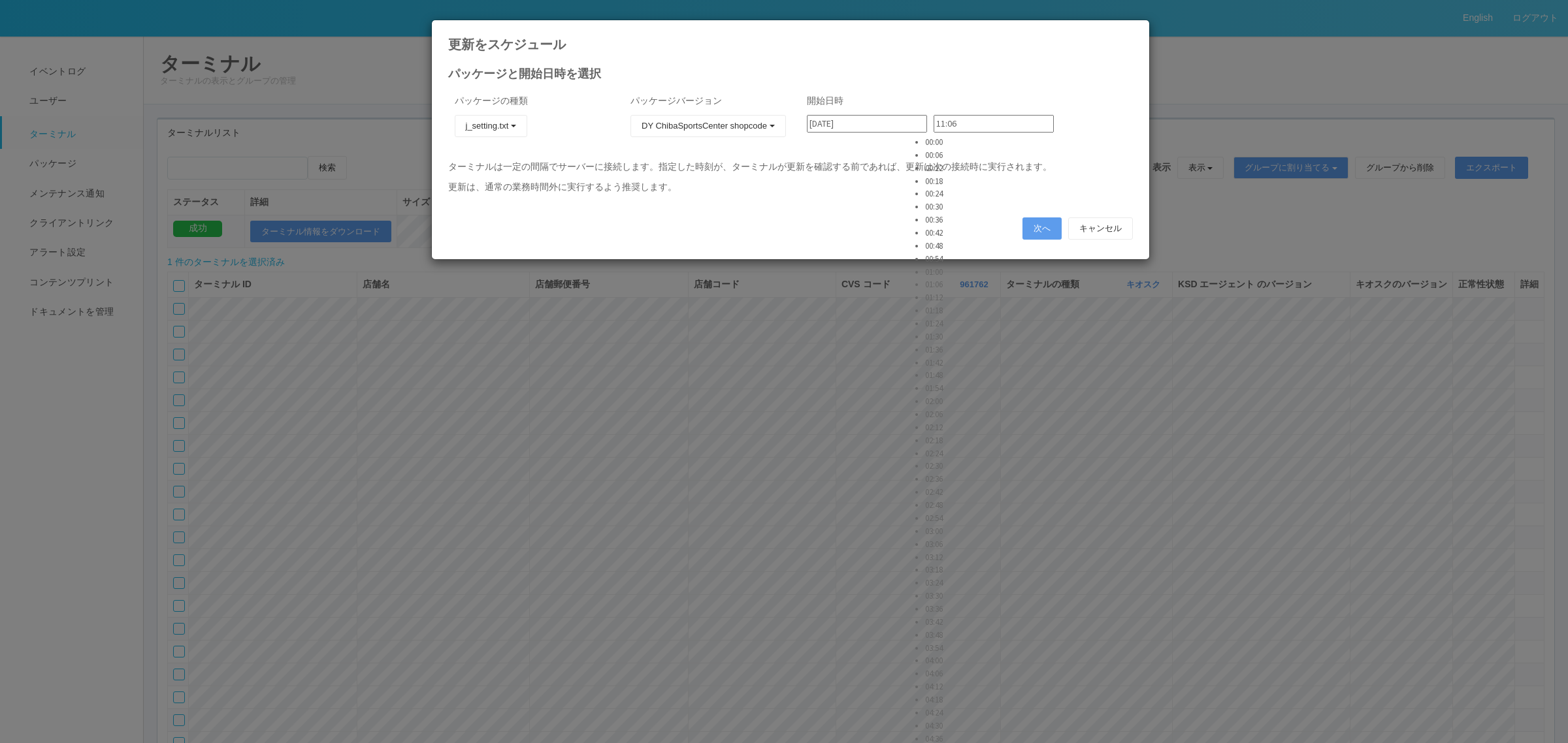
click at [942, 564] on li "03:18" at bounding box center [941, 570] width 32 height 13
type input "03:18"
click at [1036, 230] on button "次へ" at bounding box center [1042, 228] width 39 height 22
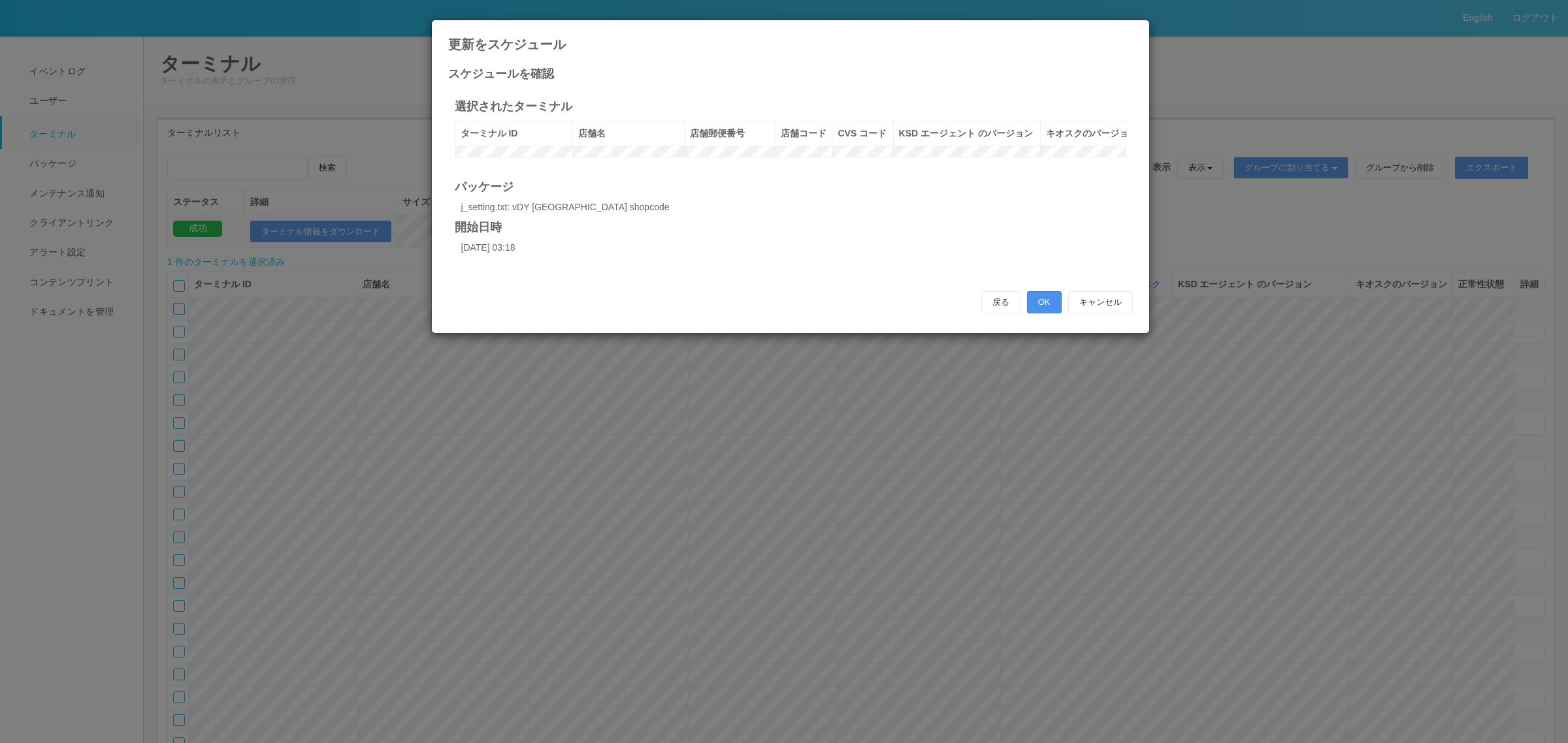
click at [1041, 313] on button "OK" at bounding box center [1044, 302] width 35 height 22
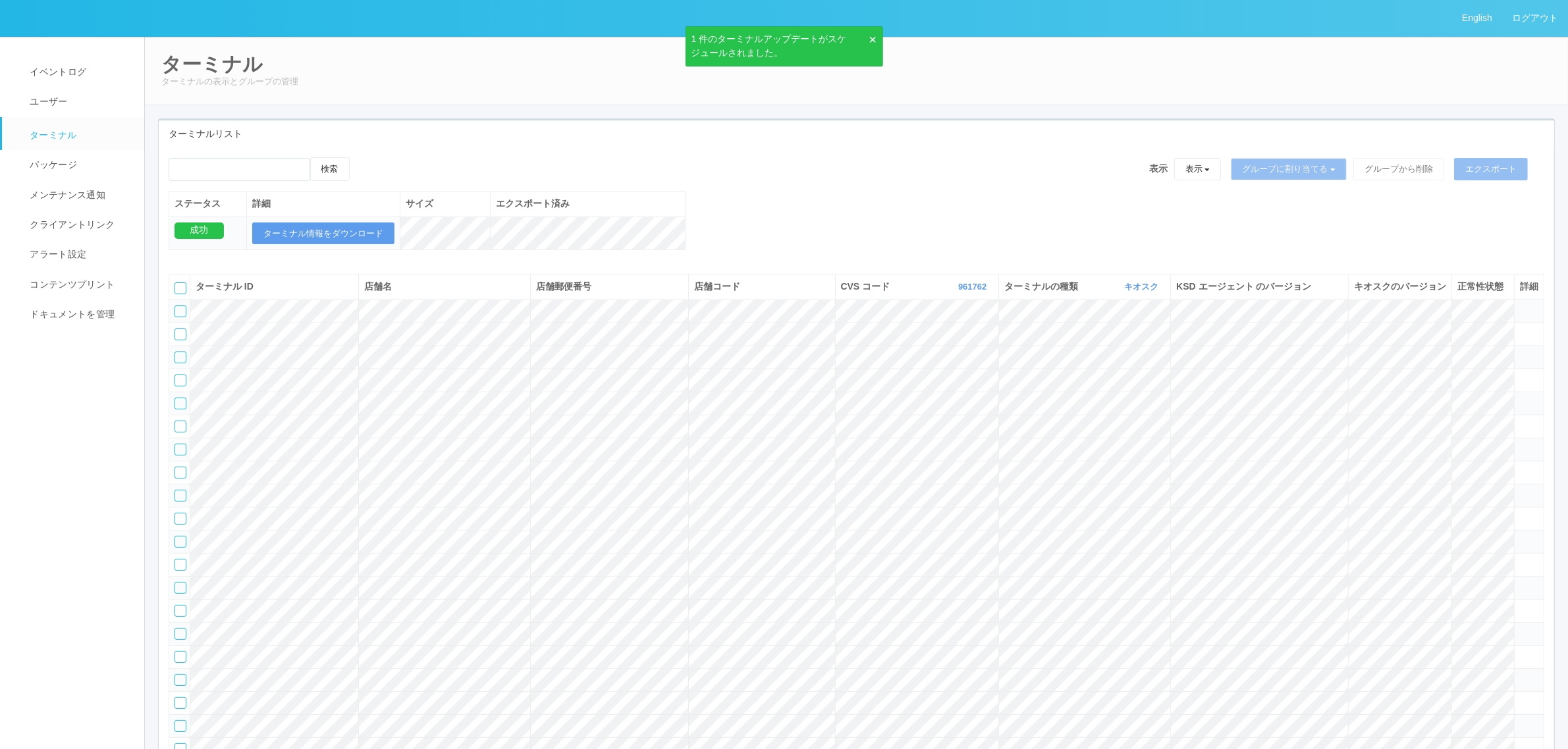
click at [716, 263] on div "検索 表示 表示 すべてのターミナル 未割り当てのターミナル グループを追加 グループ名を編集 アーカイブ済みのターミナル グループに割り当てる グループを追…" at bounding box center [856, 211] width 1395 height 106
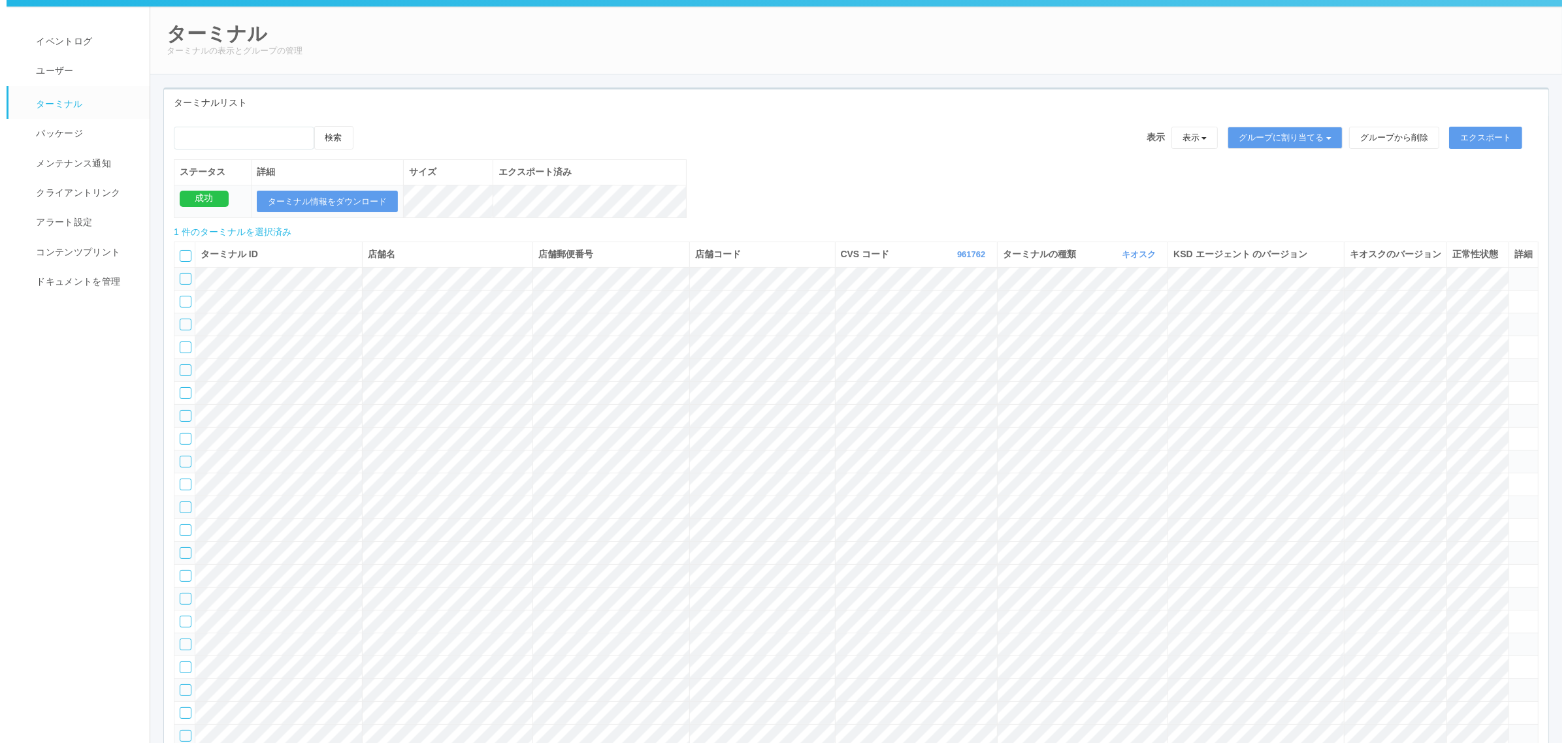
scroll to position [0, 0]
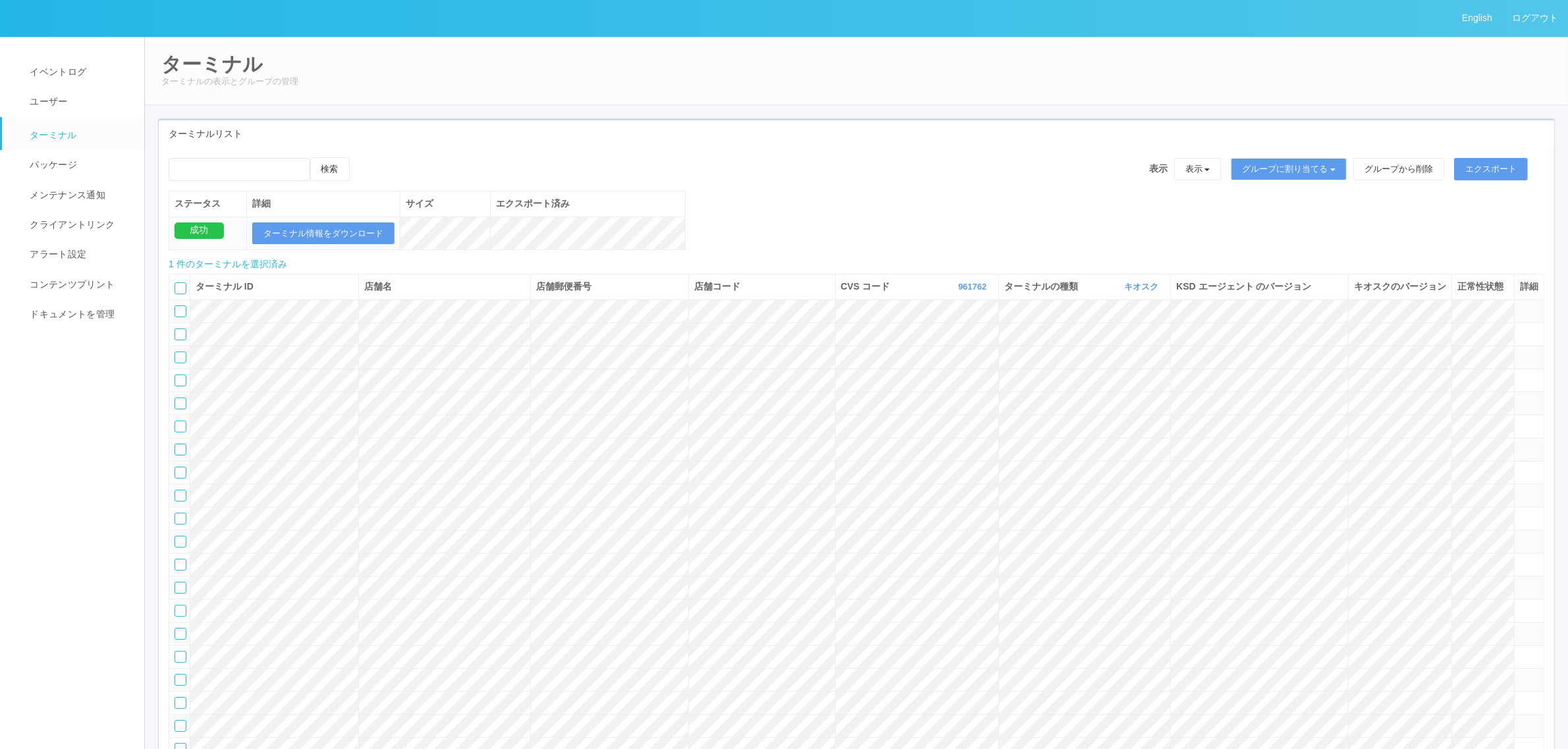
click at [363, 158] on icon at bounding box center [363, 158] width 0 height 0
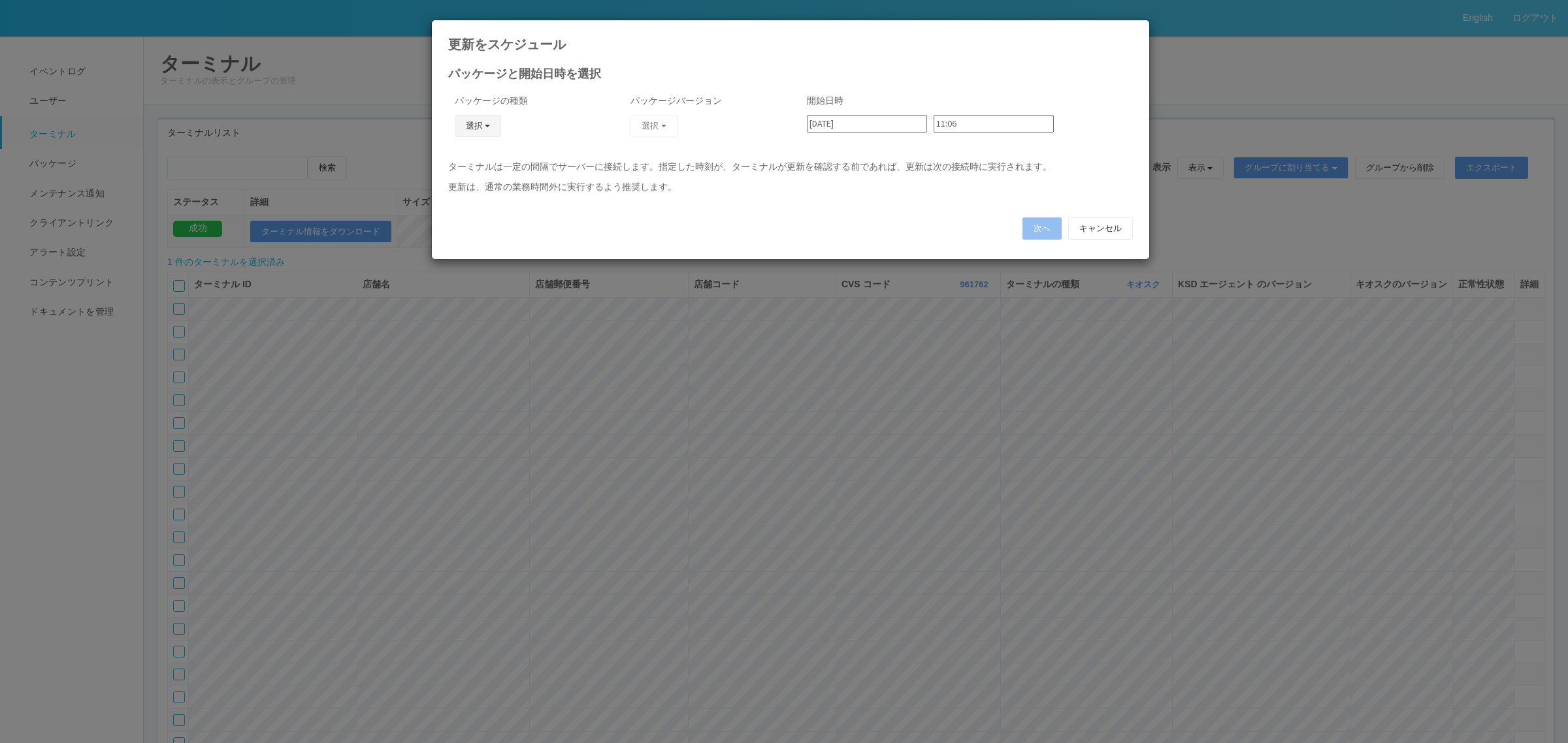
click at [479, 127] on button "選択" at bounding box center [478, 126] width 47 height 22
drag, startPoint x: 465, startPoint y: 199, endPoint x: 471, endPoint y: 195, distance: 7.2
click at [464, 199] on link "j_setting.txt" at bounding box center [458, 203] width 103 height 20
click at [658, 126] on button "選択" at bounding box center [653, 126] width 47 height 22
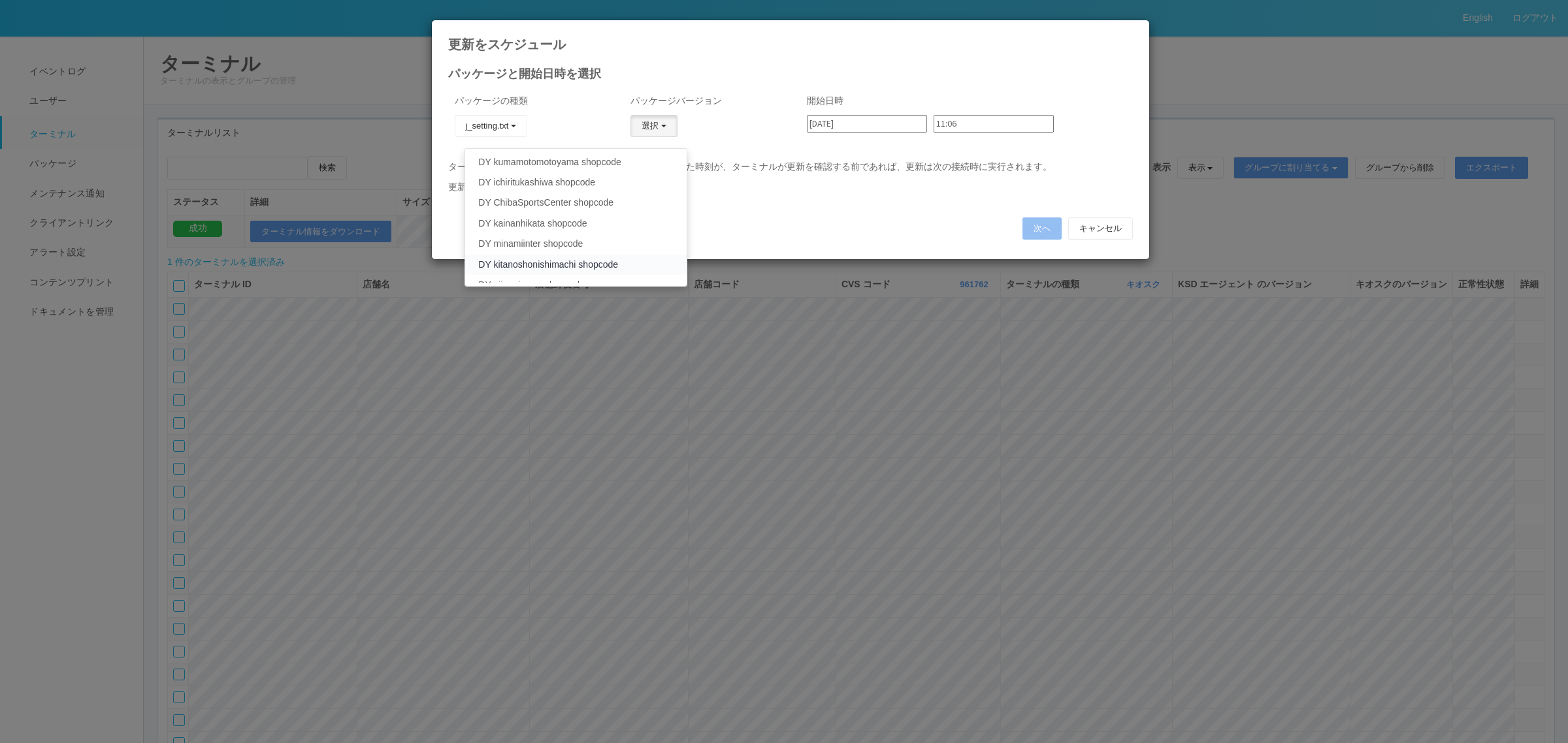
click at [579, 265] on link "DY kitanoshonishimachi shopcode" at bounding box center [575, 265] width 221 height 20
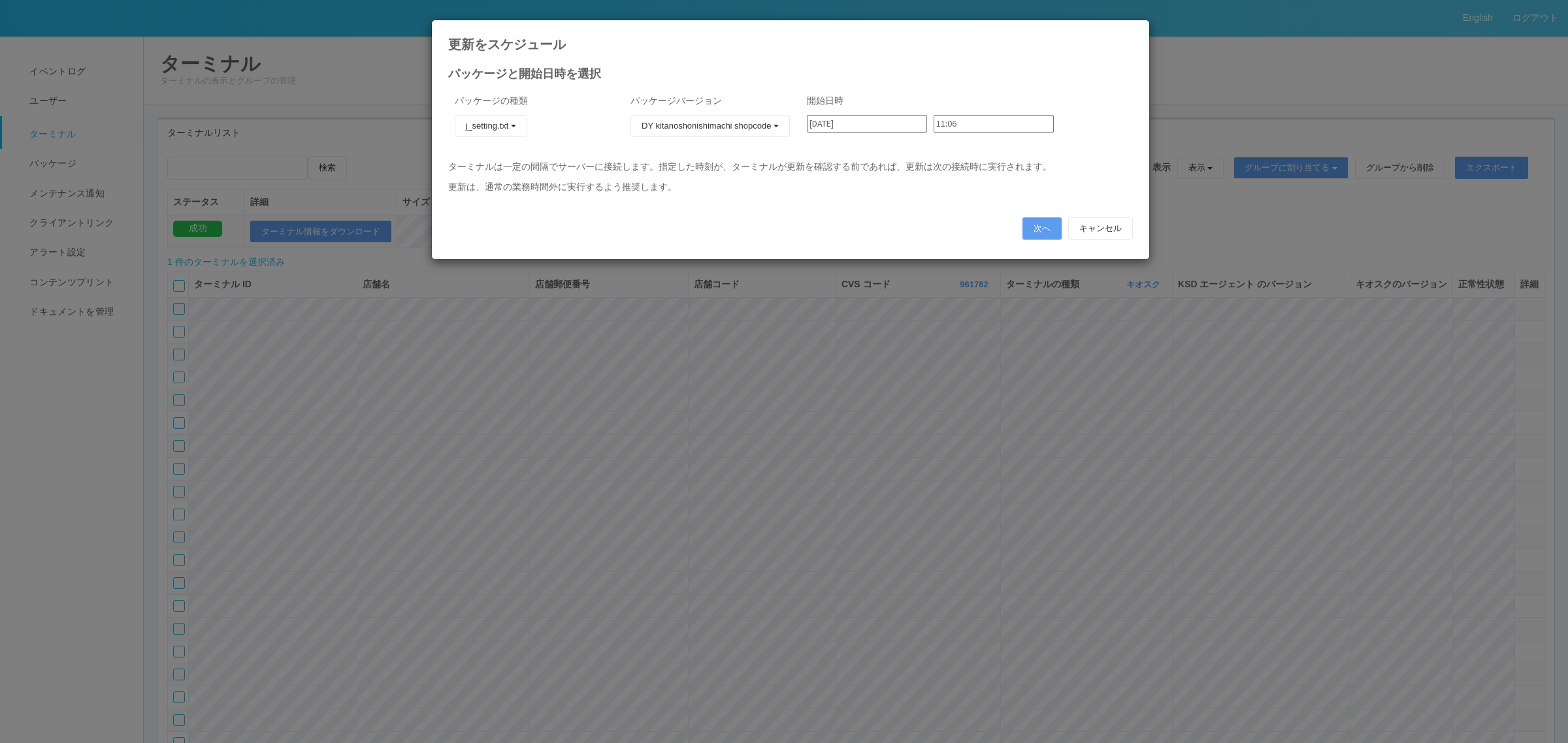
click at [865, 125] on input "2025/09/03" at bounding box center [867, 124] width 121 height 18
click at [835, 281] on div "31 1 2 3 4 5 6" at bounding box center [821, 336] width 28 height 110
click at [831, 345] on div "4" at bounding box center [821, 351] width 22 height 13
type input "2025/09/04"
click at [947, 126] on input "11:06" at bounding box center [994, 124] width 121 height 18
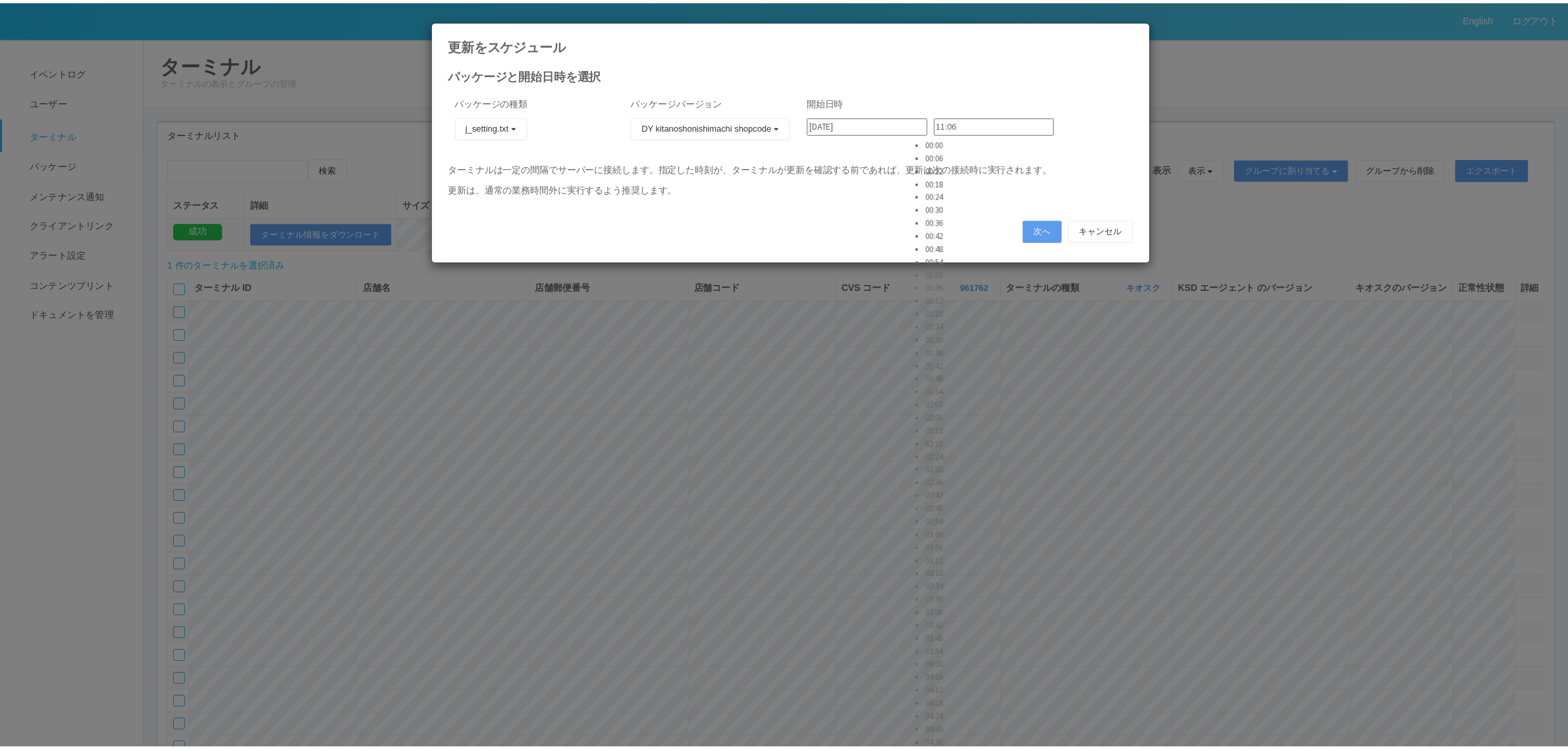
scroll to position [587, 0]
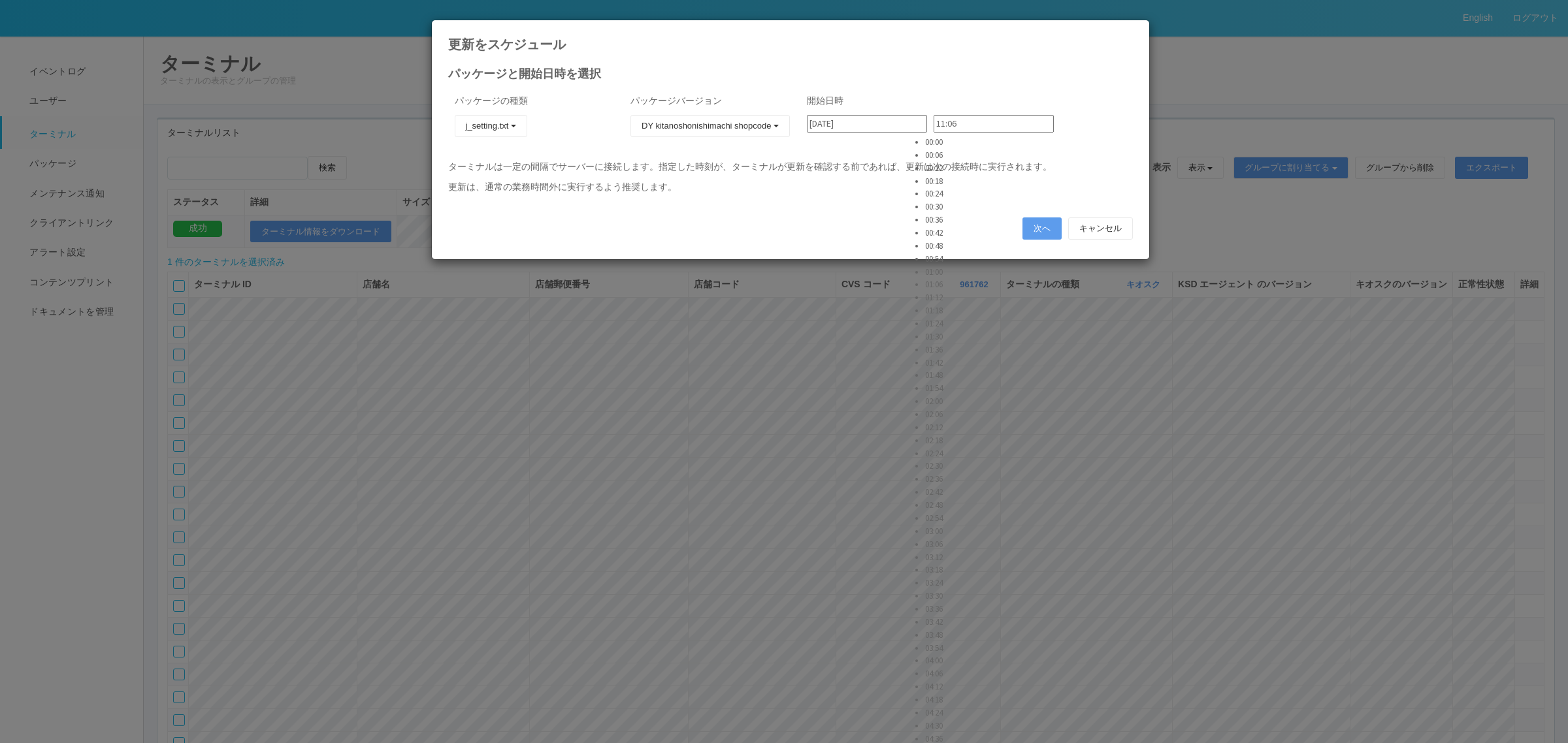
click at [945, 577] on li "03:24" at bounding box center [941, 583] width 32 height 13
type input "03:24"
click at [1026, 227] on button "次へ" at bounding box center [1042, 228] width 39 height 22
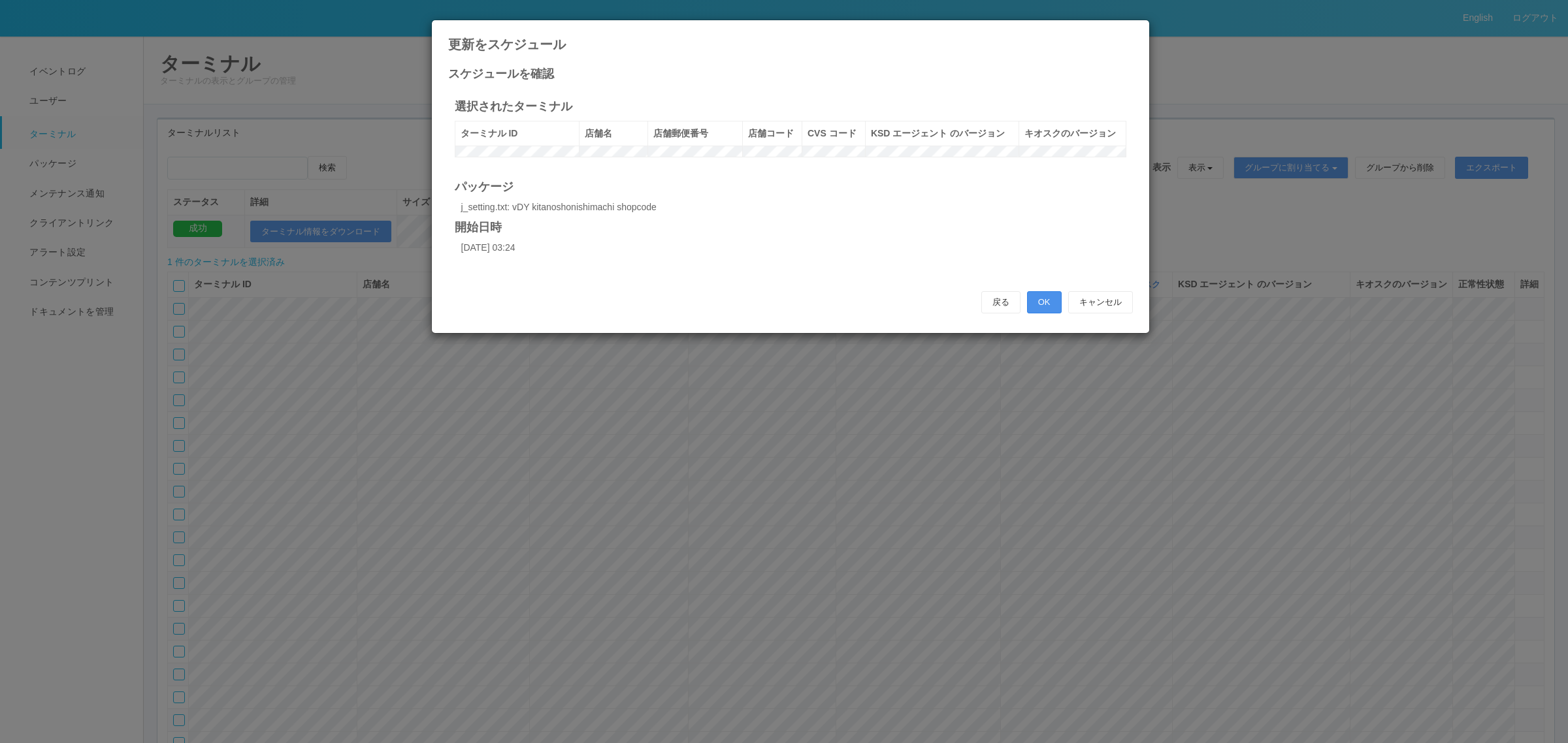
click at [1040, 313] on button "OK" at bounding box center [1044, 302] width 35 height 22
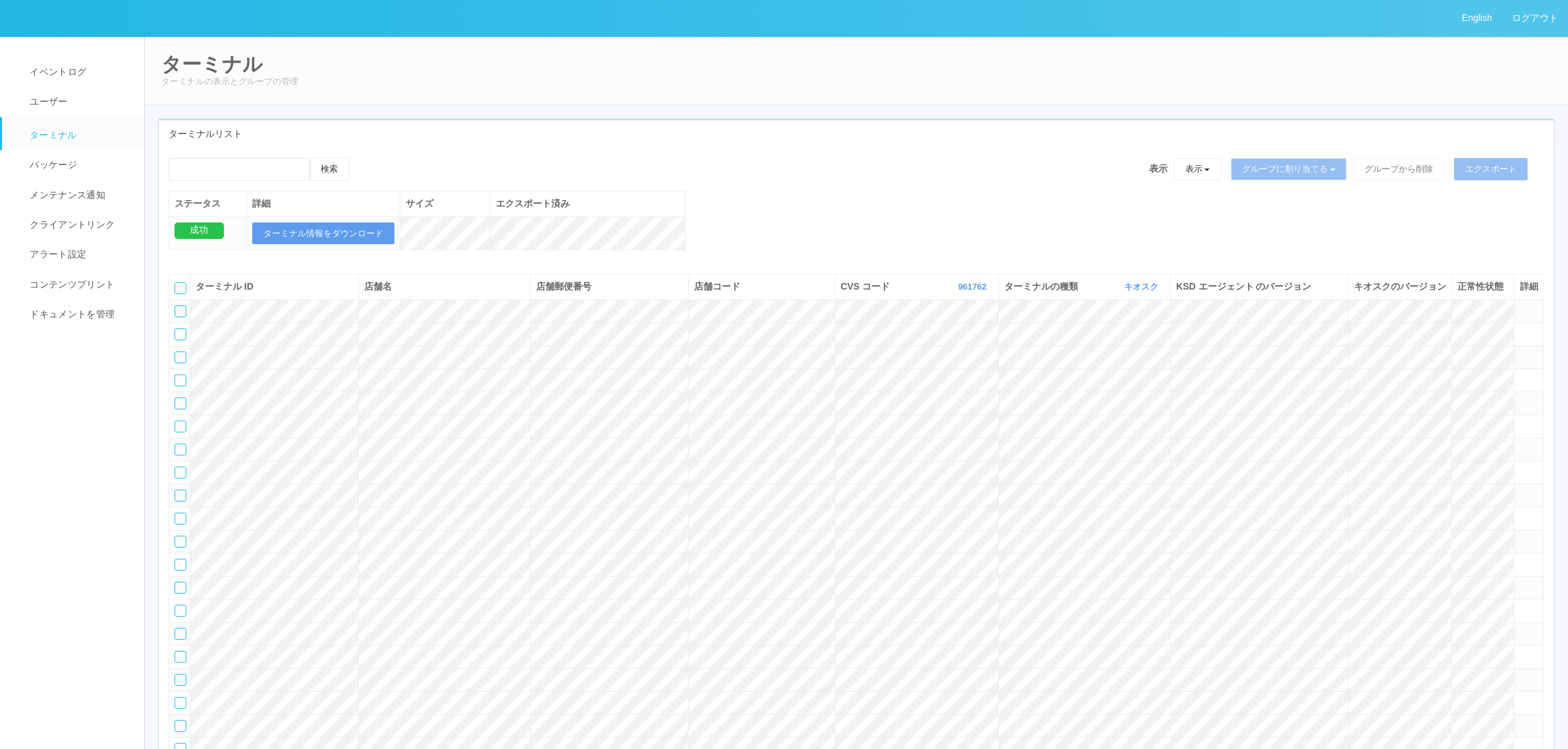
scroll to position [27639, 0]
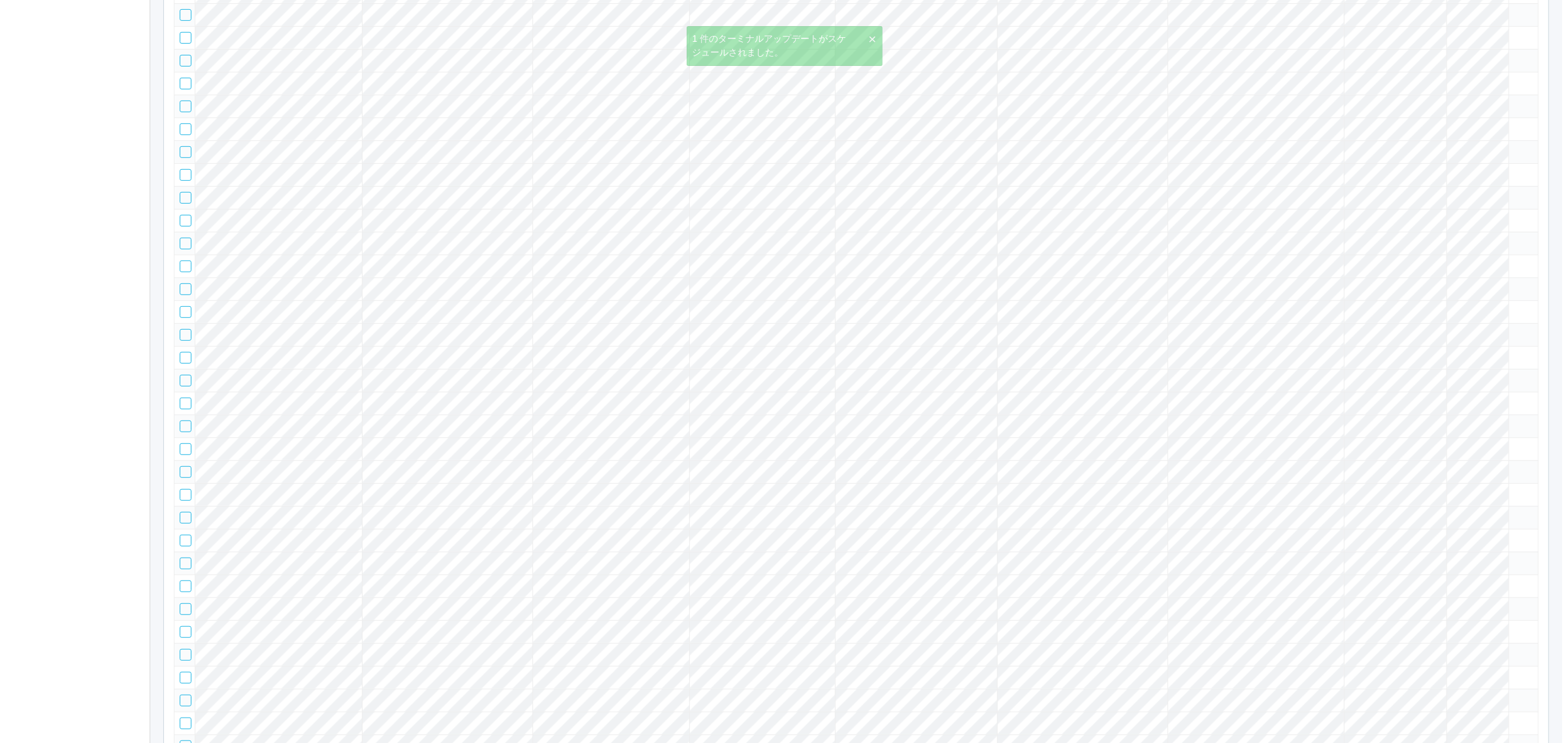
scroll to position [0, 0]
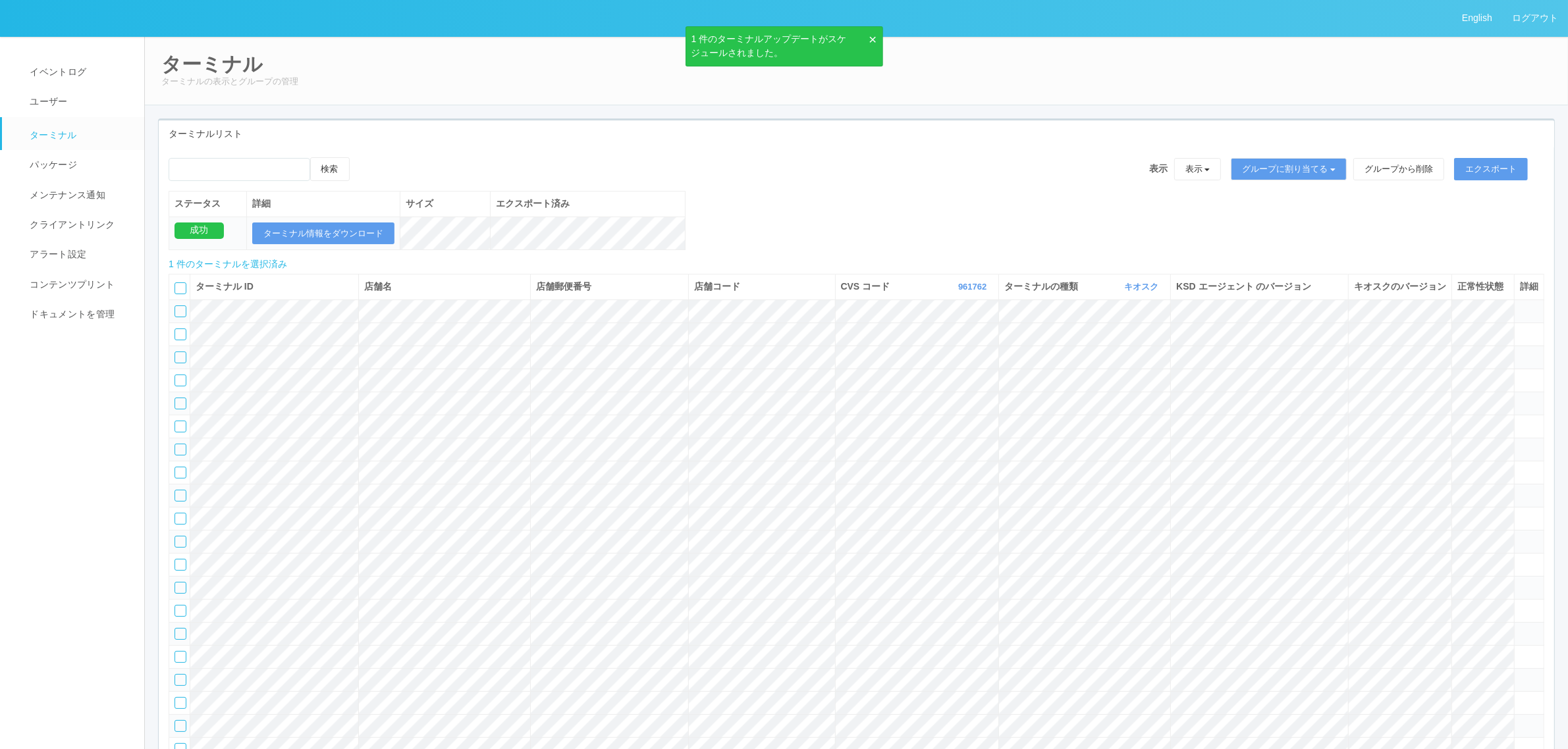
click at [369, 170] on div "検索" at bounding box center [269, 174] width 201 height 33
click at [363, 158] on icon at bounding box center [363, 158] width 0 height 0
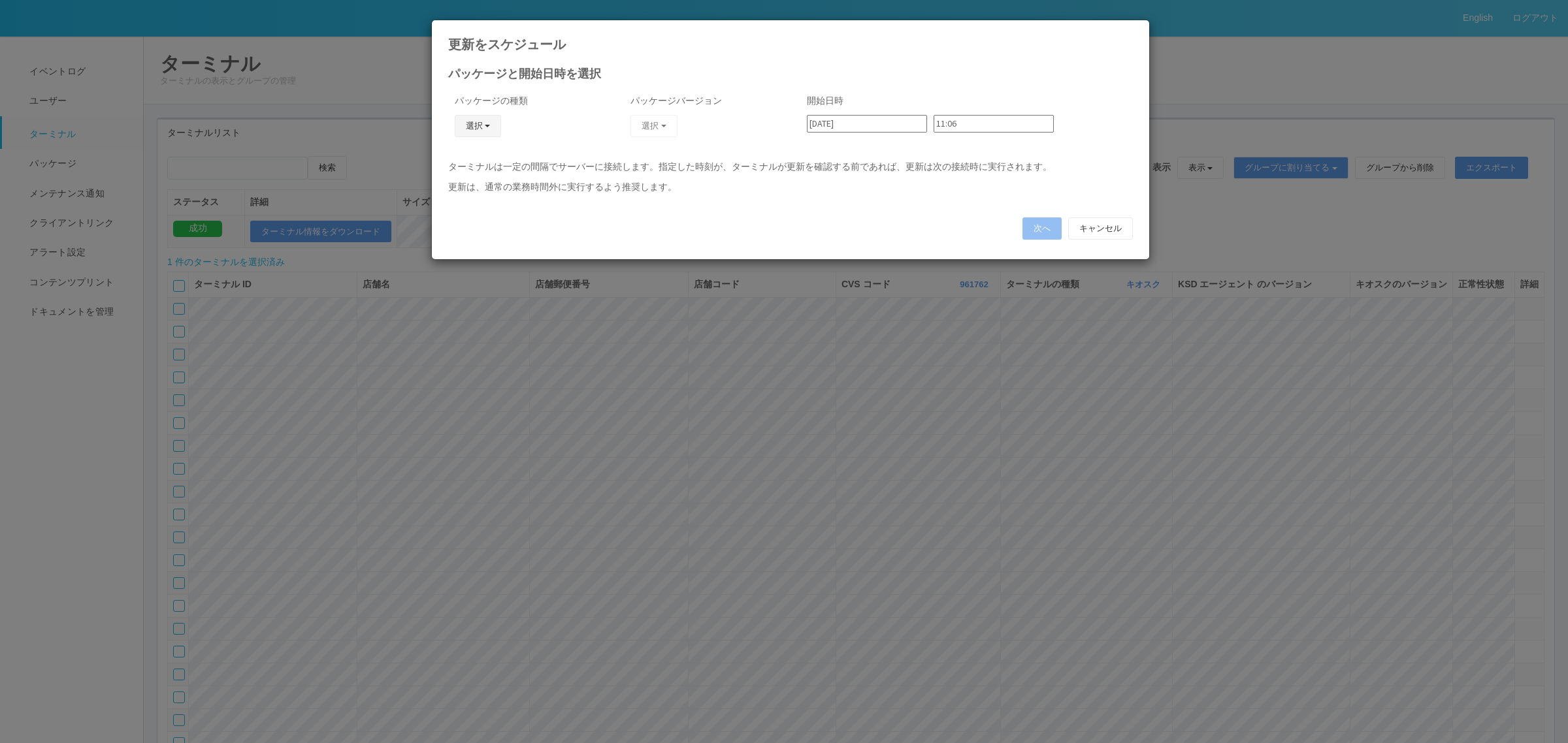
click at [473, 120] on button "選択" at bounding box center [478, 126] width 47 height 22
drag, startPoint x: 464, startPoint y: 200, endPoint x: 472, endPoint y: 198, distance: 8.2
click at [465, 201] on link "j_setting.txt" at bounding box center [458, 203] width 103 height 20
click at [650, 125] on button "選択" at bounding box center [653, 126] width 47 height 22
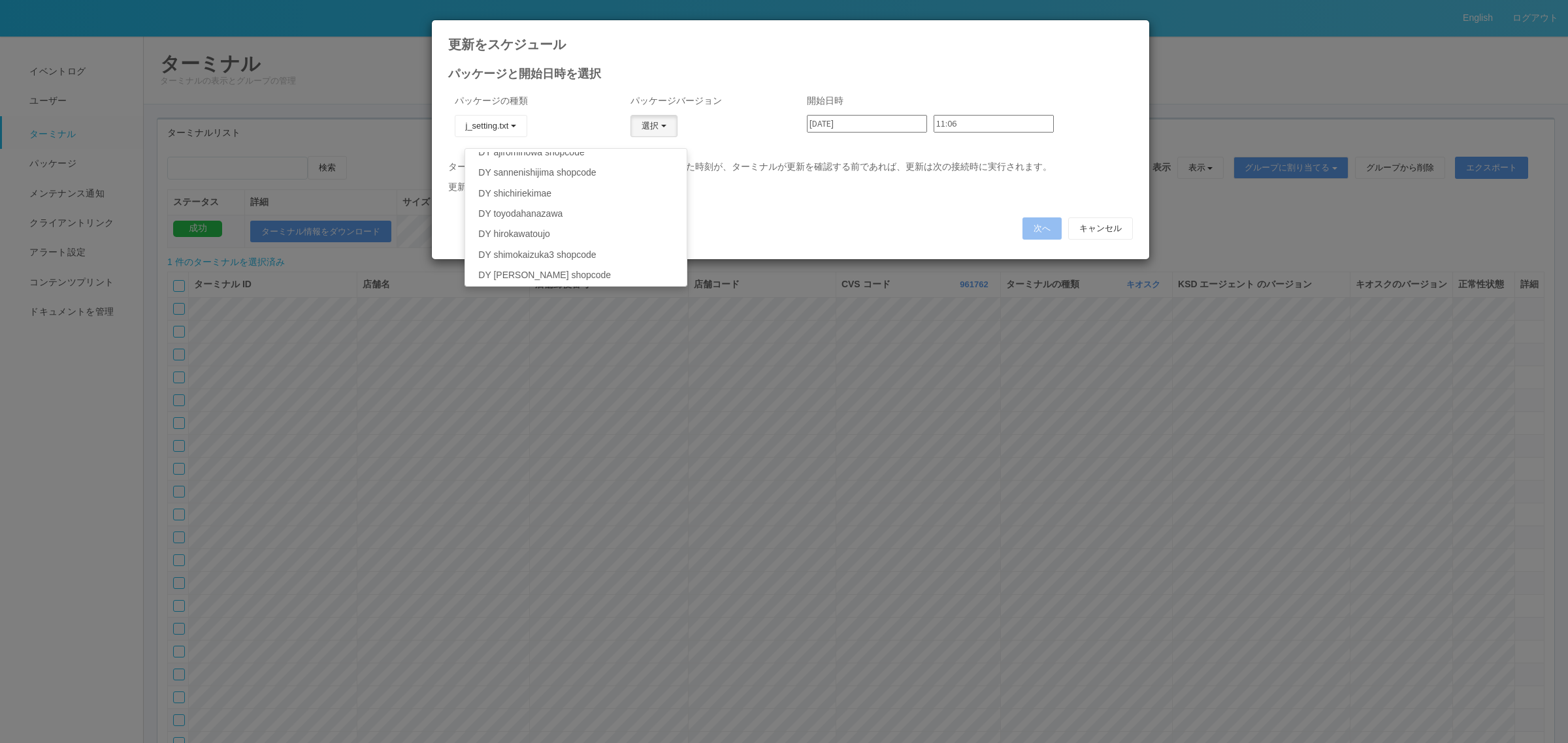
scroll to position [102, 0]
click at [622, 200] on link "DY sannenishijima shopcode" at bounding box center [575, 204] width 221 height 20
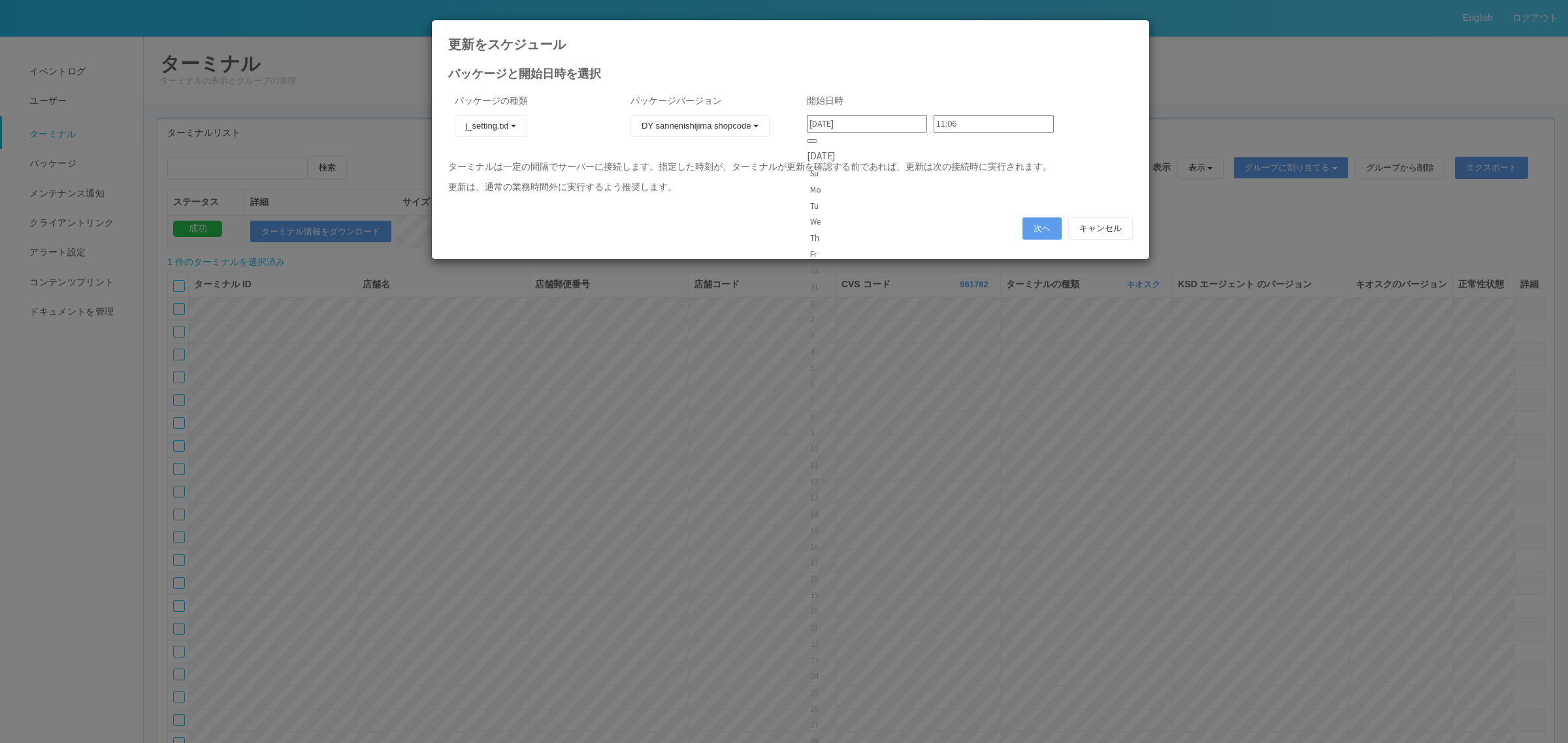
drag, startPoint x: 866, startPoint y: 122, endPoint x: 886, endPoint y: 128, distance: 20.9
click at [866, 122] on input "2025/09/03" at bounding box center [867, 124] width 121 height 18
click at [831, 345] on div "4" at bounding box center [821, 351] width 22 height 13
type input "2025/09/04"
click at [940, 129] on input "11:06" at bounding box center [994, 124] width 121 height 18
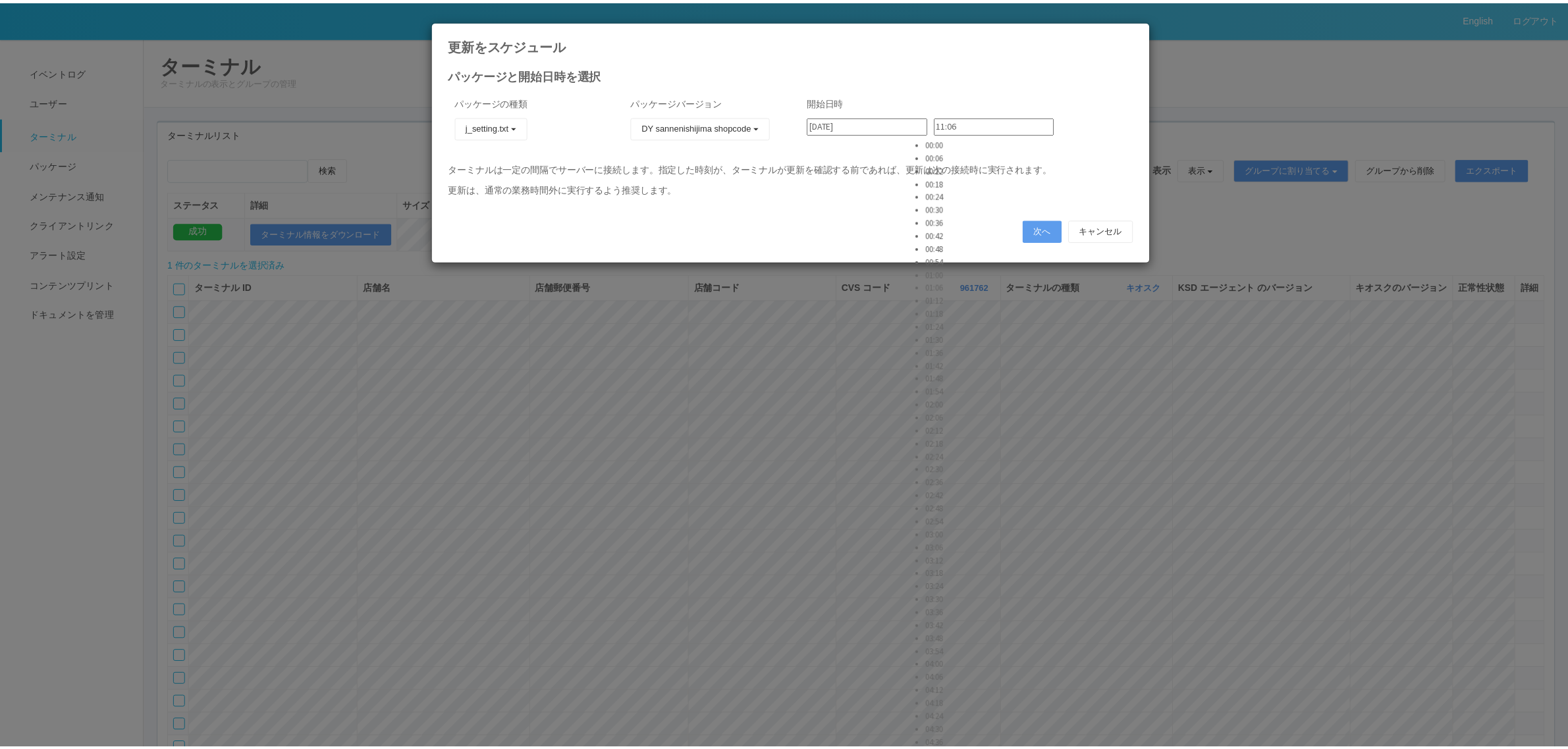
scroll to position [676, 0]
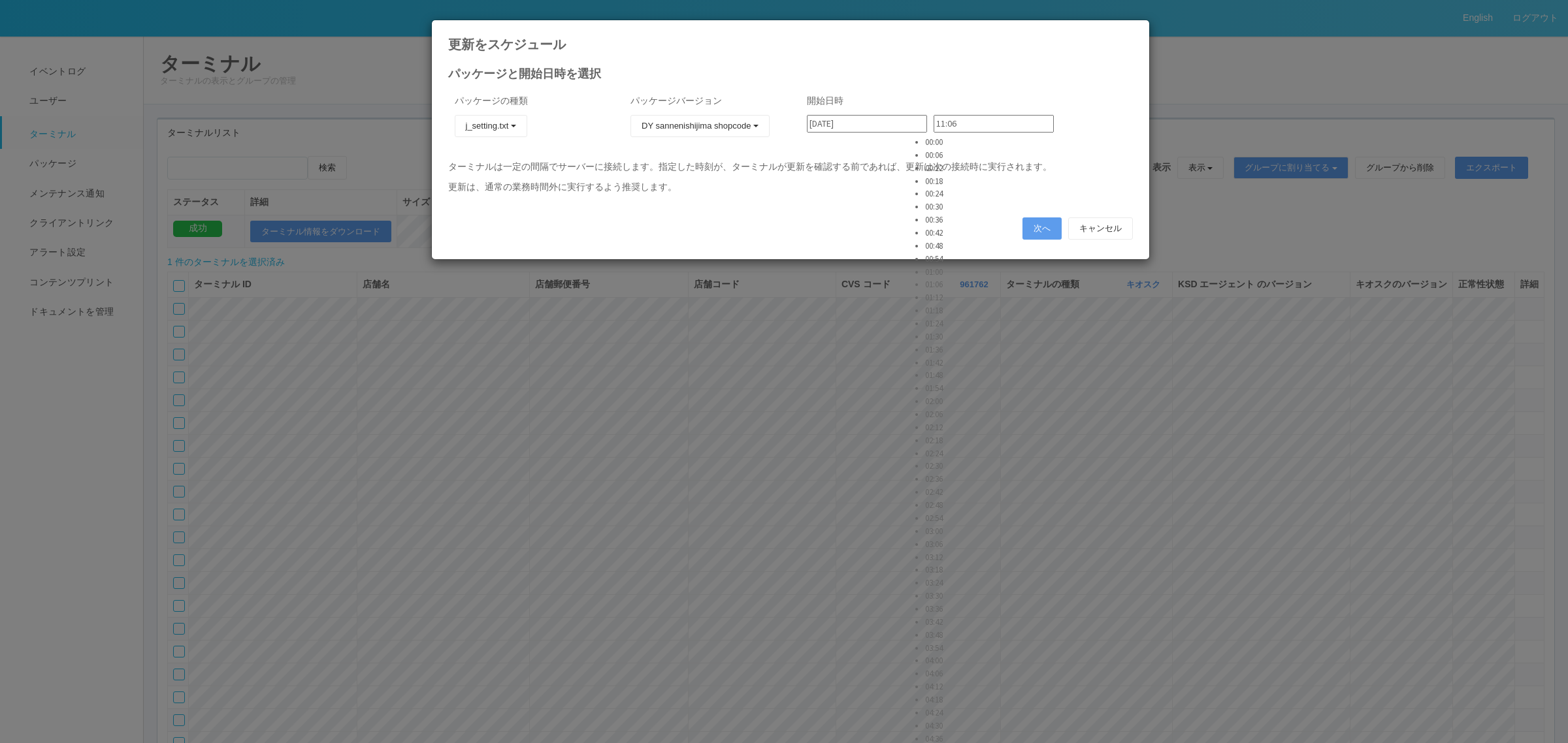
click at [944, 589] on li "03:30" at bounding box center [941, 595] width 32 height 13
type input "03:30"
click at [1020, 227] on div "次へ キャンセル" at bounding box center [790, 228] width 684 height 22
click at [1029, 227] on button "次へ" at bounding box center [1042, 228] width 39 height 22
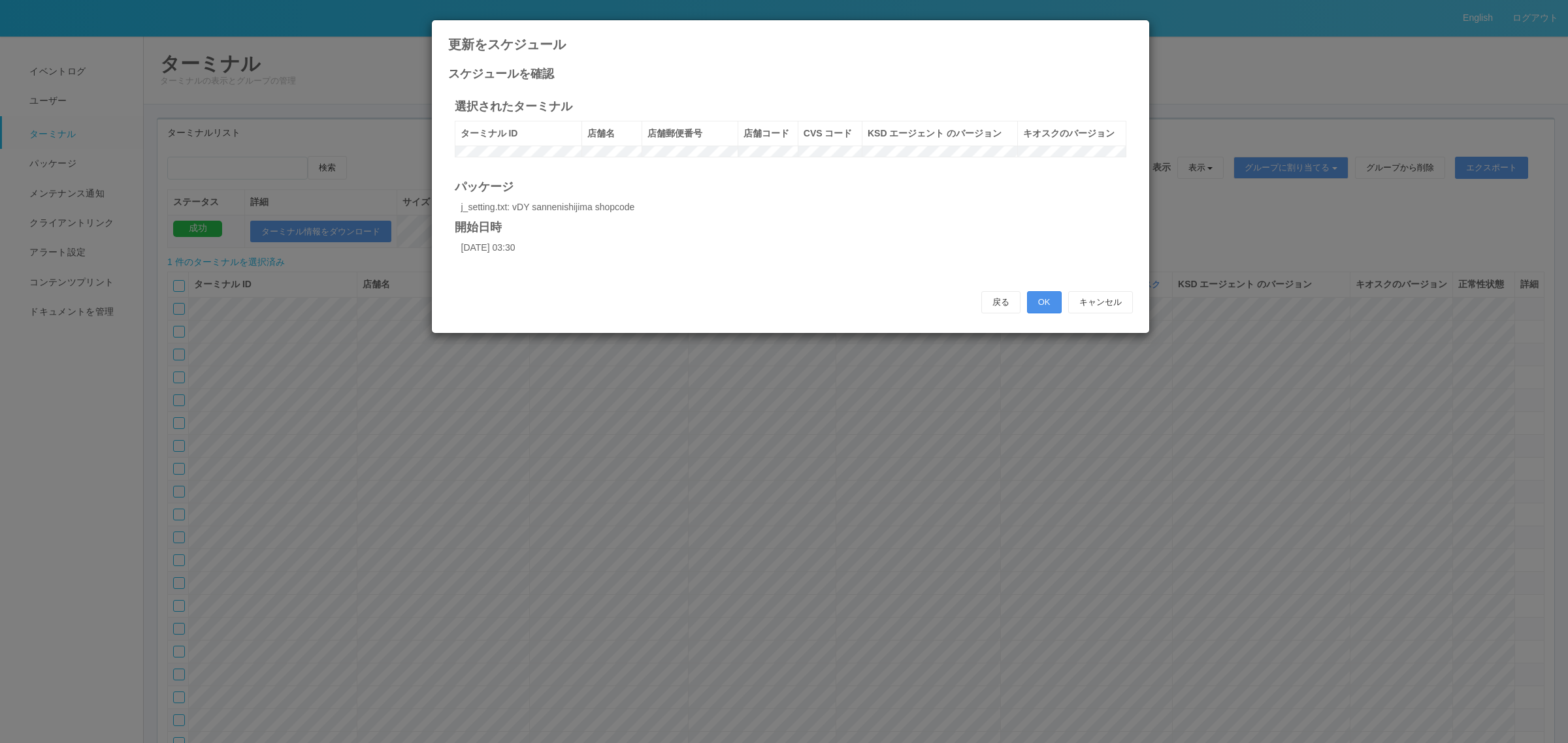
click at [1039, 313] on button "OK" at bounding box center [1044, 302] width 35 height 22
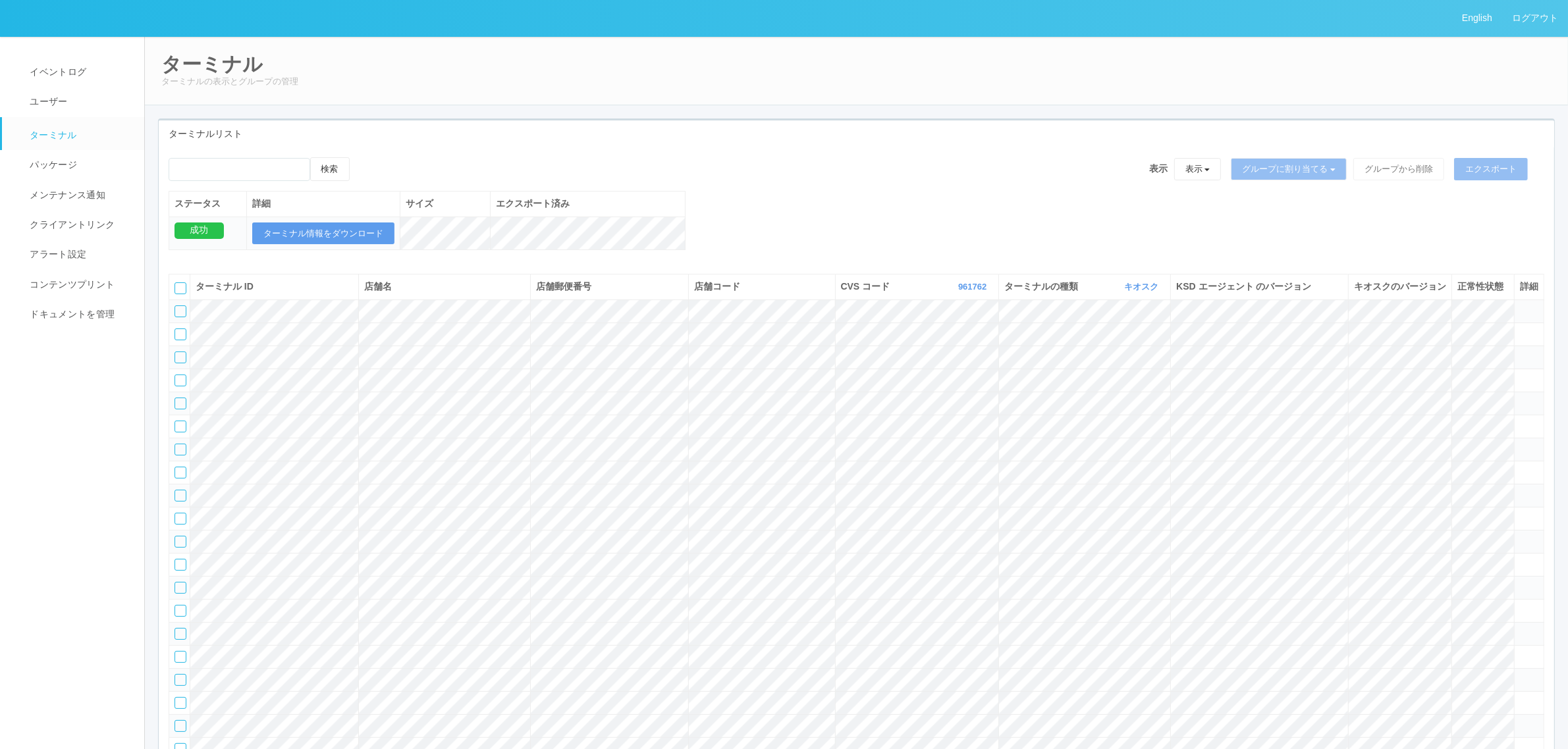
scroll to position [27757, 0]
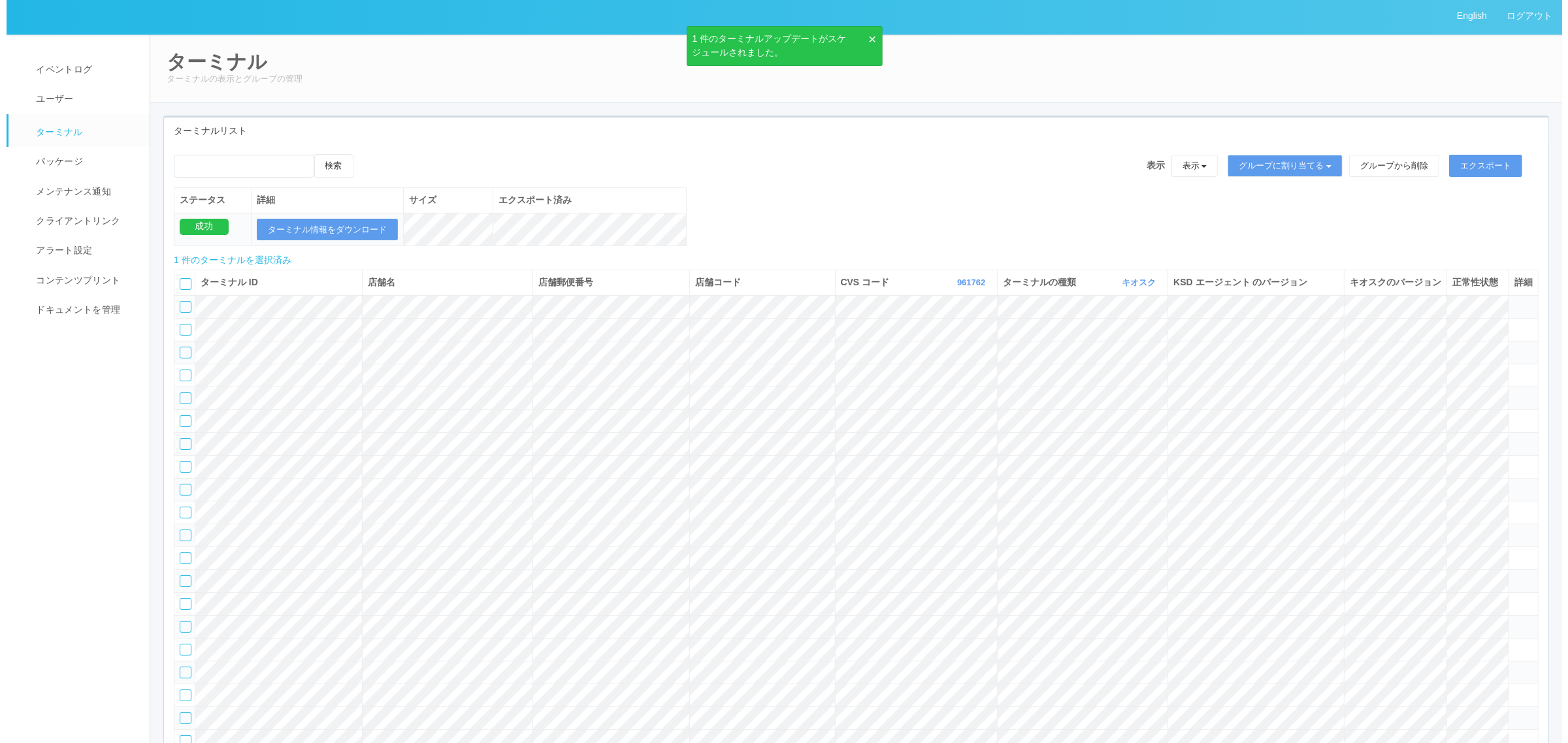
scroll to position [0, 0]
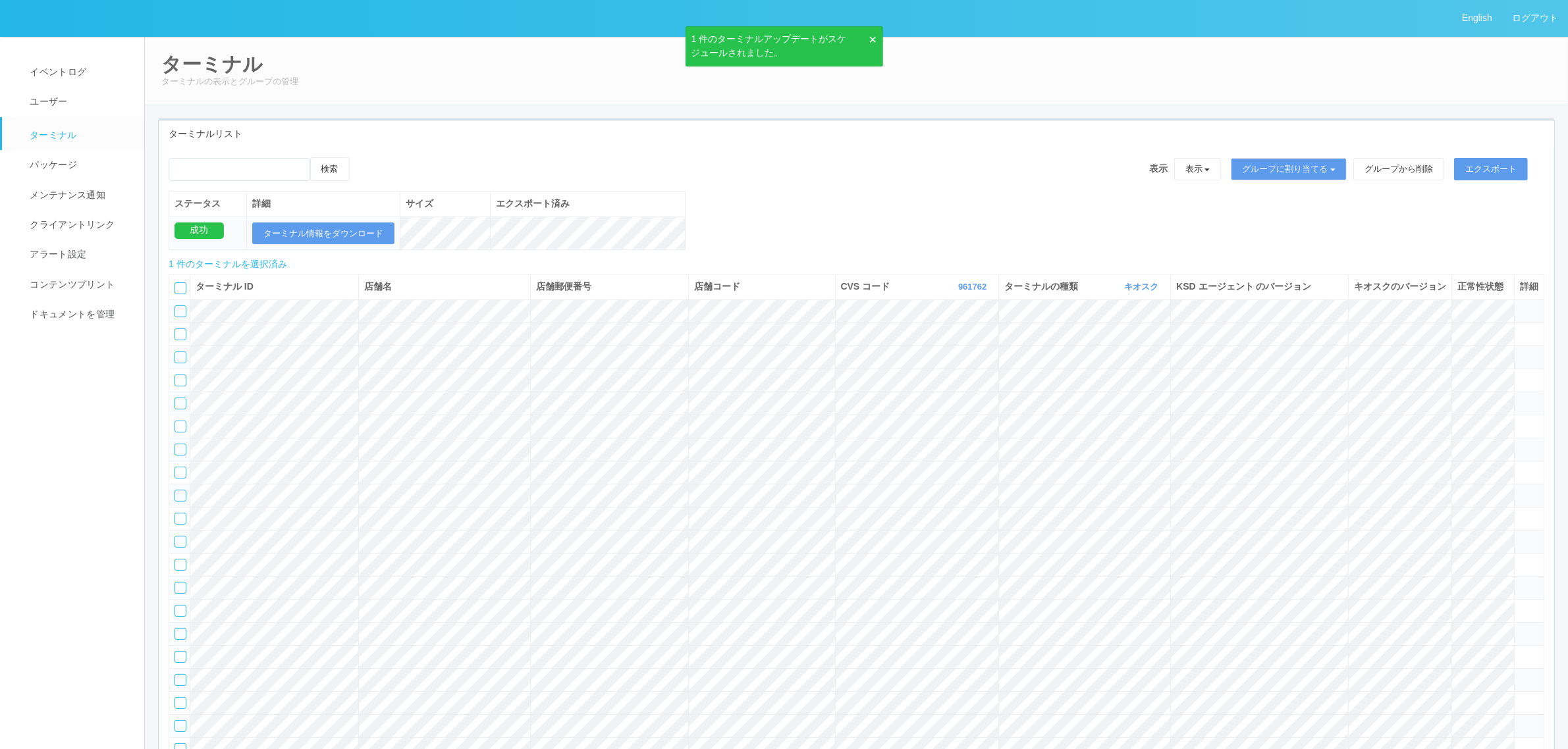
click at [363, 158] on icon at bounding box center [363, 158] width 0 height 0
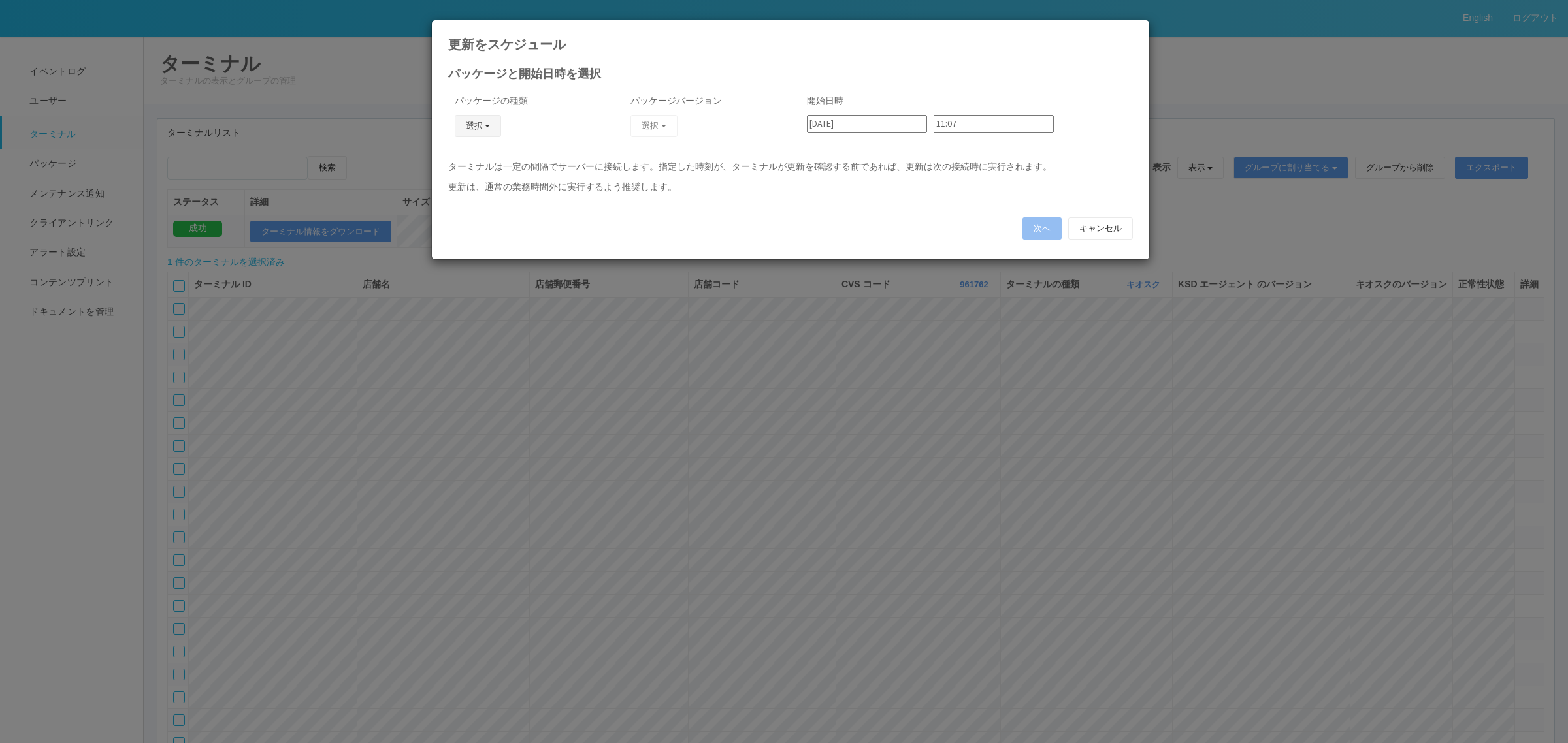
drag, startPoint x: 480, startPoint y: 132, endPoint x: 469, endPoint y: 155, distance: 25.5
click at [479, 132] on button "選択" at bounding box center [478, 126] width 47 height 22
drag, startPoint x: 462, startPoint y: 201, endPoint x: 584, endPoint y: 157, distance: 129.7
click at [462, 201] on link "j_setting.txt" at bounding box center [458, 203] width 103 height 20
click at [648, 127] on button "選択" at bounding box center [653, 126] width 47 height 22
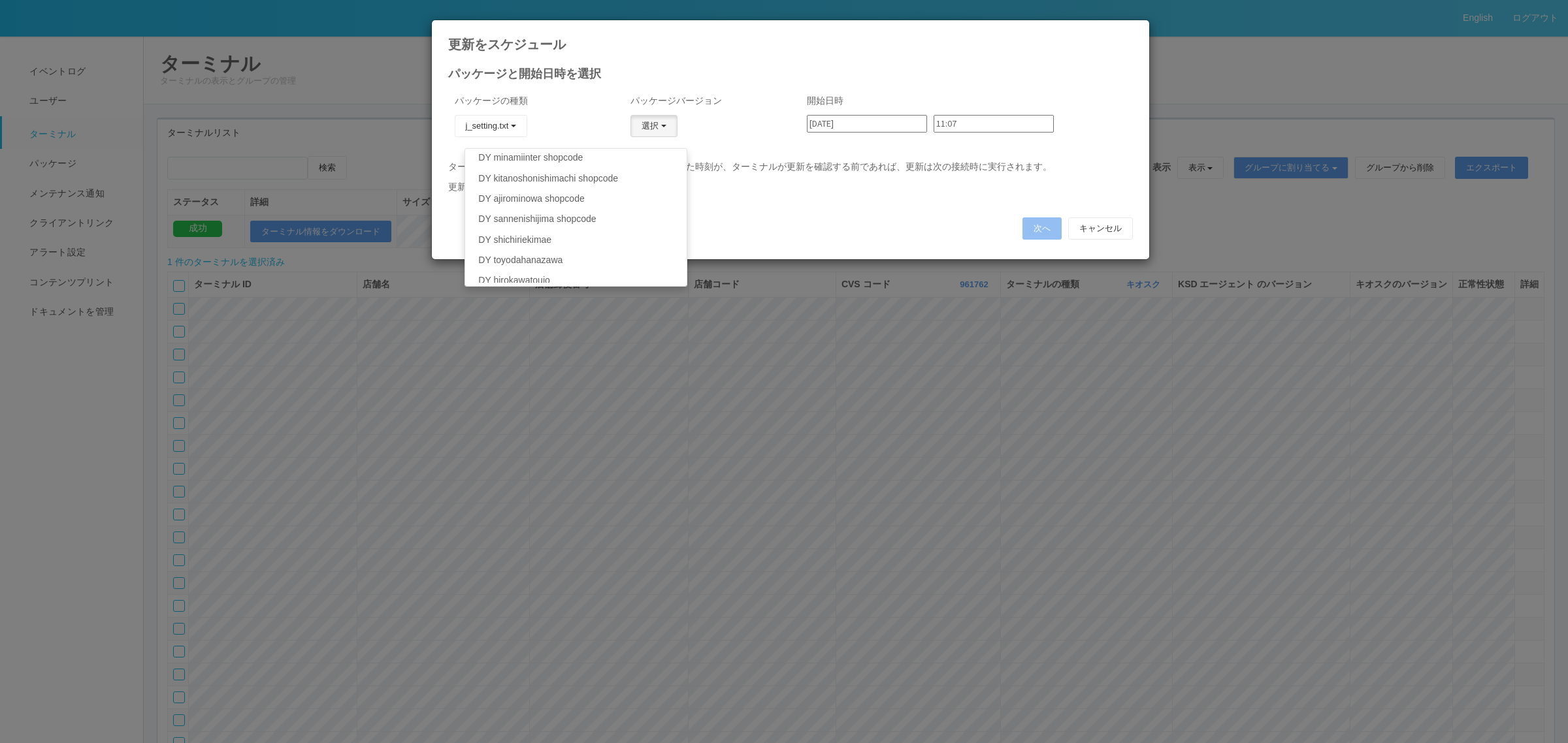
scroll to position [98, 0]
click at [609, 235] on link "DY shichiriekimae" at bounding box center [575, 228] width 221 height 20
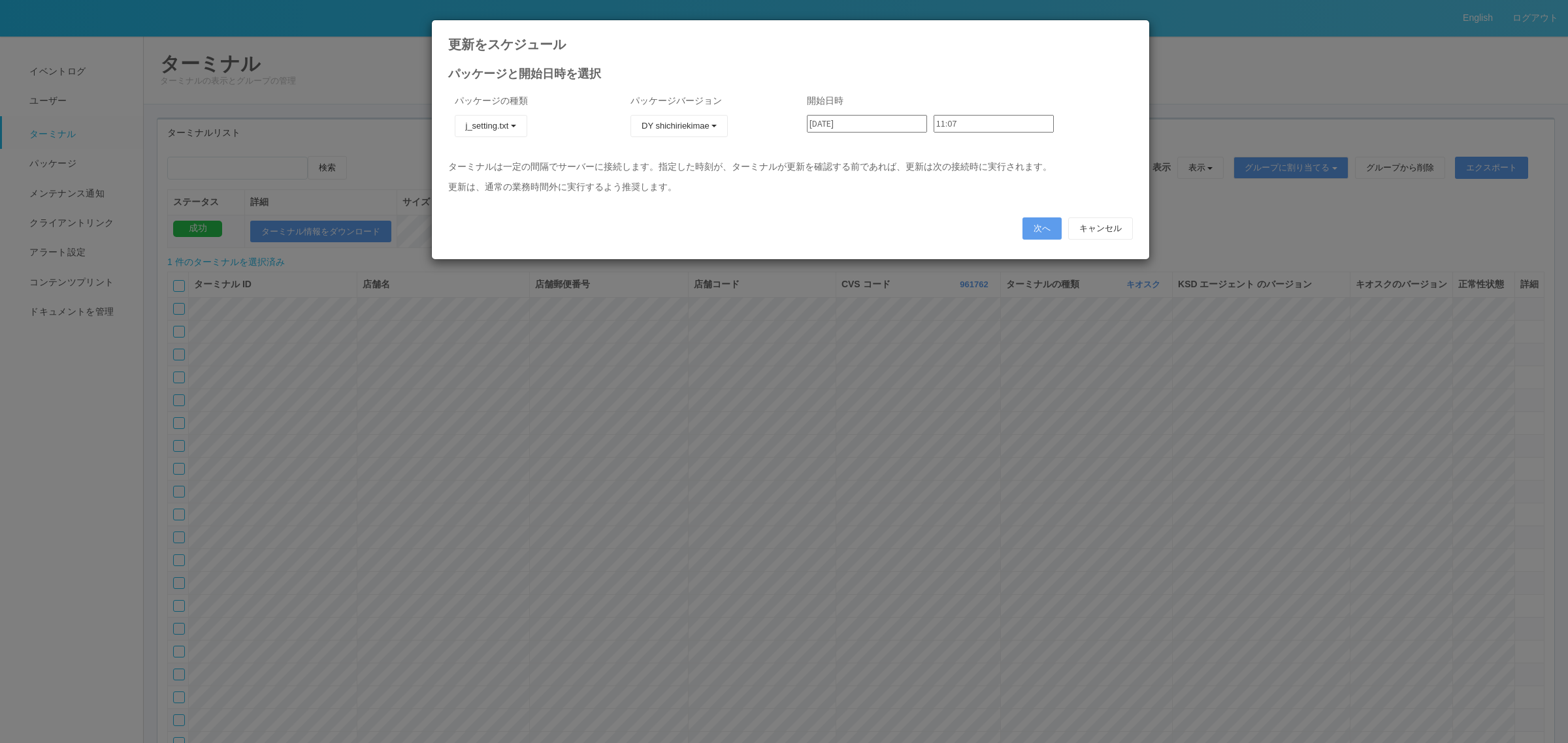
click at [889, 124] on input "2025/09/03" at bounding box center [867, 124] width 121 height 18
click at [831, 345] on div "4" at bounding box center [821, 351] width 22 height 13
type input "2025/09/04"
click at [946, 131] on div "11:07" at bounding box center [997, 129] width 127 height 28
click at [959, 129] on input "11:07" at bounding box center [994, 124] width 121 height 18
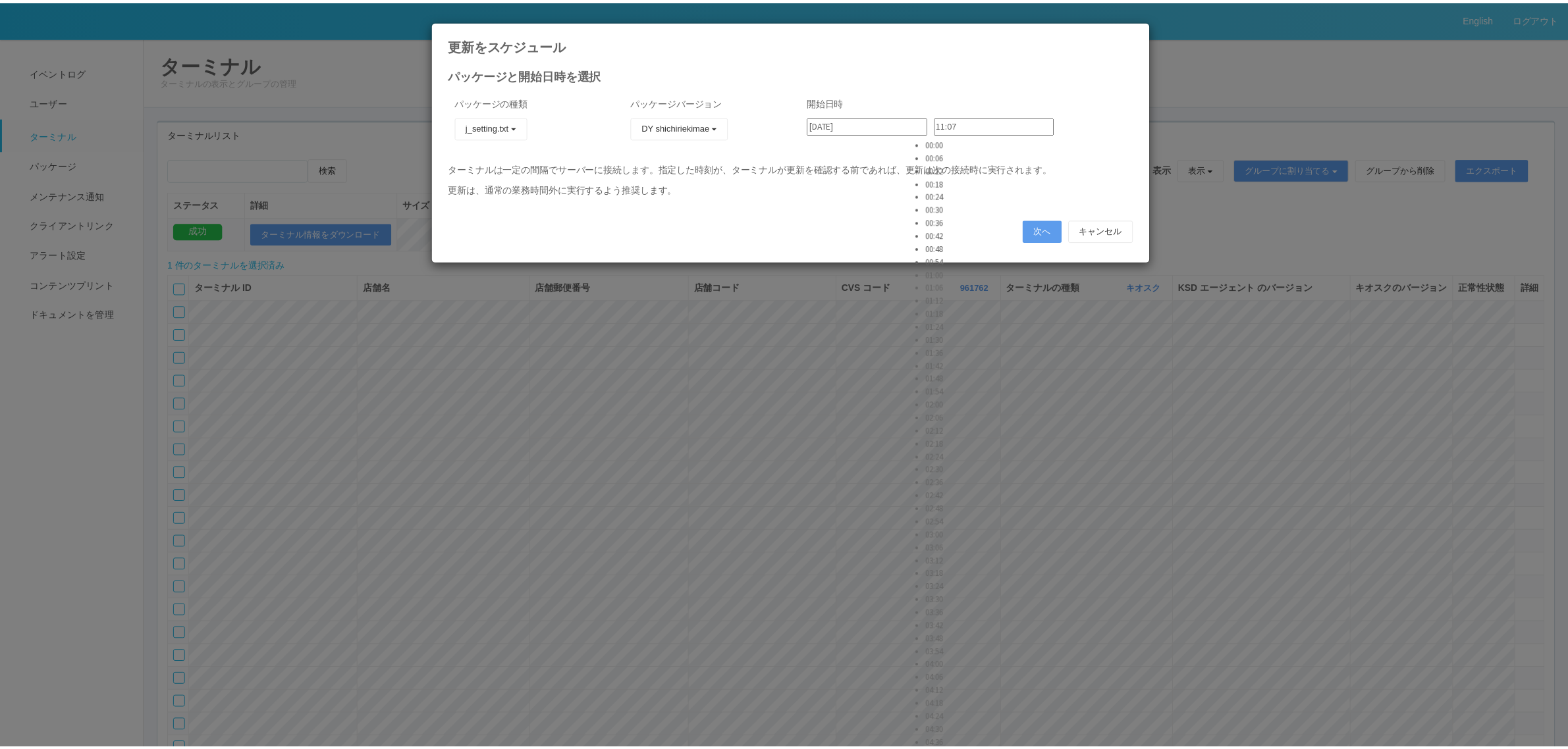
scroll to position [691, 0]
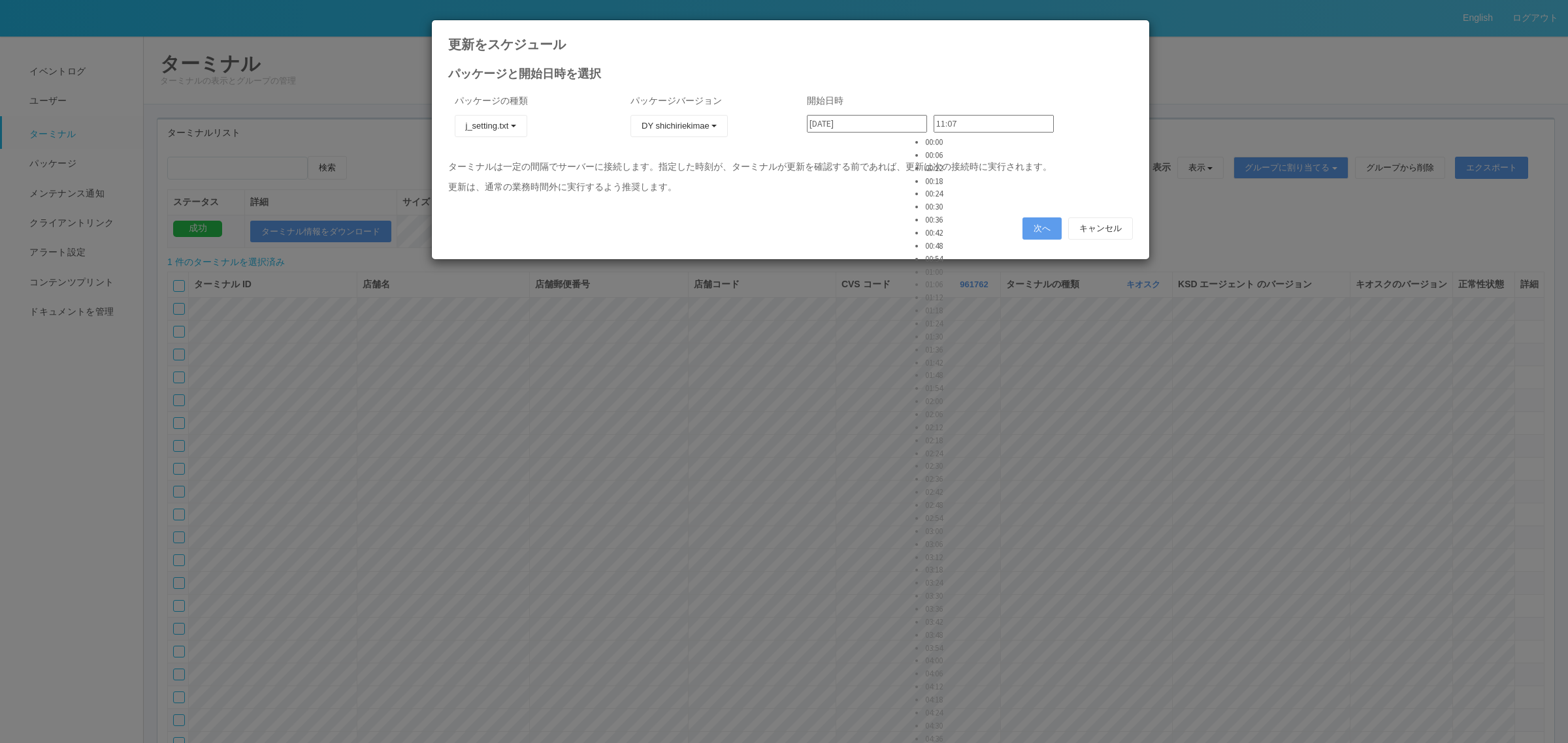
click at [955, 603] on li "03:36" at bounding box center [941, 609] width 32 height 13
type input "03:36"
click at [1035, 230] on button "次へ" at bounding box center [1042, 228] width 39 height 22
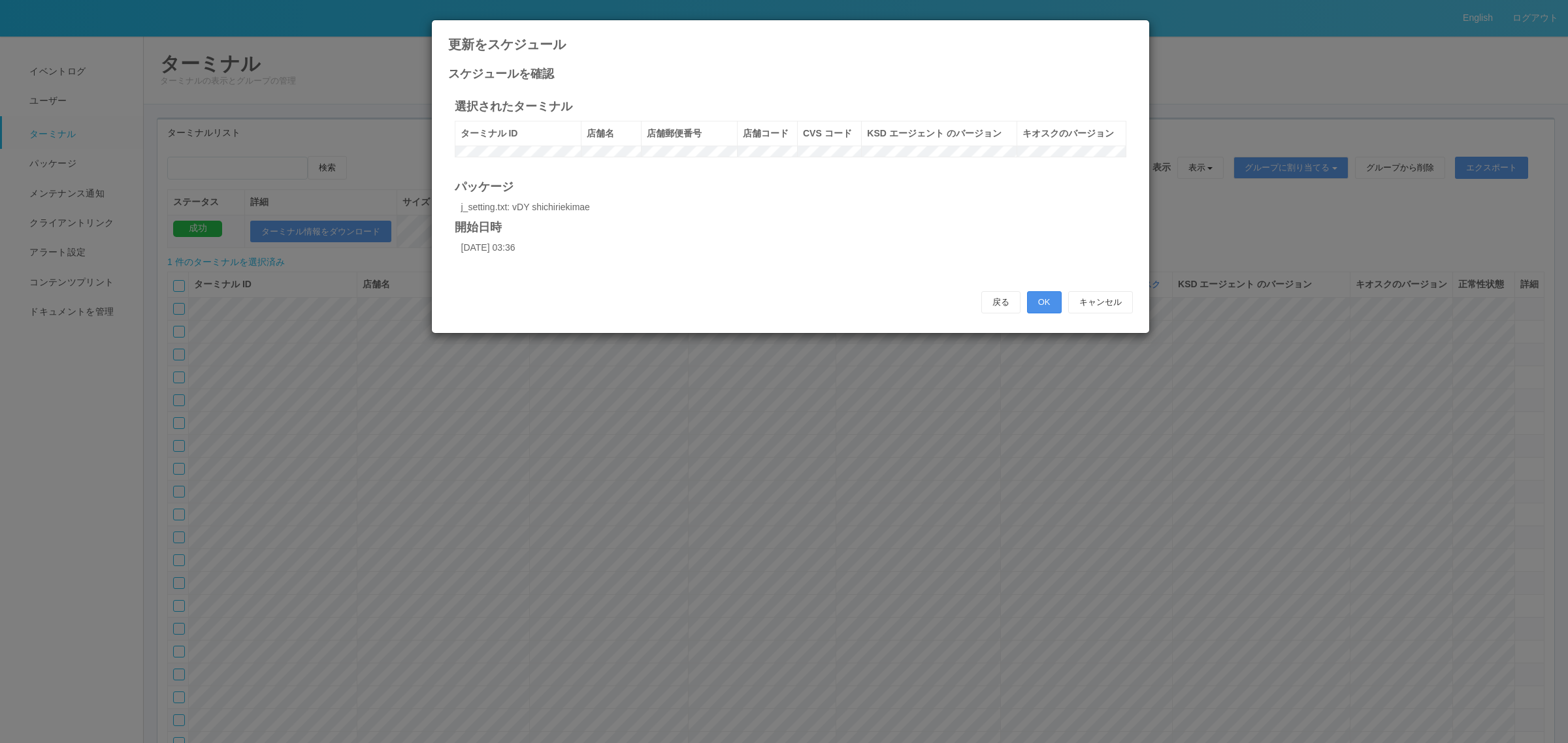
click at [1055, 311] on button "OK" at bounding box center [1044, 302] width 35 height 22
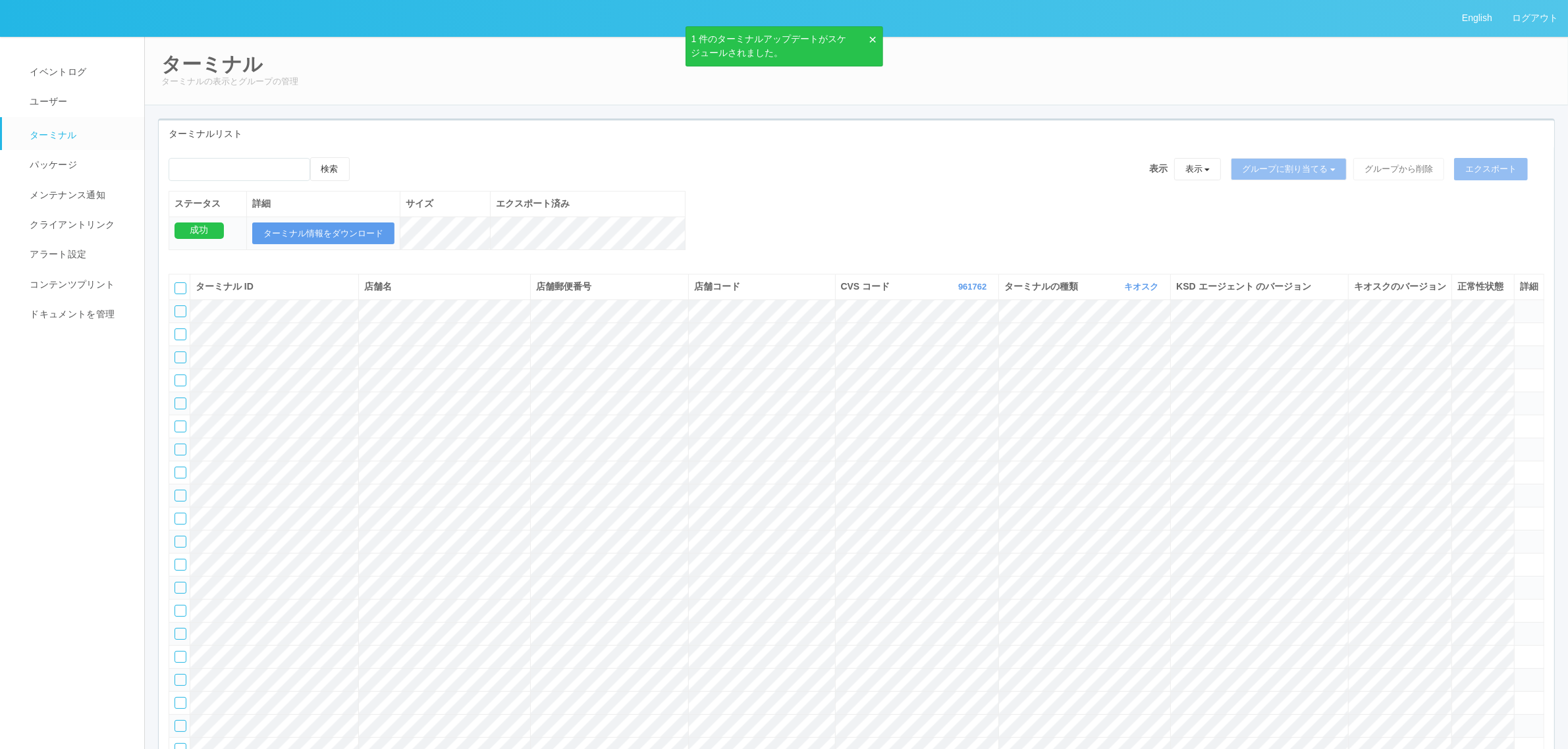
click at [1103, 244] on div "検索 表示 表示 すべてのターミナル 未割り当てのターミナル グループを追加 グループ名を編集 アーカイブ済みのターミナル グループに割り当てる グループを追…" at bounding box center [856, 211] width 1395 height 106
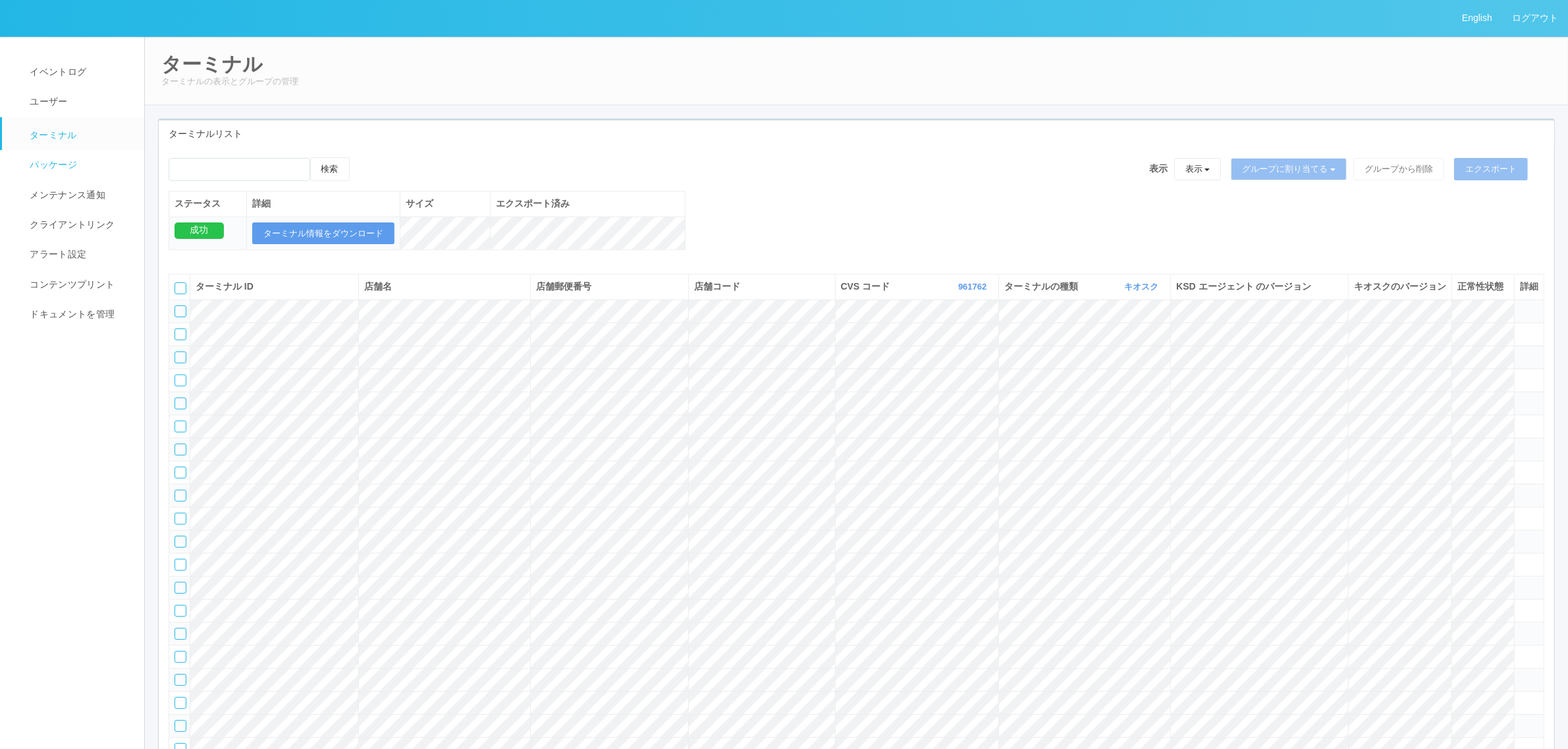
click at [45, 152] on link "パッケージ" at bounding box center [79, 164] width 154 height 29
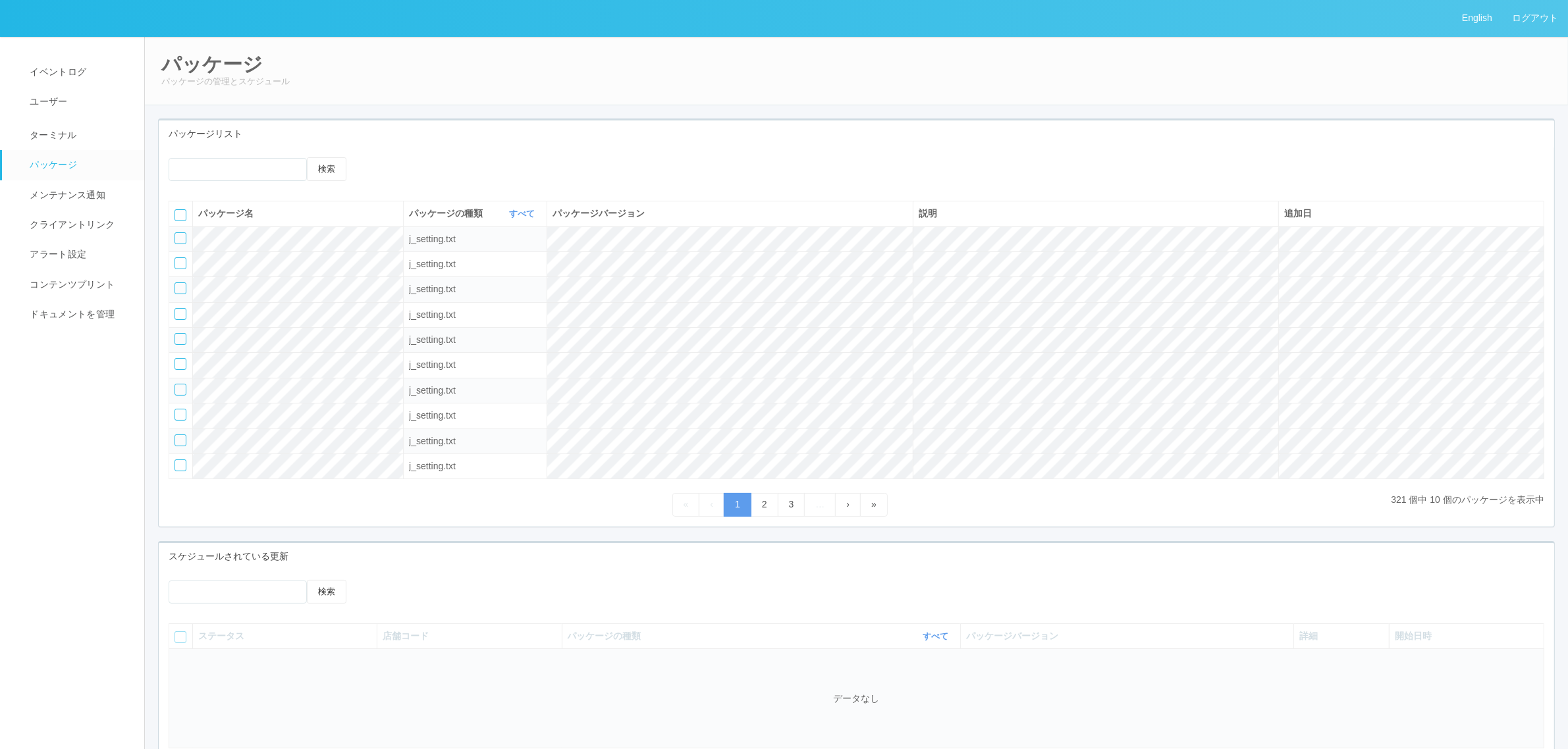
click at [376, 158] on icon at bounding box center [376, 158] width 0 height 0
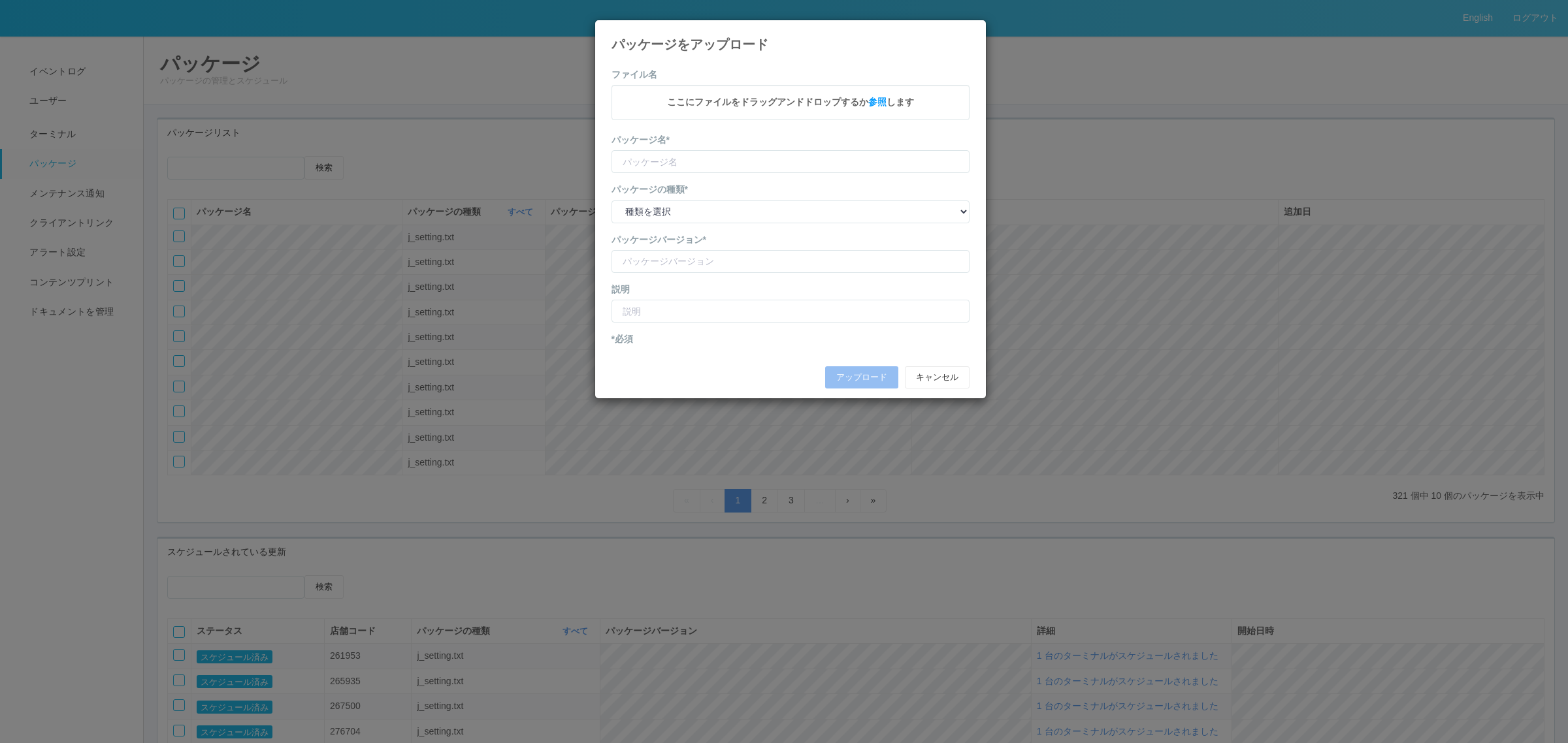
type input "KioskSettings"
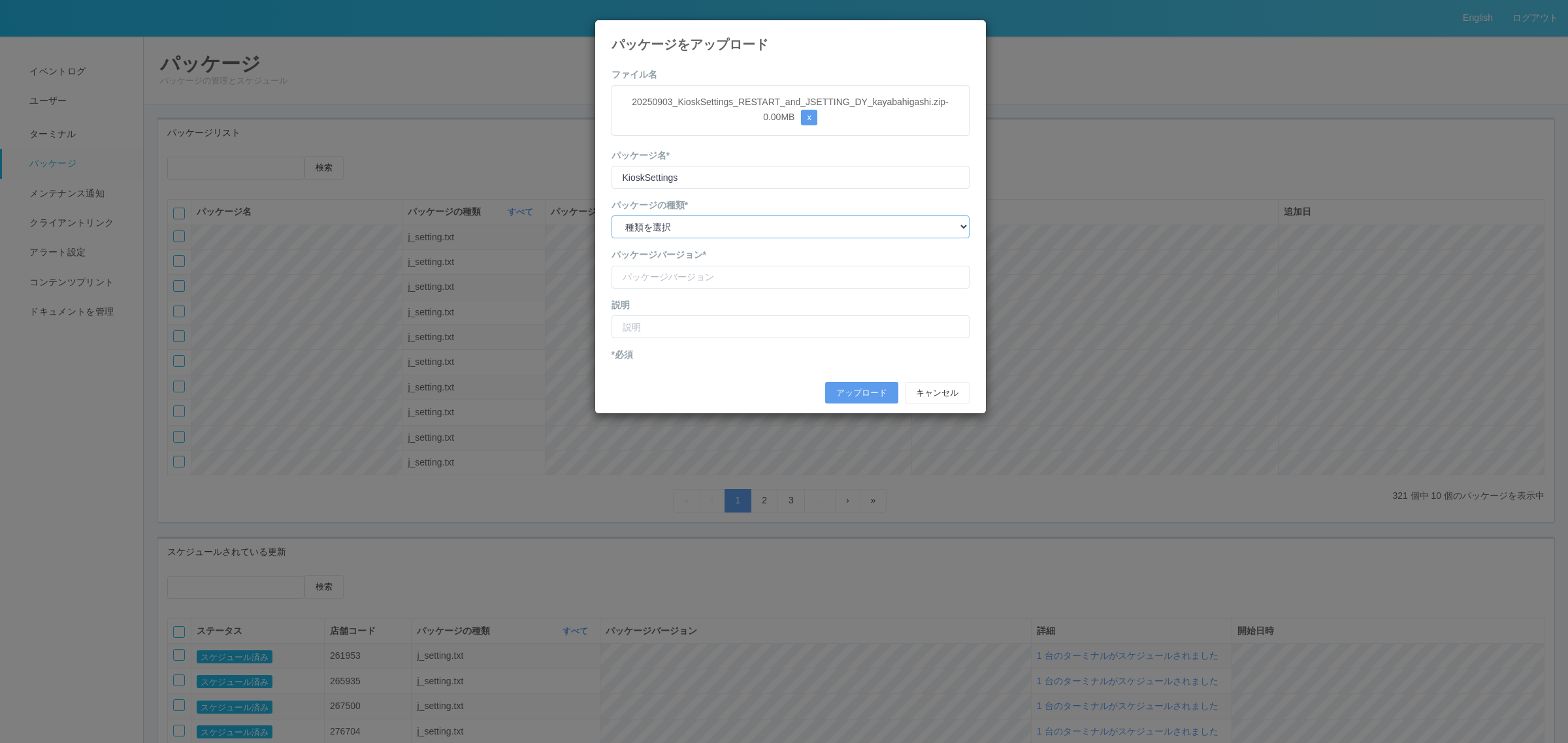
click at [698, 232] on select "種類を選択 キオスク KSD エージェント j_setting.txt" at bounding box center [790, 227] width 358 height 23
select select "j_setting.txt"
click at [611, 216] on select "種類を選択 キオスク KSD エージェント j_setting.txt" at bounding box center [790, 227] width 358 height 23
click at [680, 279] on input "version" at bounding box center [790, 277] width 358 height 23
type input "DY kayabahigashi invoice"
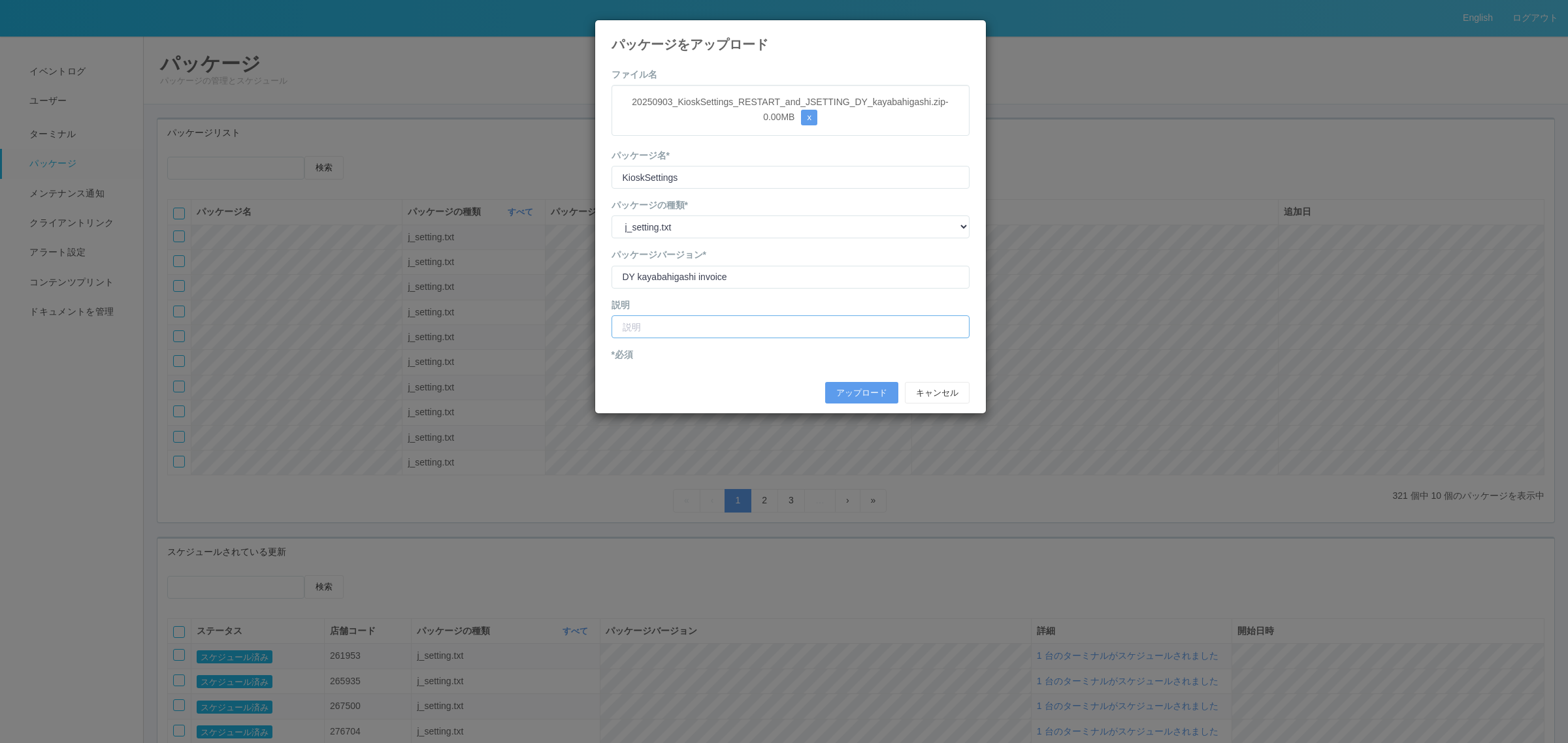
drag, startPoint x: 673, startPoint y: 330, endPoint x: 680, endPoint y: 335, distance: 8.6
click at [675, 330] on input "text" at bounding box center [790, 327] width 358 height 23
type input "DY萱場東町店 インボイス登録番号追加"
click at [836, 390] on button "アップロード" at bounding box center [862, 392] width 73 height 22
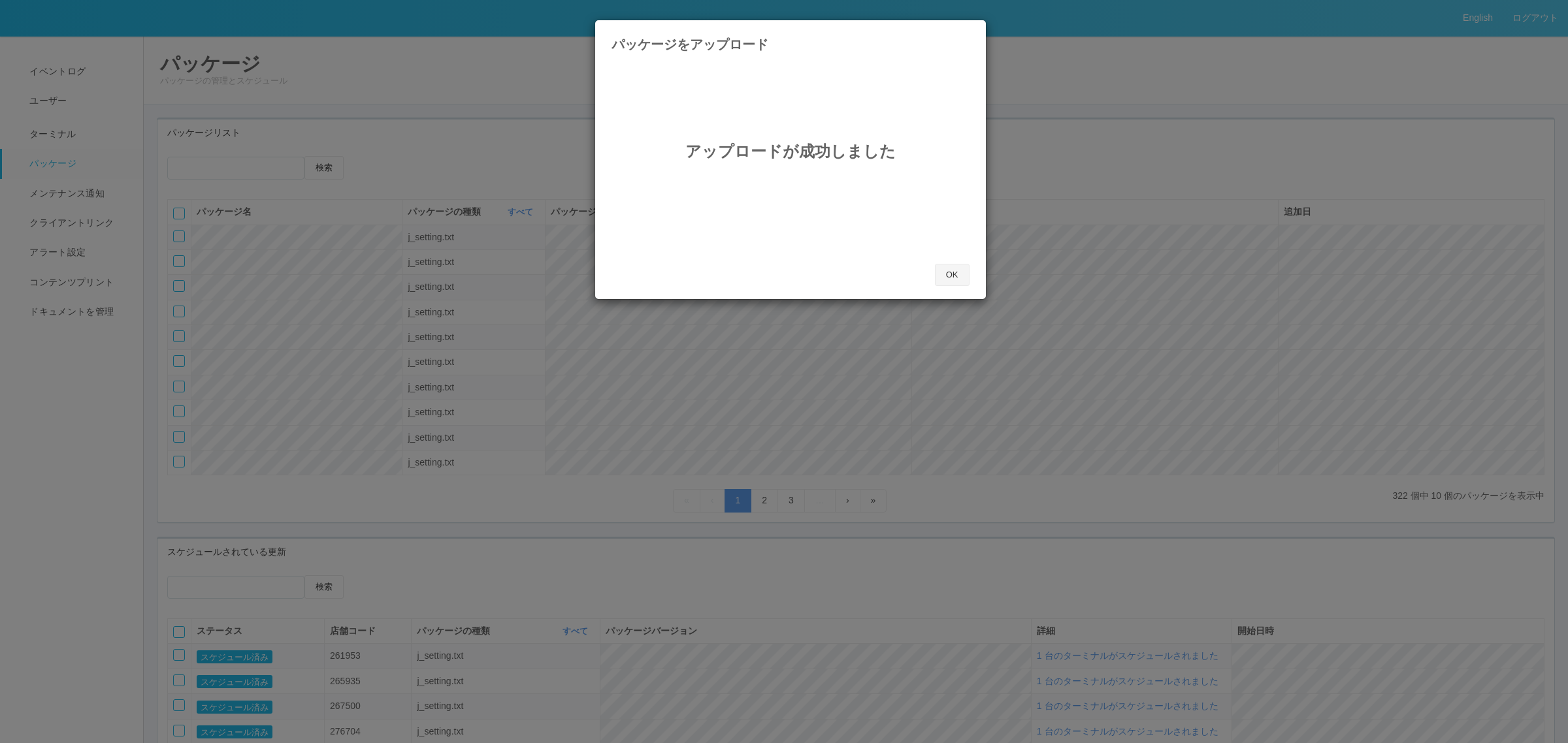
click at [954, 278] on button "OK" at bounding box center [952, 275] width 35 height 22
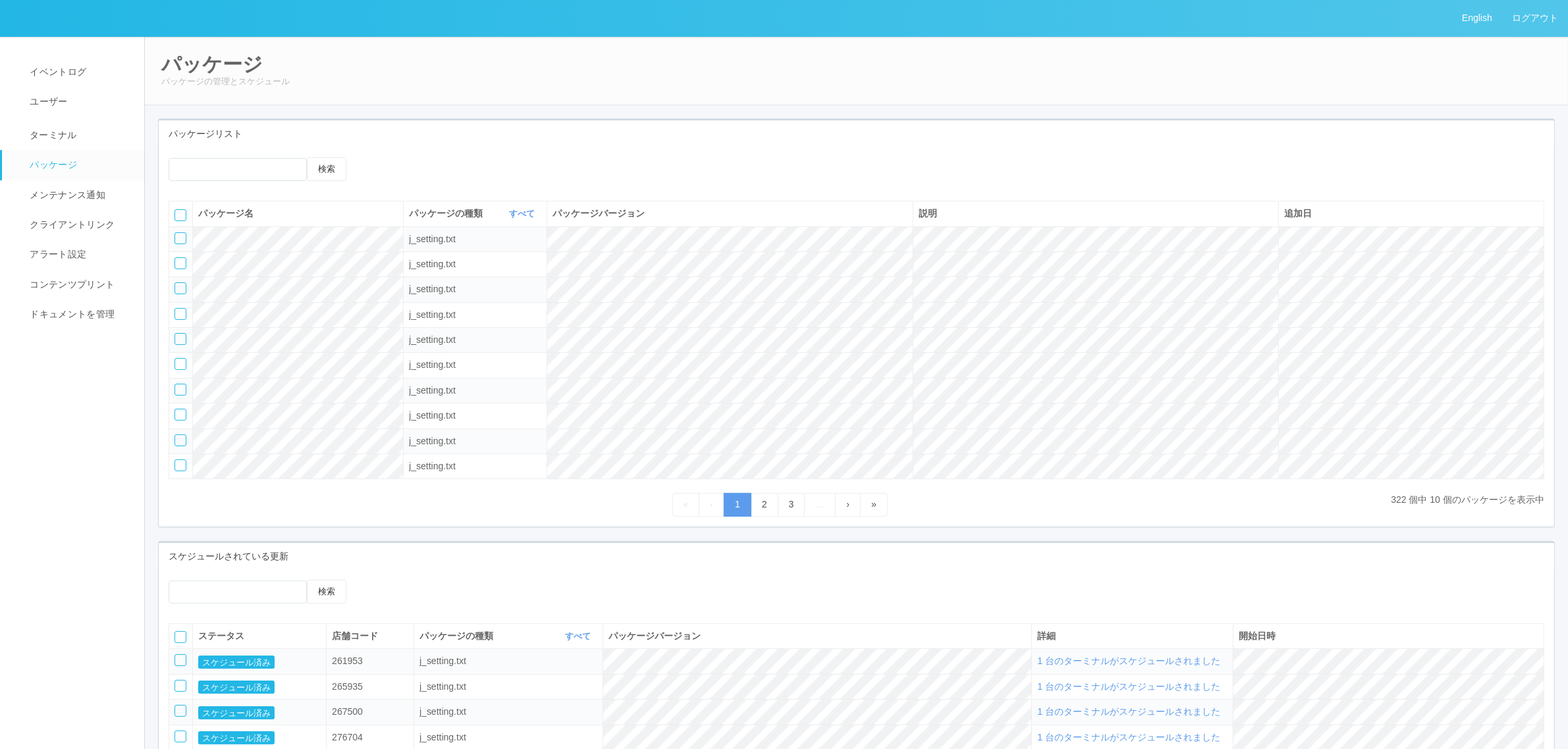
drag, startPoint x: 564, startPoint y: 232, endPoint x: 405, endPoint y: 168, distance: 171.4
click at [547, 229] on td "j_setting.txt" at bounding box center [476, 239] width 143 height 25
click at [44, 134] on span "ターミナル" at bounding box center [52, 134] width 50 height 10
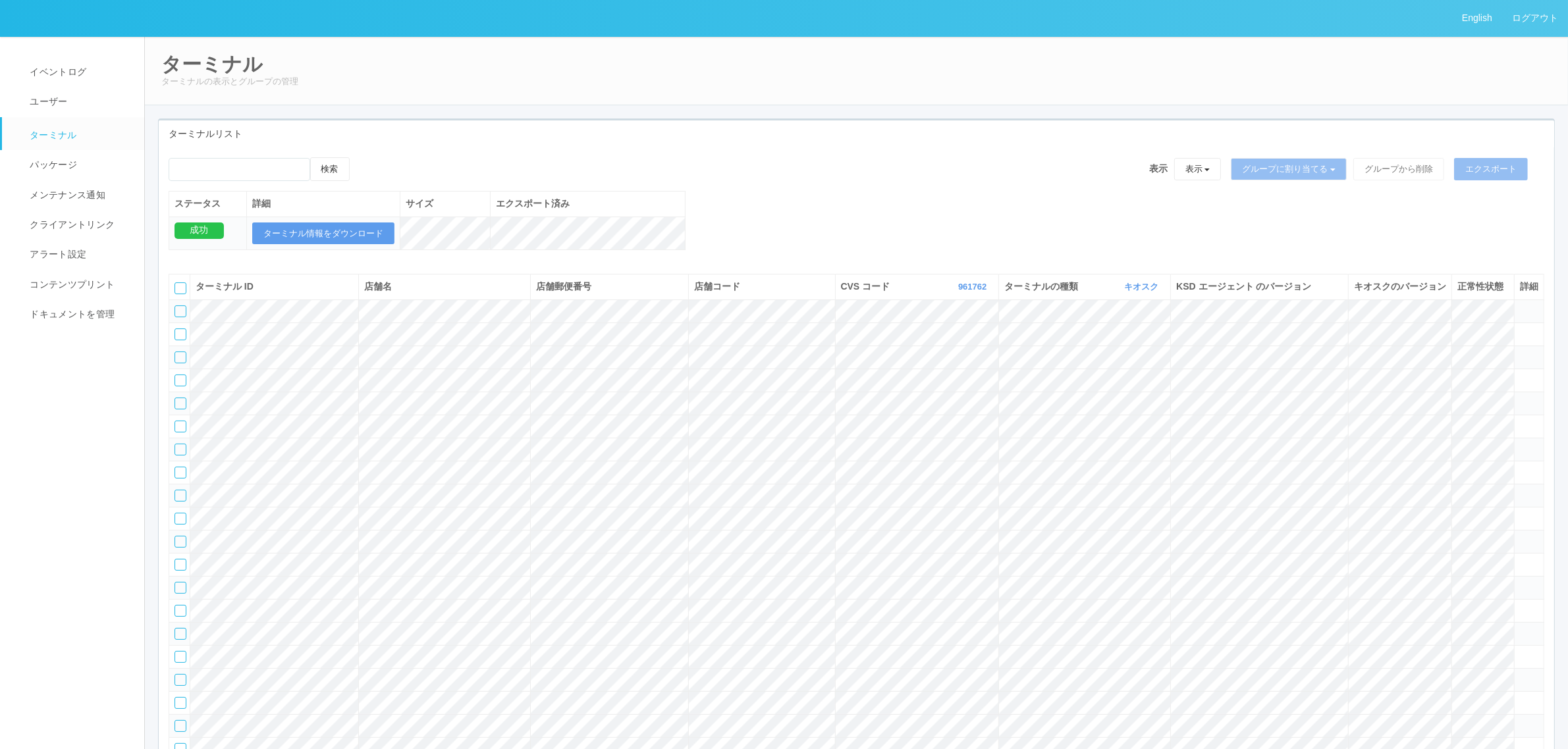
drag, startPoint x: 853, startPoint y: 208, endPoint x: 946, endPoint y: 217, distance: 93.4
click at [854, 207] on div "検索 表示 表示 すべてのターミナル 未割り当てのターミナル グループを追加 グループ名を編集 アーカイブ済みのターミナル グループに割り当てる グループを追…" at bounding box center [856, 211] width 1395 height 106
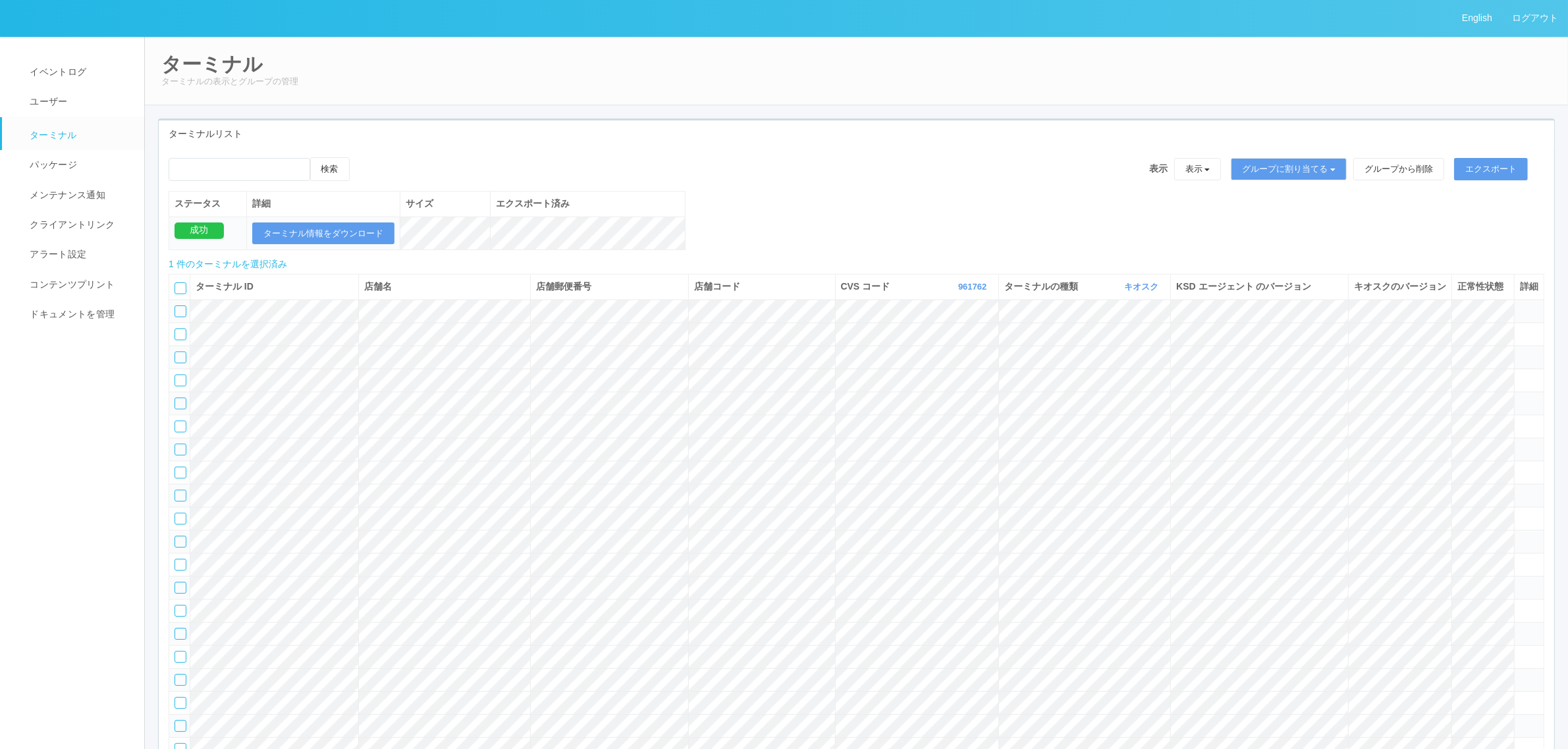
click at [363, 158] on icon at bounding box center [363, 158] width 0 height 0
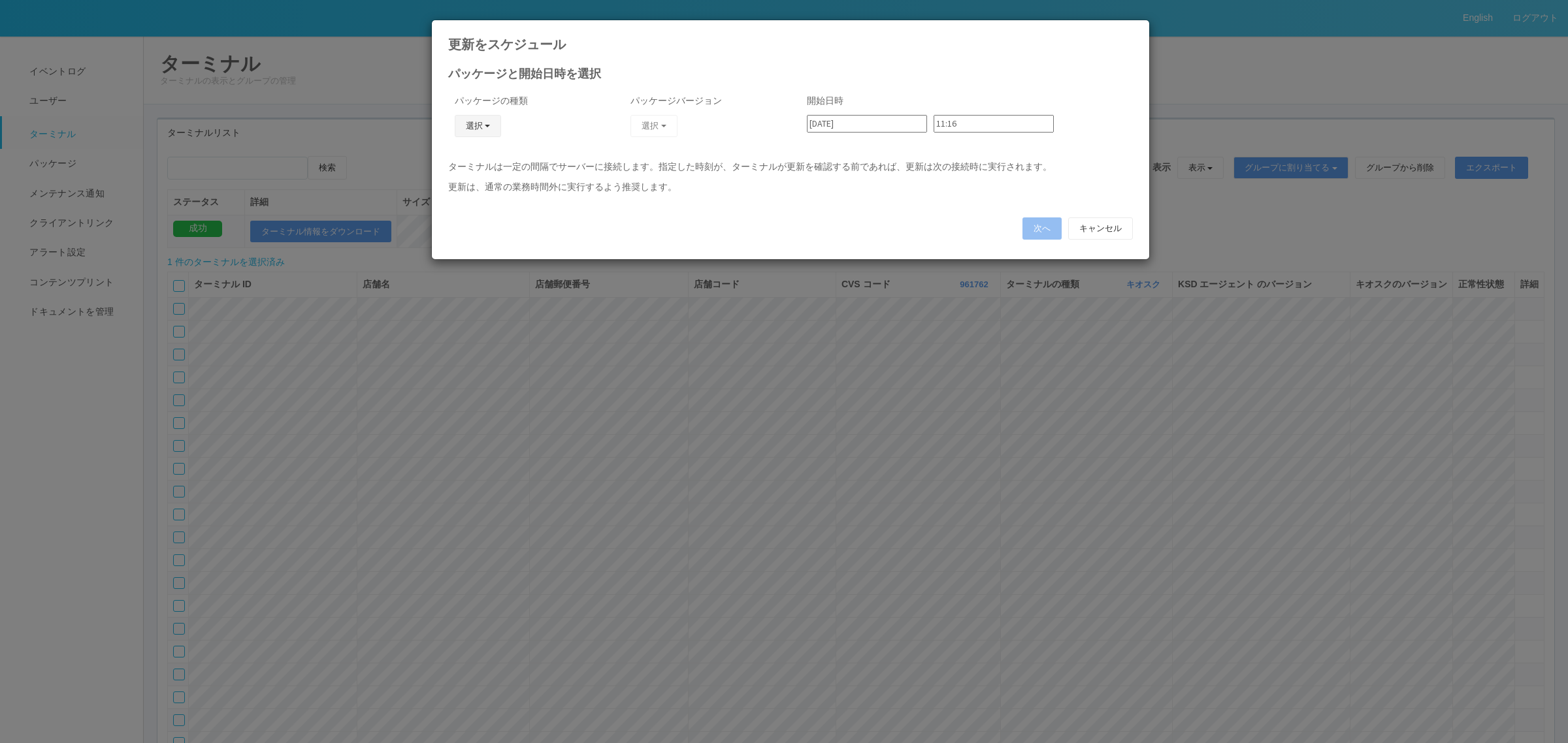
click at [494, 125] on button "選択" at bounding box center [478, 126] width 47 height 22
click at [484, 204] on link "j_setting.txt" at bounding box center [458, 203] width 103 height 20
click at [645, 129] on button "選択" at bounding box center [653, 126] width 47 height 22
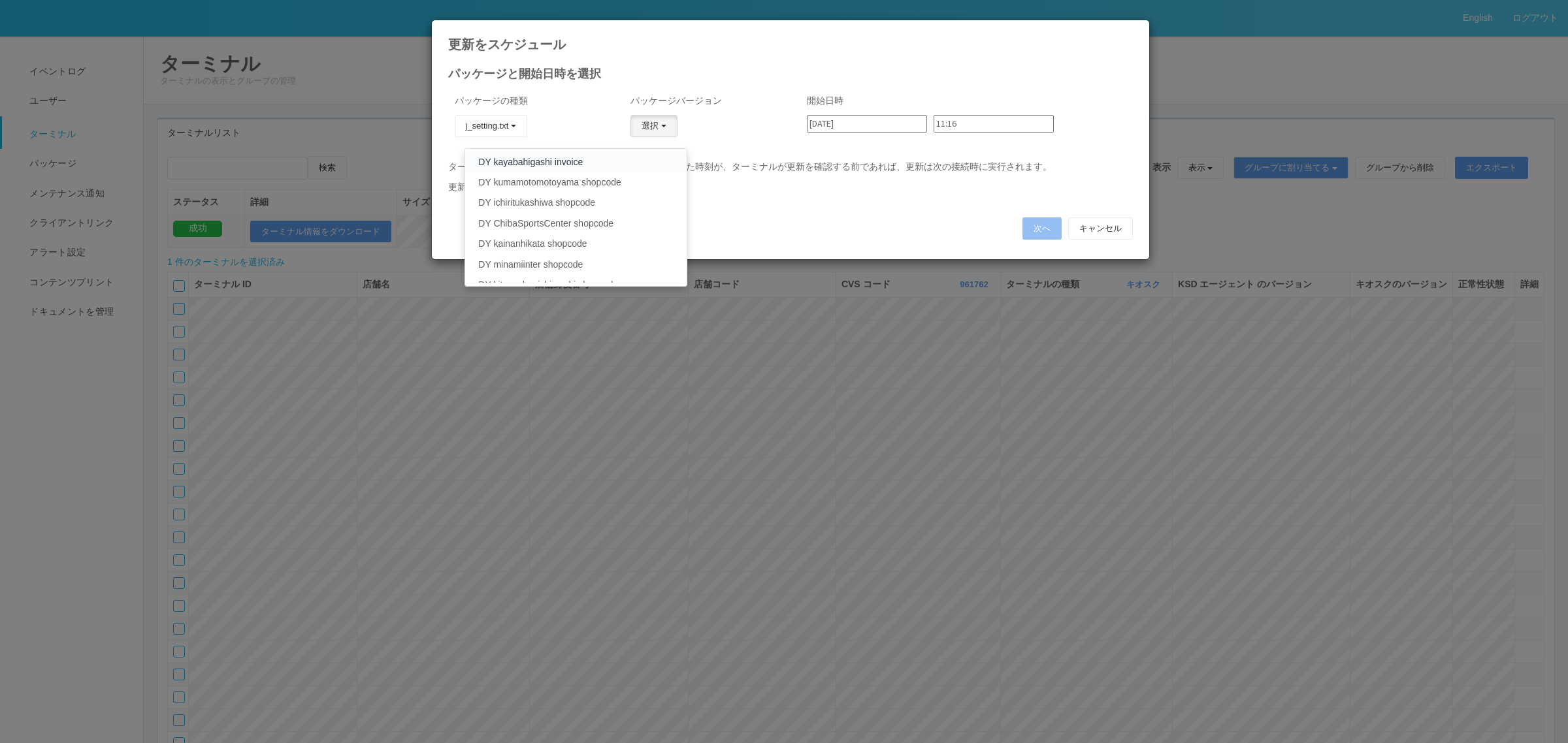
click at [609, 155] on link "DY kayabahigashi invoice" at bounding box center [575, 162] width 221 height 20
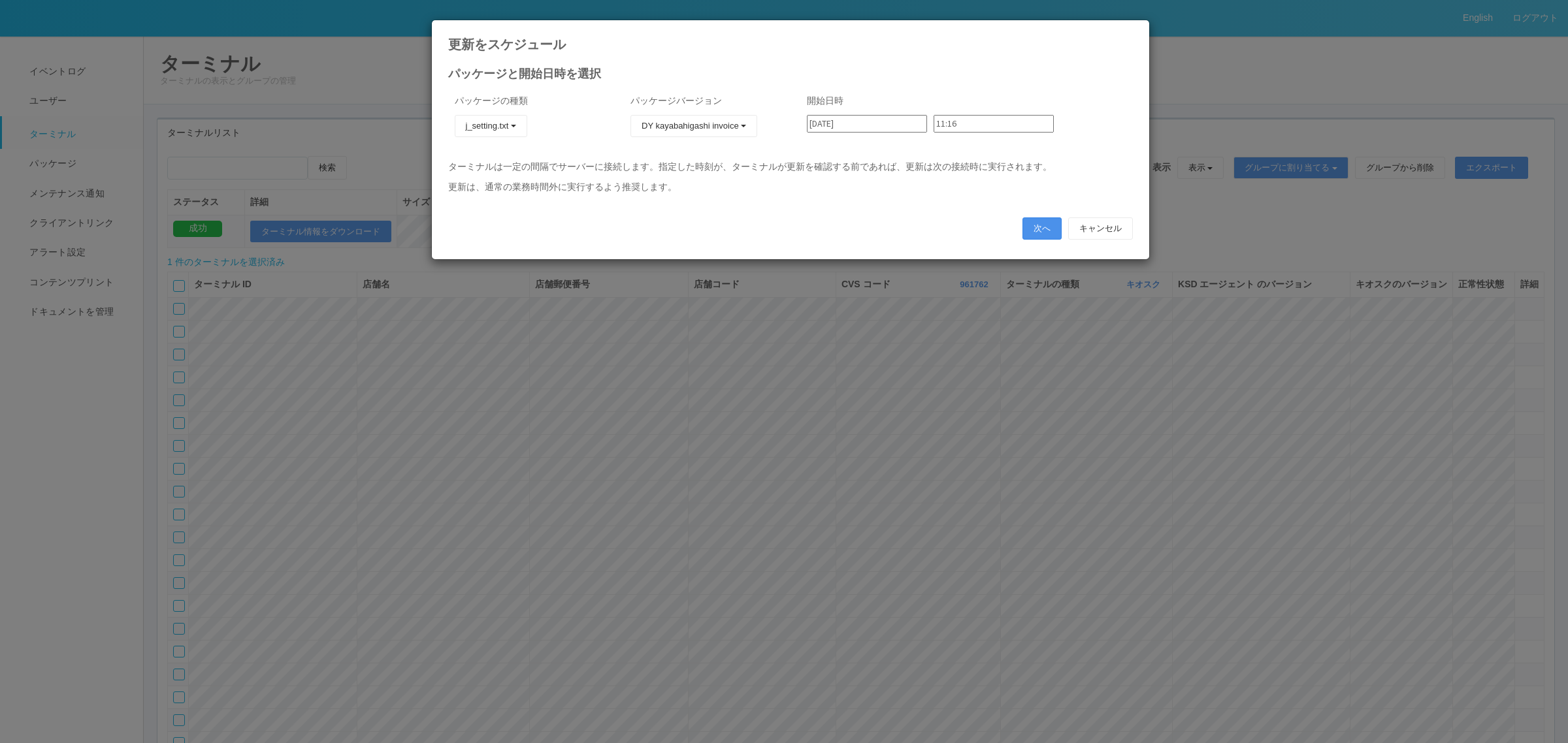
click at [1029, 229] on button "次へ" at bounding box center [1042, 228] width 39 height 22
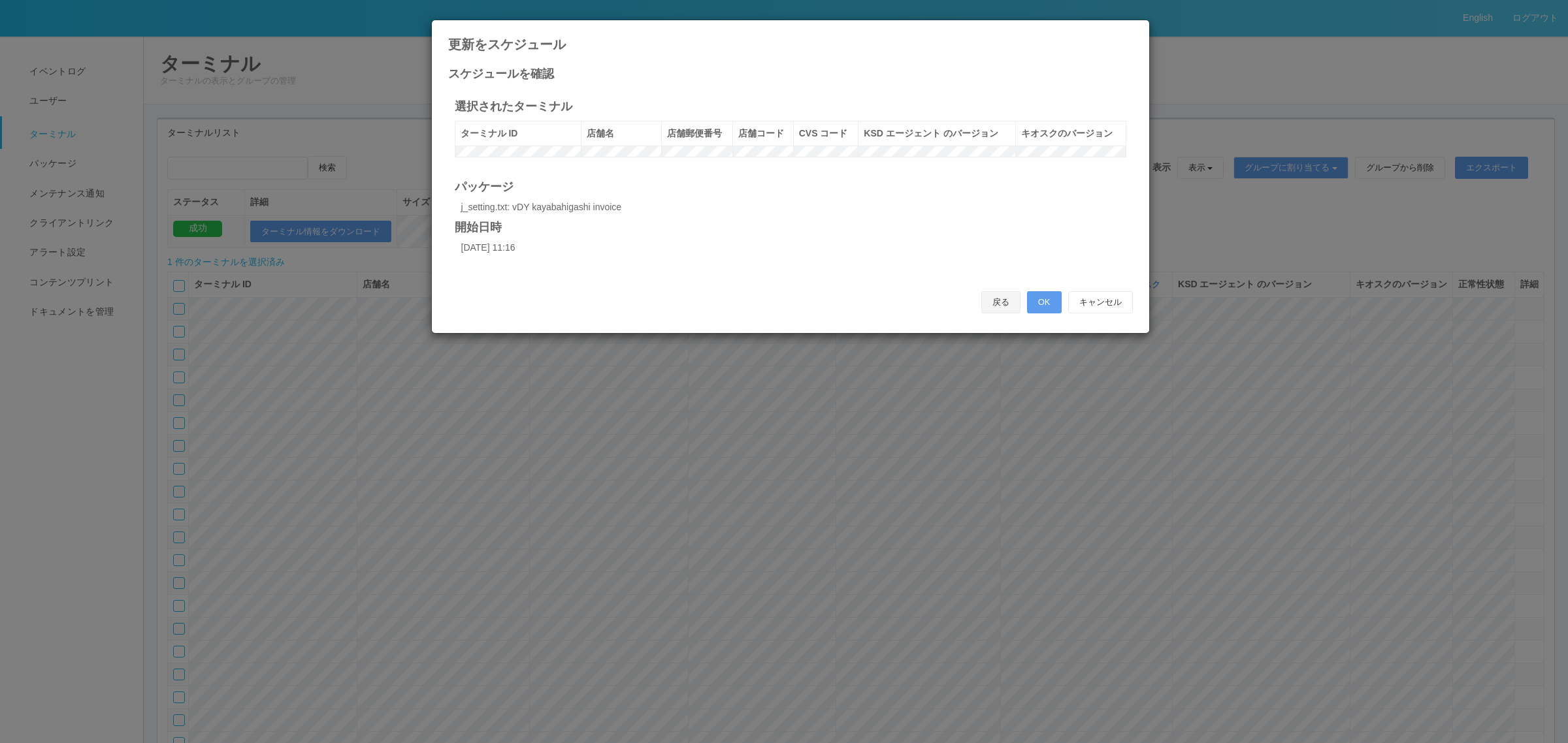
click at [987, 313] on button "戻る" at bounding box center [1001, 302] width 39 height 22
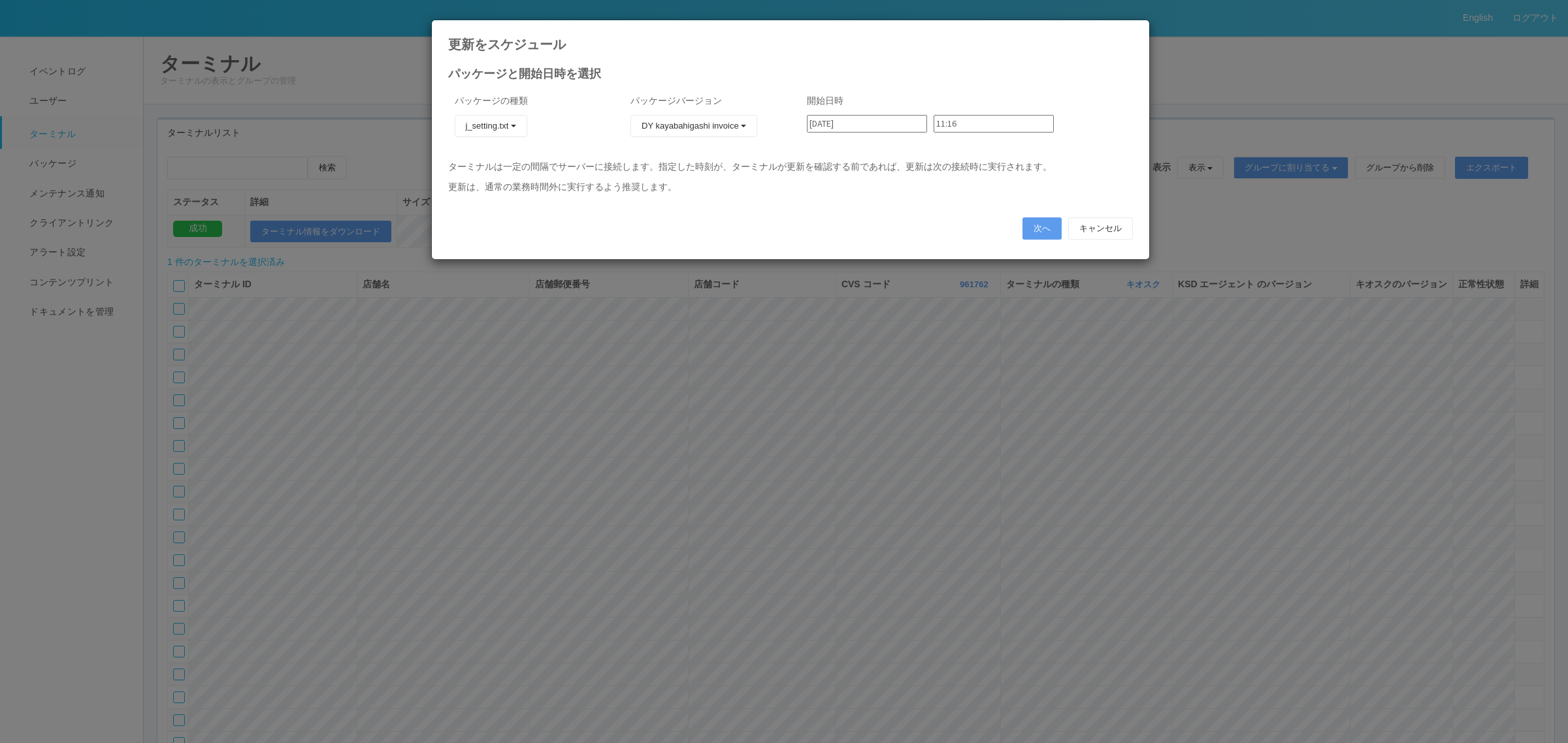
click at [867, 129] on input "[DATE]" at bounding box center [867, 124] width 121 height 18
click at [831, 345] on div "4" at bounding box center [821, 351] width 22 height 13
type input "[DATE]"
drag, startPoint x: 948, startPoint y: 132, endPoint x: 949, endPoint y: 125, distance: 7.1
click at [949, 132] on div "11:16" at bounding box center [997, 129] width 127 height 28
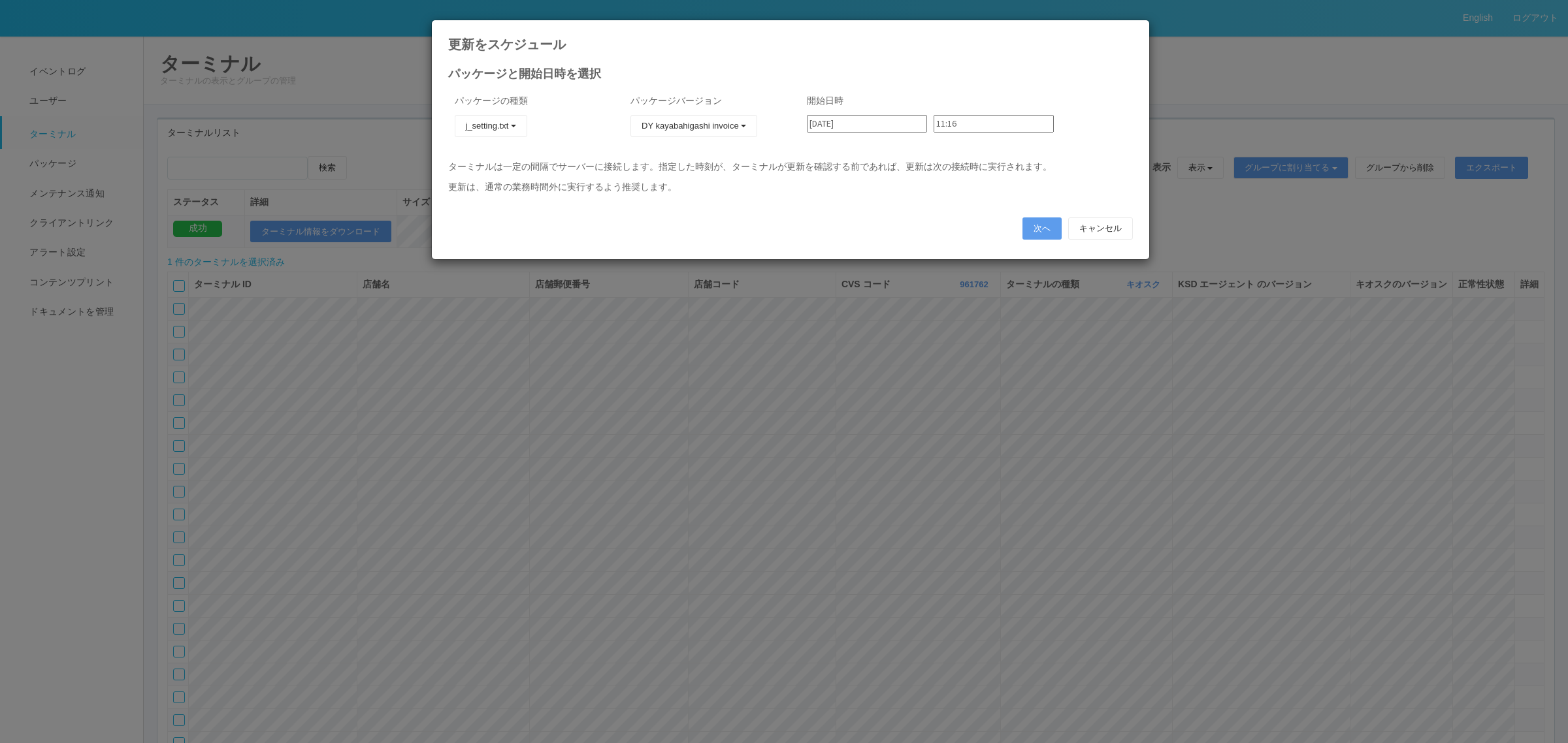
click at [951, 122] on input "11:16" at bounding box center [994, 124] width 121 height 18
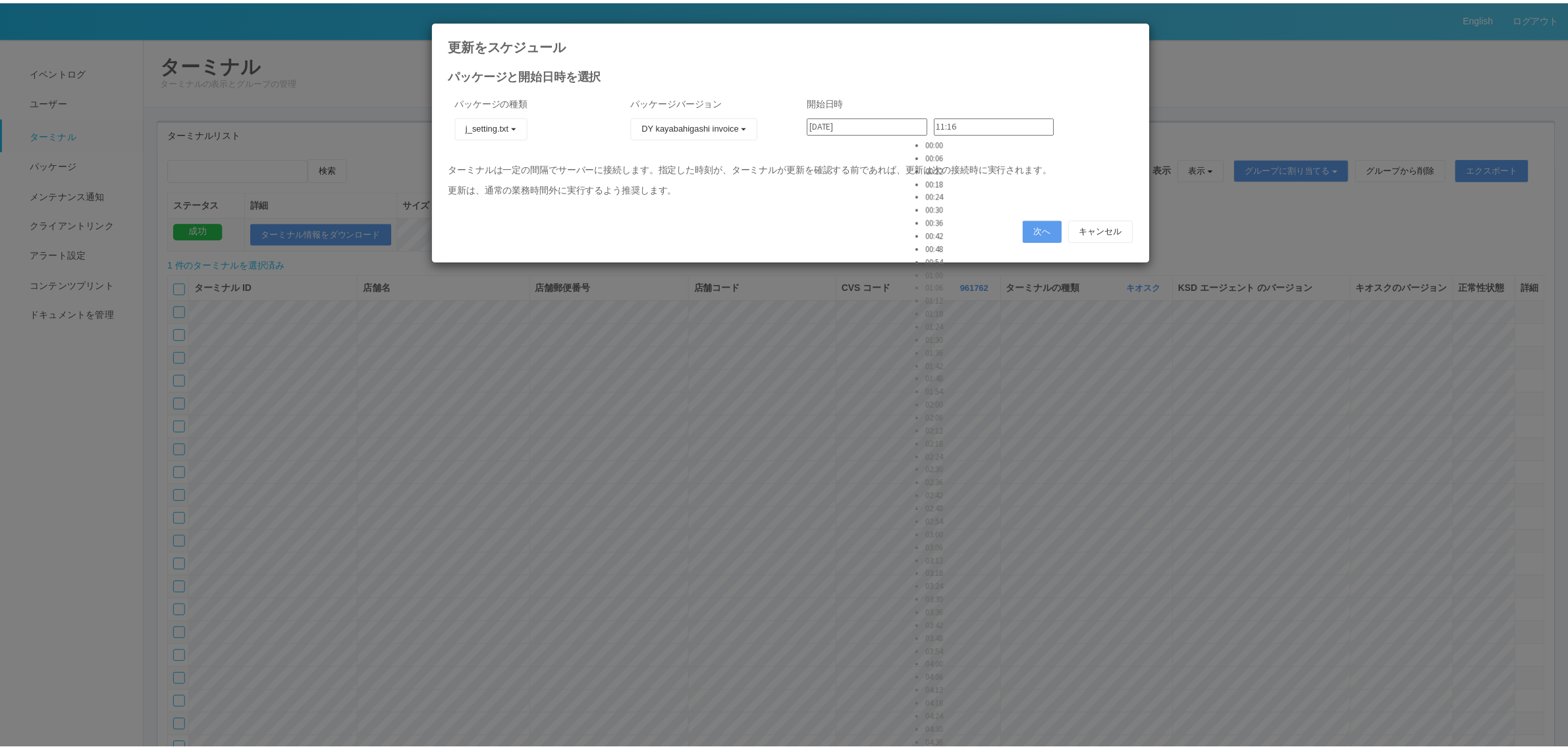
scroll to position [691, 0]
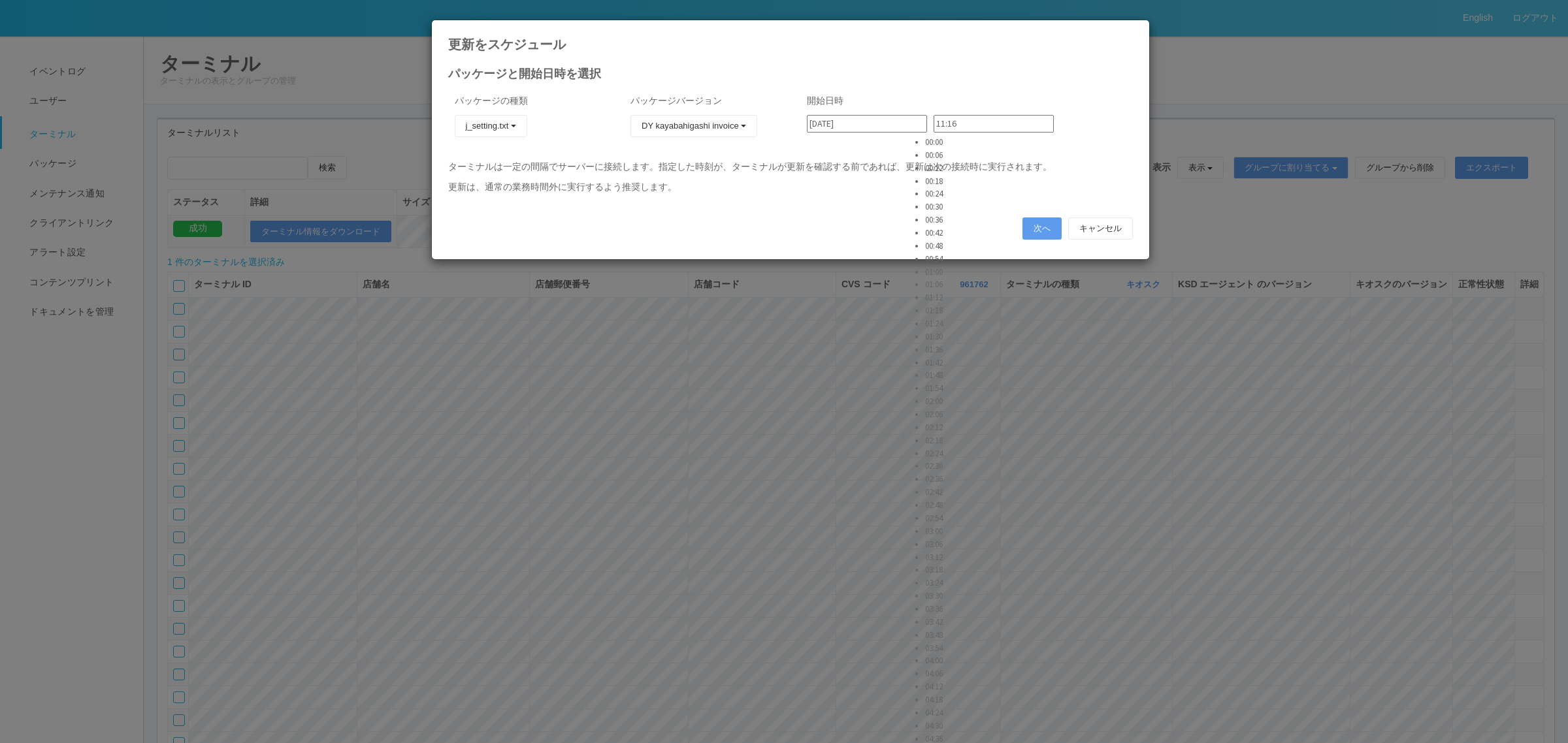
click at [953, 616] on li "03:42" at bounding box center [941, 622] width 32 height 13
type input "03:42"
click at [1036, 223] on button "次へ" at bounding box center [1042, 228] width 39 height 22
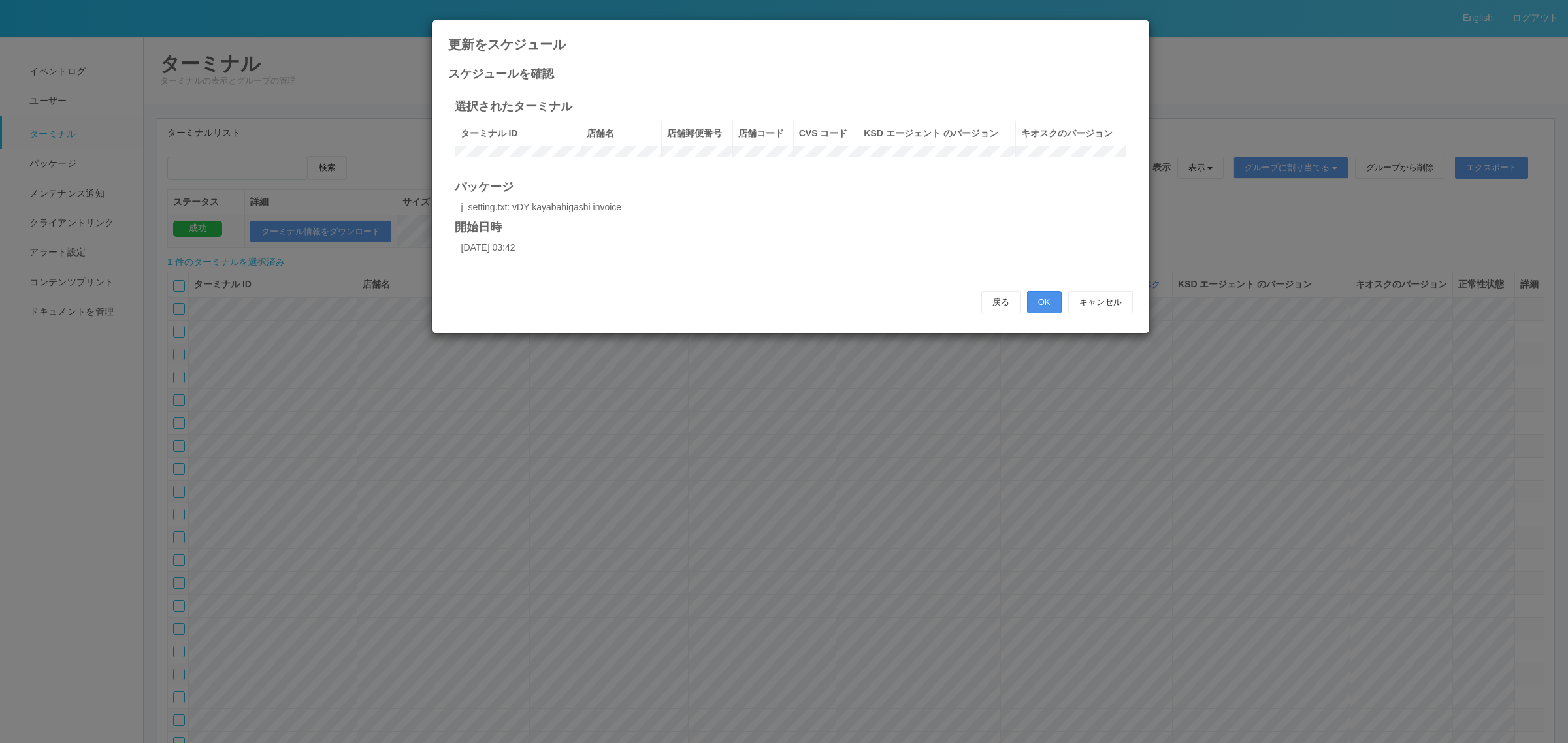
click at [1043, 313] on button "OK" at bounding box center [1044, 302] width 35 height 22
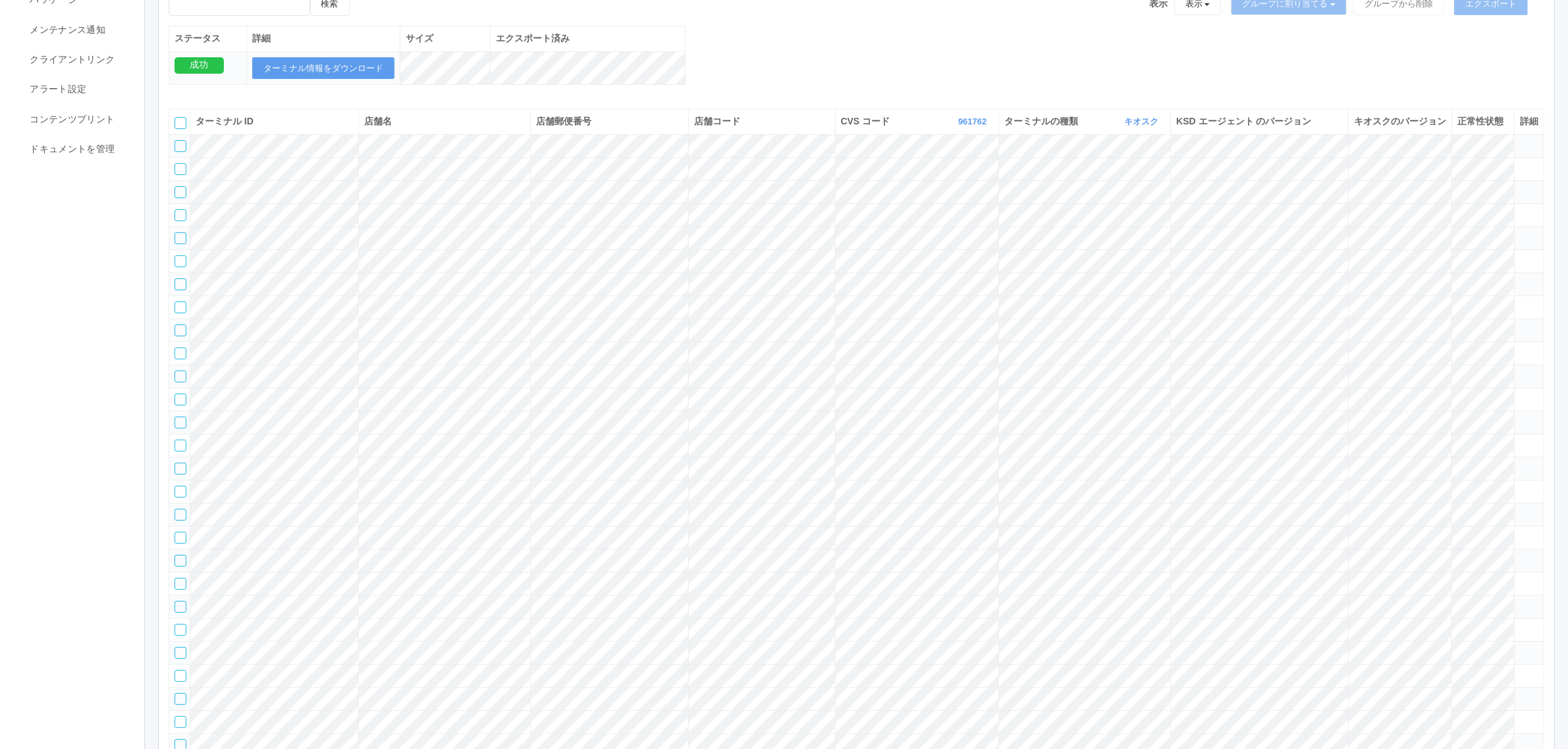
scroll to position [0, 0]
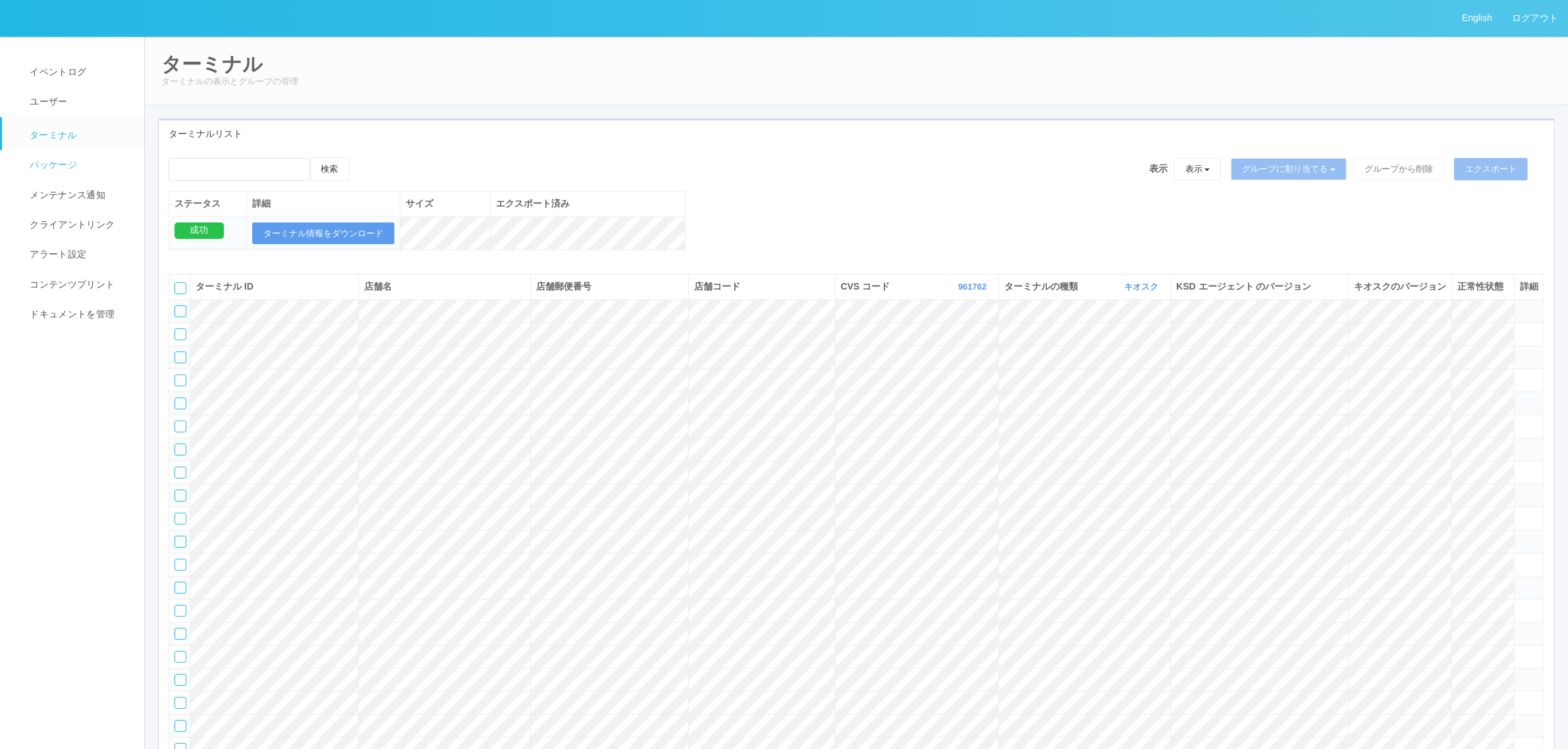
click at [83, 163] on link "パッケージ" at bounding box center [79, 164] width 154 height 29
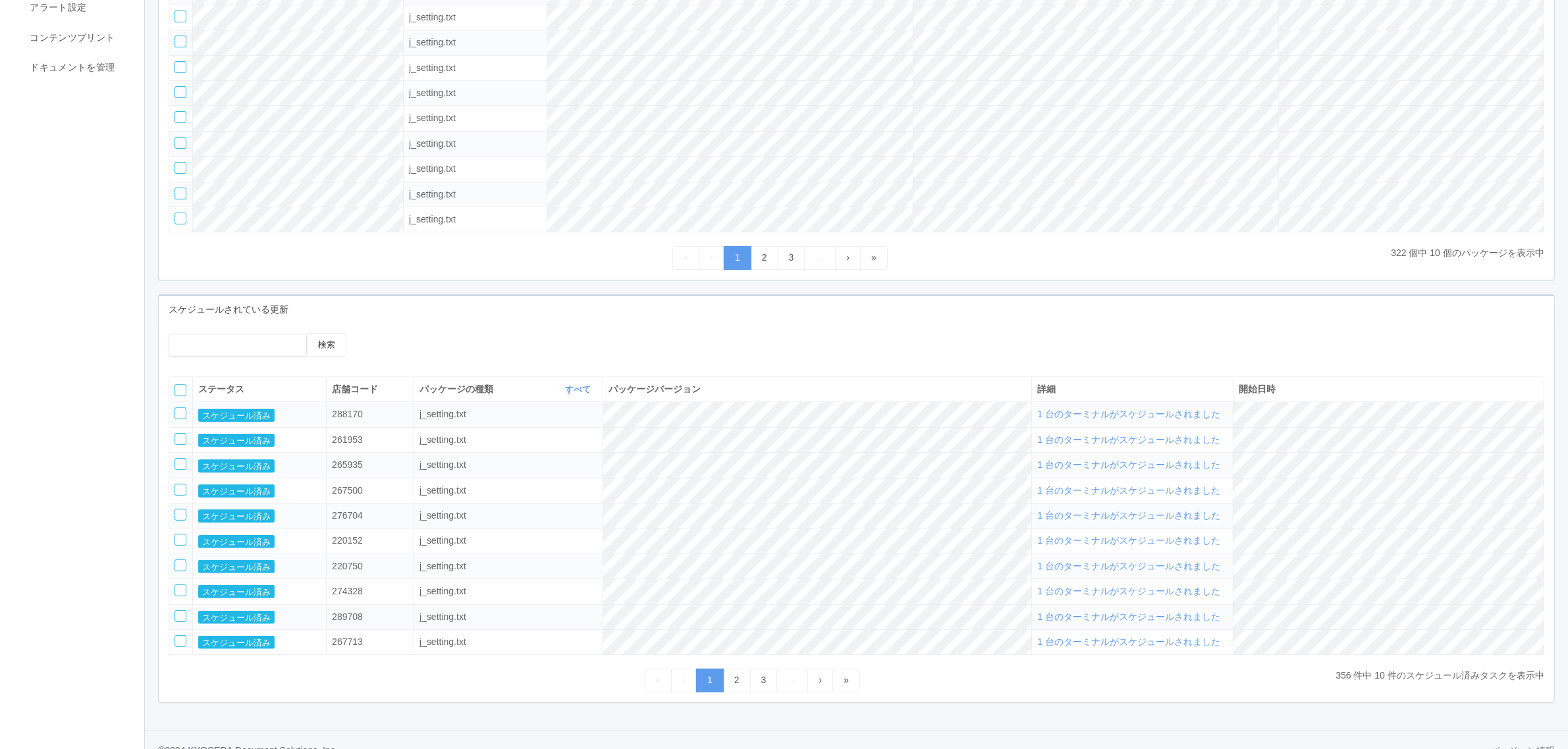
scroll to position [278, 0]
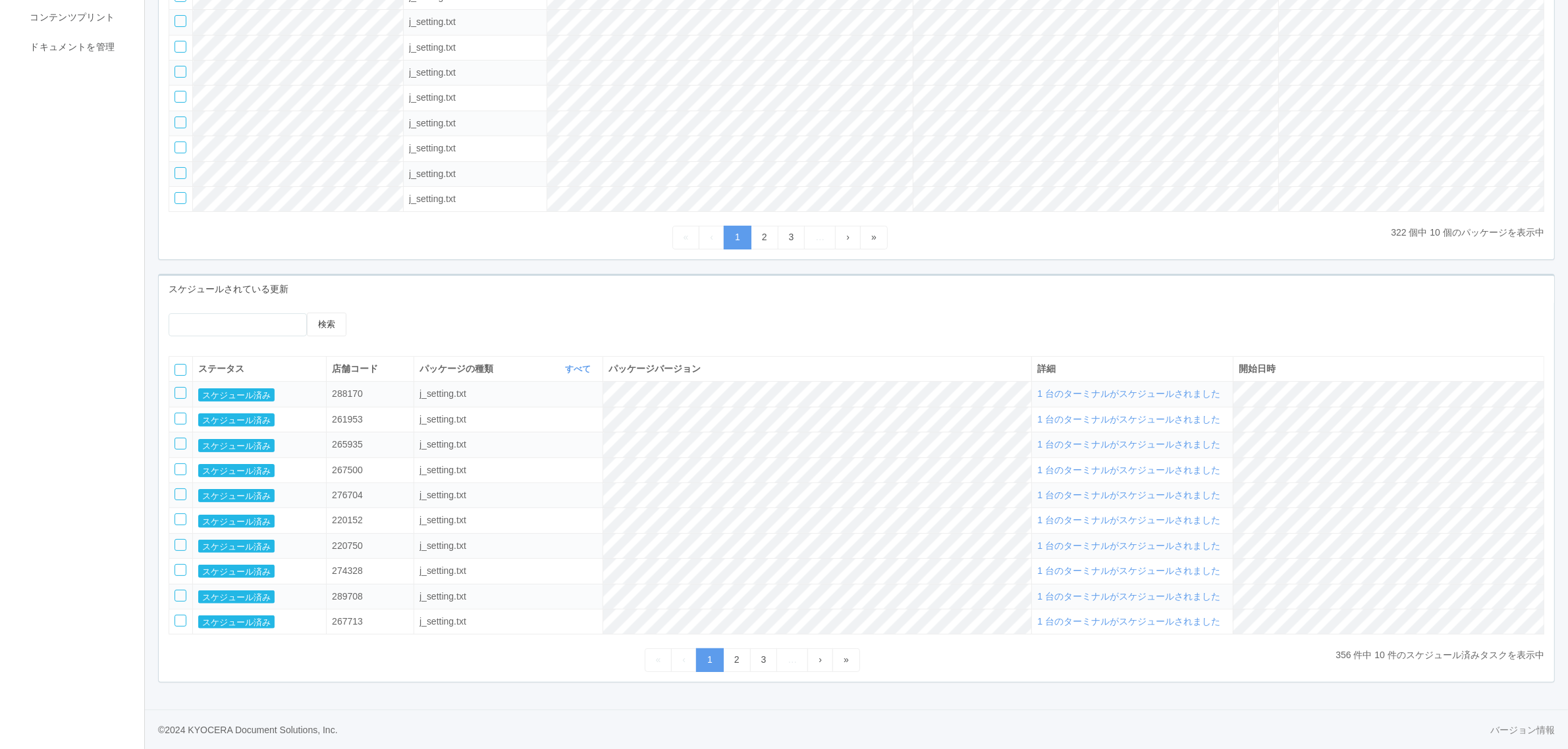
click at [178, 388] on div at bounding box center [180, 392] width 12 height 12
click at [386, 312] on icon at bounding box center [386, 312] width 0 height 0
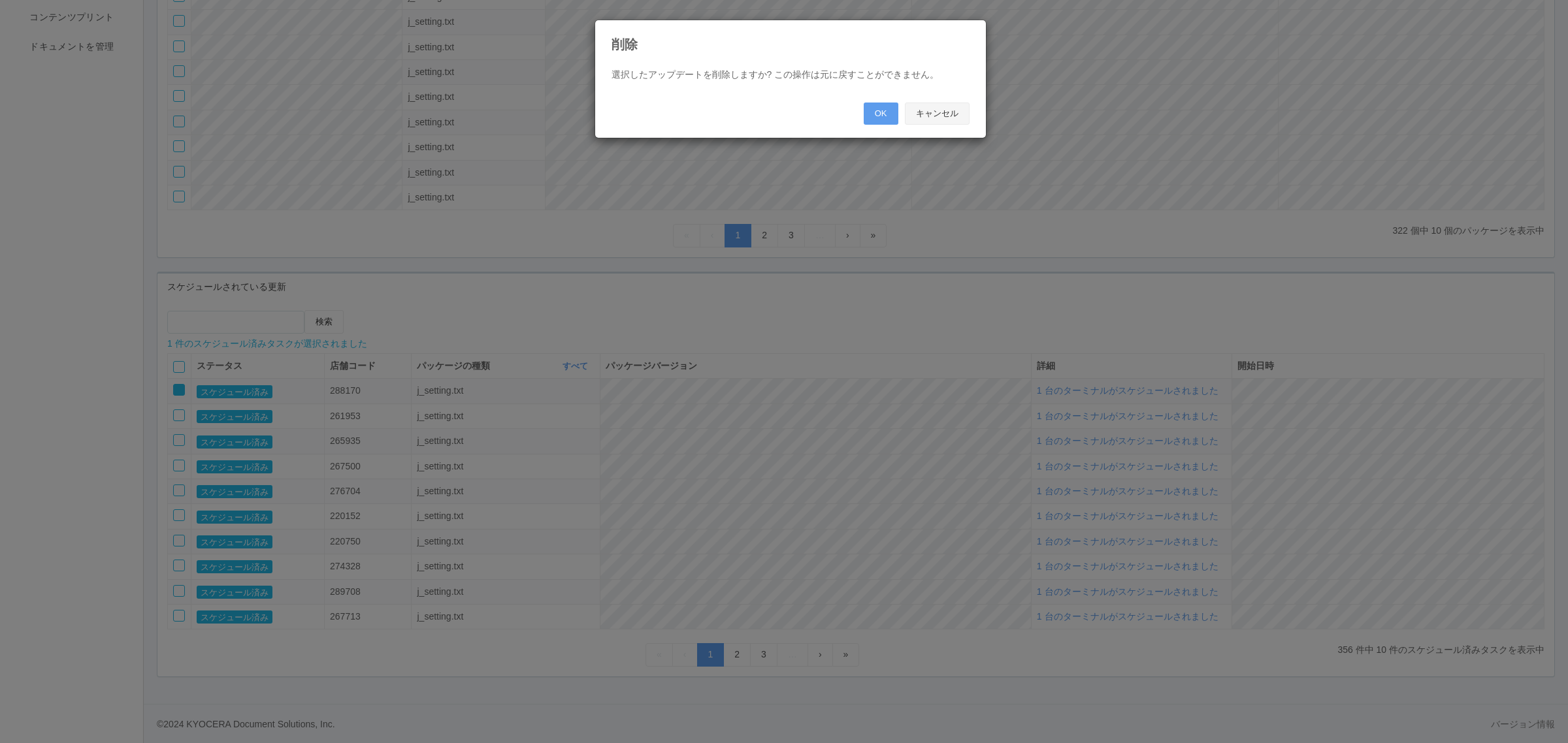
click at [933, 119] on button "キャンセル" at bounding box center [937, 113] width 65 height 22
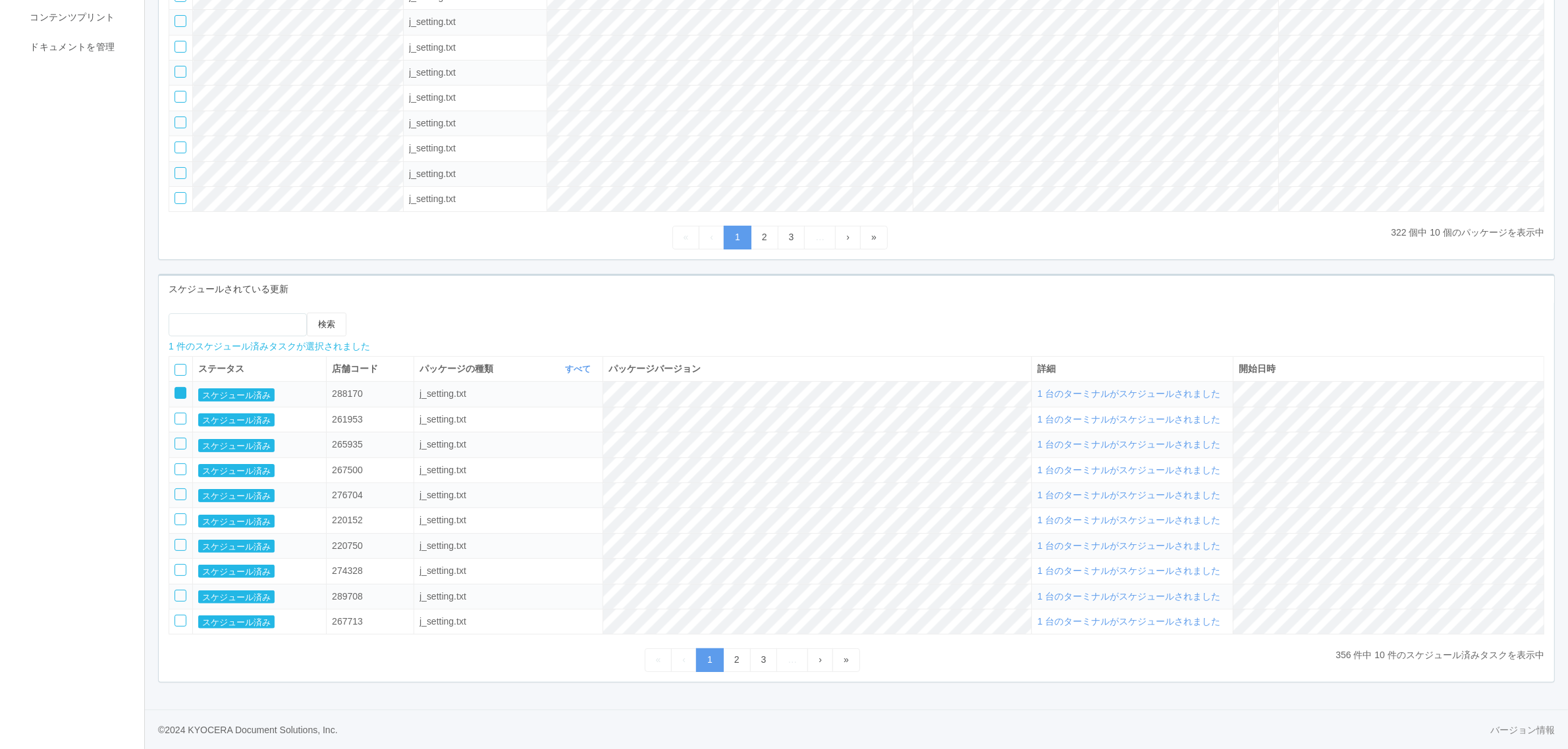
click at [176, 388] on icon at bounding box center [176, 388] width 0 height 0
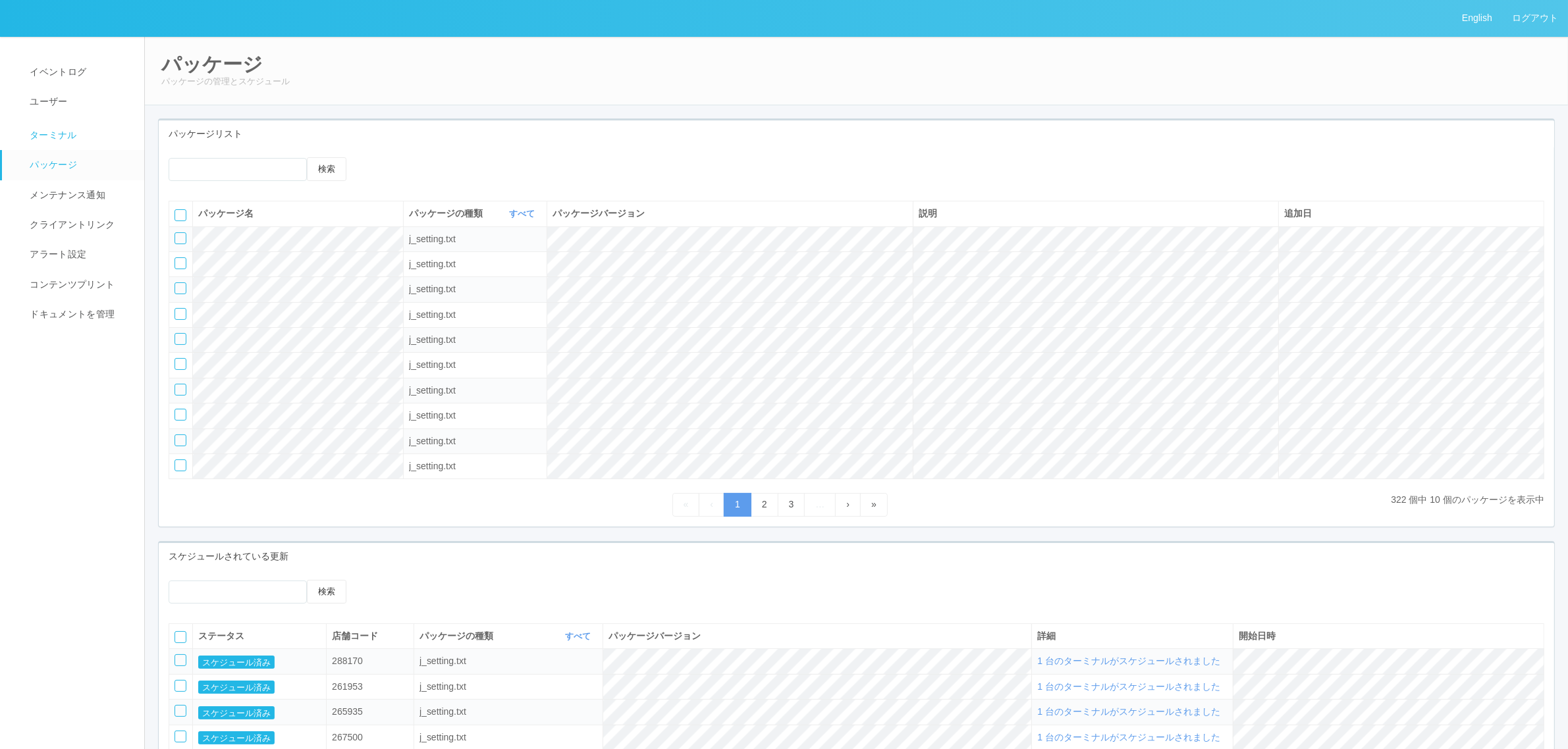
click at [73, 143] on link "ターミナル" at bounding box center [79, 134] width 154 height 33
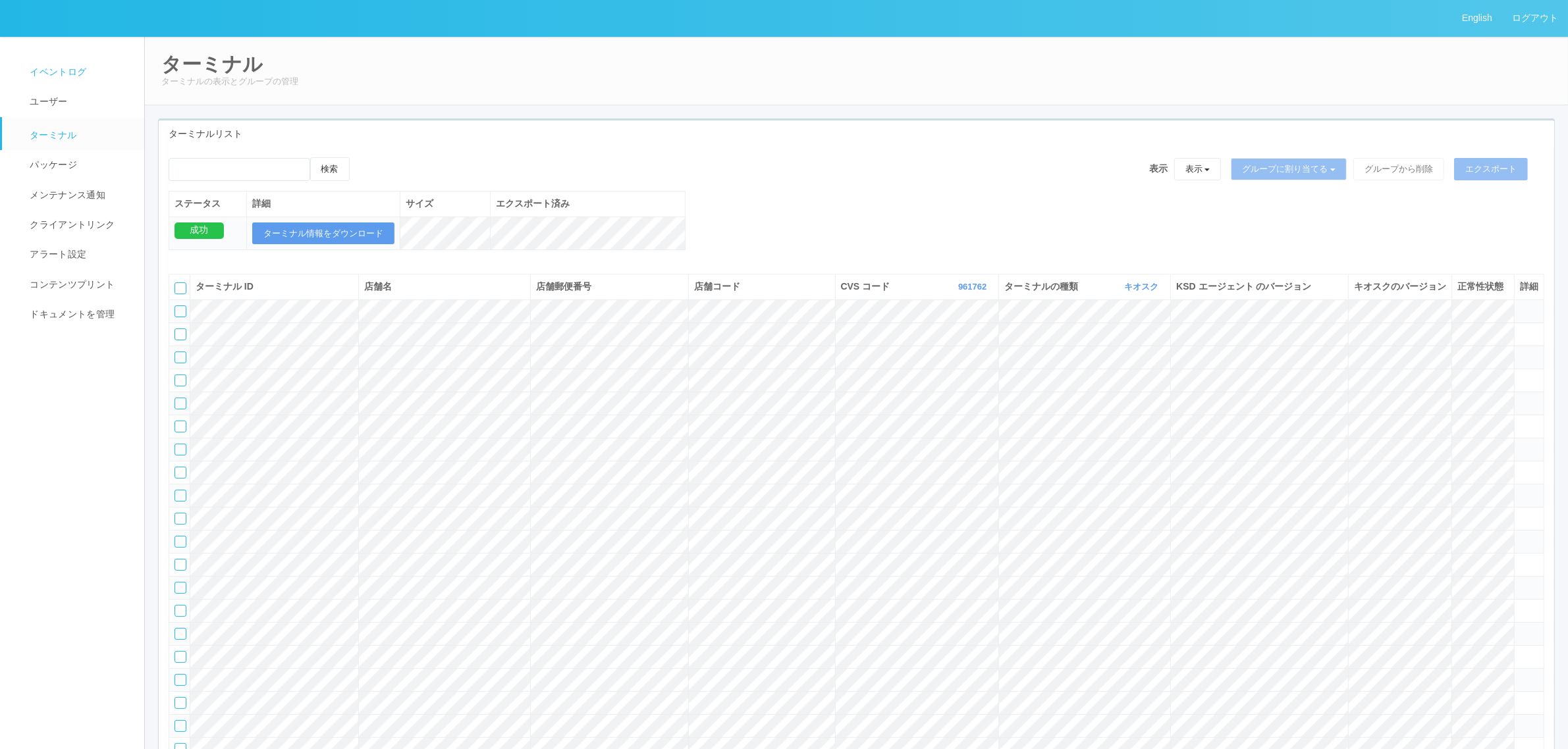
click at [101, 76] on link "イベントログ" at bounding box center [79, 72] width 154 height 29
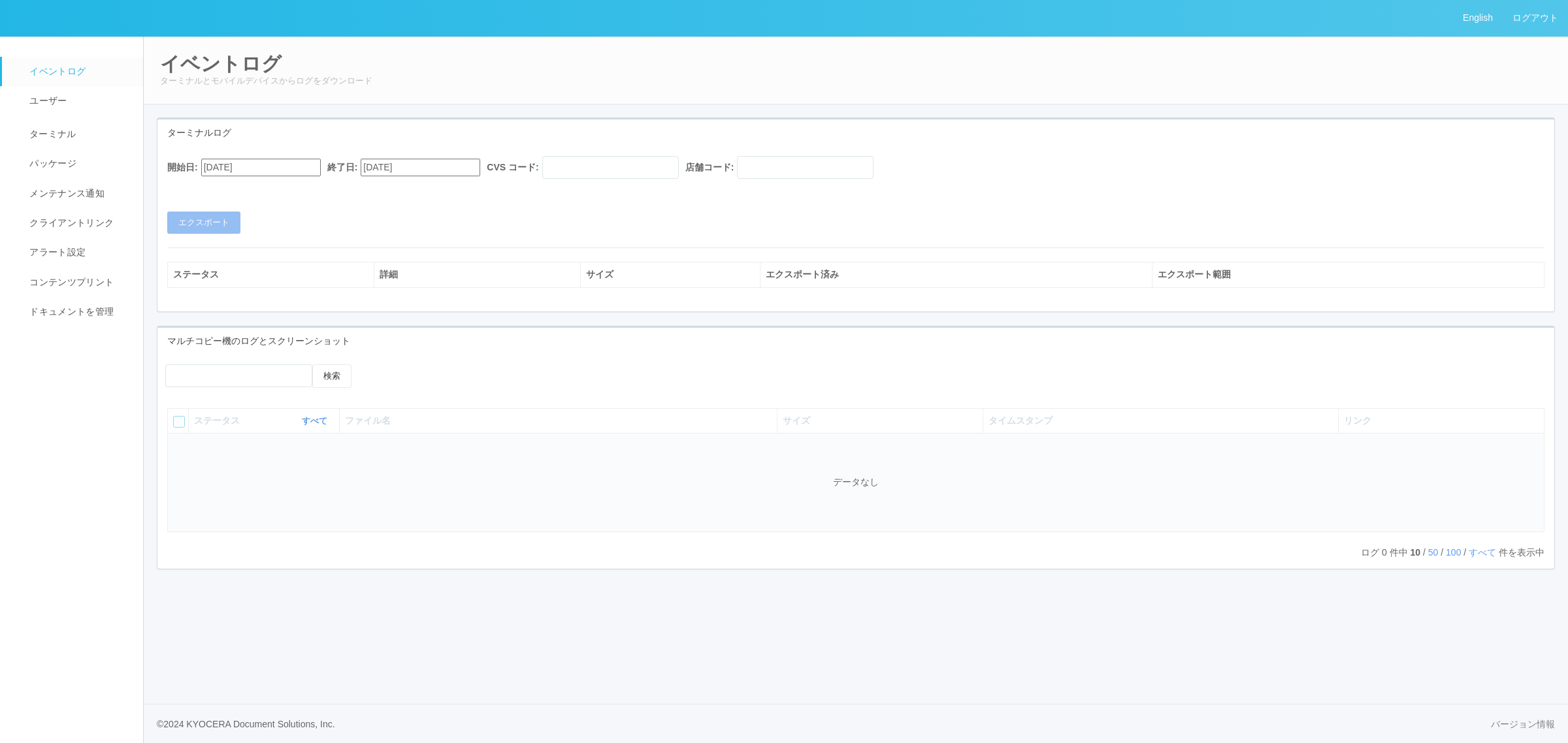
click at [321, 164] on input "[DATE]" at bounding box center [261, 167] width 120 height 18
drag, startPoint x: 433, startPoint y: 198, endPoint x: 423, endPoint y: 158, distance: 41.2
click at [429, 181] on div "開始日: 08/03/2025 August 2025 Su Mo Tu We Th Fr Sa 27 28 29 30 31 1 2 3 4 5 6 7 8…" at bounding box center [856, 195] width 1397 height 78
click at [290, 168] on input "[DATE]" at bounding box center [261, 167] width 120 height 18
click at [222, 187] on button "button" at bounding box center [217, 185] width 10 height 4
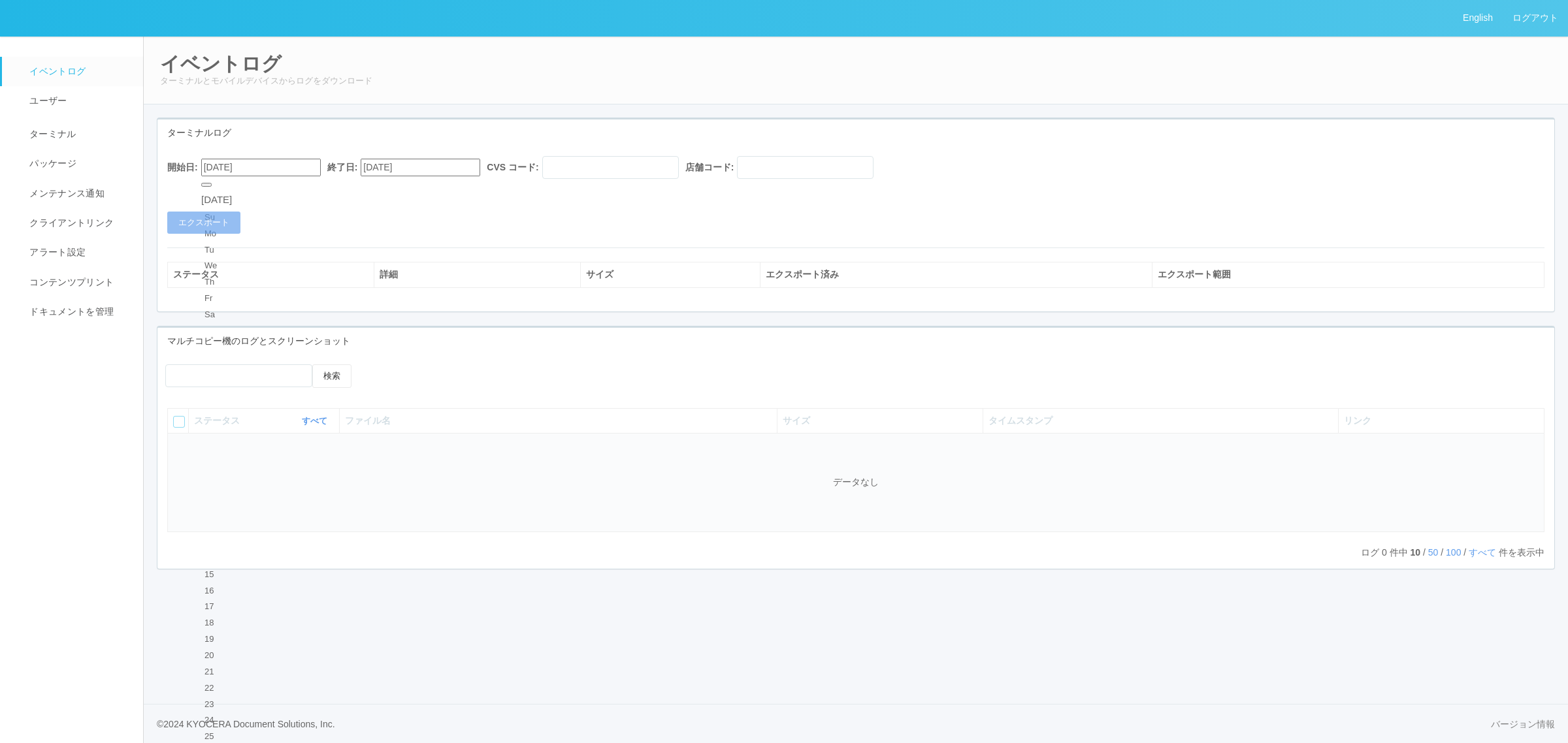
click at [226, 341] on div "1" at bounding box center [217, 347] width 24 height 13
type input "09/01/2025"
click at [290, 229] on div "開始日: 09/01/2025 終了日: 09/03/2025 CVS コード: 店舗コード: エクスポート" at bounding box center [856, 195] width 1397 height 78
drag, startPoint x: 649, startPoint y: 208, endPoint x: 617, endPoint y: 207, distance: 32.0
click at [650, 208] on div "開始日: 09/01/2025 終了日: 09/03/2025 CVS コード: 店舗コード: エクスポート" at bounding box center [856, 195] width 1397 height 78
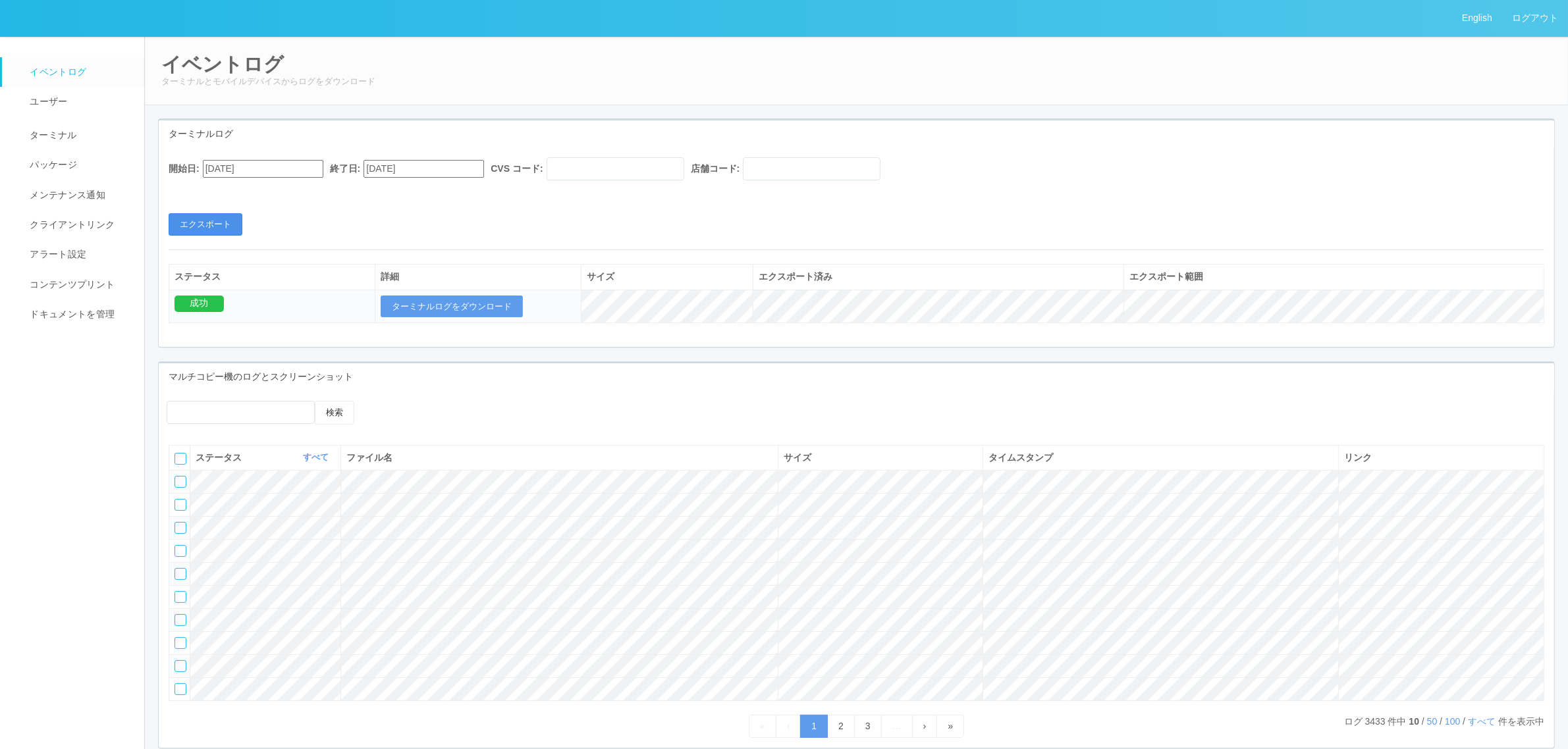
click at [222, 222] on button "エクスポート" at bounding box center [205, 224] width 74 height 23
click at [452, 293] on td "ターミナルログをダウンロード" at bounding box center [478, 306] width 206 height 33
click at [450, 295] on button "ターミナルログをダウンロード" at bounding box center [452, 306] width 142 height 23
drag, startPoint x: 69, startPoint y: 142, endPoint x: 78, endPoint y: 152, distance: 13.5
click at [70, 142] on link "ターミナル" at bounding box center [79, 134] width 154 height 33
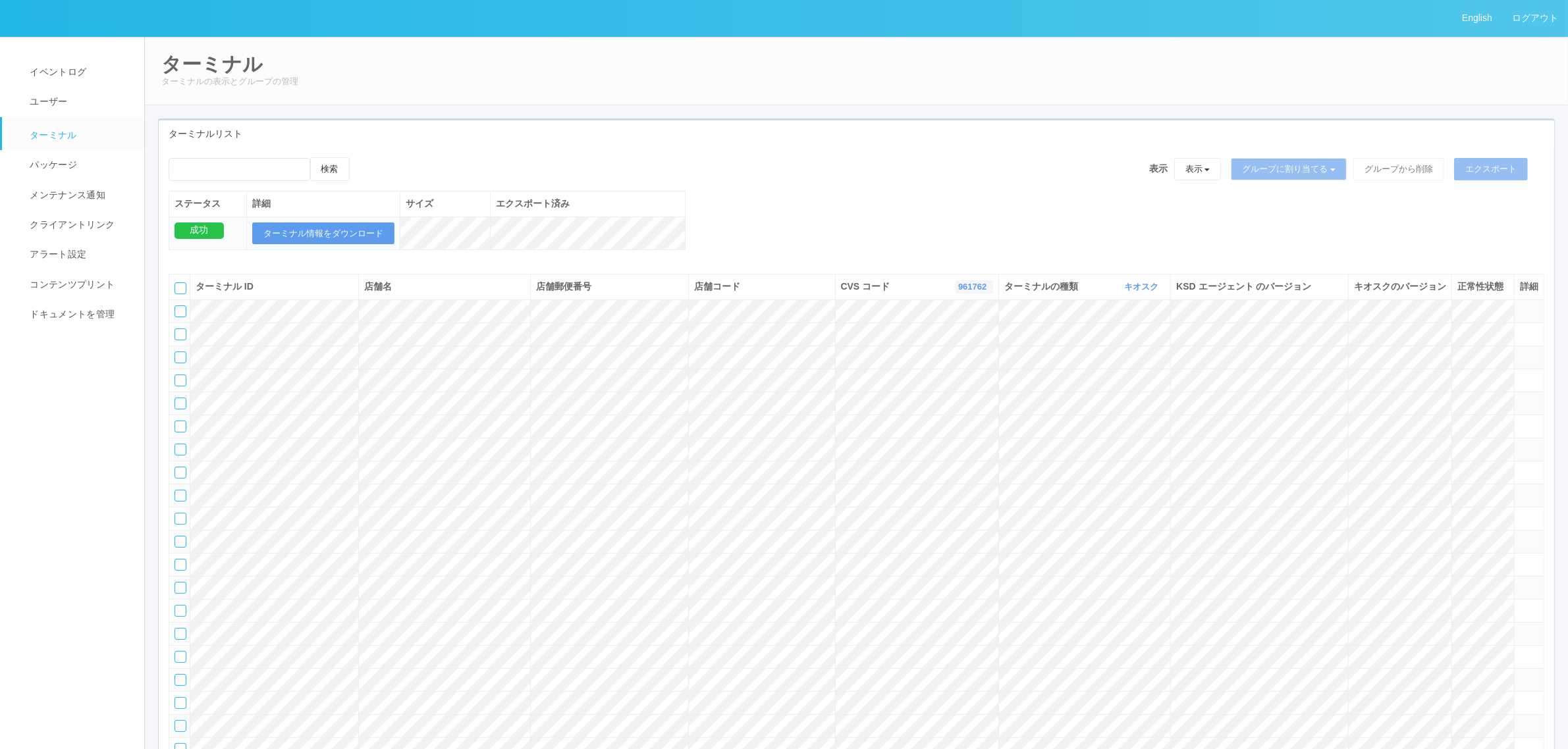
click at [967, 291] on link "961762" at bounding box center [974, 287] width 31 height 10
click at [960, 342] on link "300021" at bounding box center [940, 334] width 104 height 18
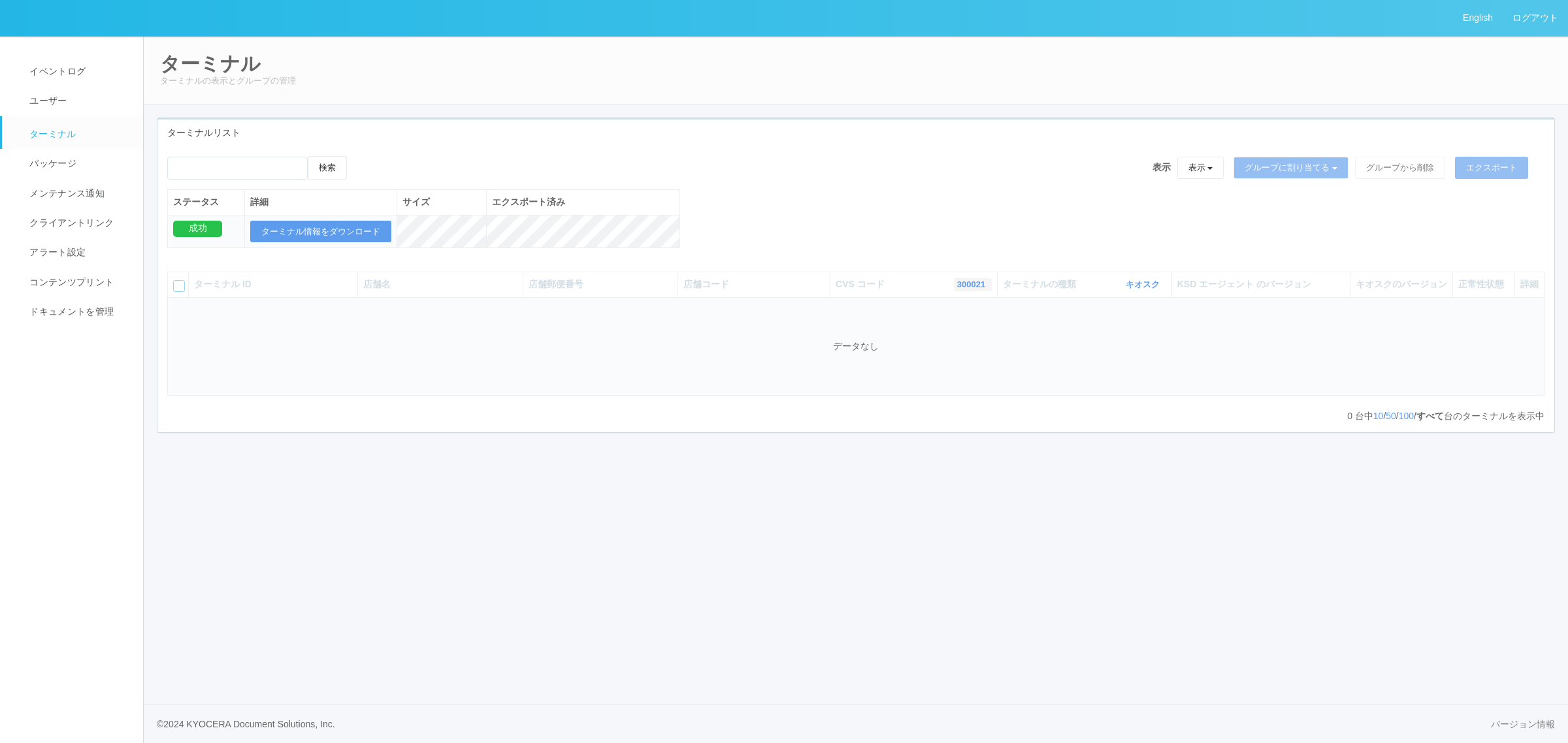
click at [965, 289] on link "300021" at bounding box center [973, 284] width 31 height 9
click at [944, 340] on link "300031" at bounding box center [939, 331] width 103 height 18
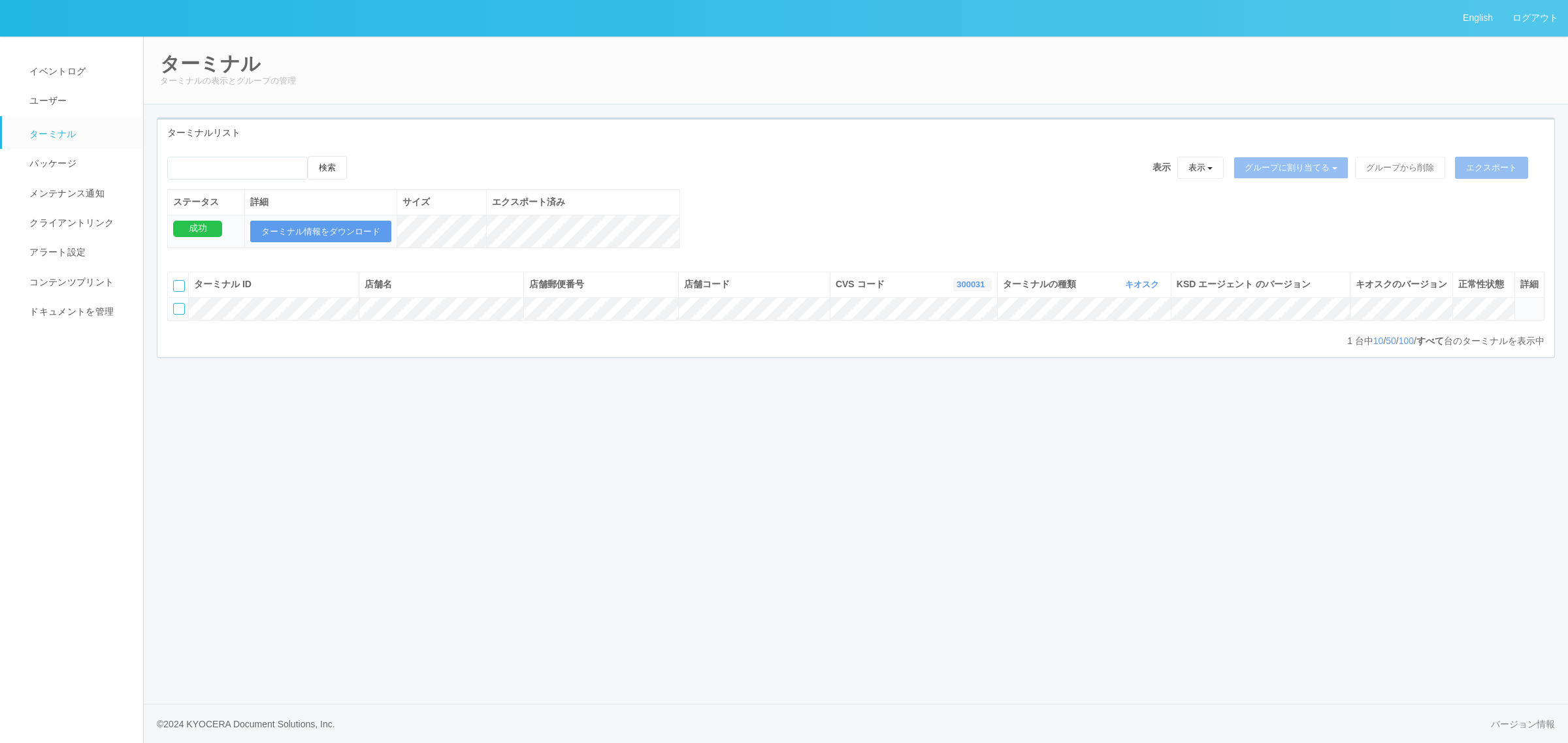
click at [967, 289] on link "300031" at bounding box center [972, 284] width 31 height 9
click at [936, 319] on link "300020" at bounding box center [940, 310] width 103 height 18
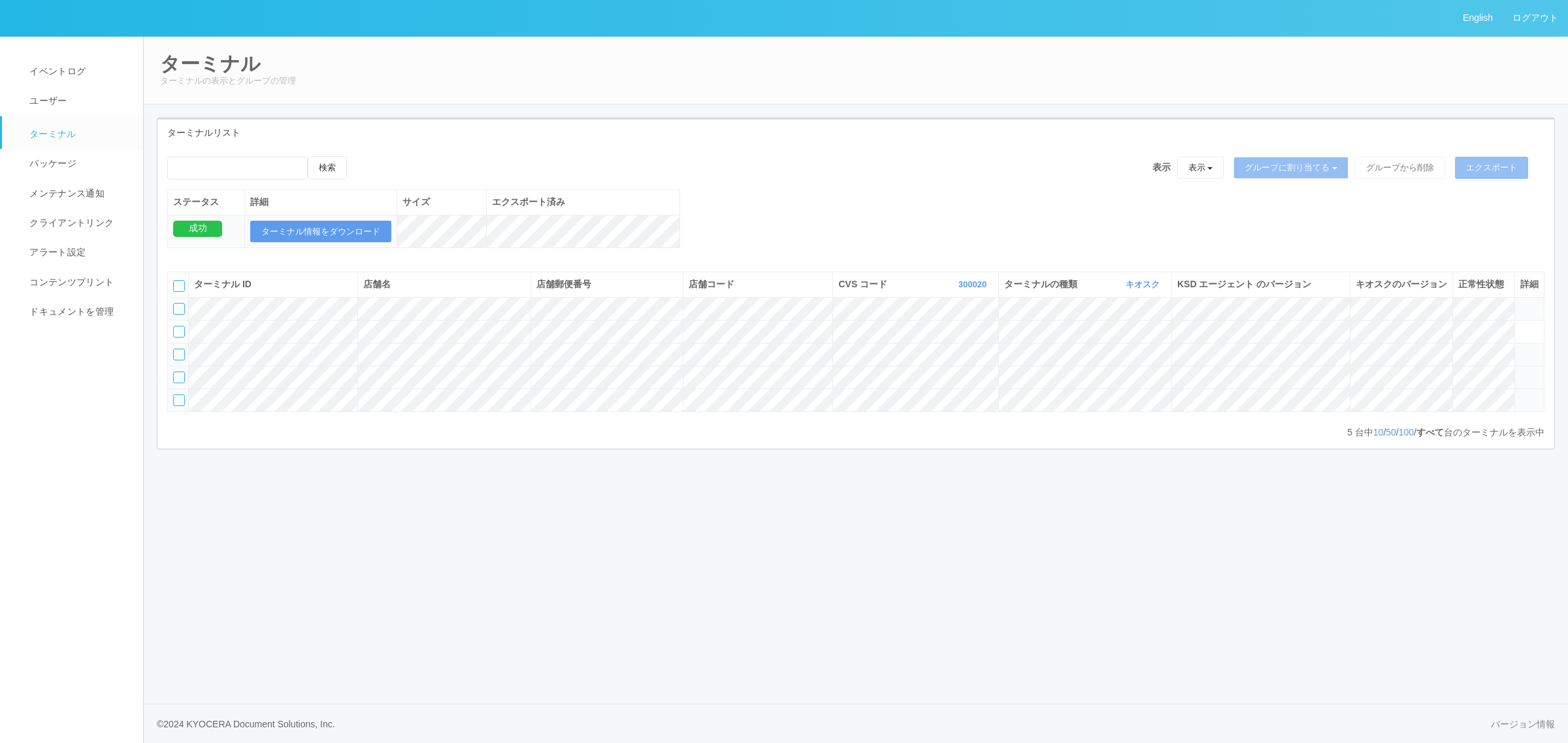
click at [1520, 372] on icon at bounding box center [1520, 372] width 0 height 0
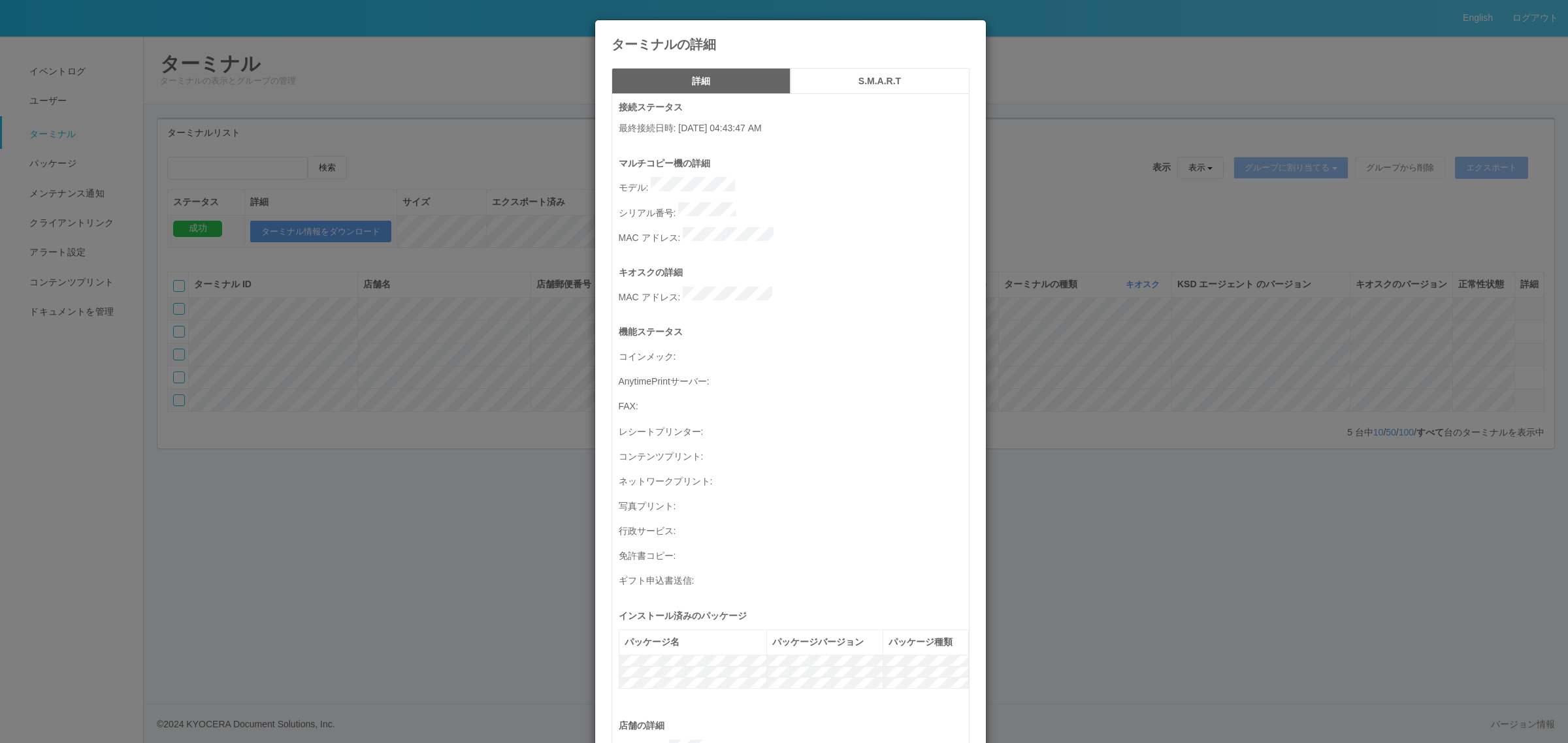
scroll to position [428, 0]
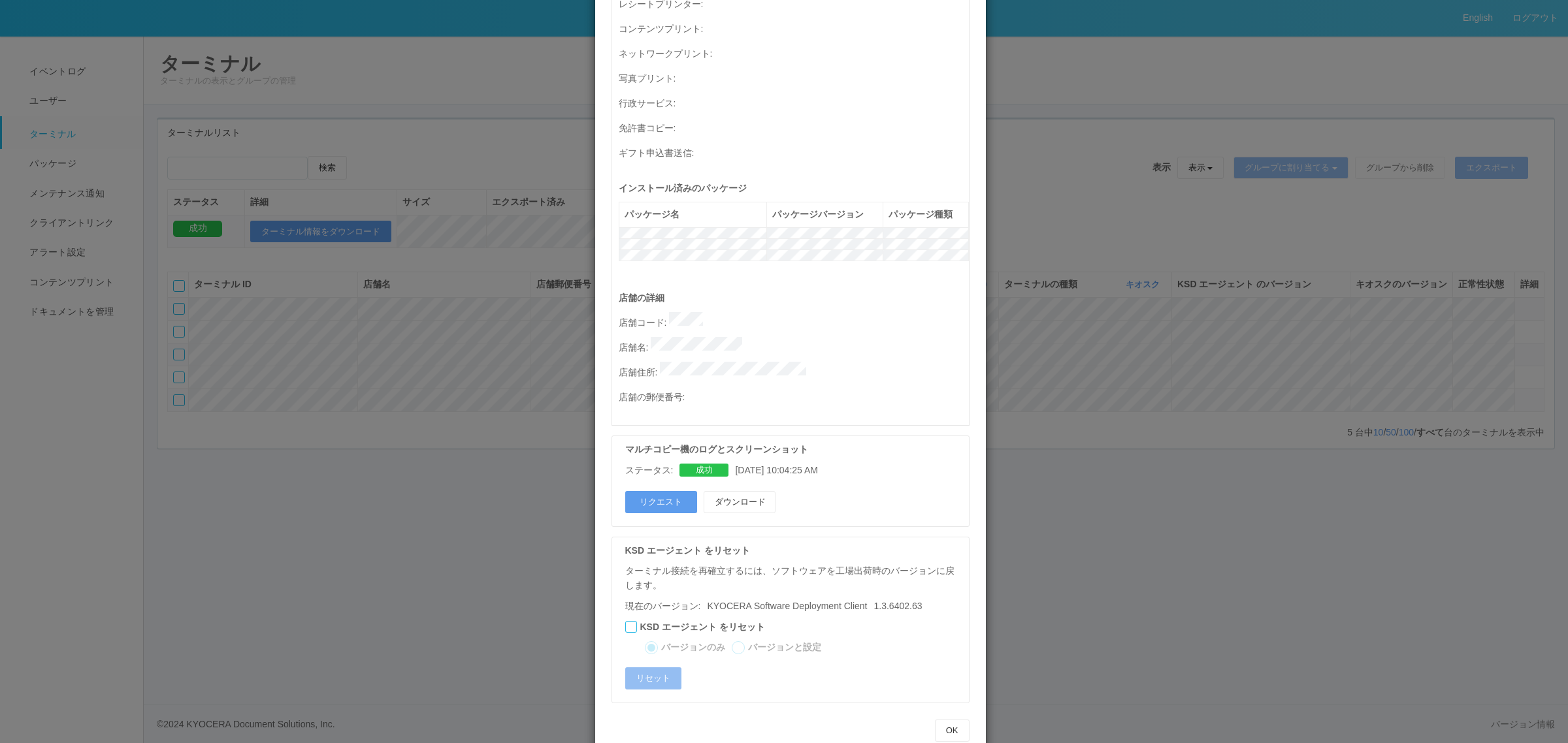
click at [1047, 533] on div "ターミナルの詳細 詳細 S.M.A.R.T 接続ステータス 最終接続日時 : 09/03/2025 04:43:47 AM マルチコピー機の詳細 モデル : …" at bounding box center [784, 372] width 1568 height 743
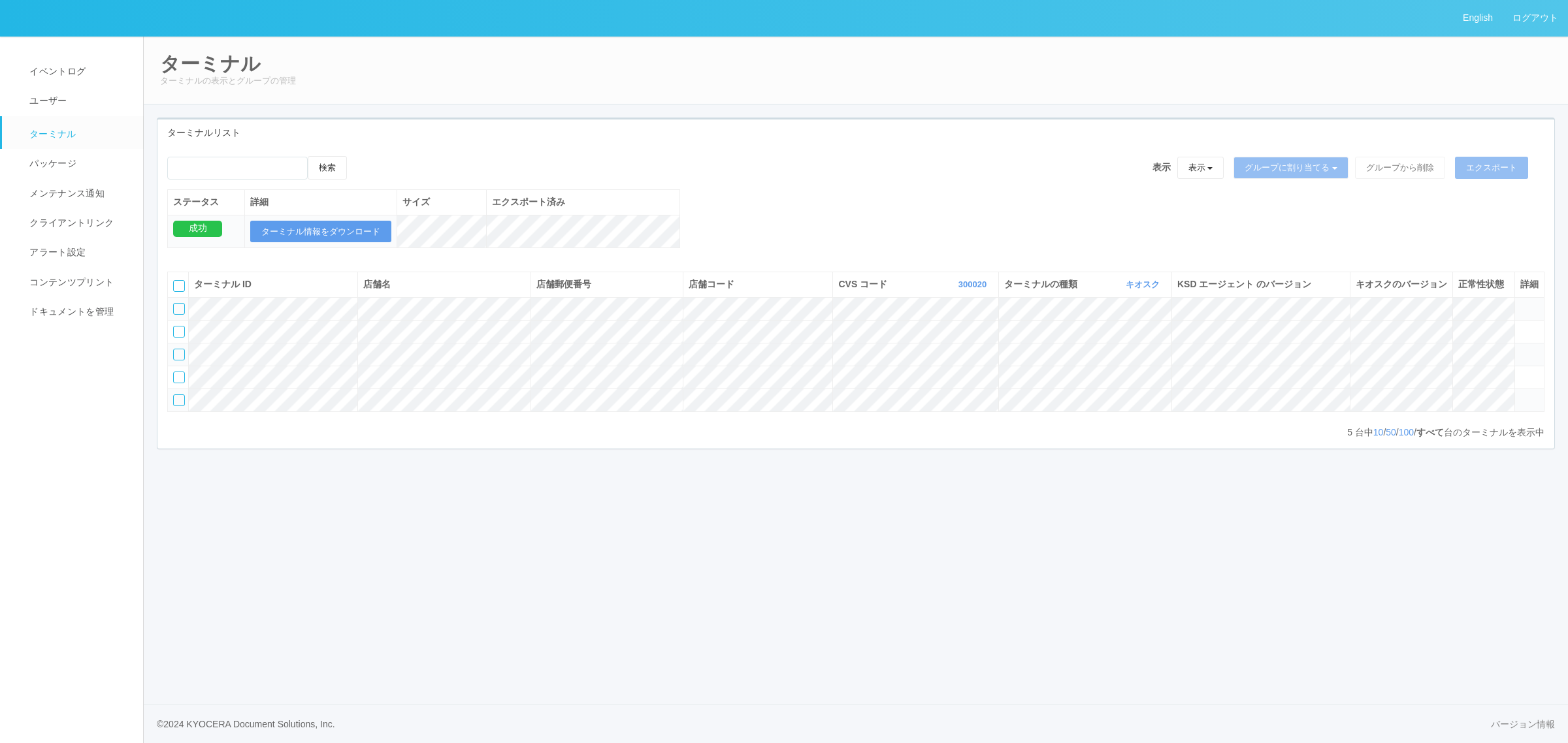
click at [514, 632] on div "English ログアウト イベントログ ユーザー ターミナル パッケージ メンテナンス通知 クライアントリンク アラート設定 コンテンツプリント ドキュメン…" at bounding box center [784, 372] width 1568 height 743
drag, startPoint x: 985, startPoint y: 295, endPoint x: 984, endPoint y: 315, distance: 20.0
click at [986, 289] on icon "button" at bounding box center [988, 284] width 3 height 9
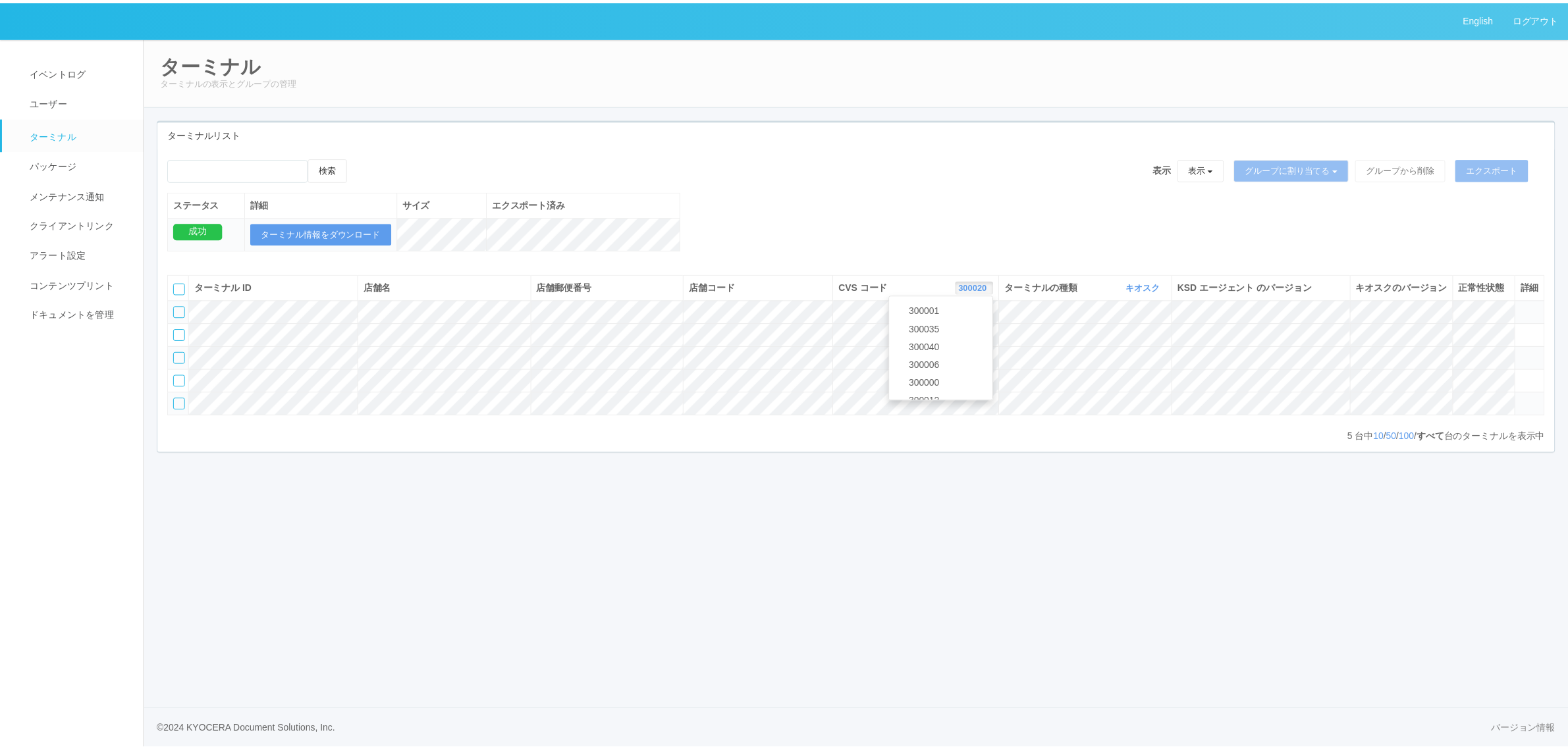
scroll to position [466, 0]
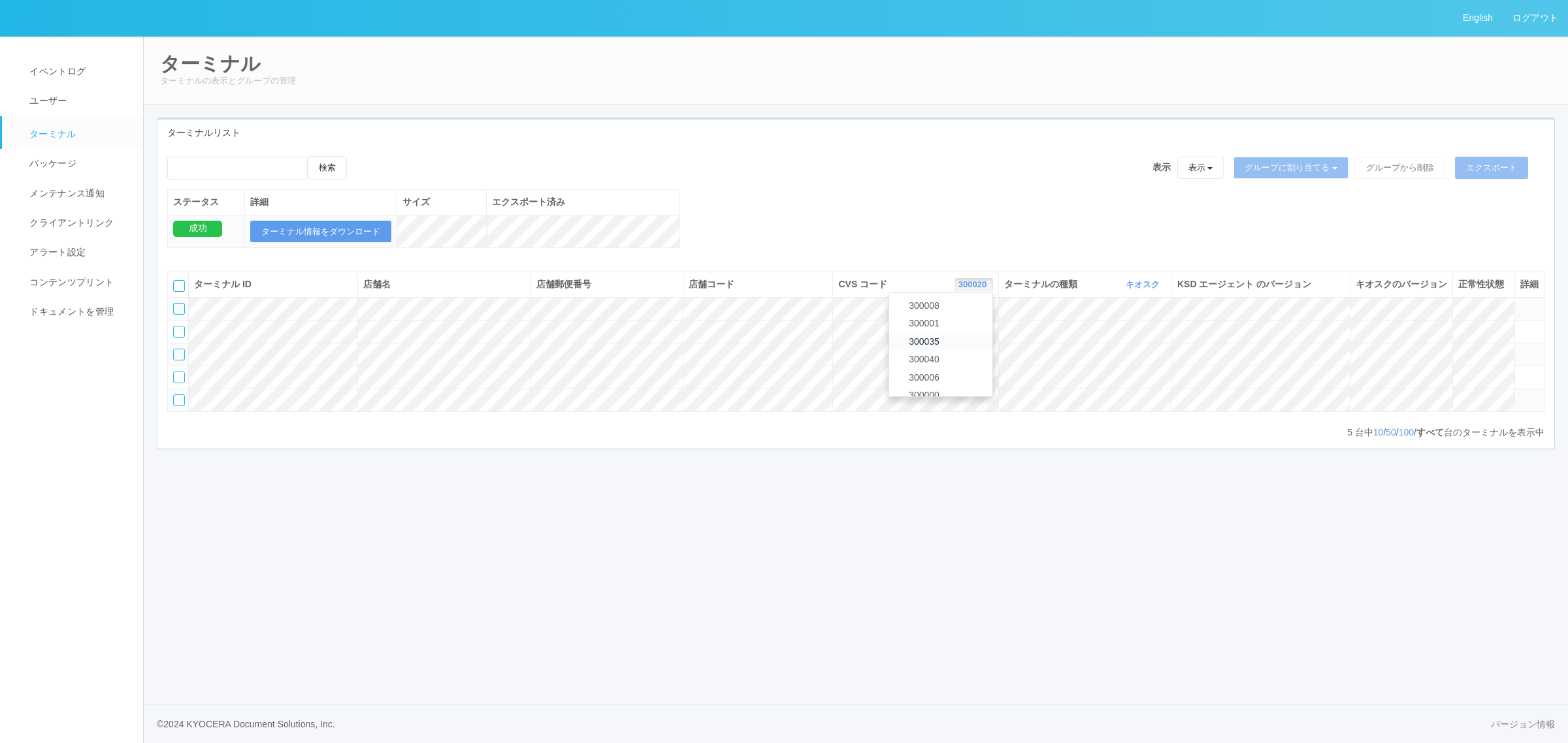
click at [958, 351] on link "300035" at bounding box center [940, 342] width 103 height 18
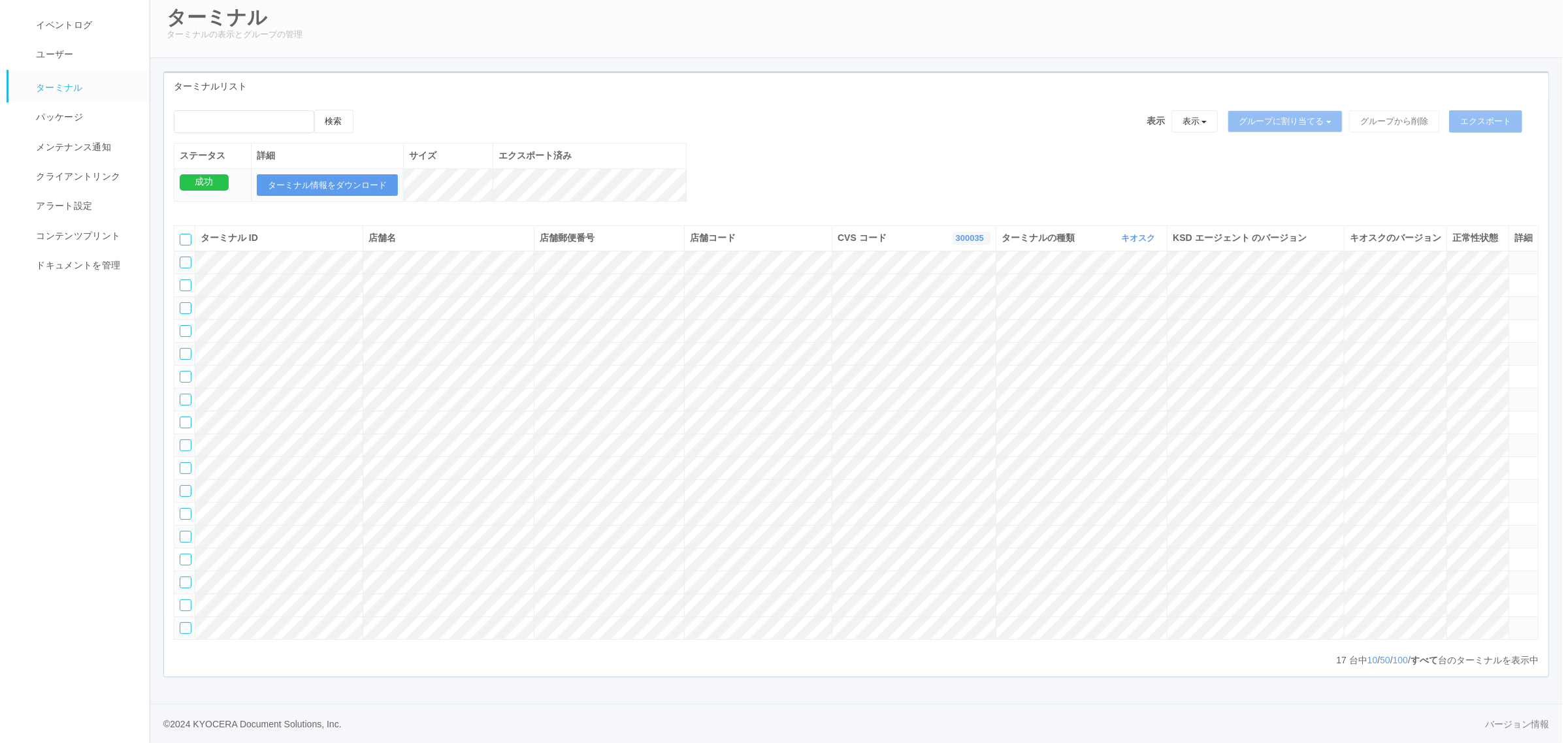
scroll to position [170, 0]
click at [1463, 319] on tr at bounding box center [850, 331] width 1364 height 23
click at [1508, 325] on icon at bounding box center [1508, 325] width 0 height 0
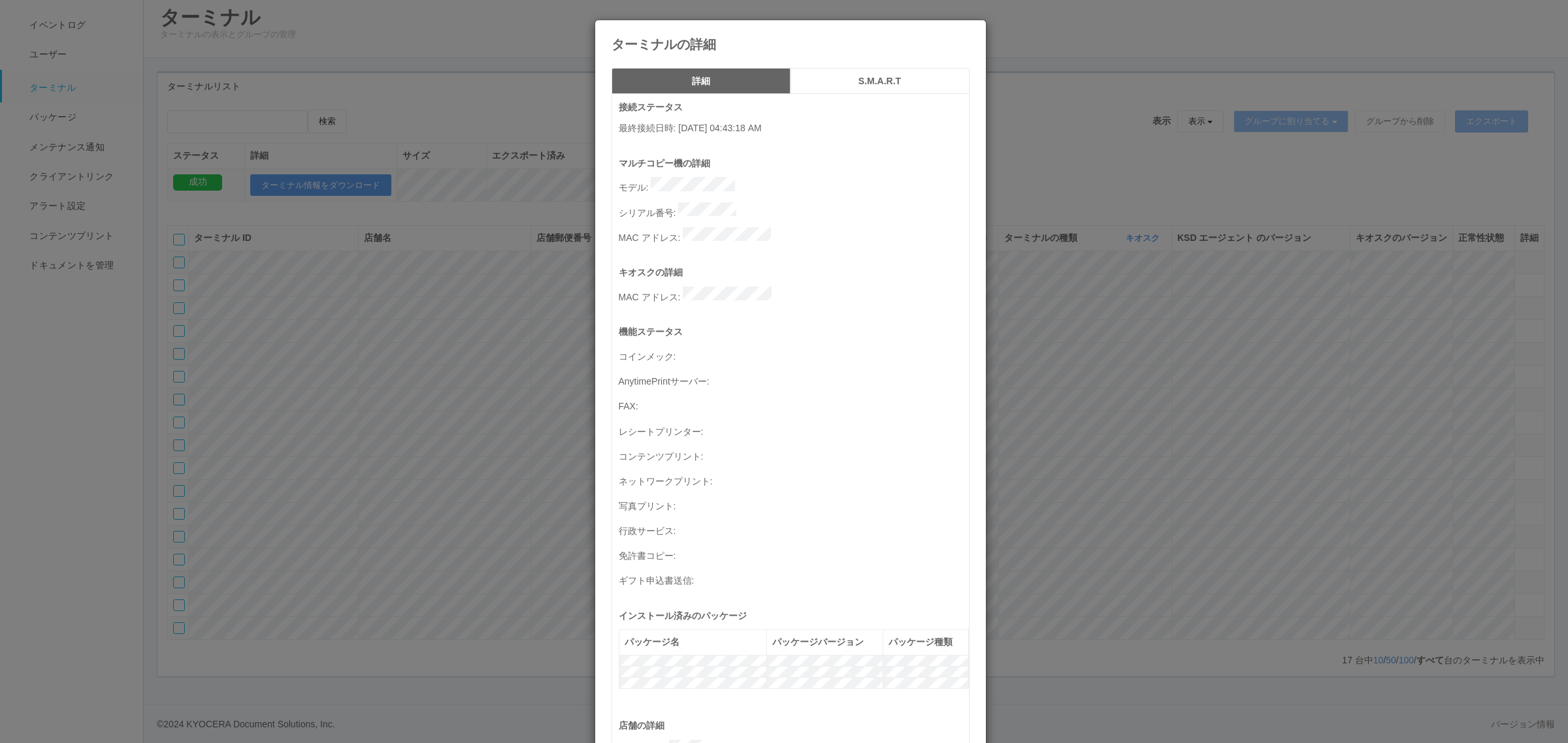
scroll to position [428, 0]
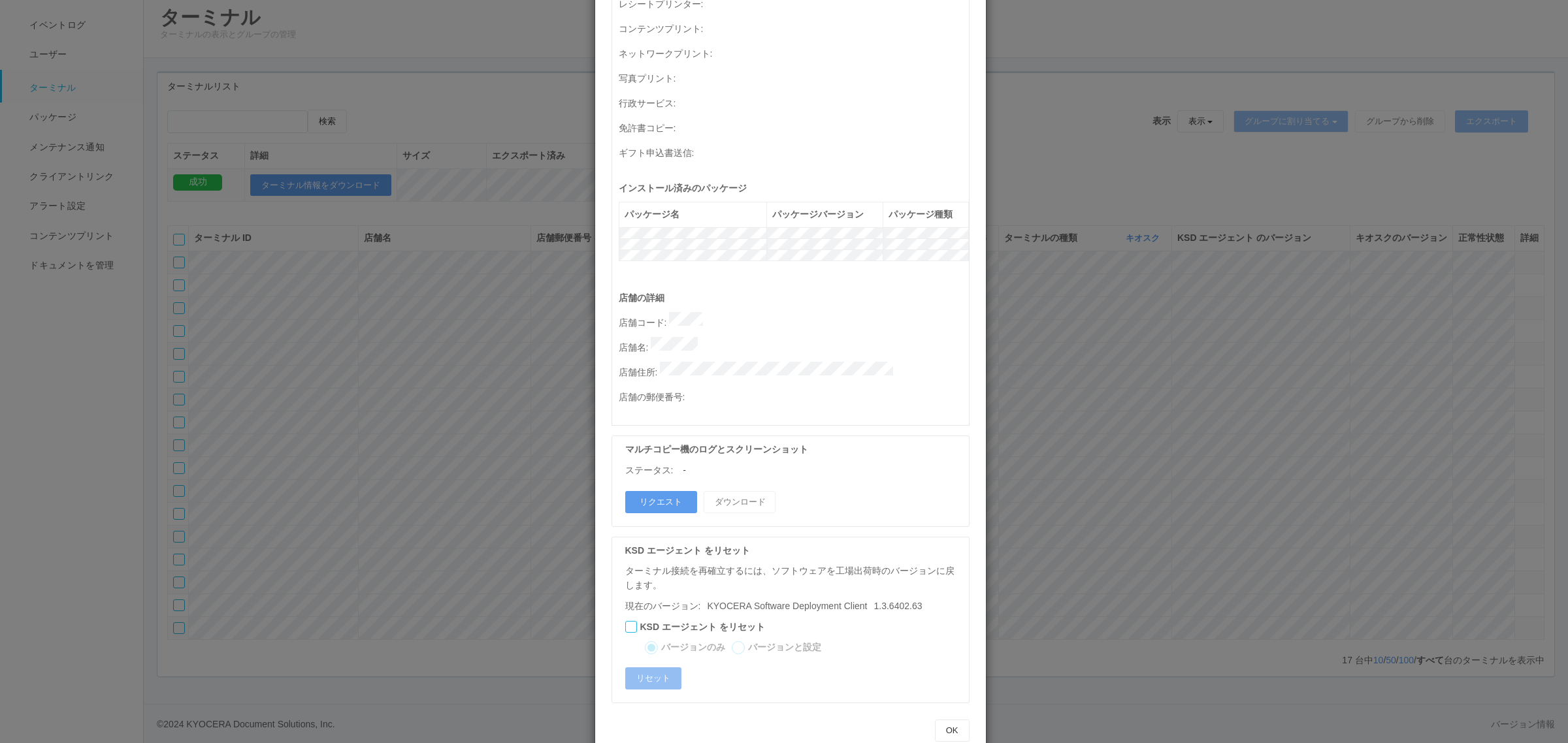
click at [645, 458] on div "マルチコピー機のログとスクリーンショット ステータス: - リクエスト ダウンロード" at bounding box center [790, 481] width 358 height 91
click at [655, 491] on button "リクエスト" at bounding box center [661, 502] width 72 height 22
click at [1232, 461] on div "ターミナルの詳細 詳細 S.M.A.R.T 接続ステータス 最終接続日時 : [DATE] 04:43:18 AM マルチコピー機の詳細 モデル : シリアル…" at bounding box center [784, 372] width 1568 height 743
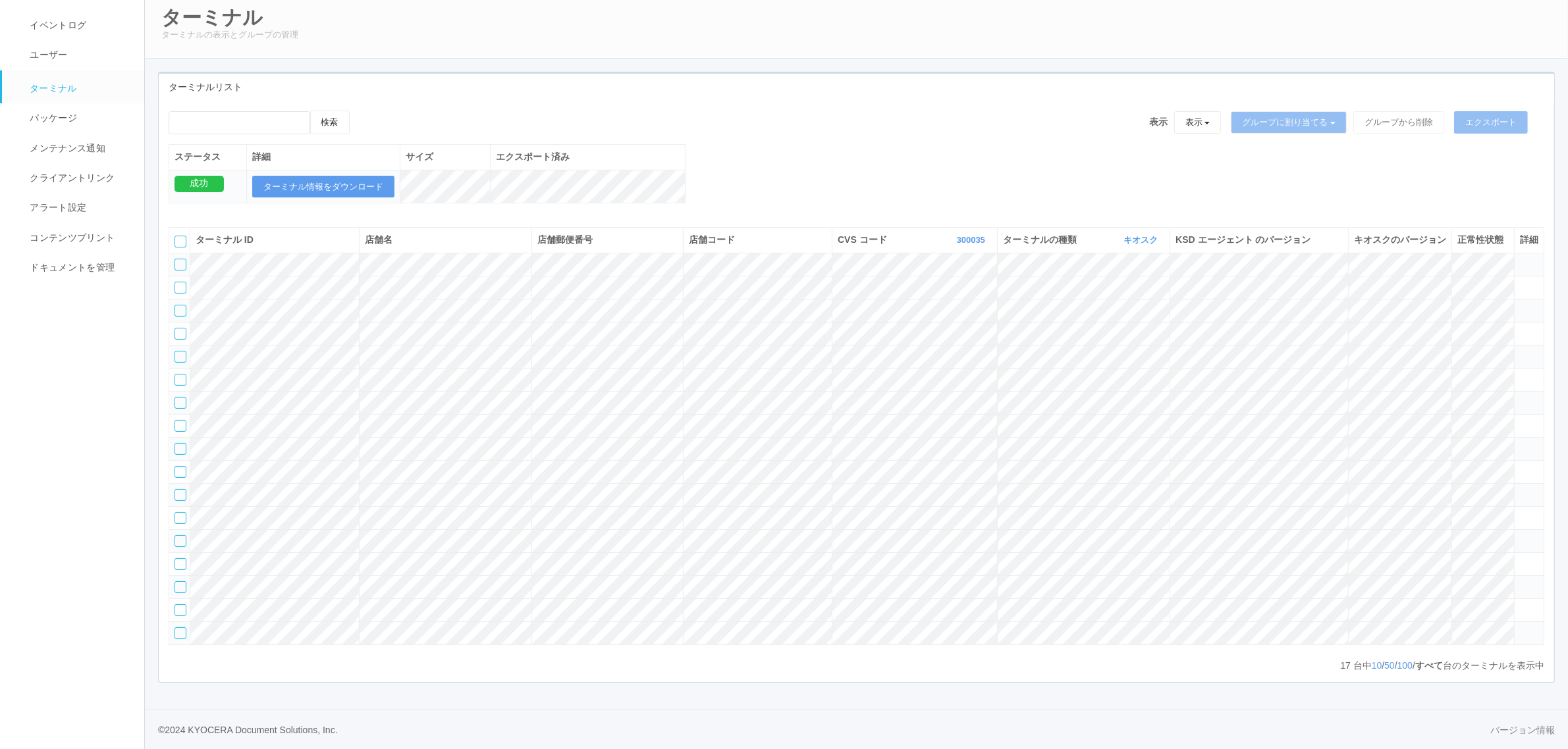
click at [1489, 322] on tr at bounding box center [856, 334] width 1375 height 23
click at [1520, 328] on icon at bounding box center [1520, 328] width 0 height 0
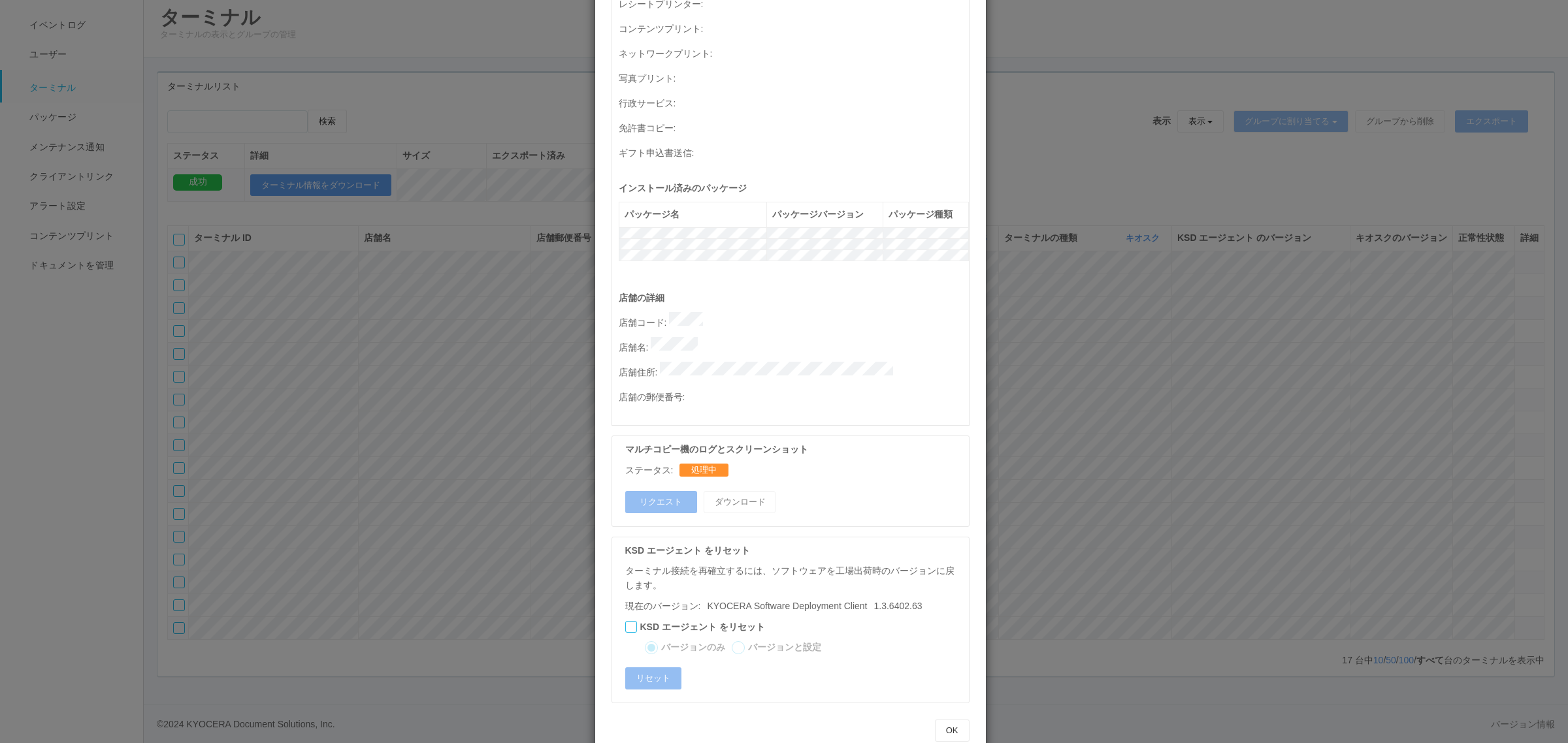
click at [1134, 344] on div "ターミナルの詳細 詳細 S.M.A.R.T 接続ステータス 最終接続日時 : [DATE] 04:43:18 AM マルチコピー機の詳細 モデル : シリアル…" at bounding box center [784, 372] width 1568 height 743
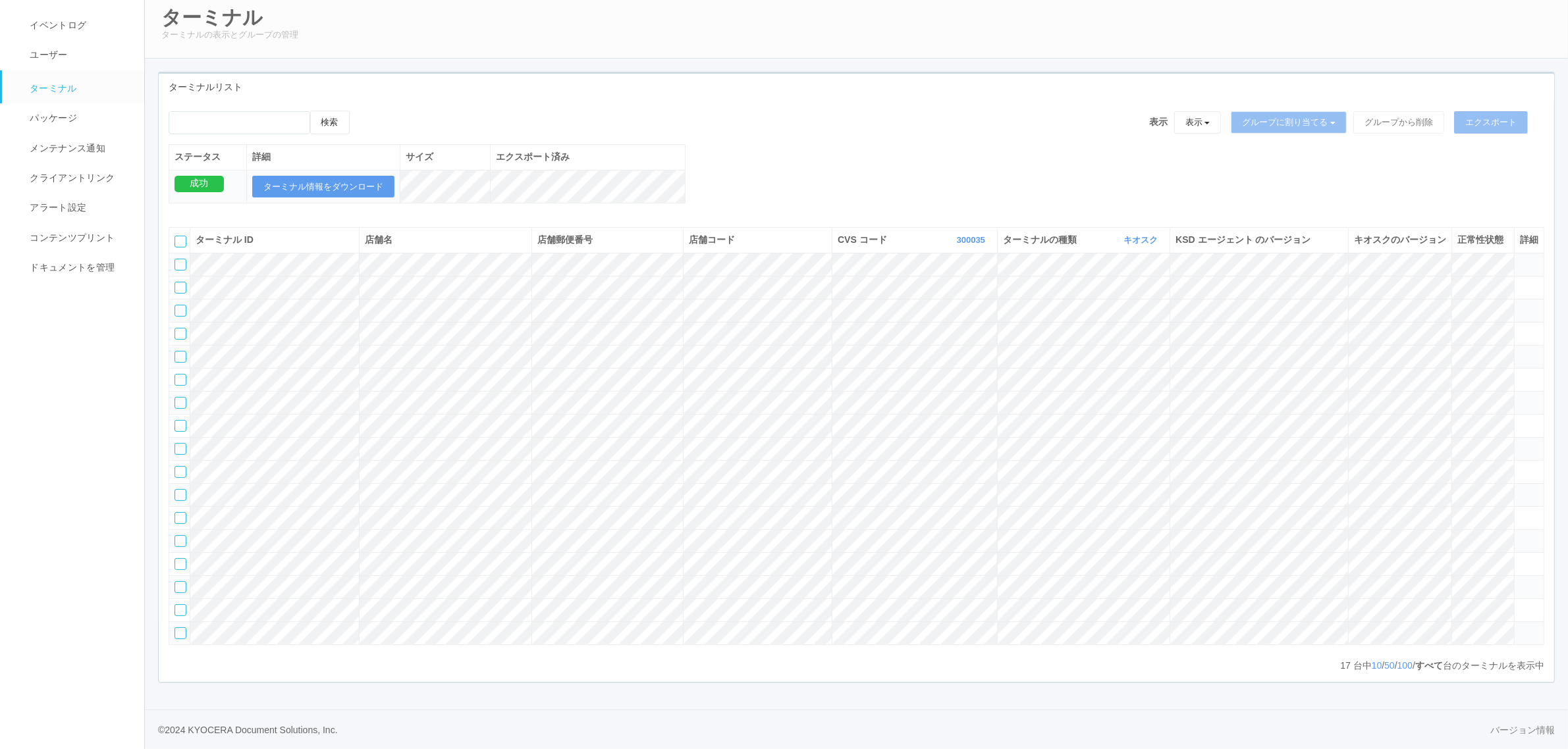
scroll to position [0, 0]
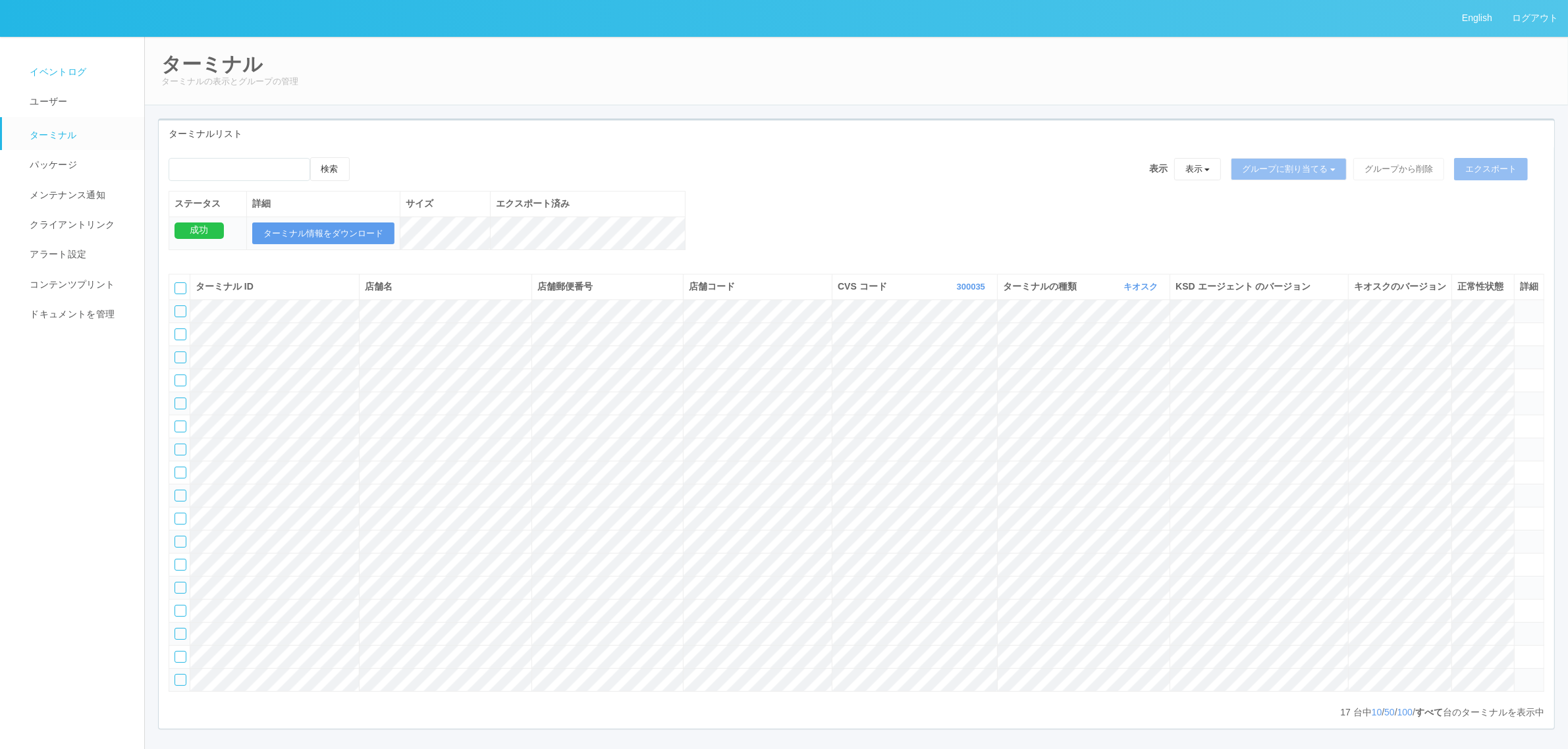
click at [71, 63] on link "イベントログ" at bounding box center [79, 72] width 154 height 29
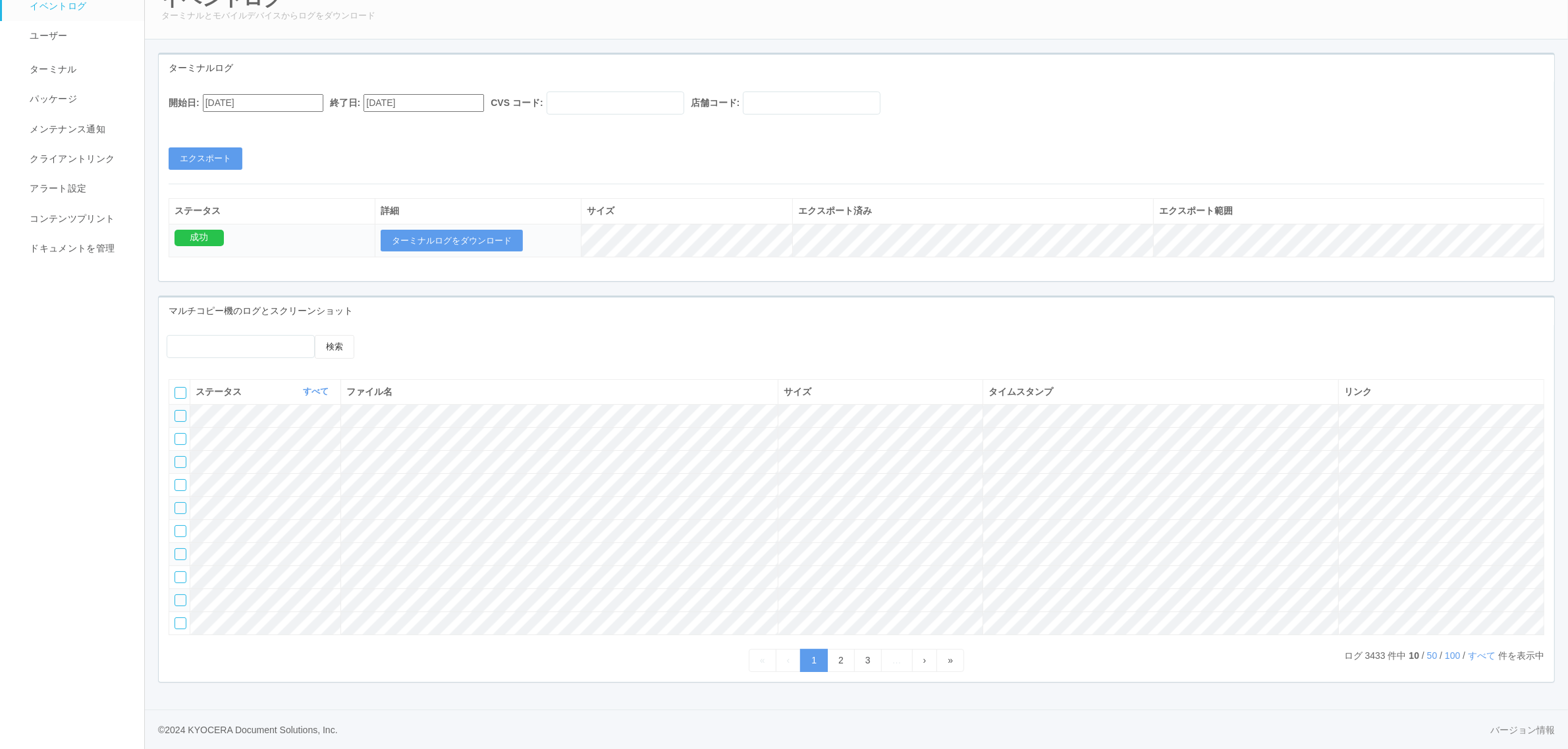
scroll to position [115, 0]
click at [1479, 655] on link "すべて" at bounding box center [1483, 655] width 30 height 10
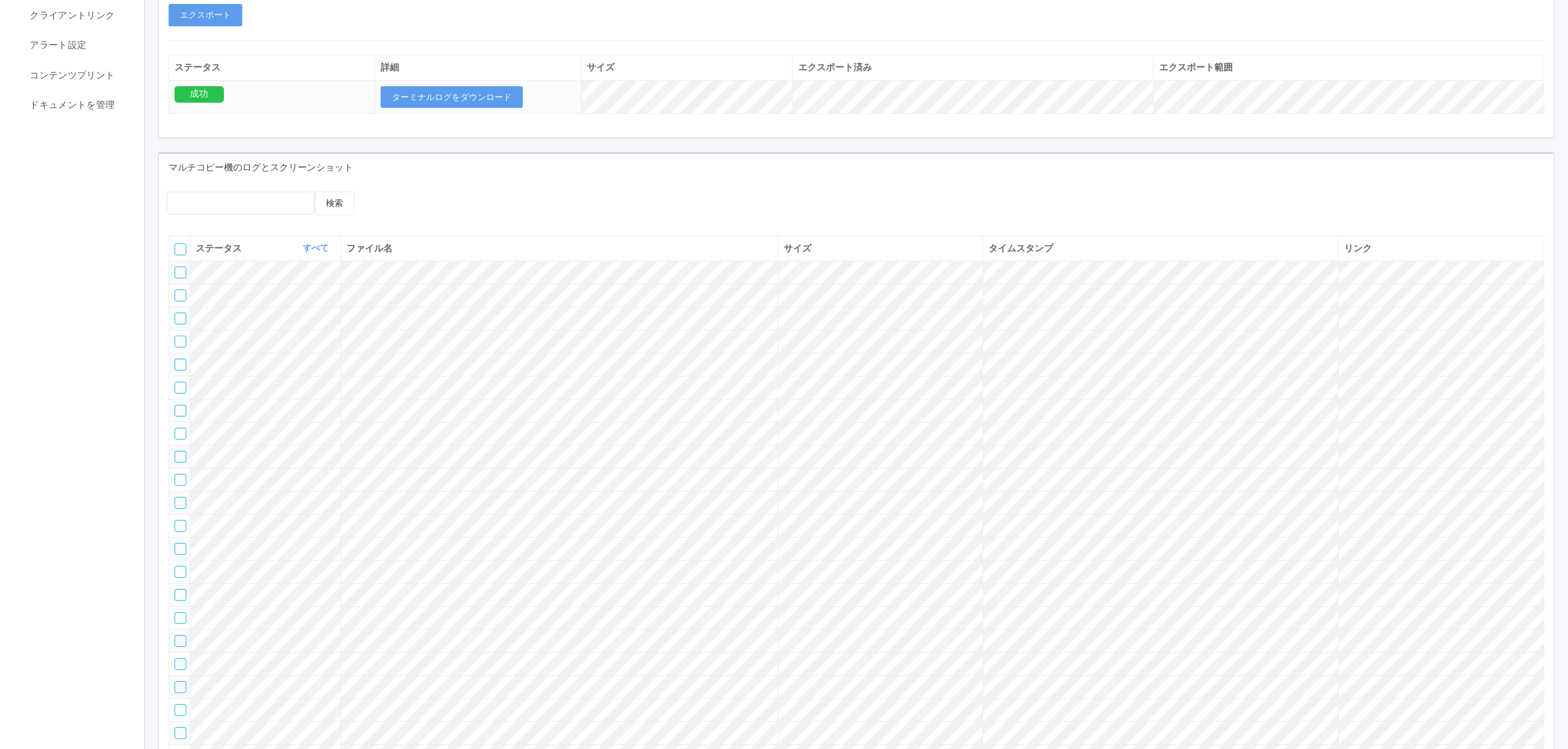
scroll to position [0, 0]
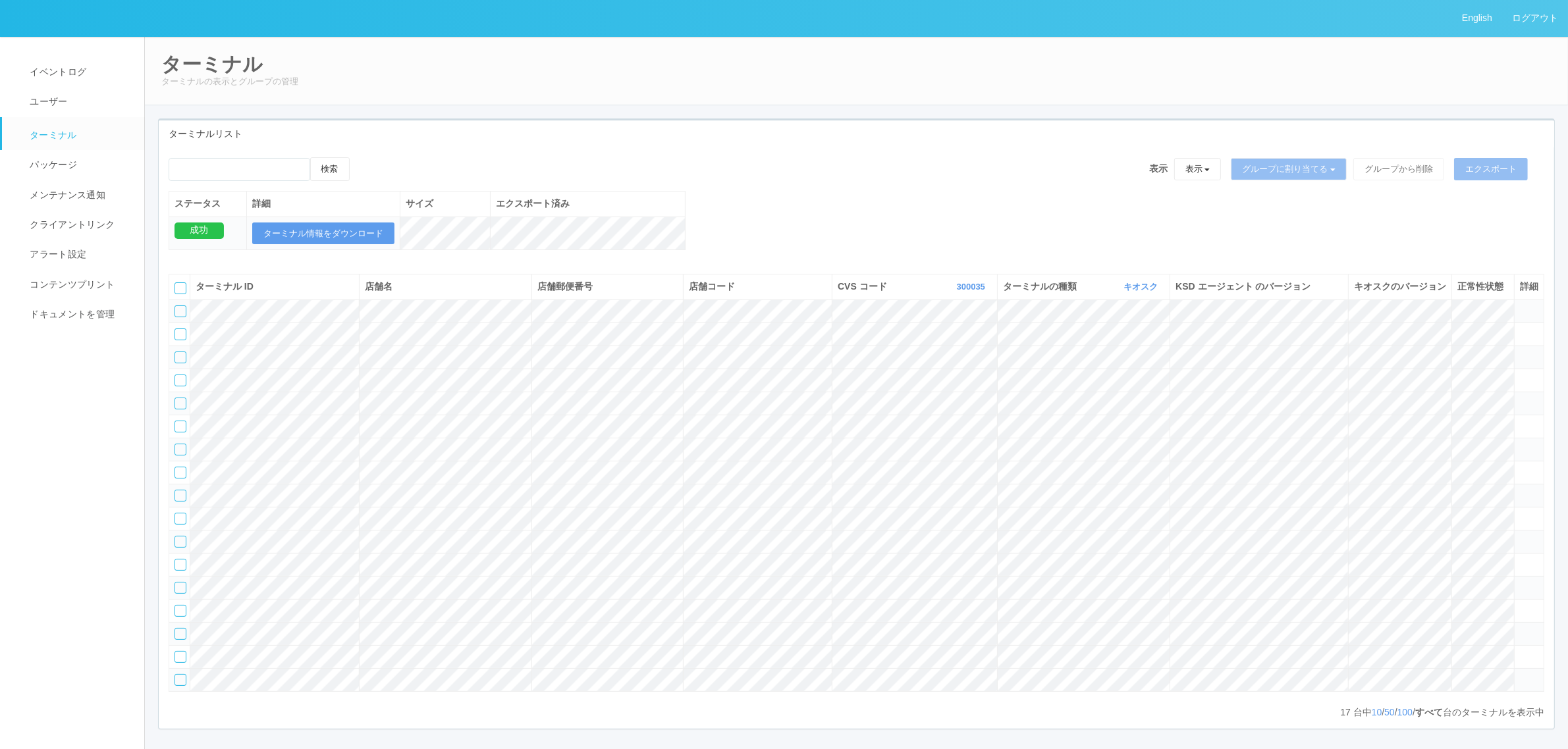
drag, startPoint x: 721, startPoint y: 162, endPoint x: 639, endPoint y: 89, distance: 109.8
click at [721, 162] on div "検索 表示 表示 すべてのターミナル 未割り当てのターミナル グループを追加 グループ名を編集 アーカイブ済みのターミナル グループに割り当てる グループを追…" at bounding box center [856, 174] width 1376 height 33
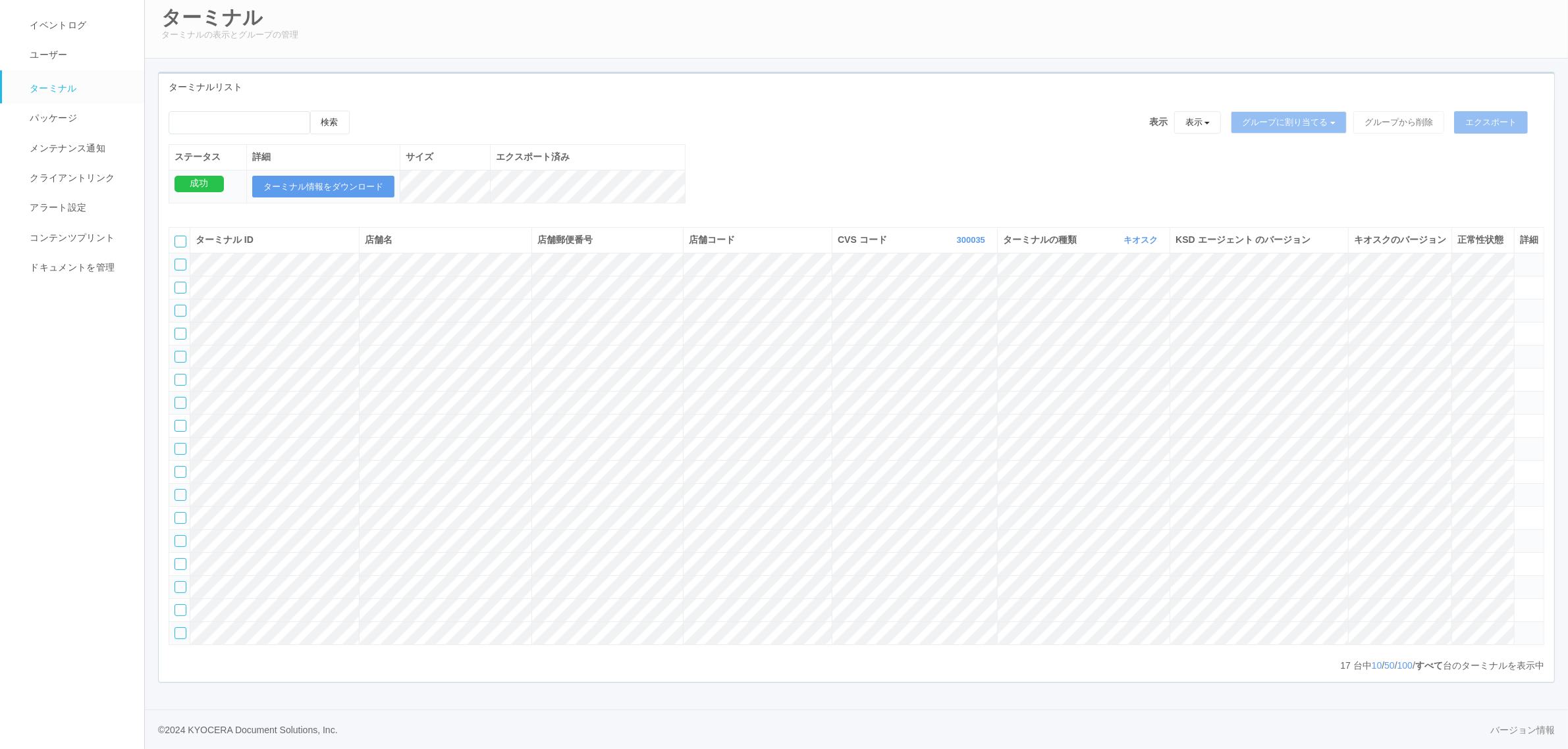
scroll to position [171, 0]
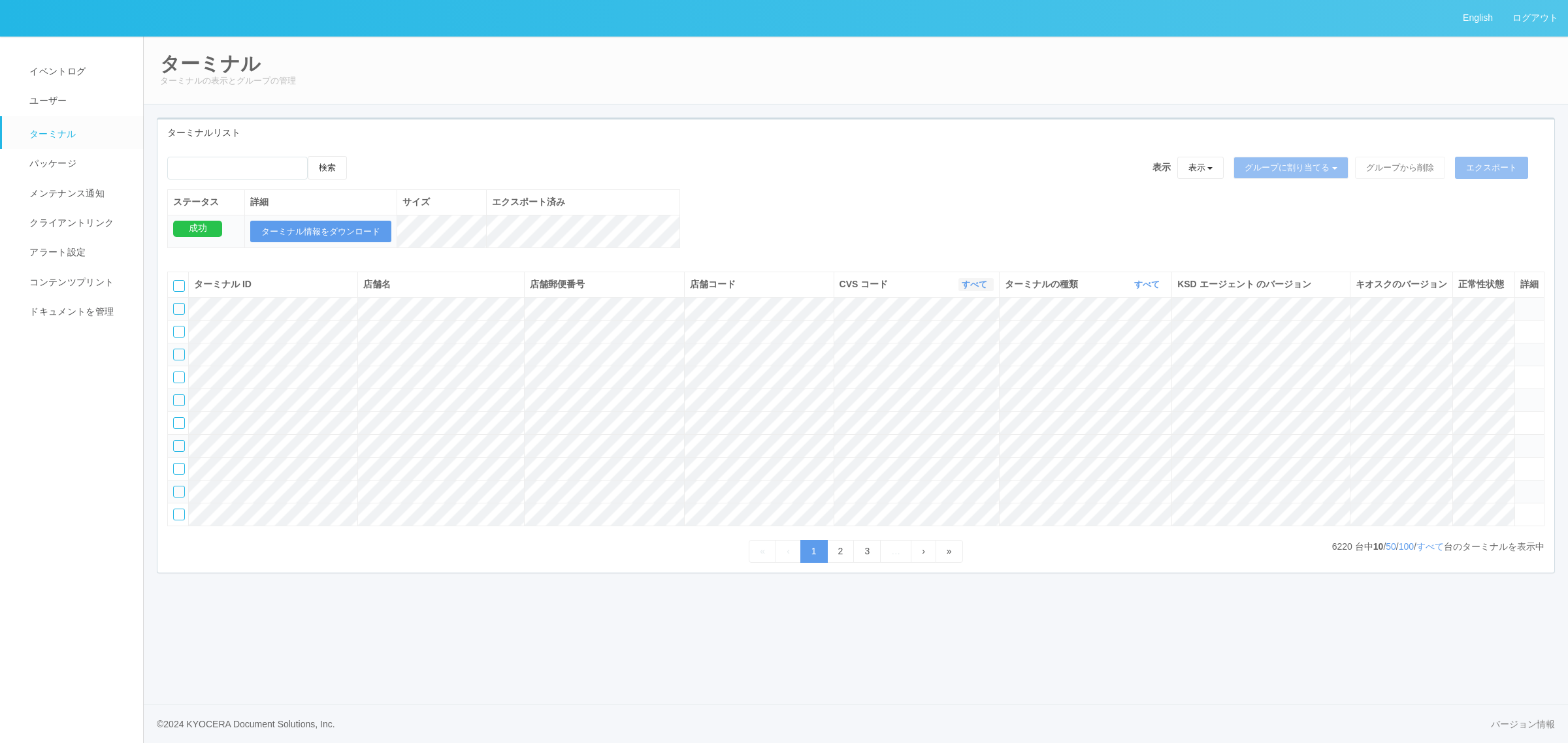
click at [987, 289] on icon "button" at bounding box center [988, 284] width 3 height 9
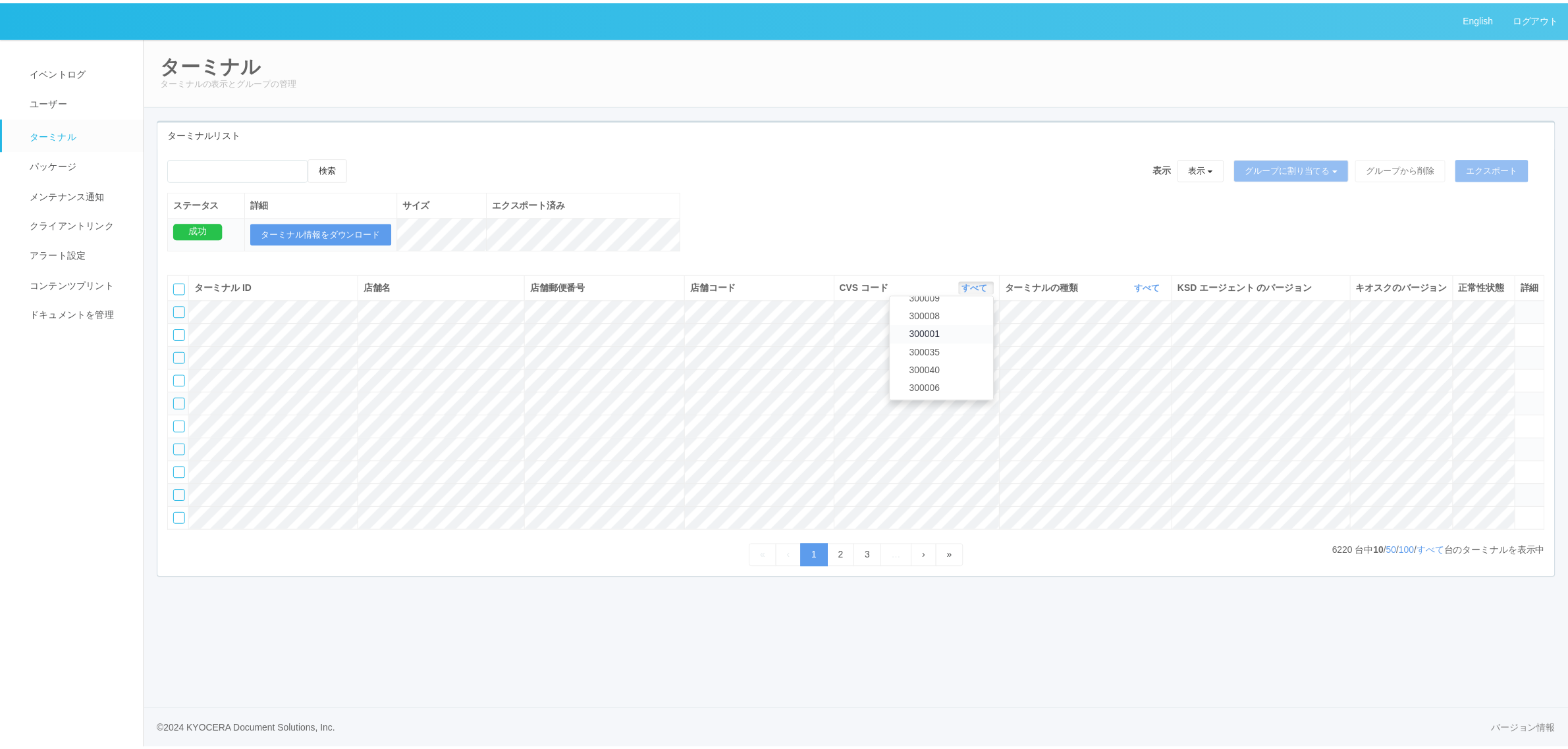
scroll to position [443, 0]
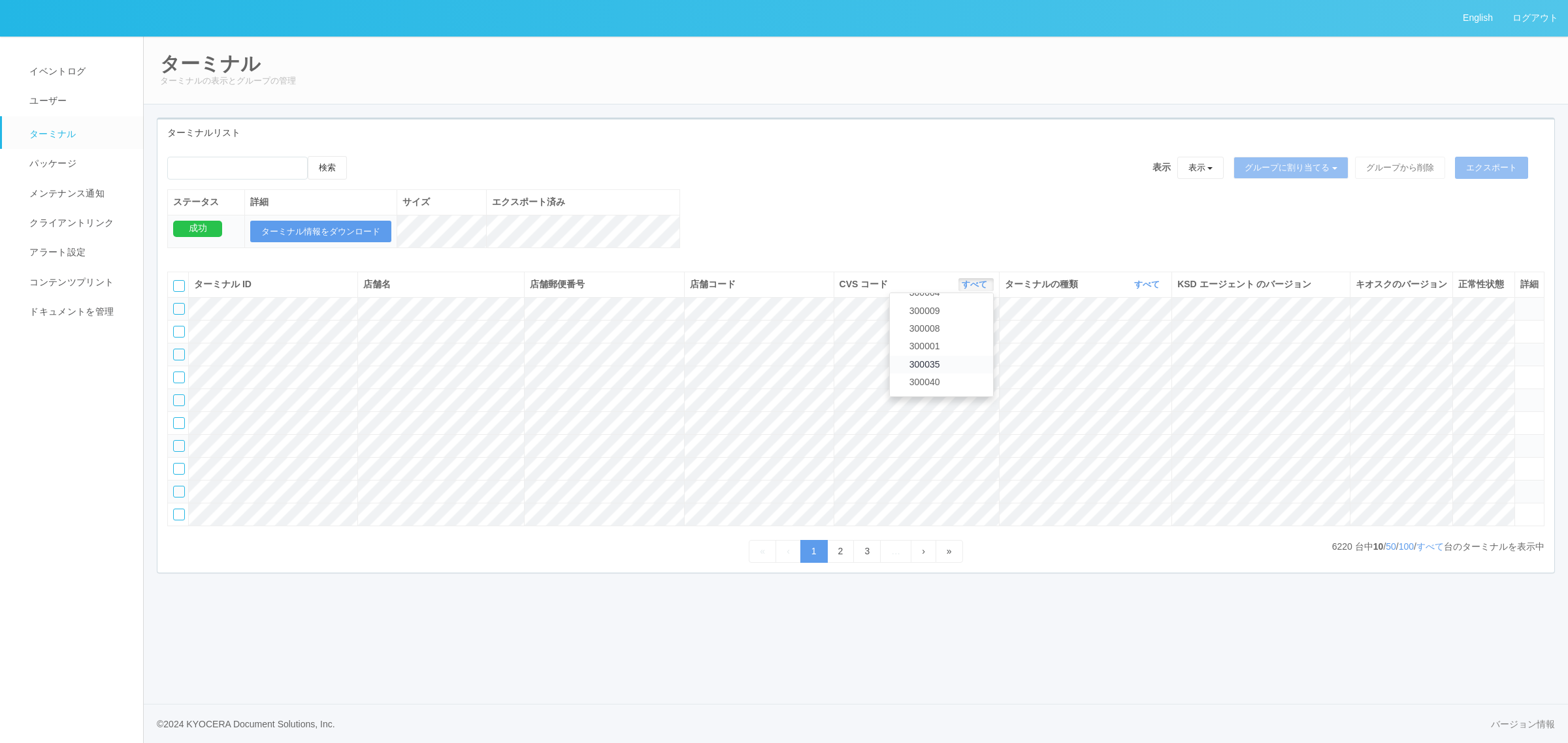
click at [954, 374] on link "300035" at bounding box center [941, 365] width 103 height 18
click at [1142, 289] on link "すべて" at bounding box center [1148, 284] width 28 height 9
click at [1131, 348] on link "キオスク" at bounding box center [1114, 339] width 103 height 18
click at [1432, 551] on link "すべて" at bounding box center [1430, 546] width 28 height 10
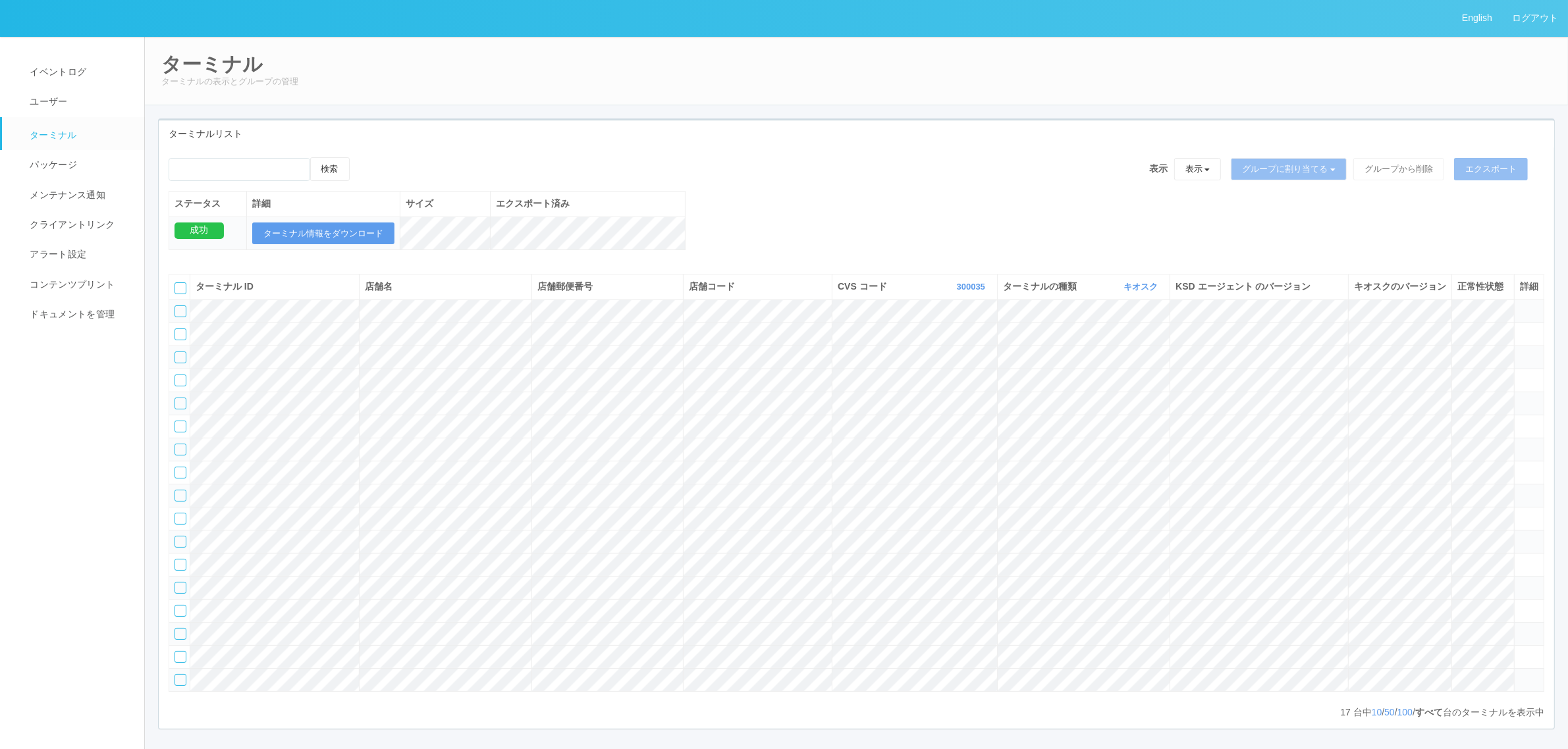
click at [1520, 398] on icon at bounding box center [1520, 398] width 0 height 0
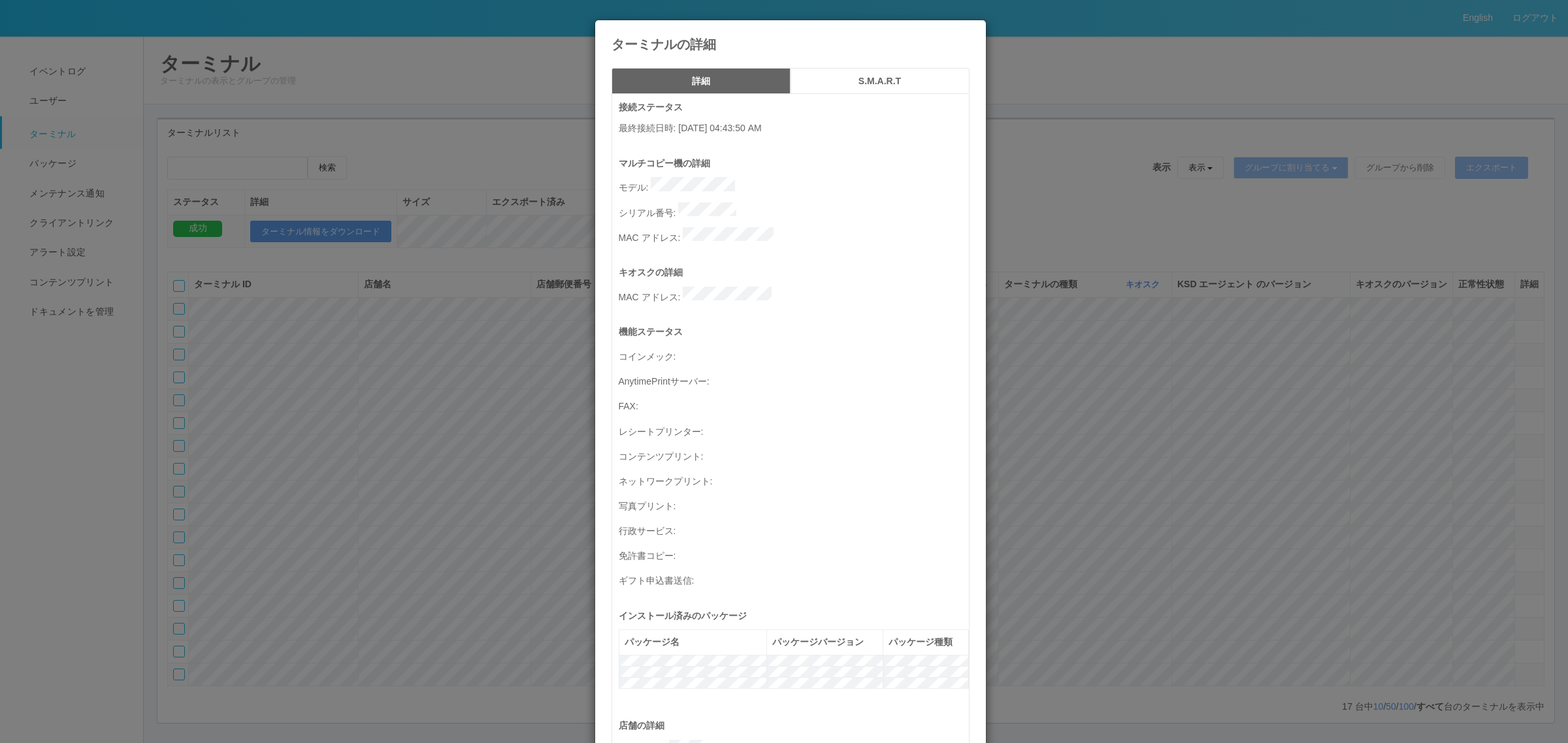
drag, startPoint x: 1320, startPoint y: 407, endPoint x: 1334, endPoint y: 413, distance: 15.2
click at [1320, 408] on div "ターミナルの詳細 詳細 S.M.A.R.T 接続ステータス 最終接続日時 : 04/04/2025 04:43:50 AM マルチコピー機の詳細 モデル : …" at bounding box center [784, 372] width 1568 height 743
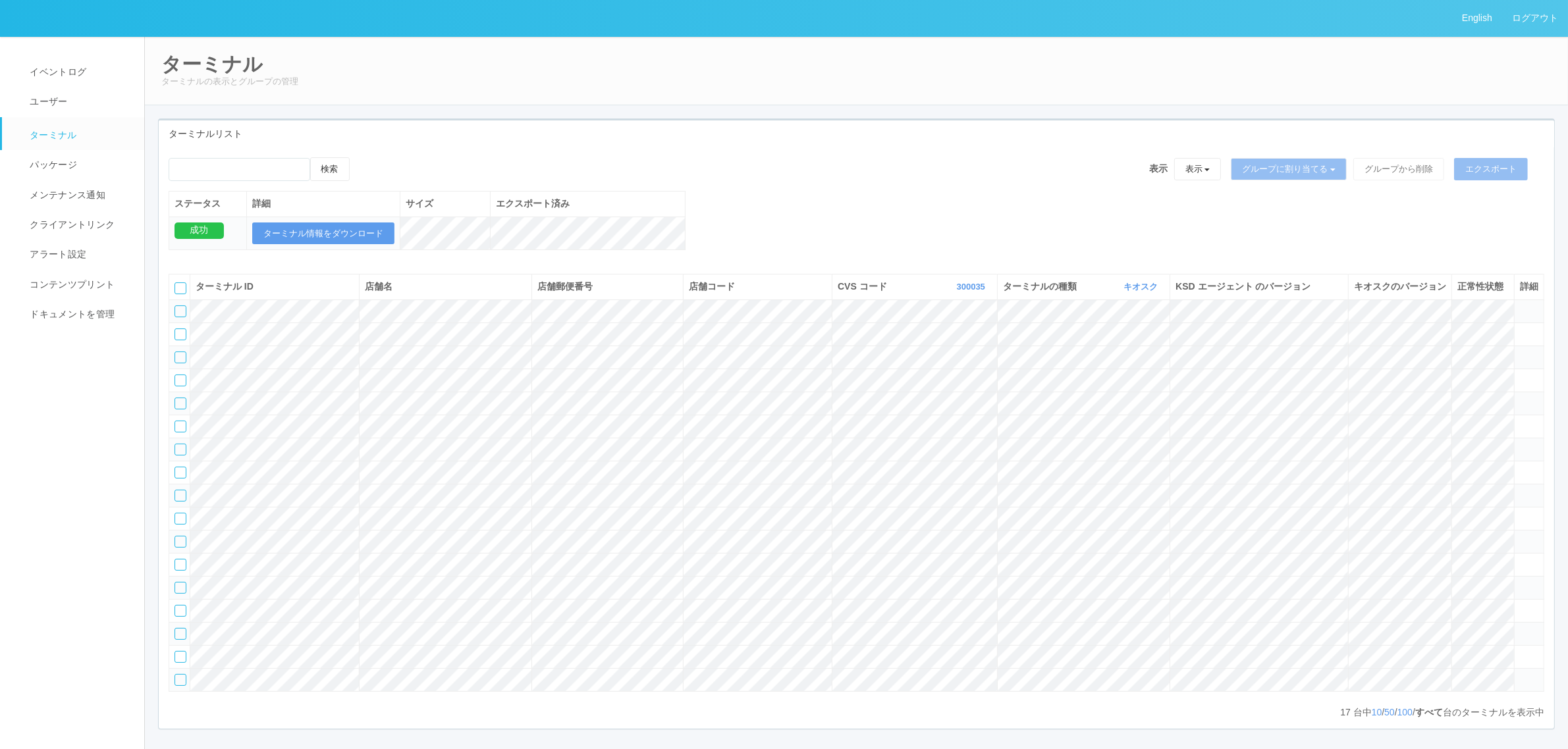
click at [1535, 460] on td at bounding box center [1528, 450] width 29 height 23
click at [1520, 443] on icon at bounding box center [1520, 443] width 0 height 0
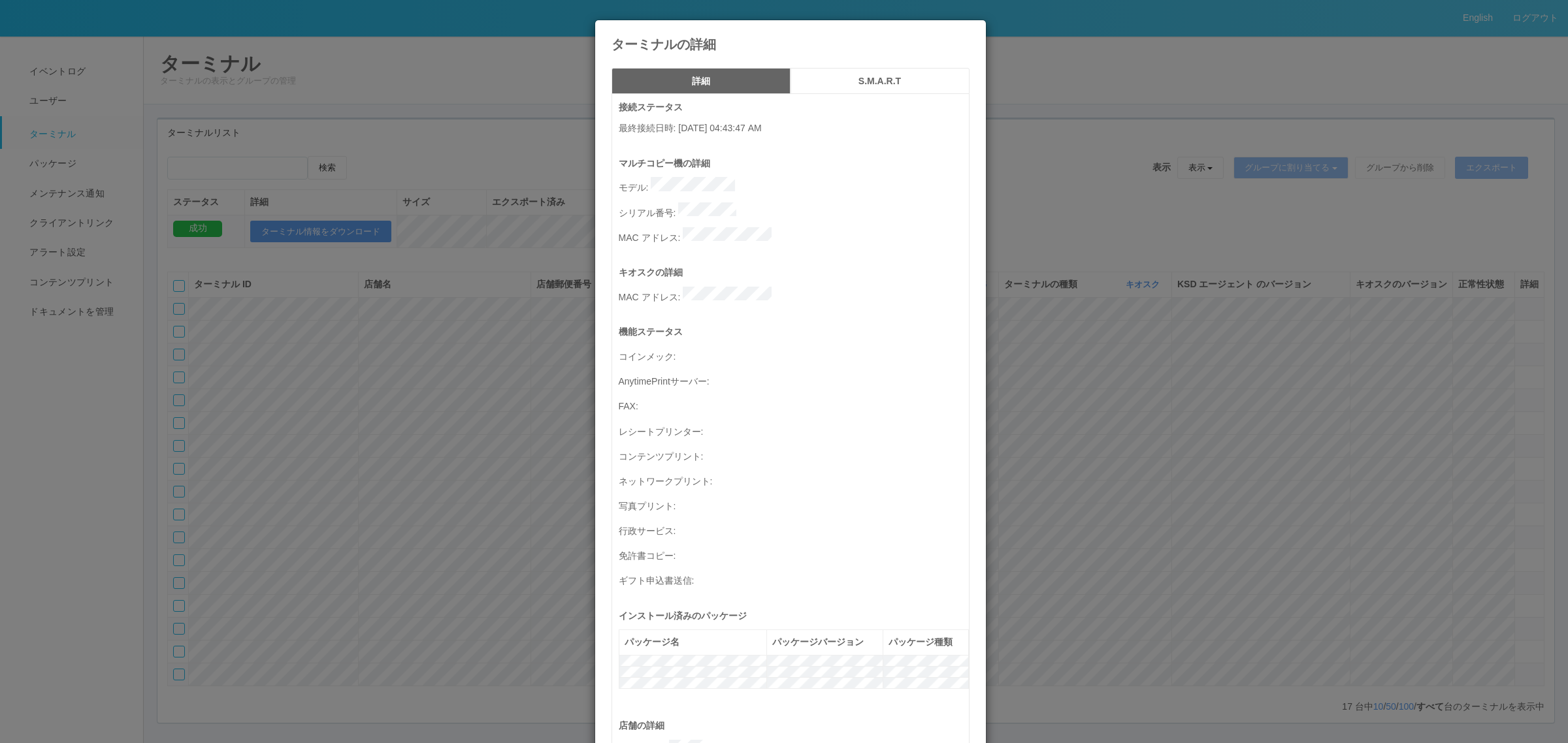
drag, startPoint x: 1188, startPoint y: 405, endPoint x: 1174, endPoint y: 405, distance: 14.0
click at [1187, 405] on div "ターミナルの詳細 詳細 S.M.A.R.T 接続ステータス 最終接続日時 : 09/03/2025 04:43:47 AM マルチコピー機の詳細 モデル : …" at bounding box center [784, 372] width 1568 height 743
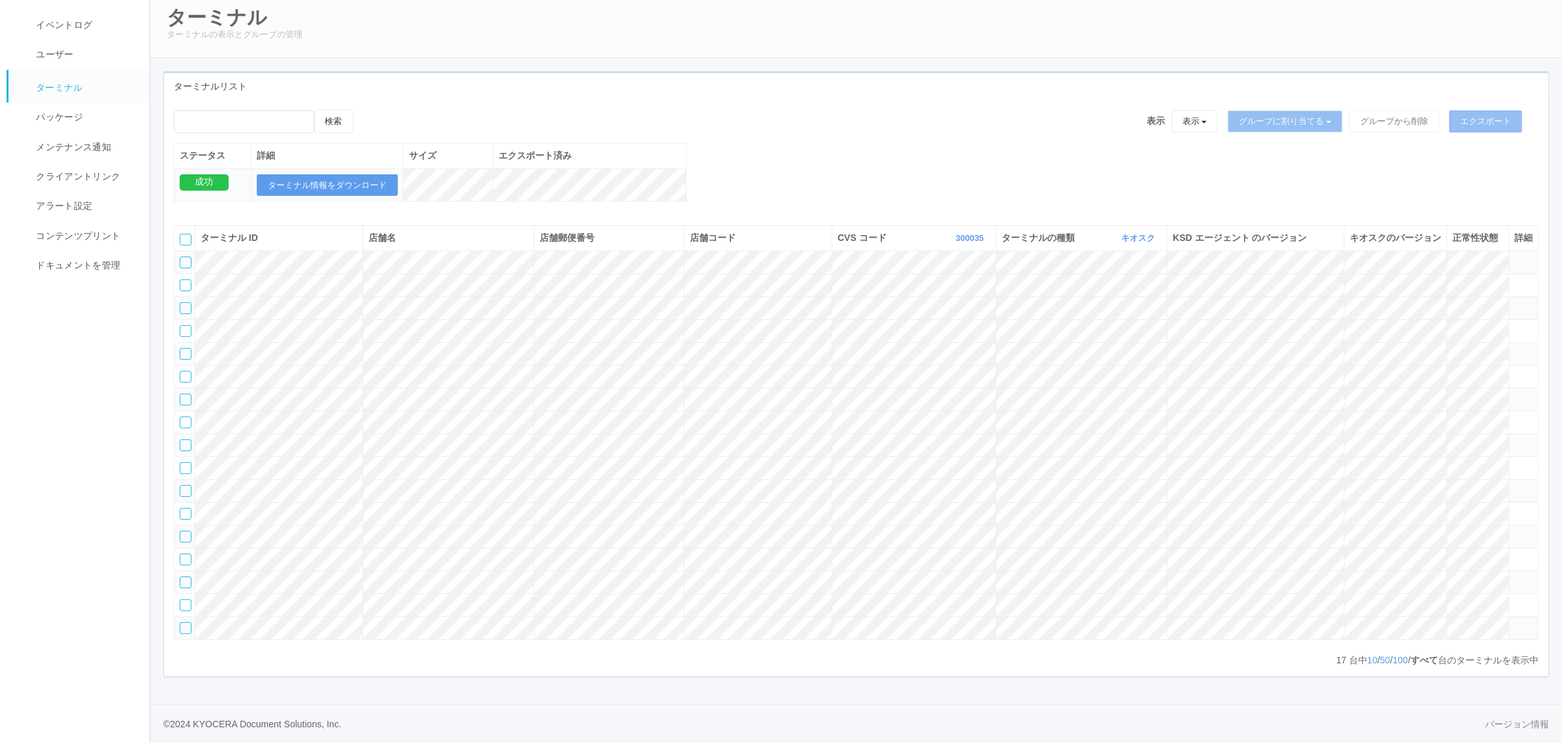
scroll to position [170, 0]
click at [1461, 319] on tr at bounding box center [850, 331] width 1364 height 23
click at [1508, 325] on icon at bounding box center [1508, 325] width 0 height 0
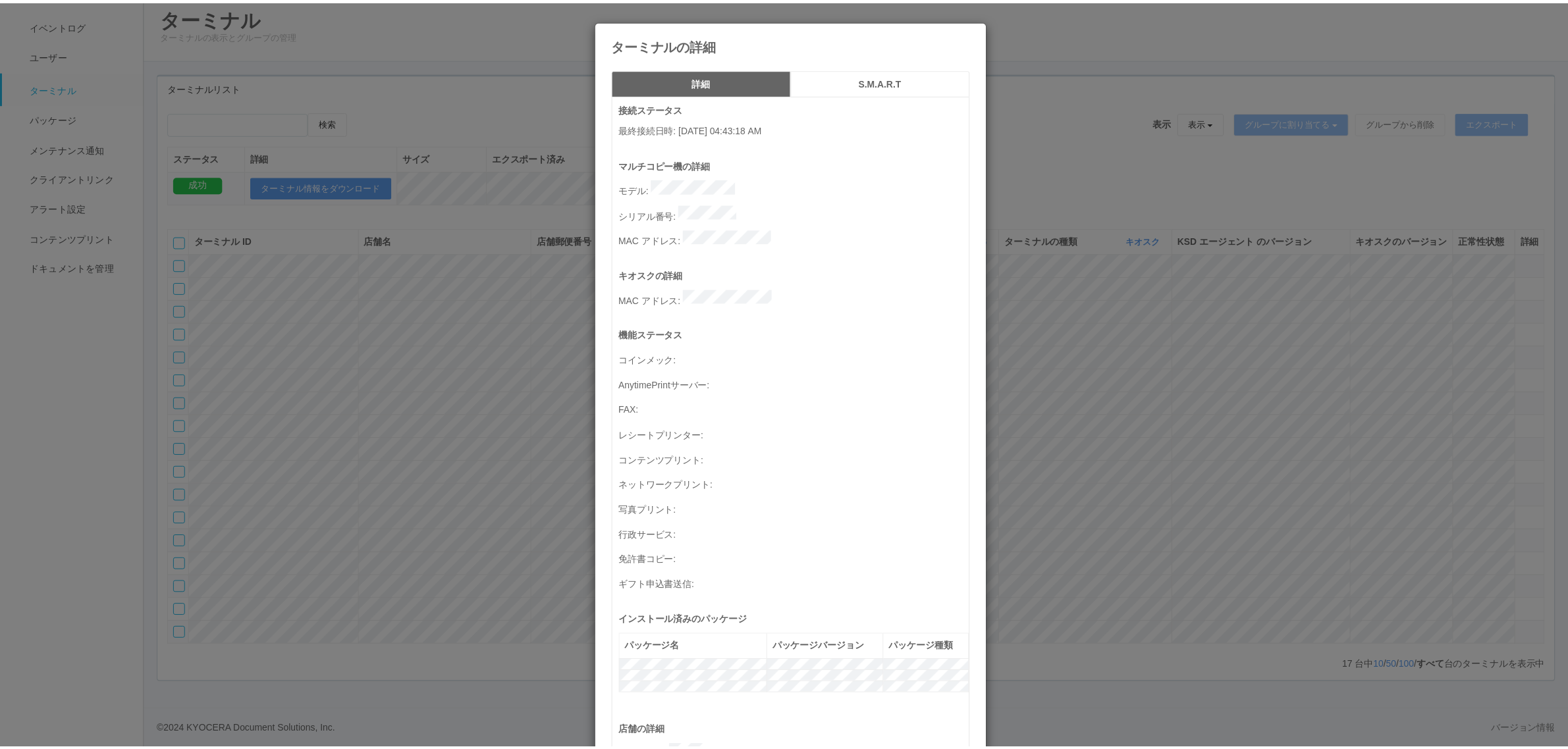
scroll to position [431, 0]
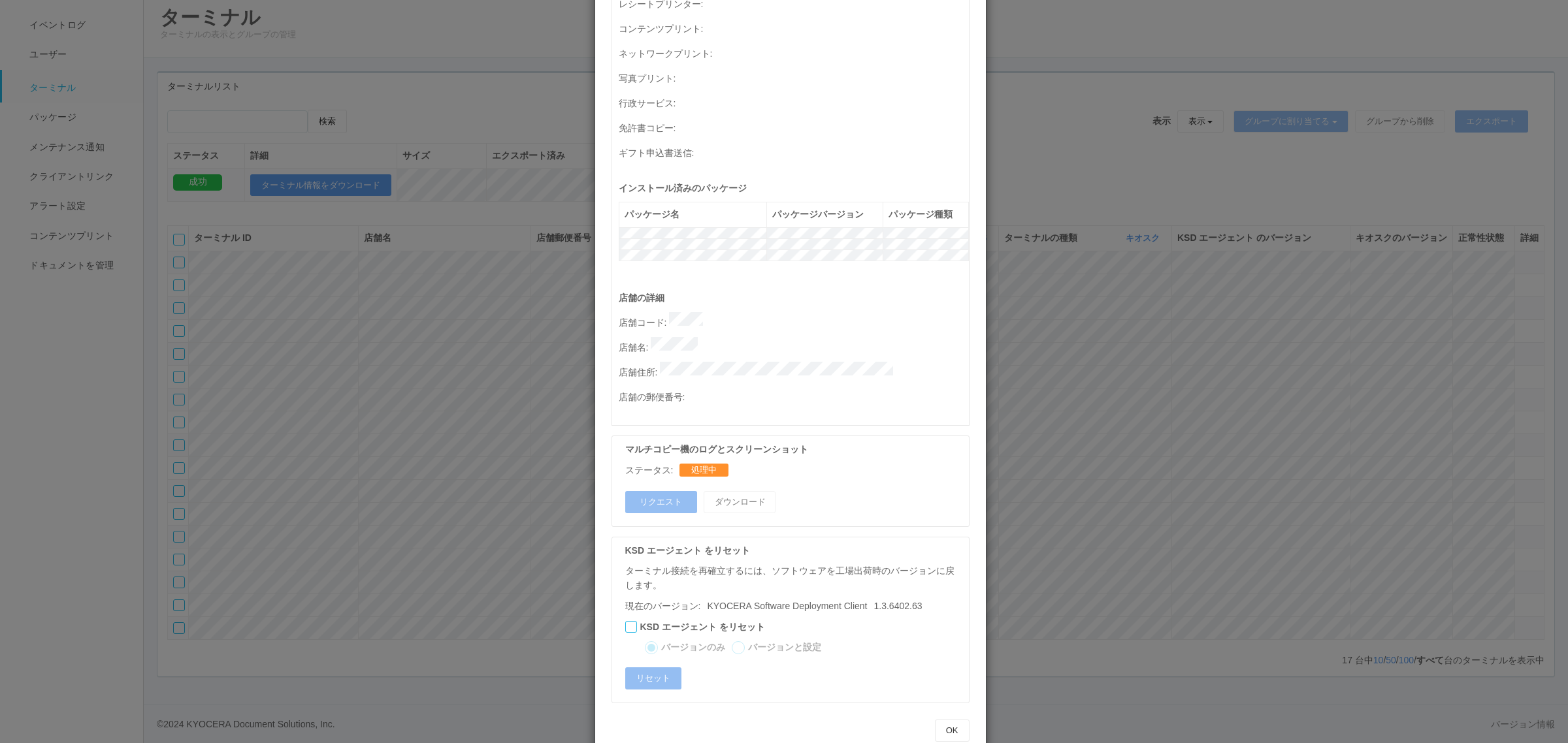
click at [462, 401] on div "ターミナルの詳細 詳細 S.M.A.R.T 接続ステータス 最終接続日時 : 09/03/2025 04:43:18 AM マルチコピー機の詳細 モデル : …" at bounding box center [784, 372] width 1568 height 743
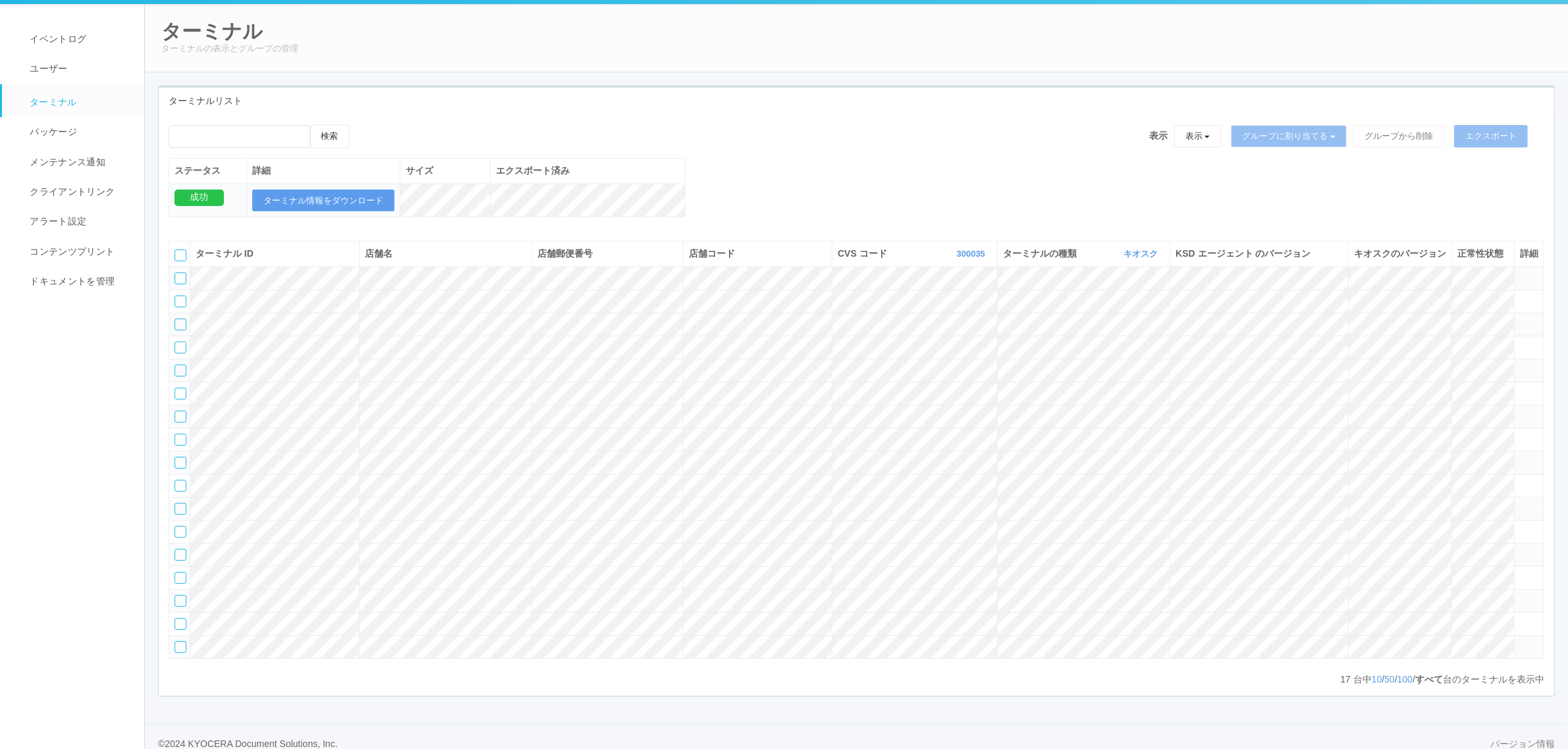
scroll to position [0, 0]
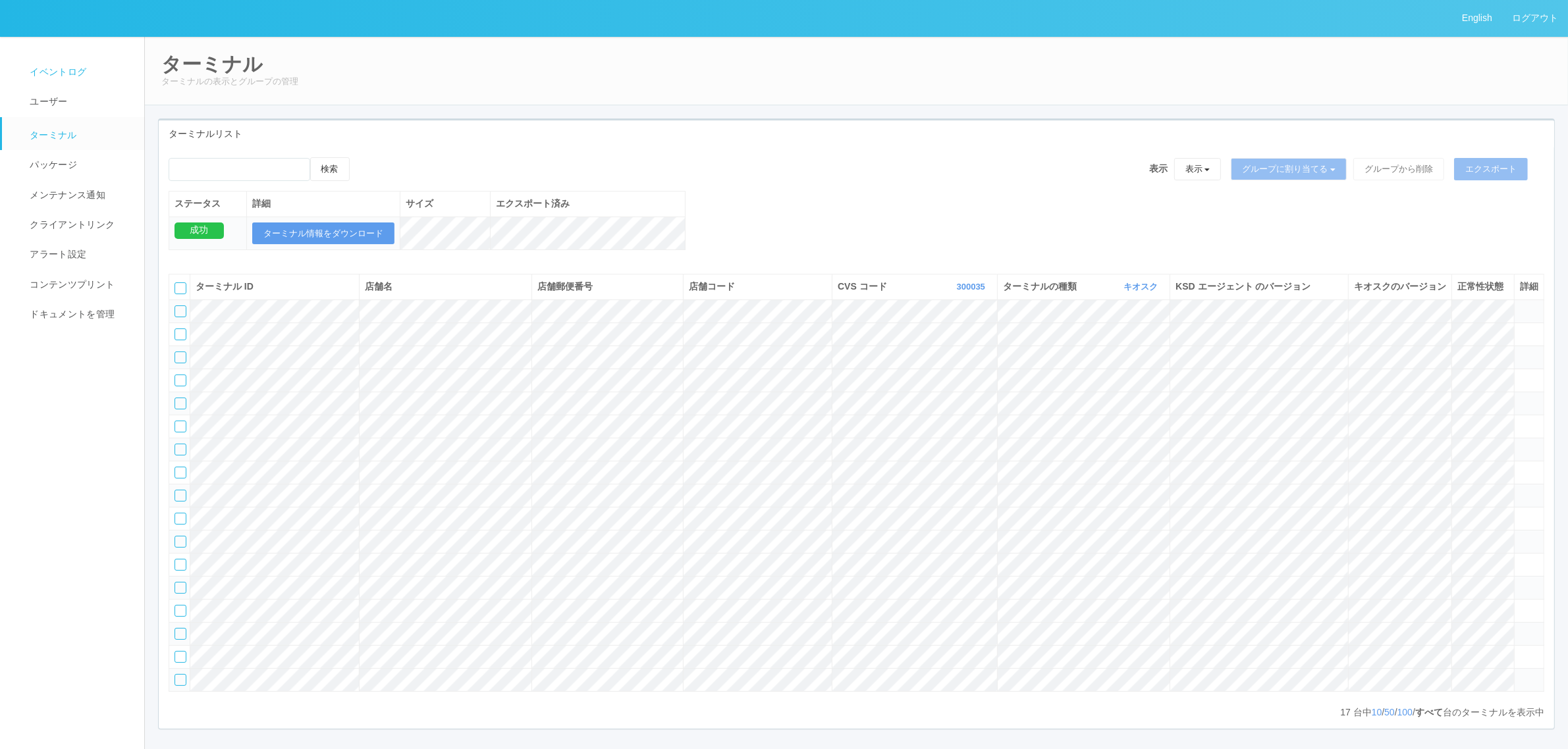
click at [64, 69] on span "イベントログ" at bounding box center [57, 71] width 60 height 10
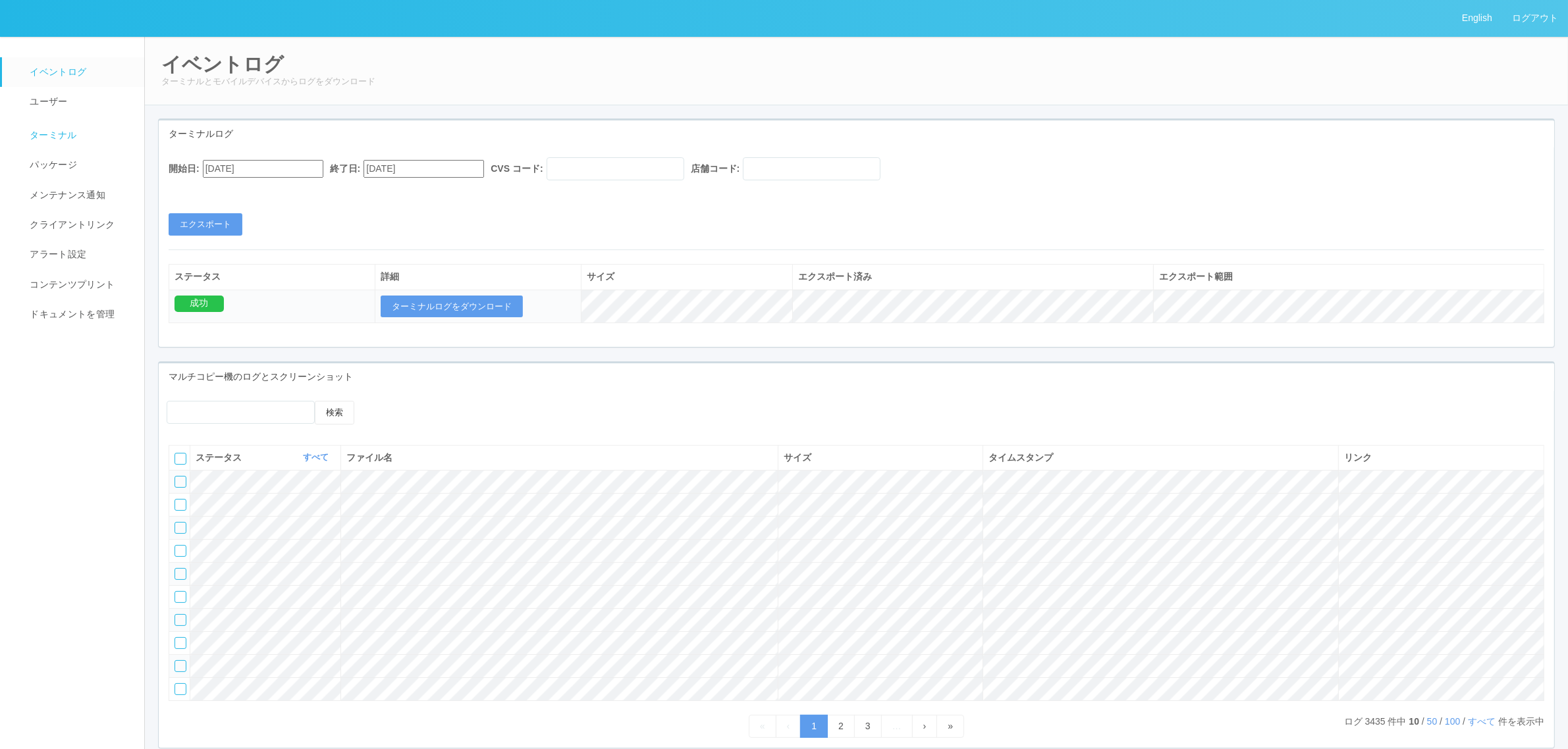
click at [53, 119] on link "ターミナル" at bounding box center [79, 134] width 154 height 33
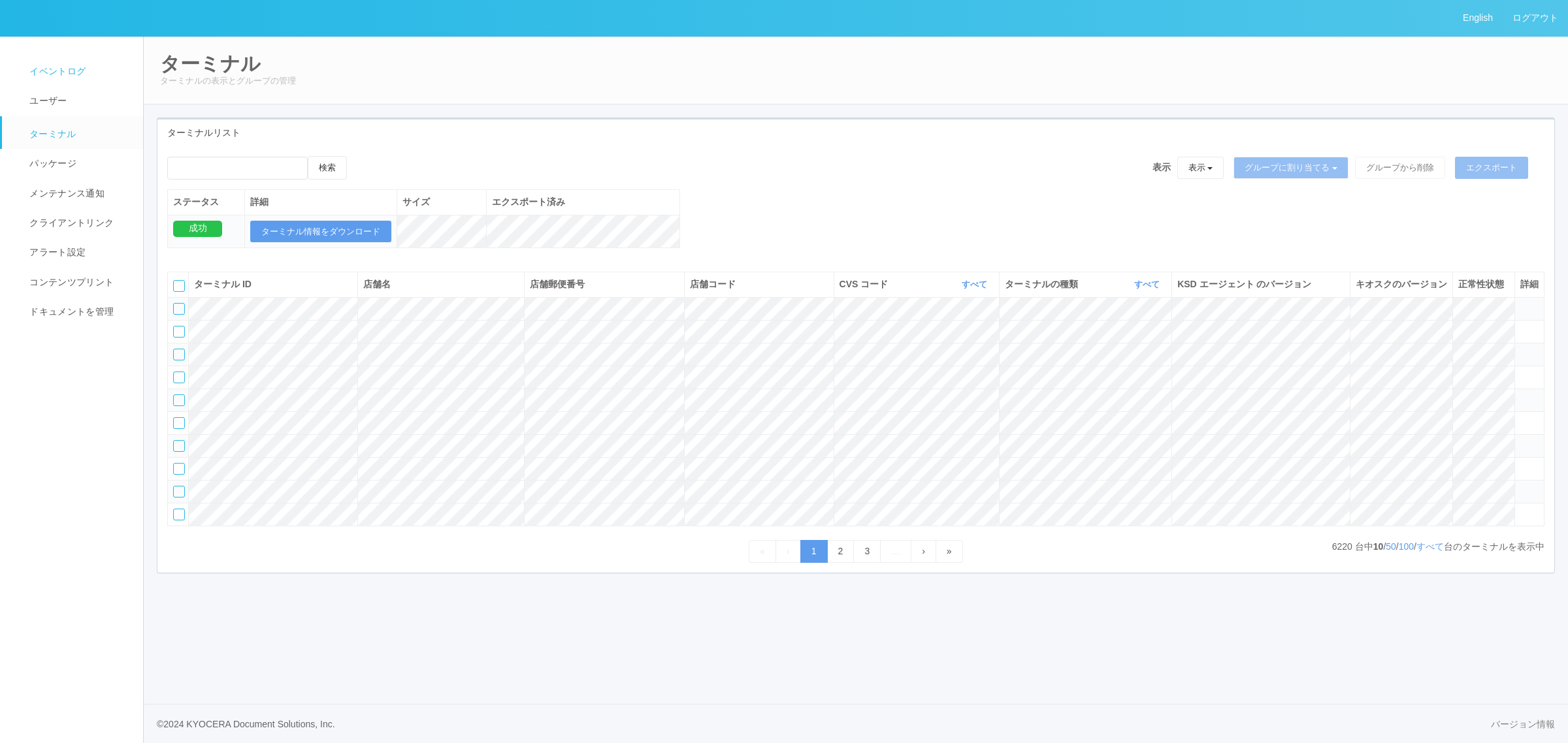
click at [113, 81] on link "イベントログ" at bounding box center [79, 71] width 153 height 29
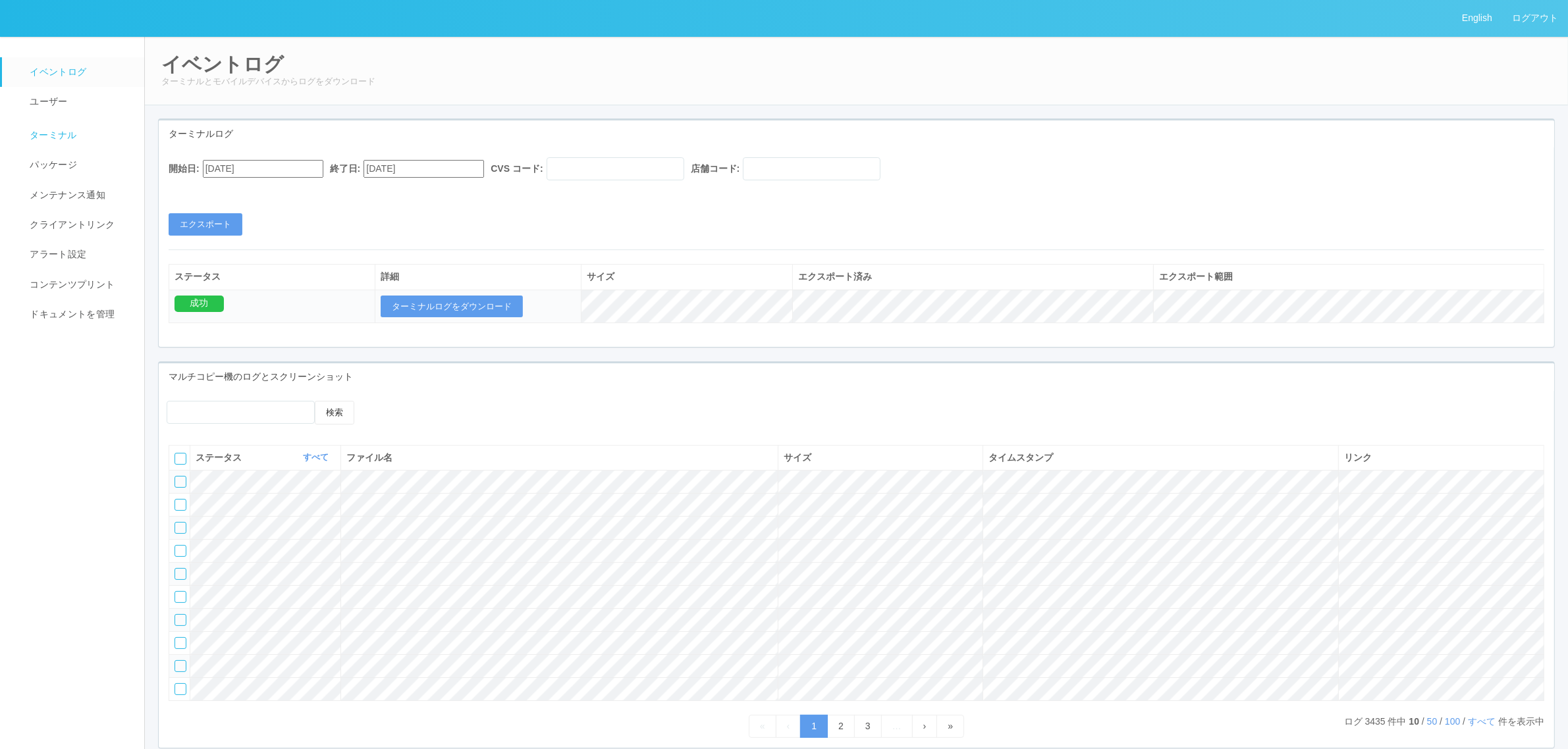
click at [57, 126] on link "ターミナル" at bounding box center [79, 134] width 154 height 33
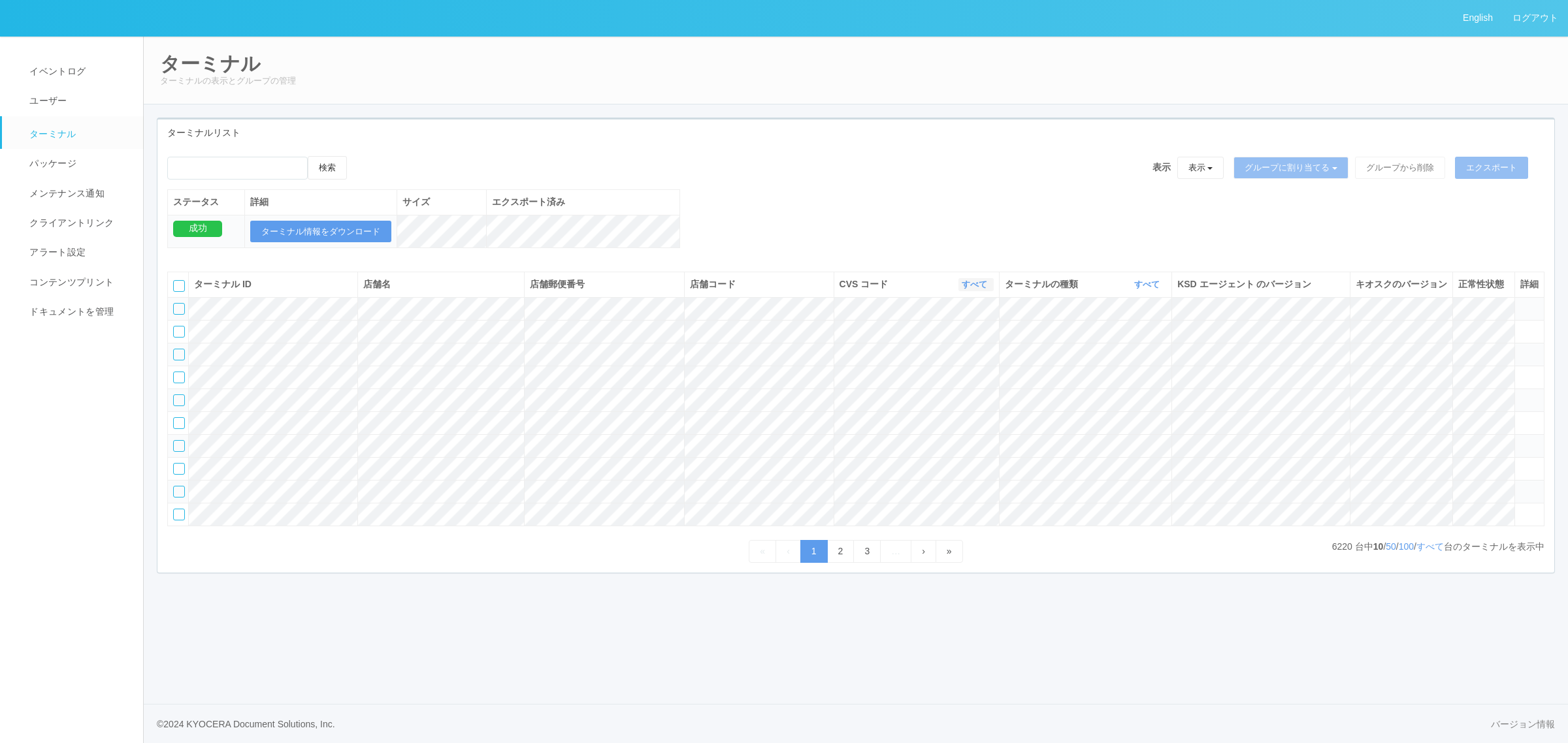
click at [969, 289] on link "すべて" at bounding box center [976, 284] width 28 height 9
click at [987, 397] on ul "表示 すべて 300024 300036 300037 300034 300033 300032 300031 300020 300022 300038 30…" at bounding box center [941, 344] width 104 height 104
click at [957, 323] on link "300035" at bounding box center [941, 315] width 103 height 18
click at [1520, 440] on icon at bounding box center [1520, 440] width 0 height 0
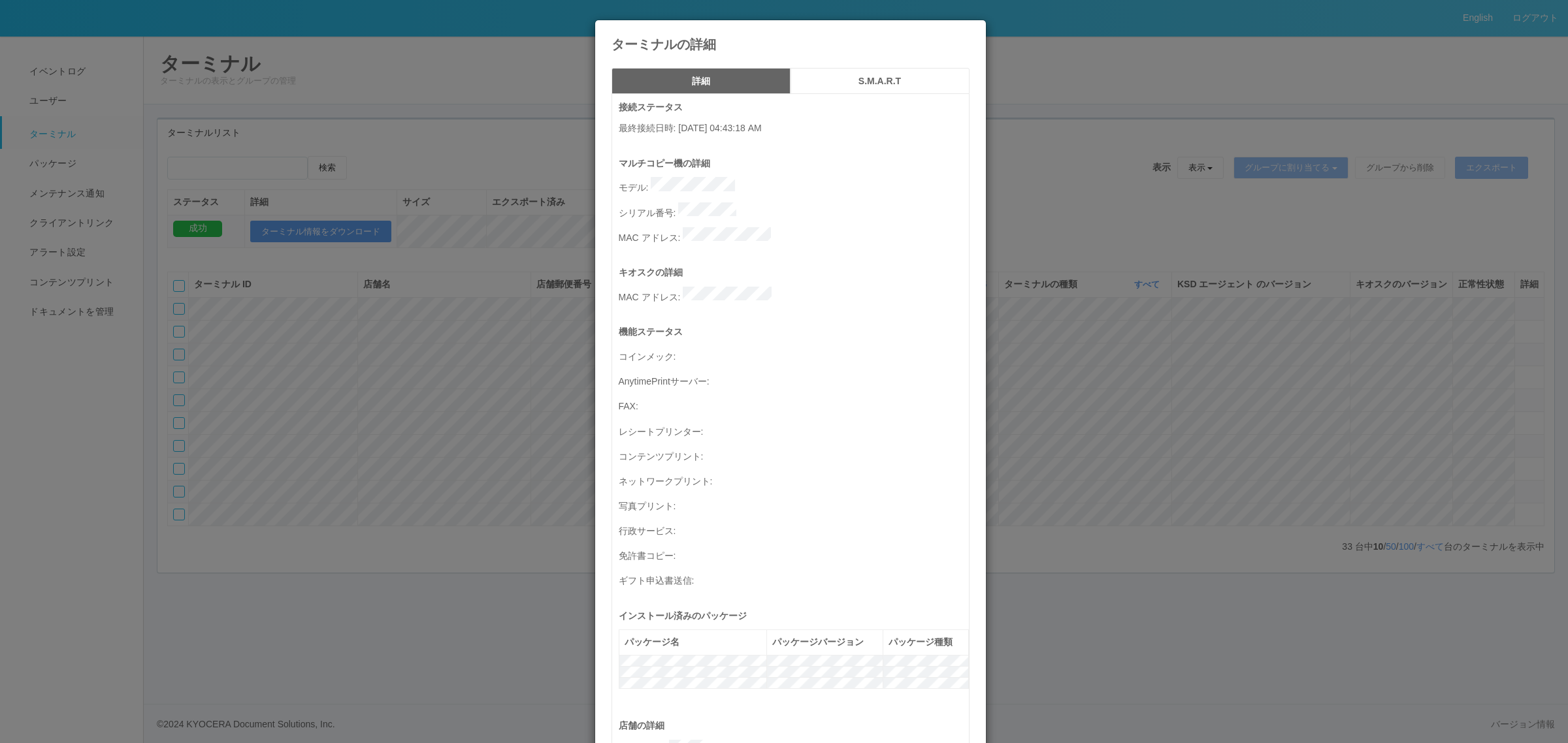
scroll to position [428, 0]
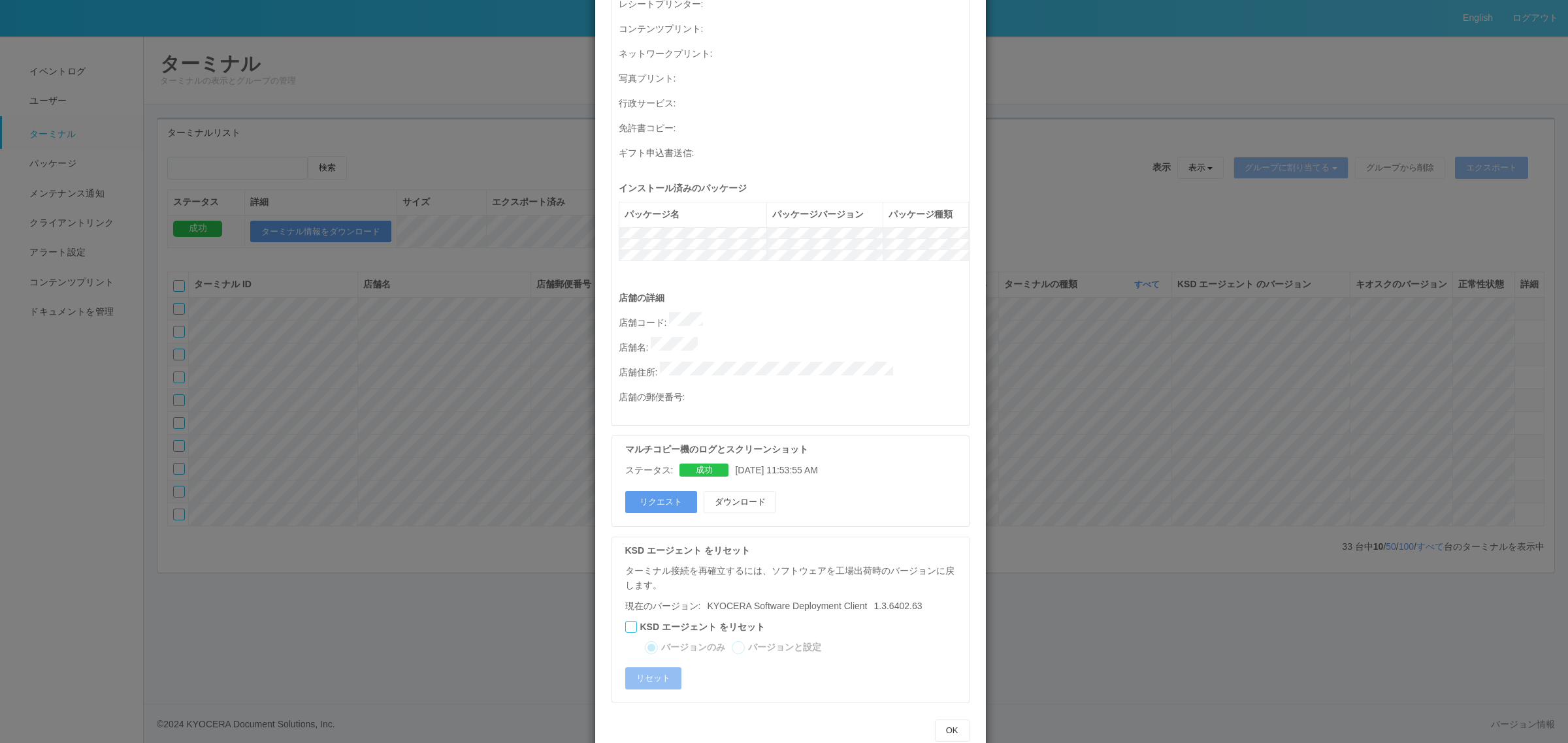
click at [1126, 418] on div "ターミナルの詳細 詳細 S.M.A.R.T 接続ステータス 最終接続日時 : [DATE] 04:43:18 AM マルチコピー機の詳細 モデル : シリアル…" at bounding box center [784, 372] width 1568 height 743
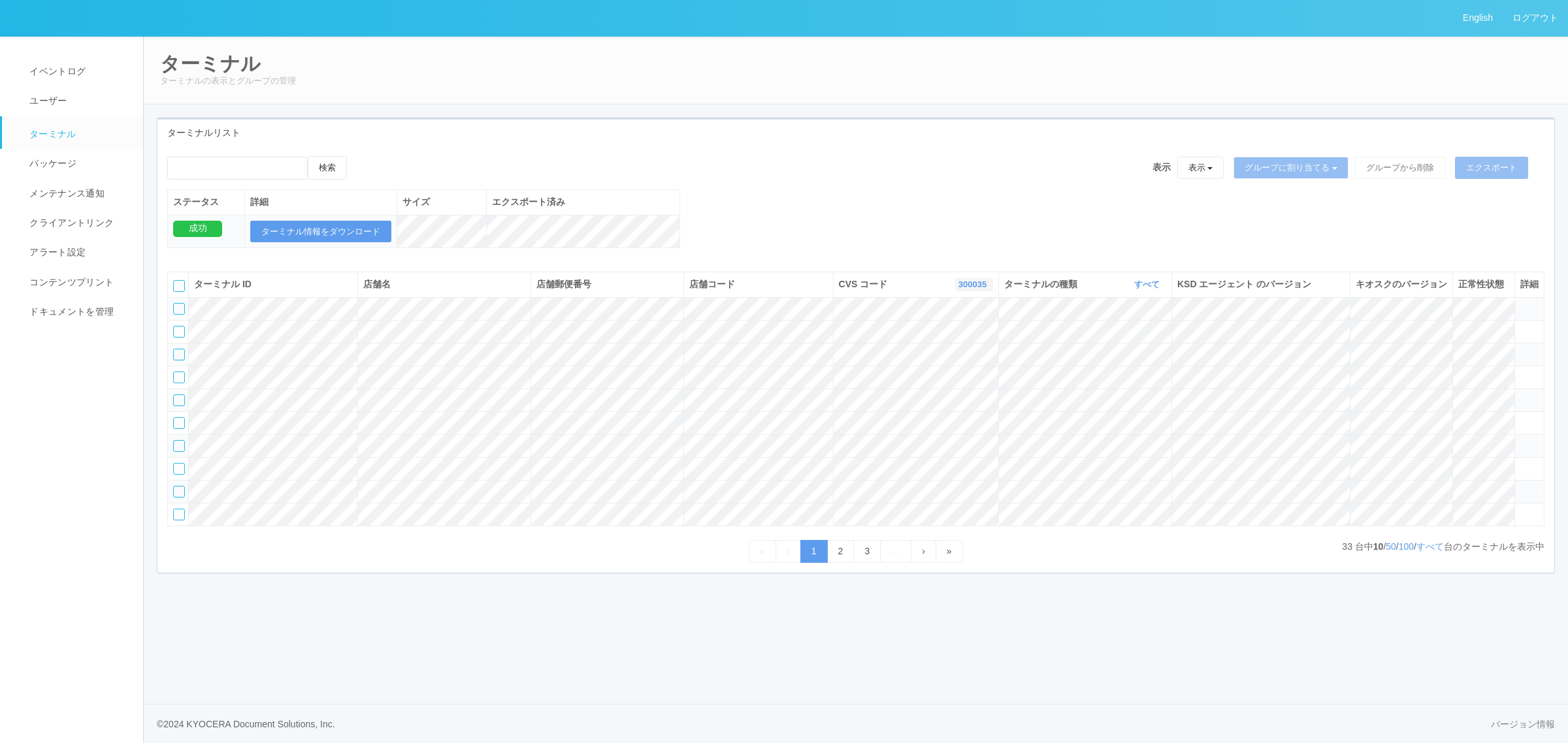
click at [967, 289] on link "300035" at bounding box center [974, 284] width 31 height 9
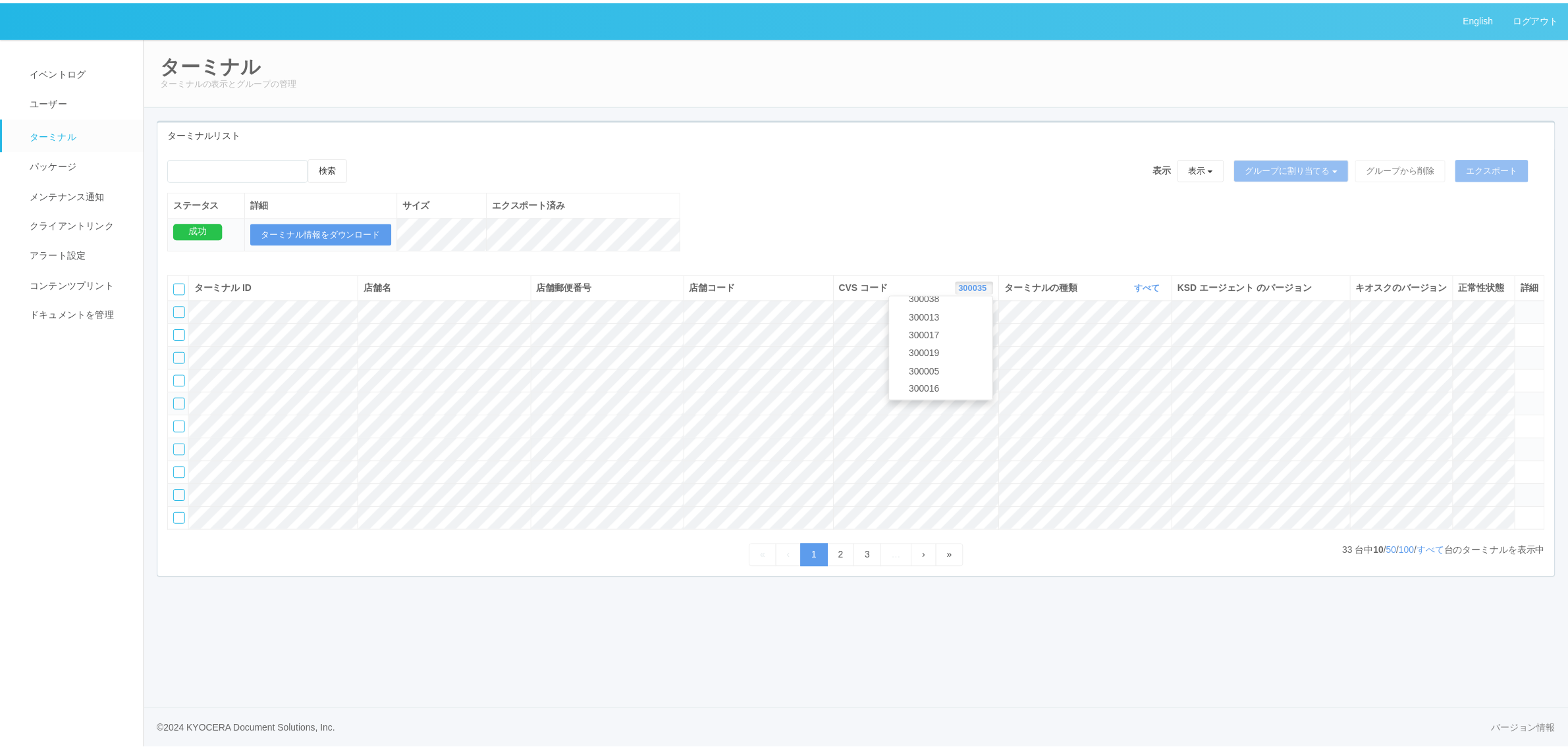
scroll to position [0, 0]
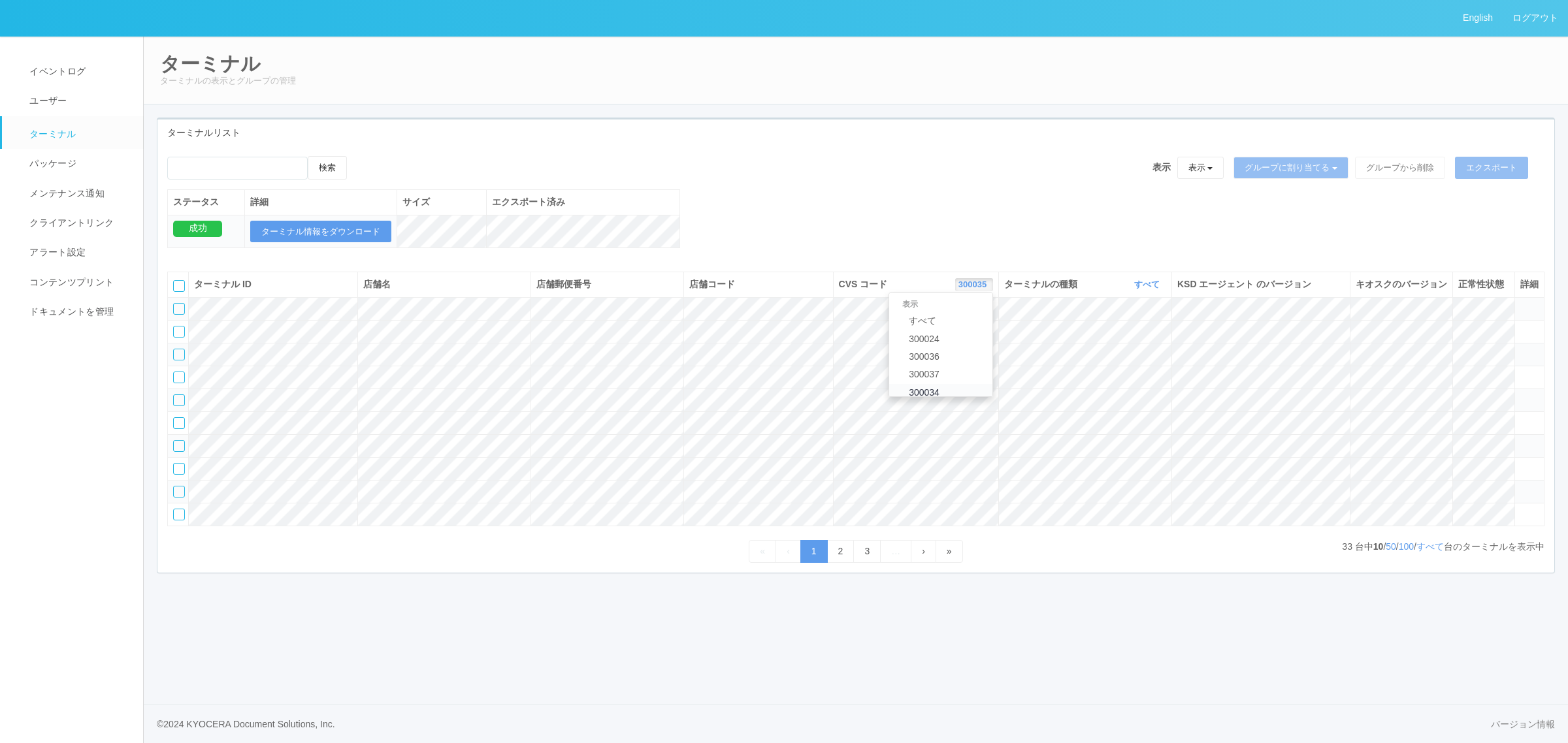
click at [962, 401] on link "300034" at bounding box center [940, 392] width 103 height 18
click at [1420, 551] on link "すべて" at bounding box center [1430, 546] width 28 height 10
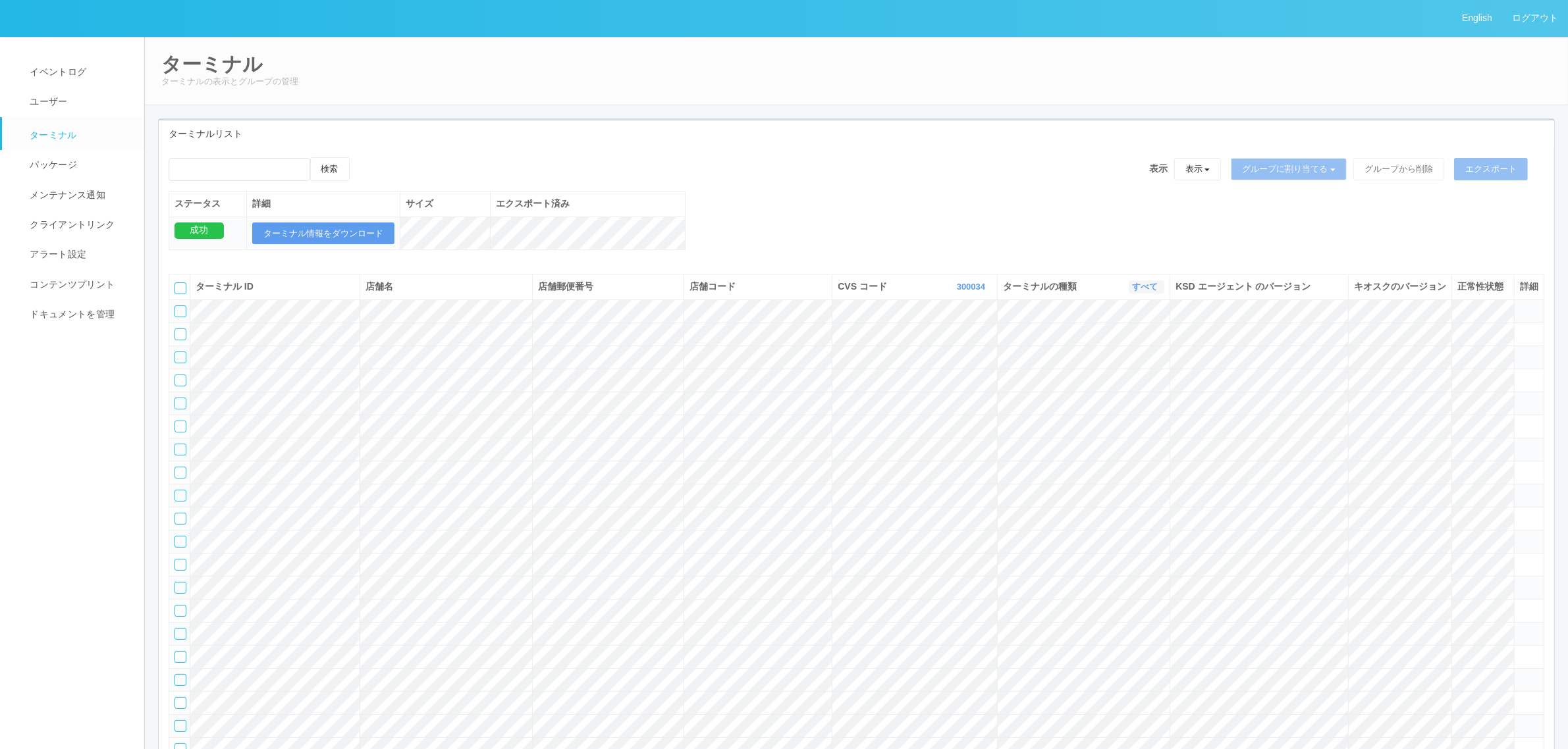
drag, startPoint x: 1136, startPoint y: 302, endPoint x: 1136, endPoint y: 321, distance: 19.0
click at [1136, 291] on link "すべて" at bounding box center [1146, 287] width 29 height 10
click at [1133, 351] on link "キオスク" at bounding box center [1112, 342] width 104 height 18
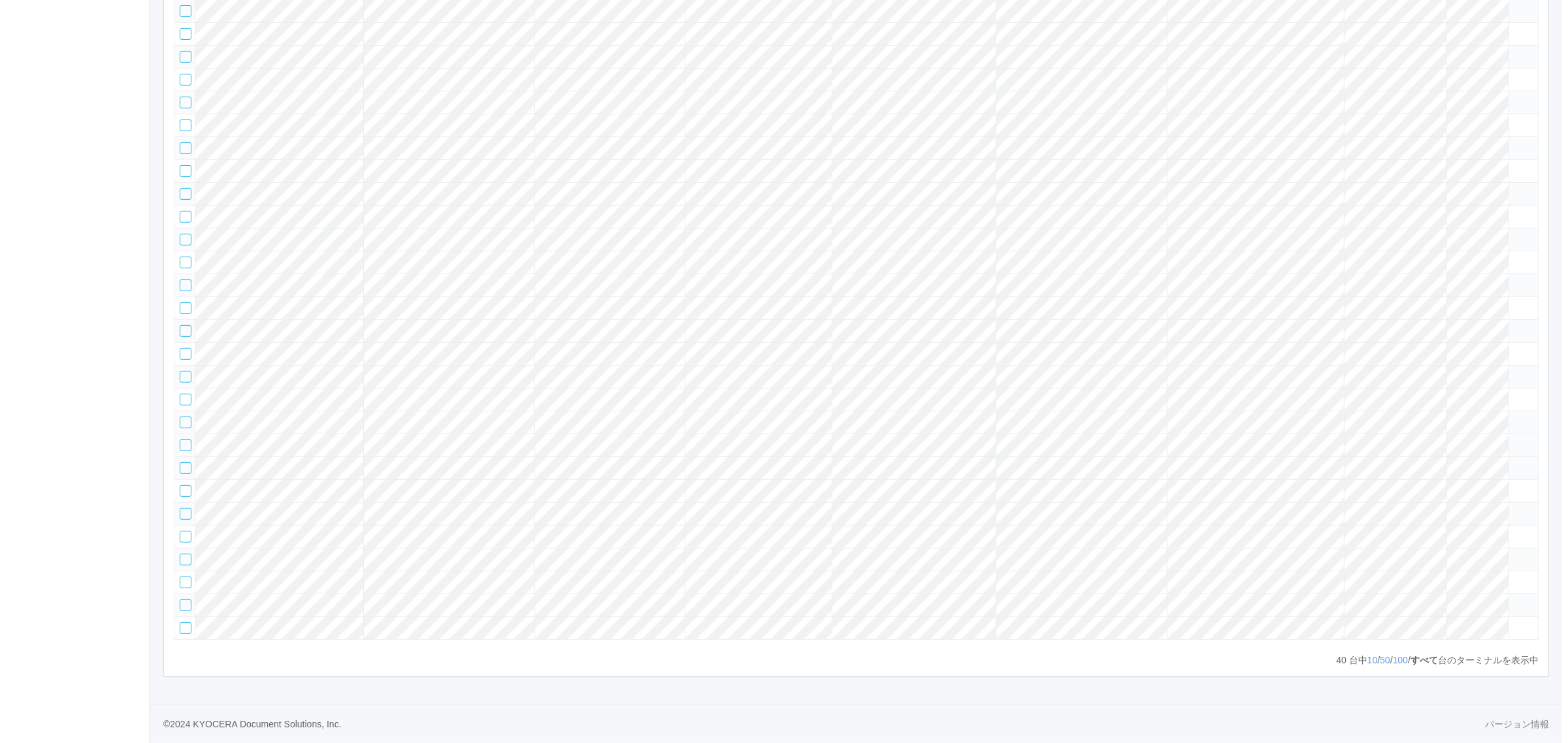
scroll to position [351, 0]
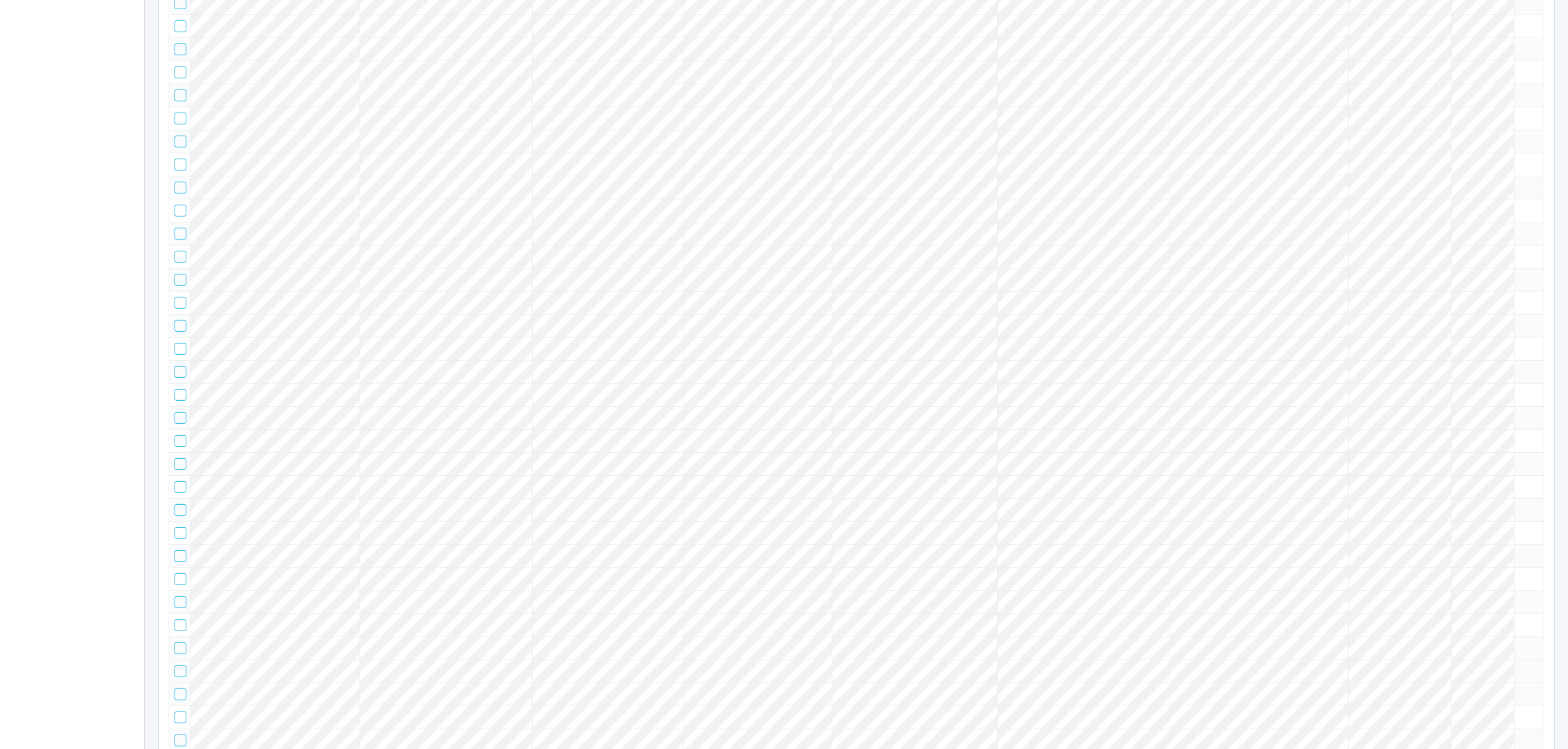
click at [1369, 337] on tr at bounding box center [856, 325] width 1375 height 23
click at [1520, 320] on icon at bounding box center [1520, 320] width 0 height 0
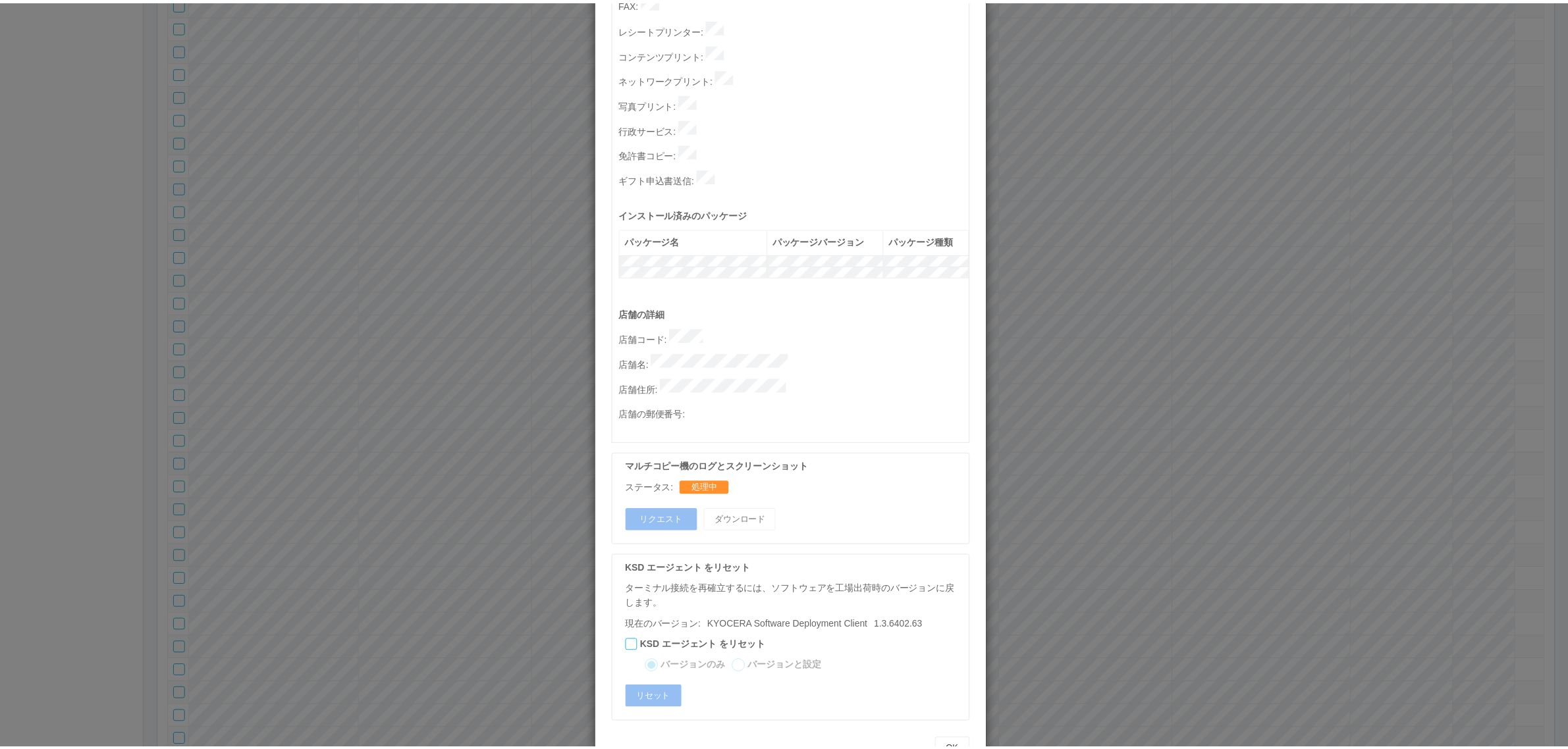
scroll to position [0, 0]
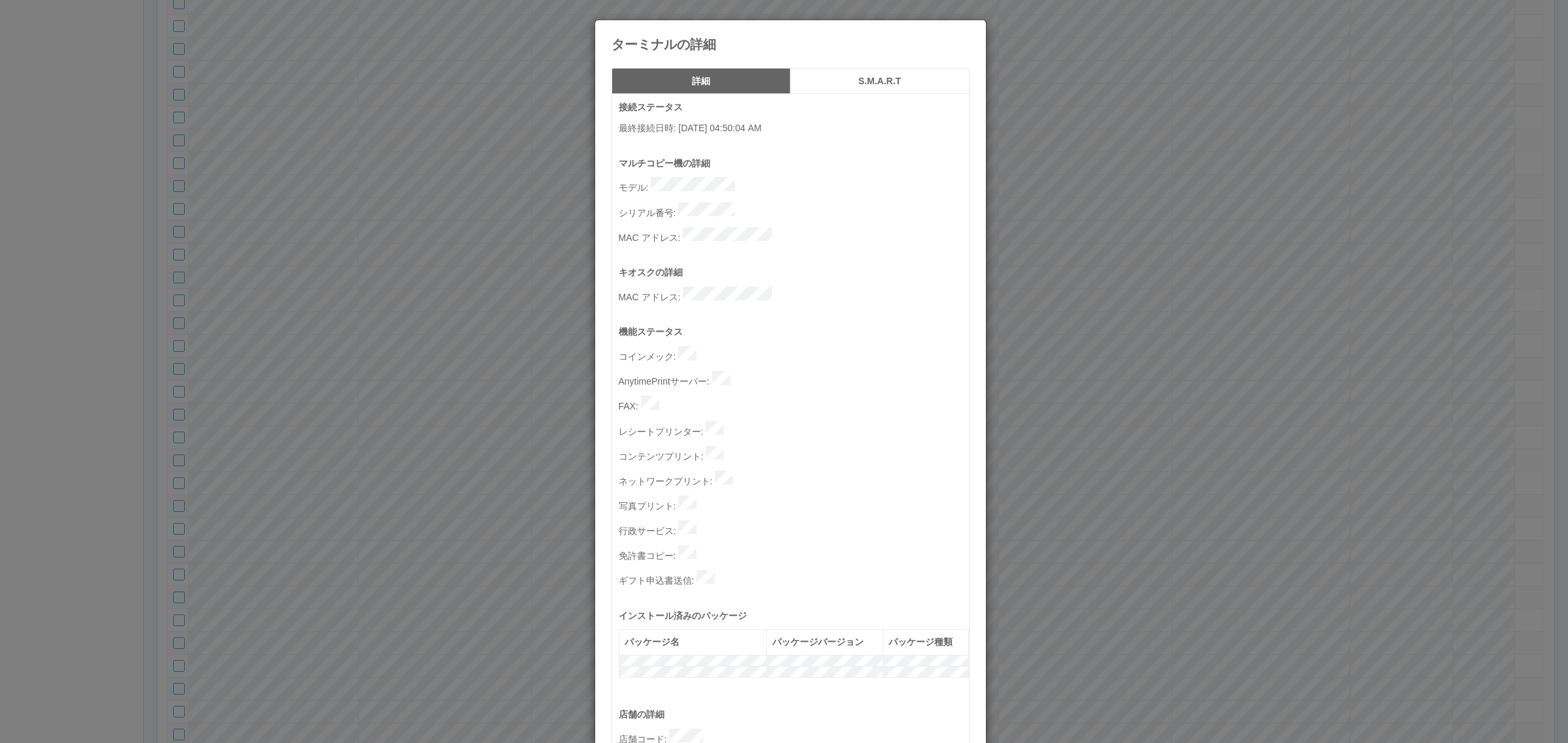
click at [438, 342] on div "ターミナルの詳細 詳細 S.M.A.R.T 接続ステータス 最終接続日時 : [DATE] 04:50:04 AM マルチコピー機の詳細 モデル : シリアル…" at bounding box center [784, 372] width 1568 height 743
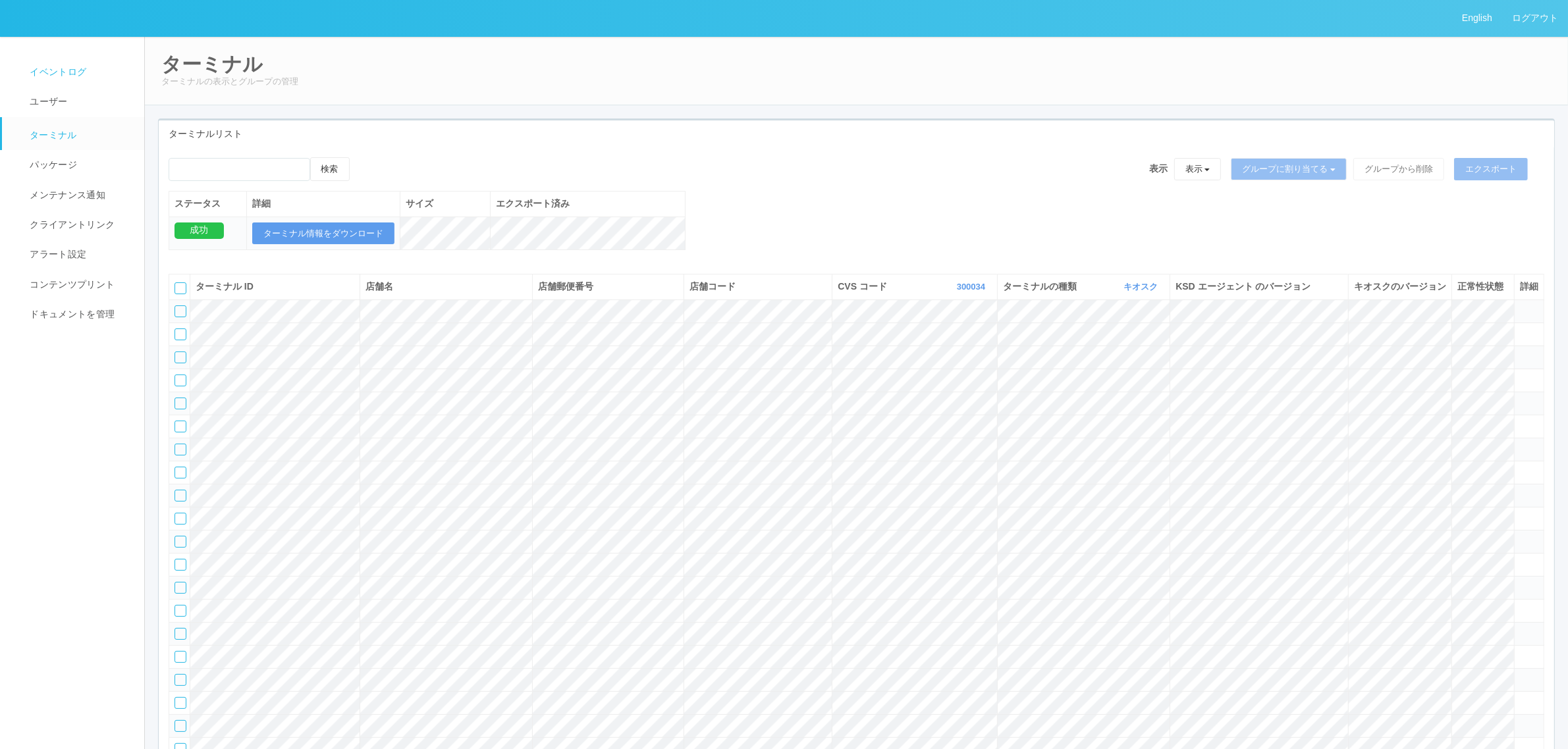
click at [85, 64] on link "イベントログ" at bounding box center [79, 72] width 154 height 29
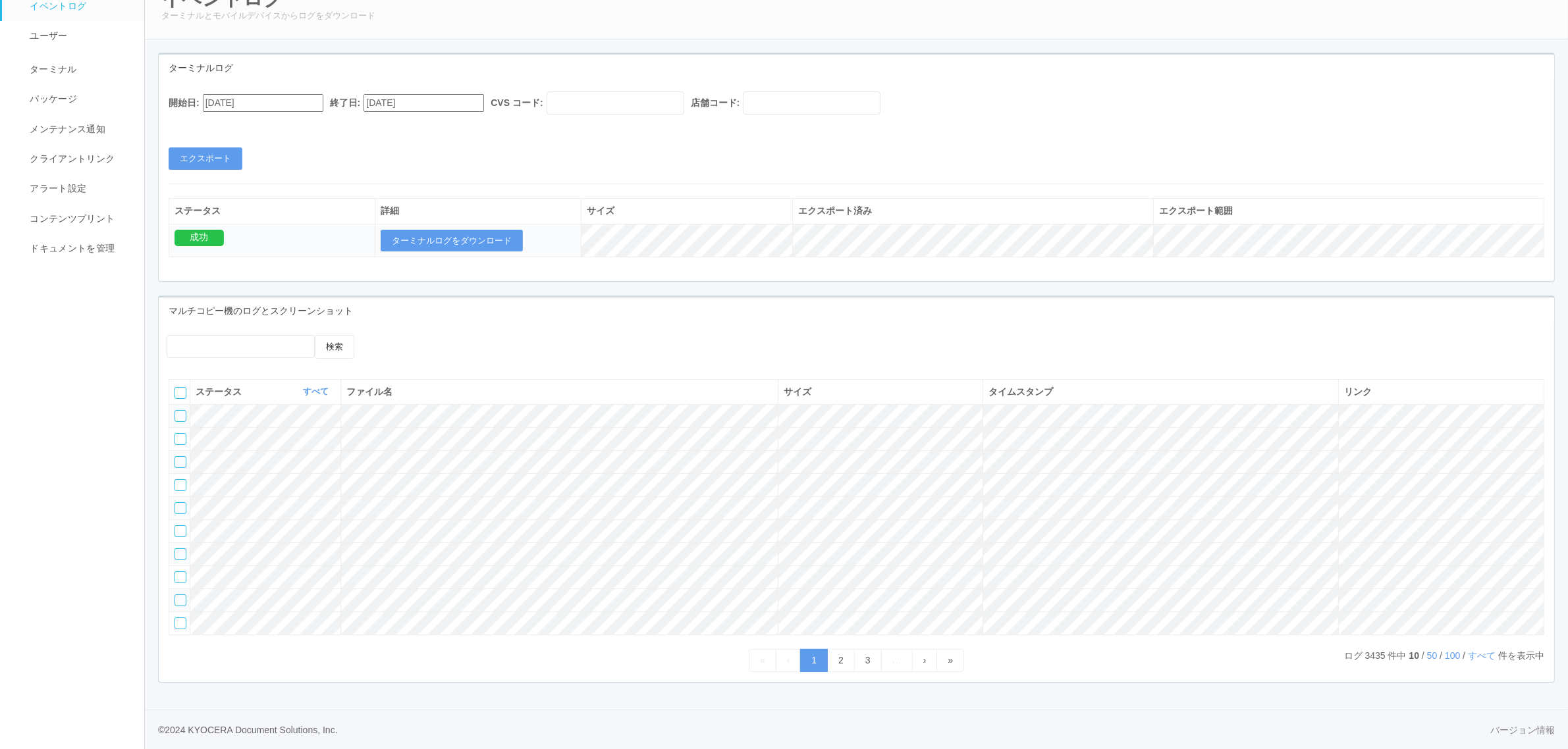
scroll to position [115, 0]
click at [1446, 655] on link "100" at bounding box center [1452, 655] width 15 height 10
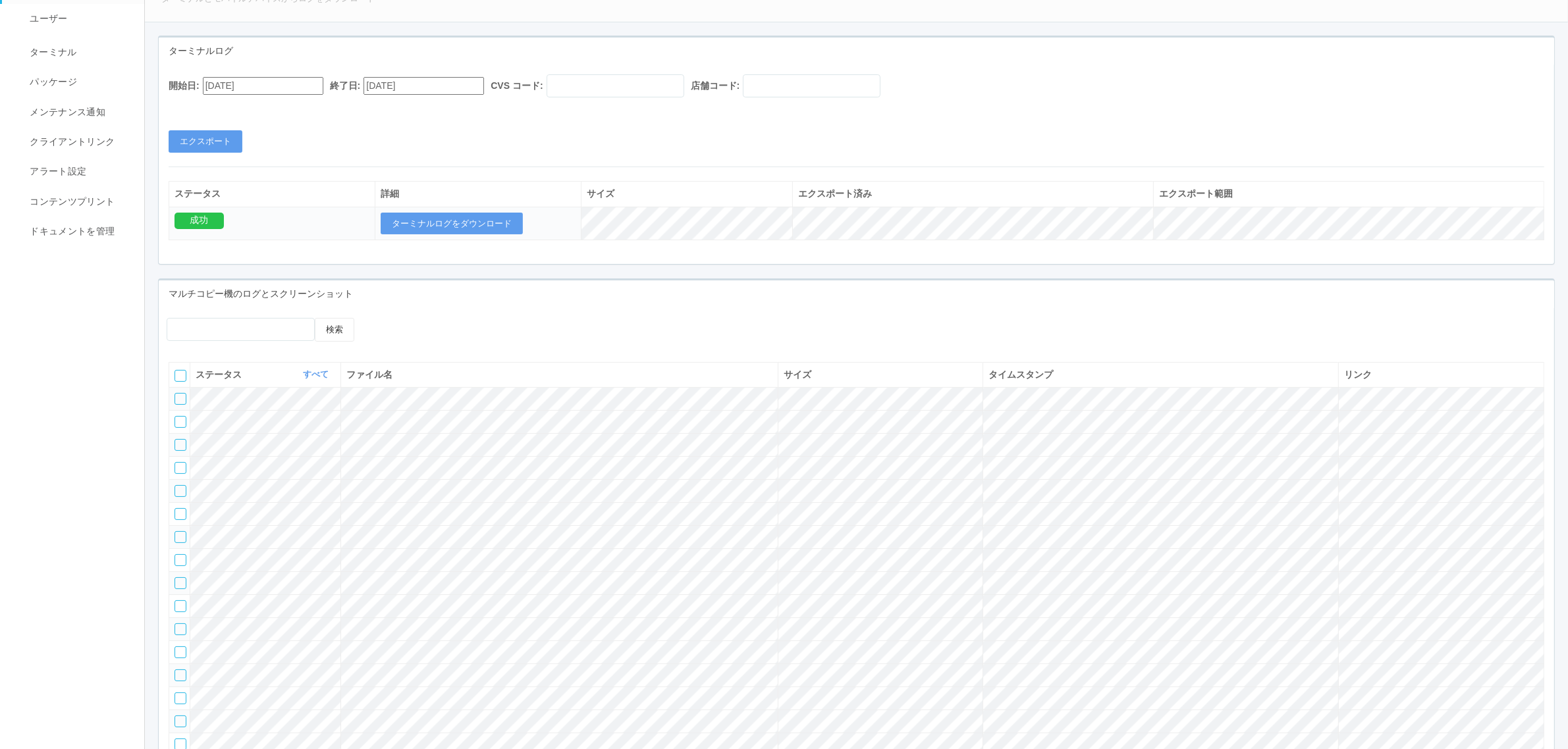
scroll to position [0, 0]
